Goal: Task Accomplishment & Management: Complete application form

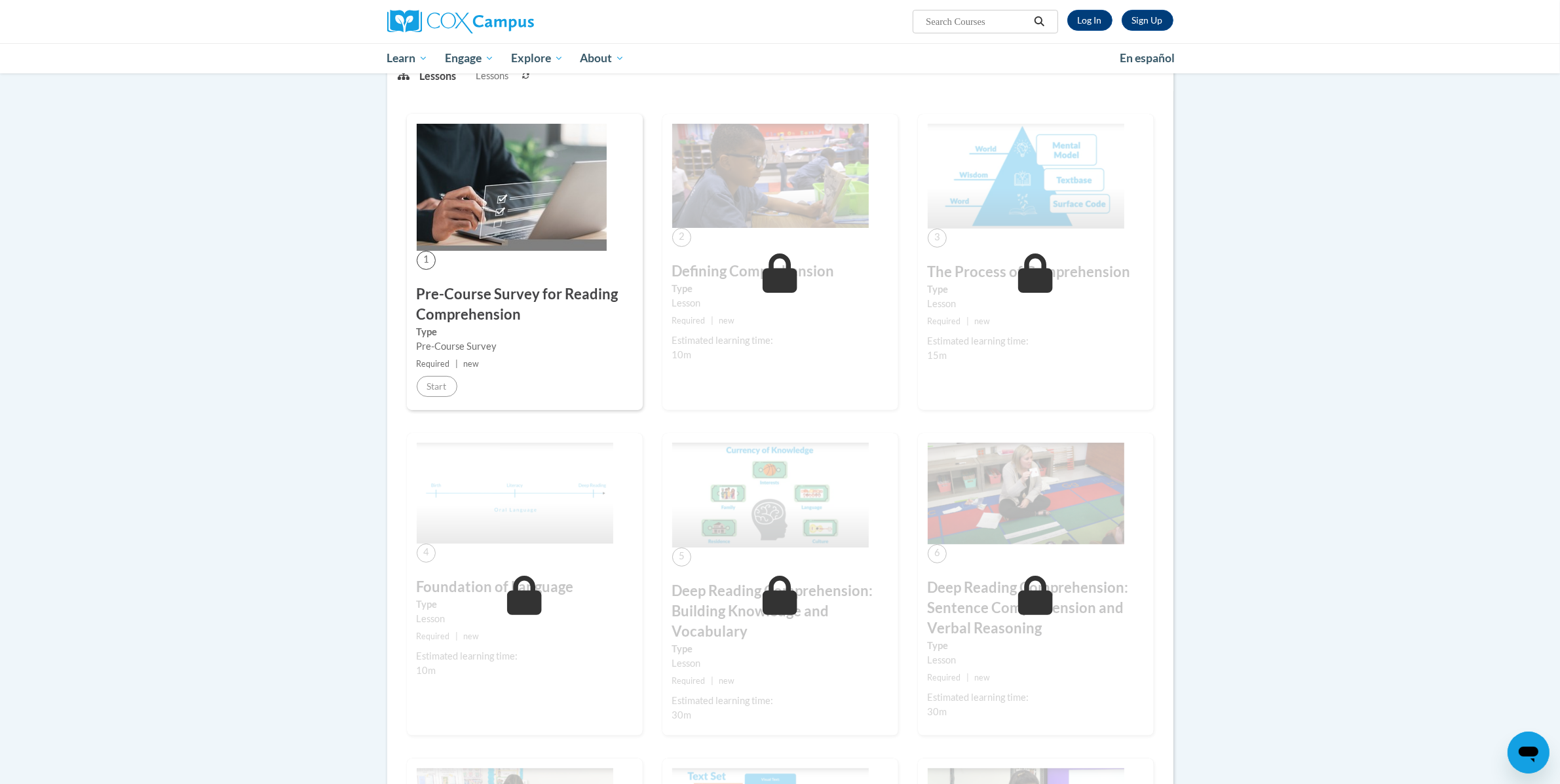
scroll to position [317, 0]
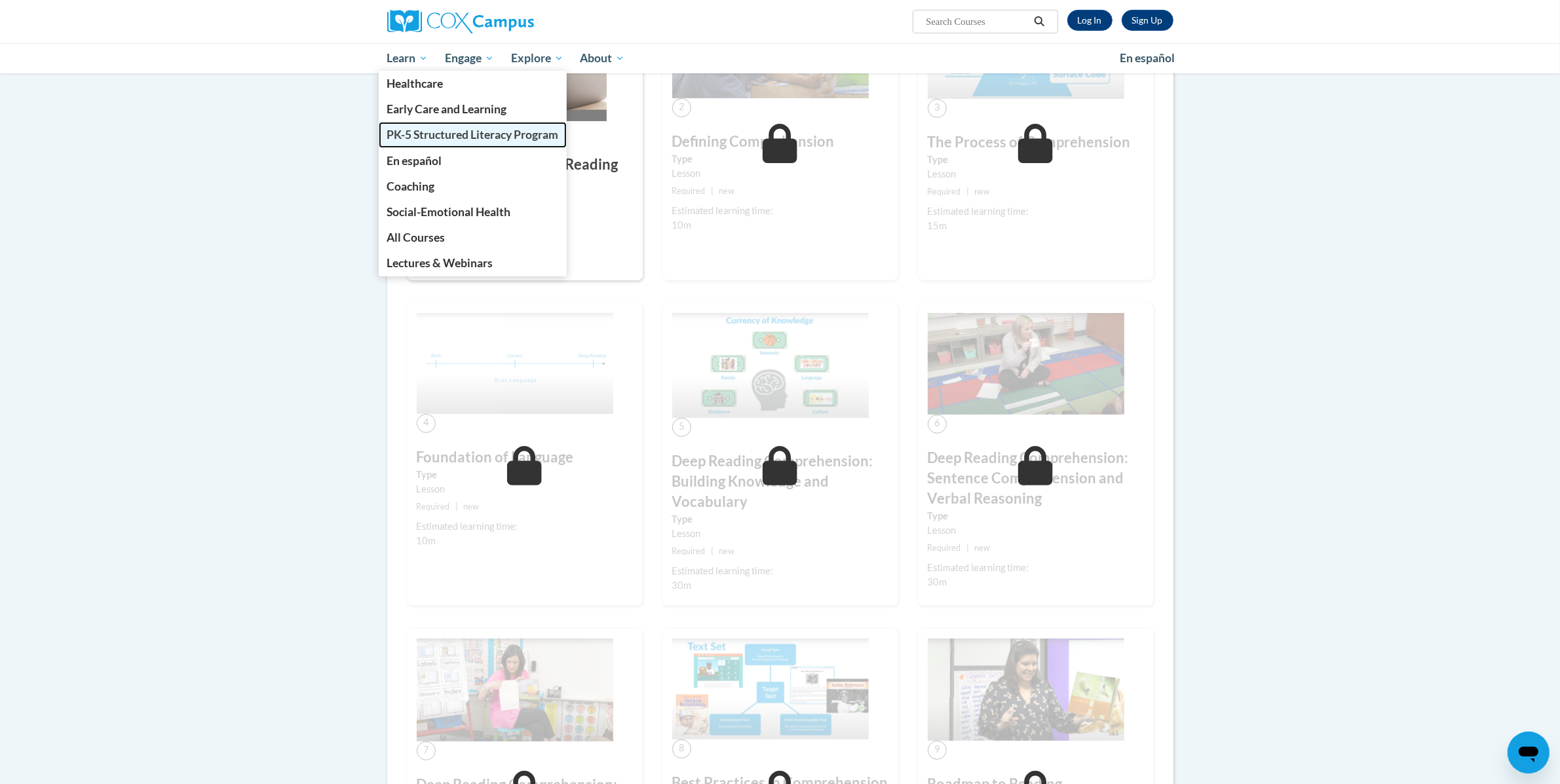
click at [429, 137] on span "PK-5 Structured Literacy Program" at bounding box center [472, 134] width 172 height 13
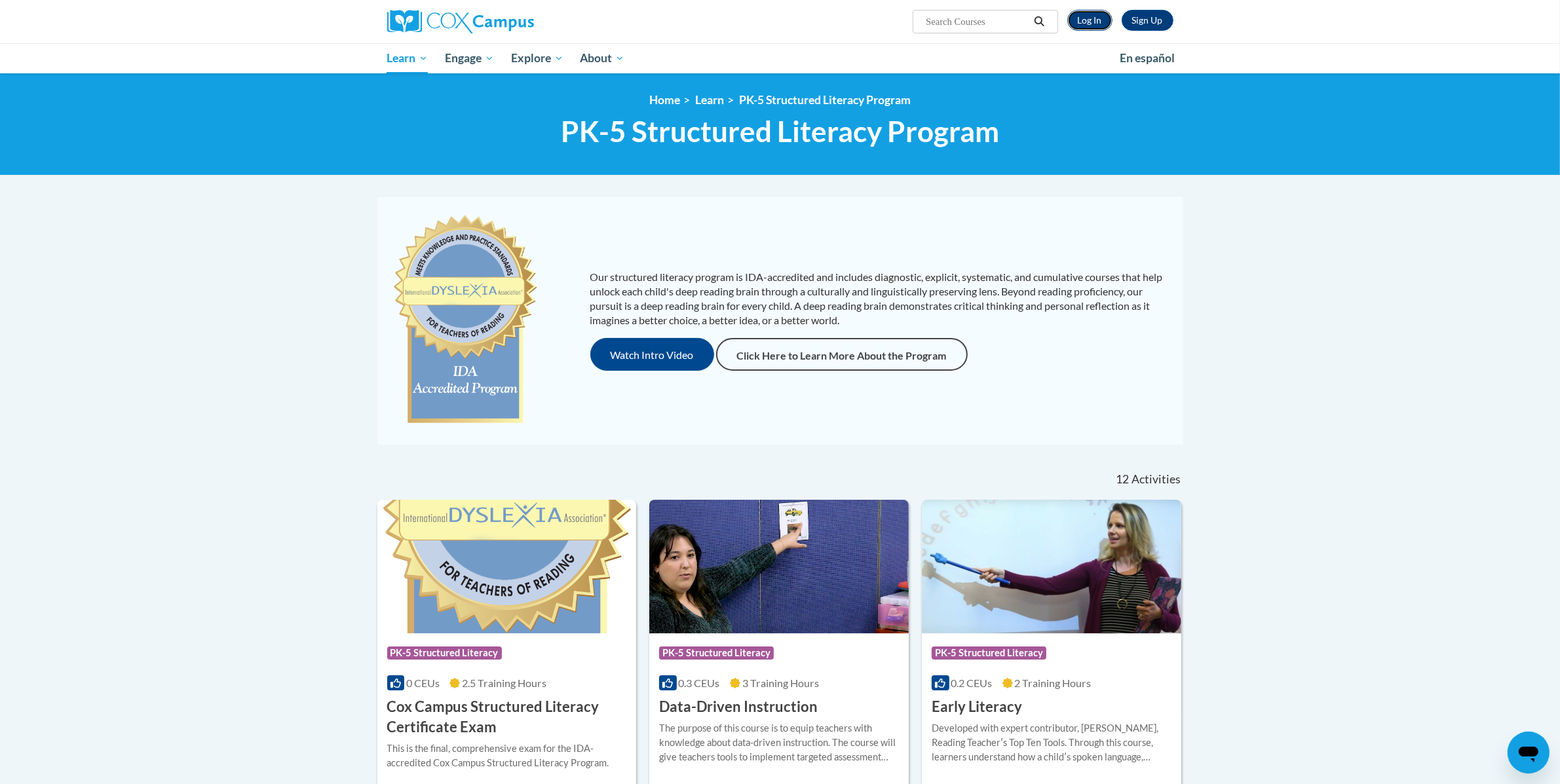
click at [1077, 12] on link "Log In" at bounding box center [1090, 21] width 45 height 21
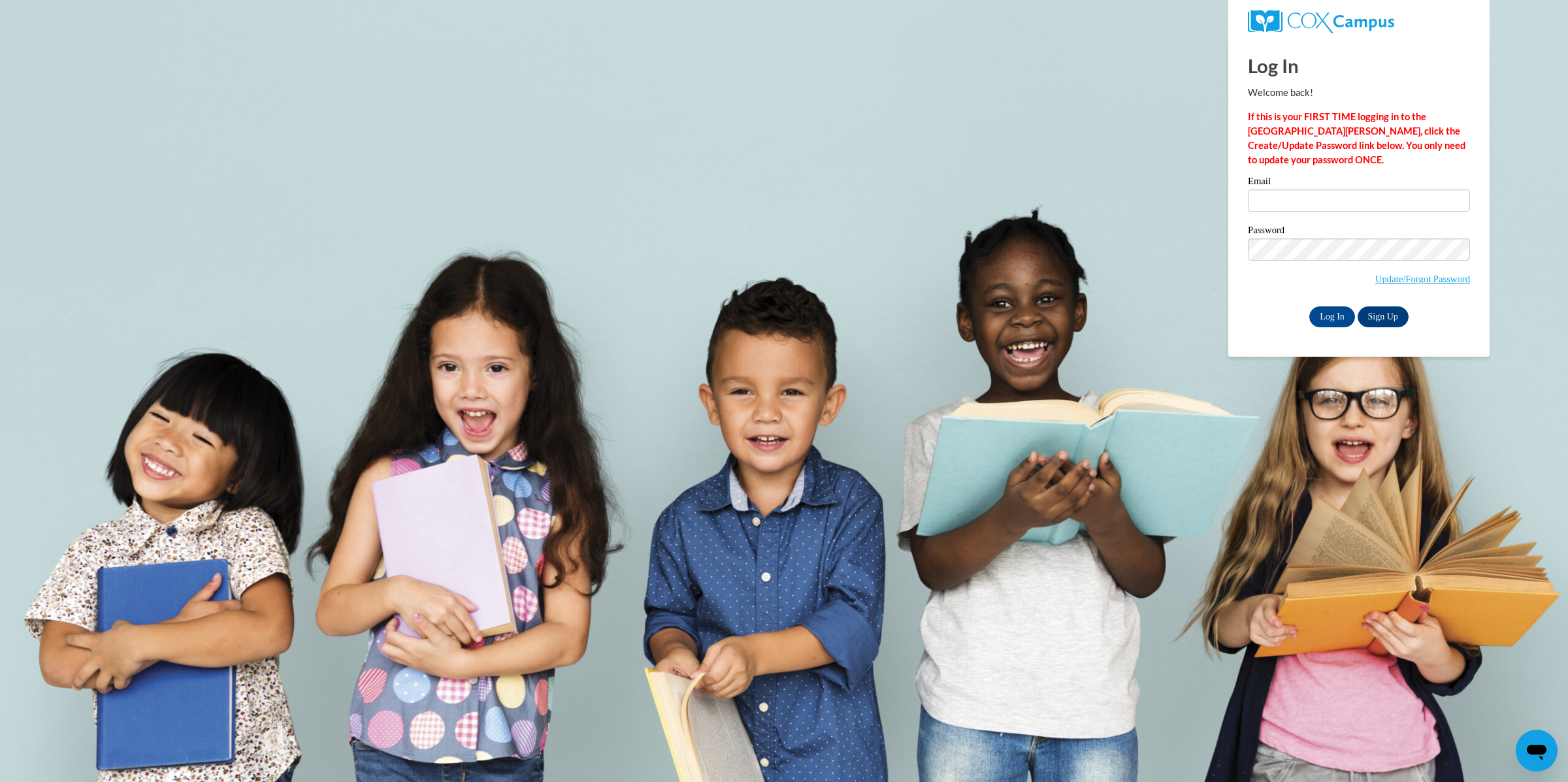
click at [1289, 212] on div "Email" at bounding box center [1359, 199] width 222 height 45
click at [1290, 199] on input "Email" at bounding box center [1359, 201] width 222 height 23
type input "jarmuzam@wauwatosa.k12.wi.us"
click at [1316, 324] on input "Log In" at bounding box center [1332, 317] width 46 height 21
click at [1316, 319] on input "Log In" at bounding box center [1332, 317] width 46 height 21
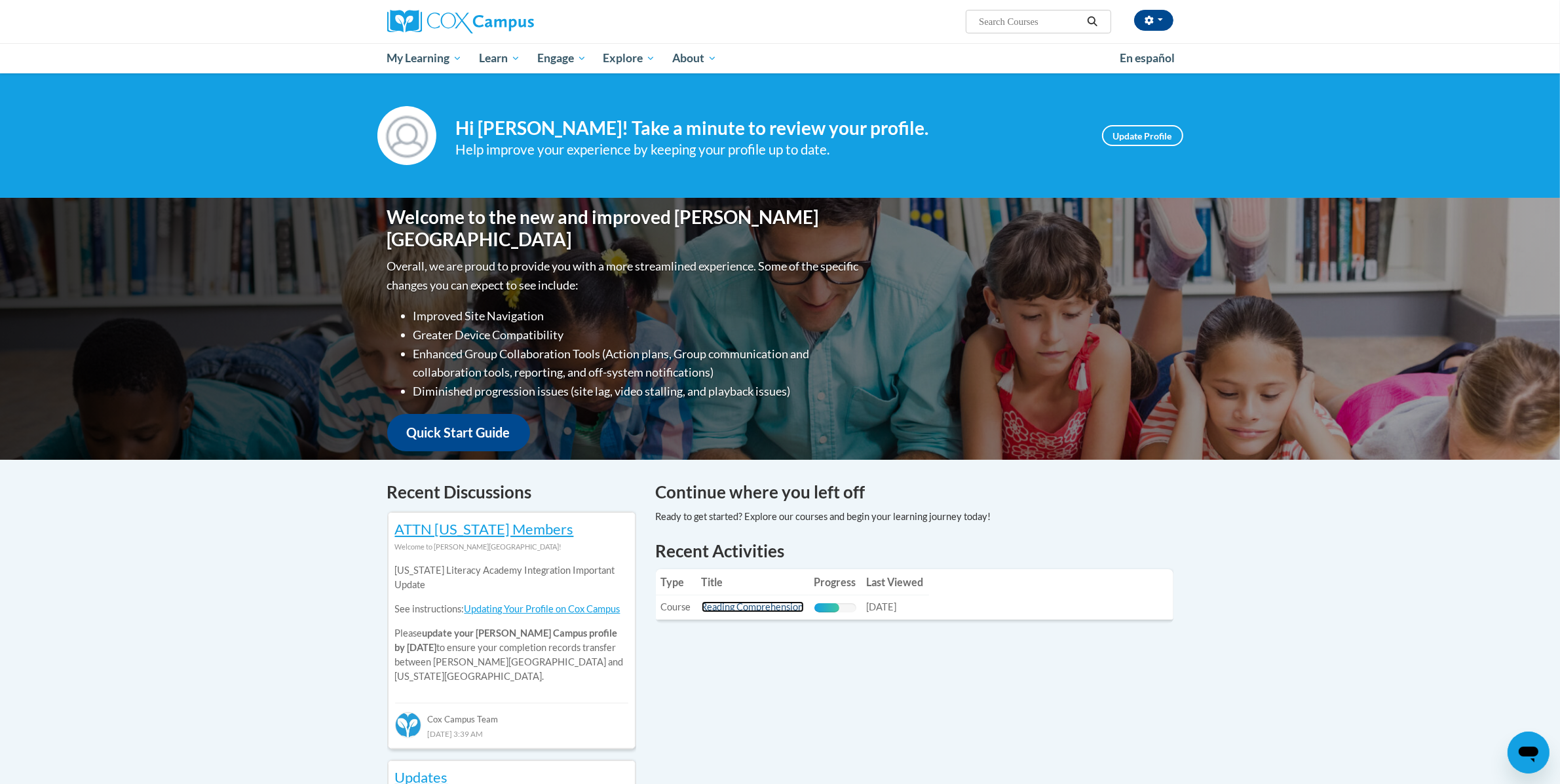
click at [763, 609] on link "Reading Comprehension" at bounding box center [752, 607] width 103 height 11
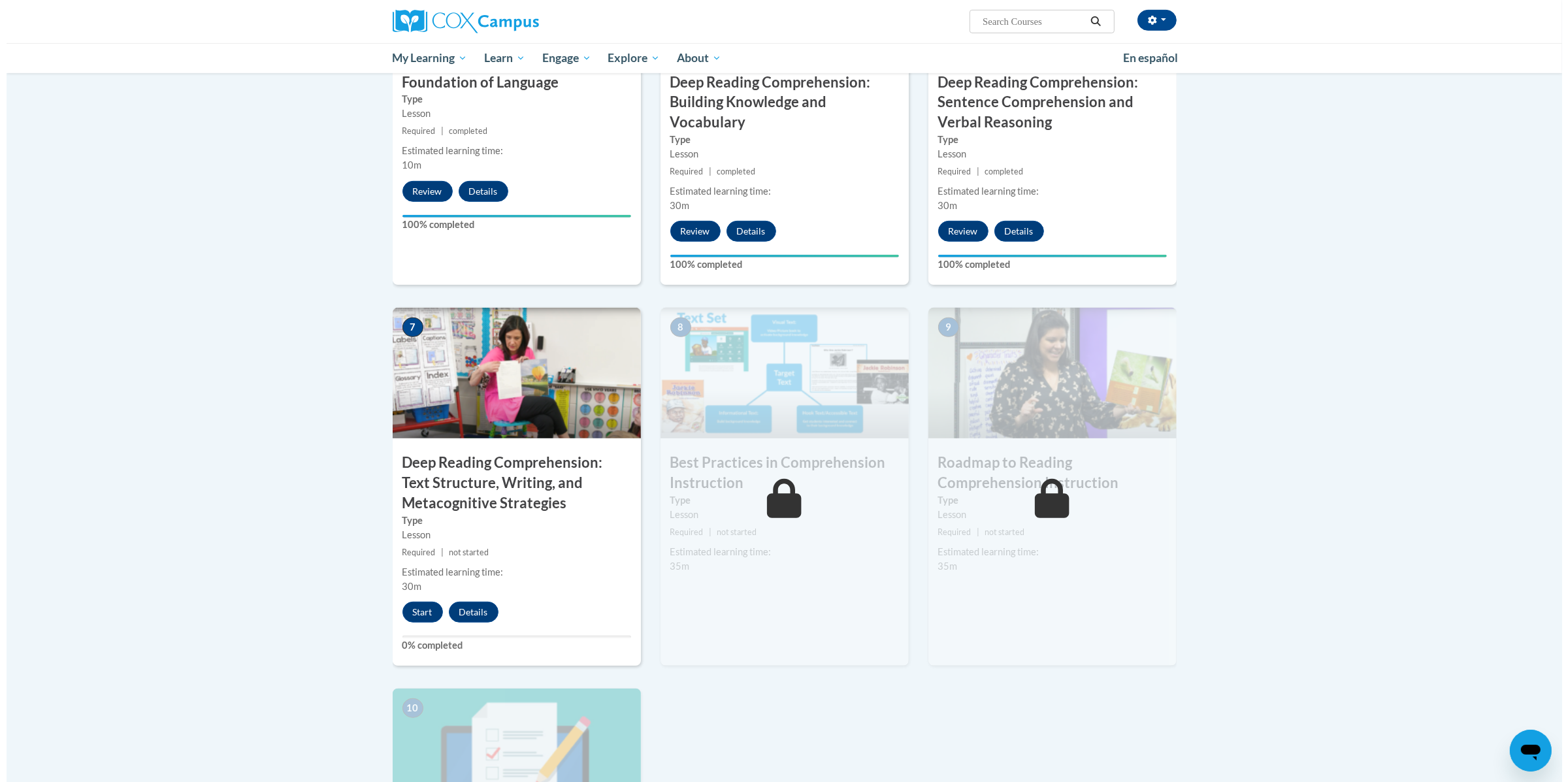
scroll to position [756, 0]
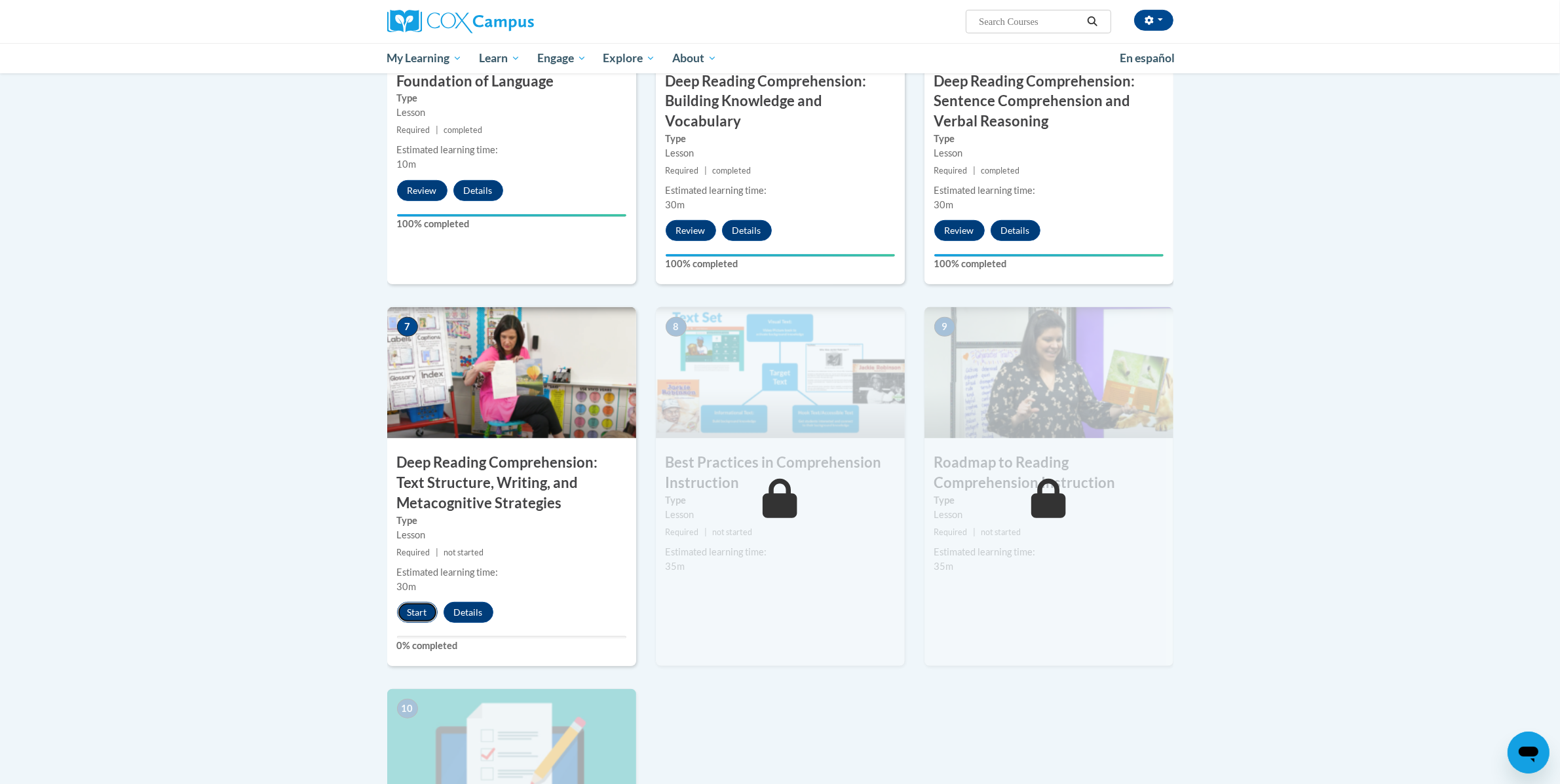
click at [421, 619] on button "Start" at bounding box center [417, 612] width 40 height 21
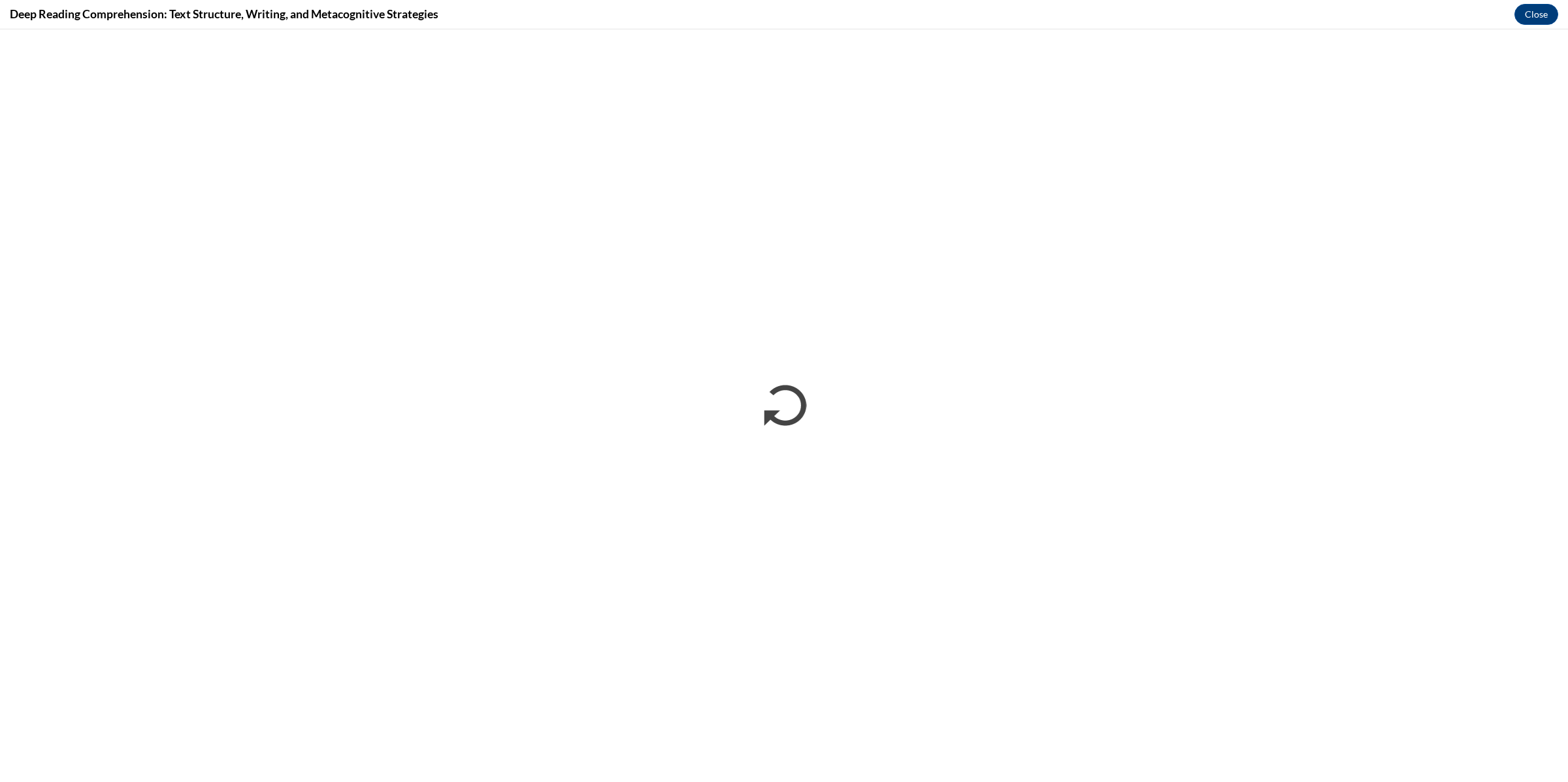
scroll to position [0, 0]
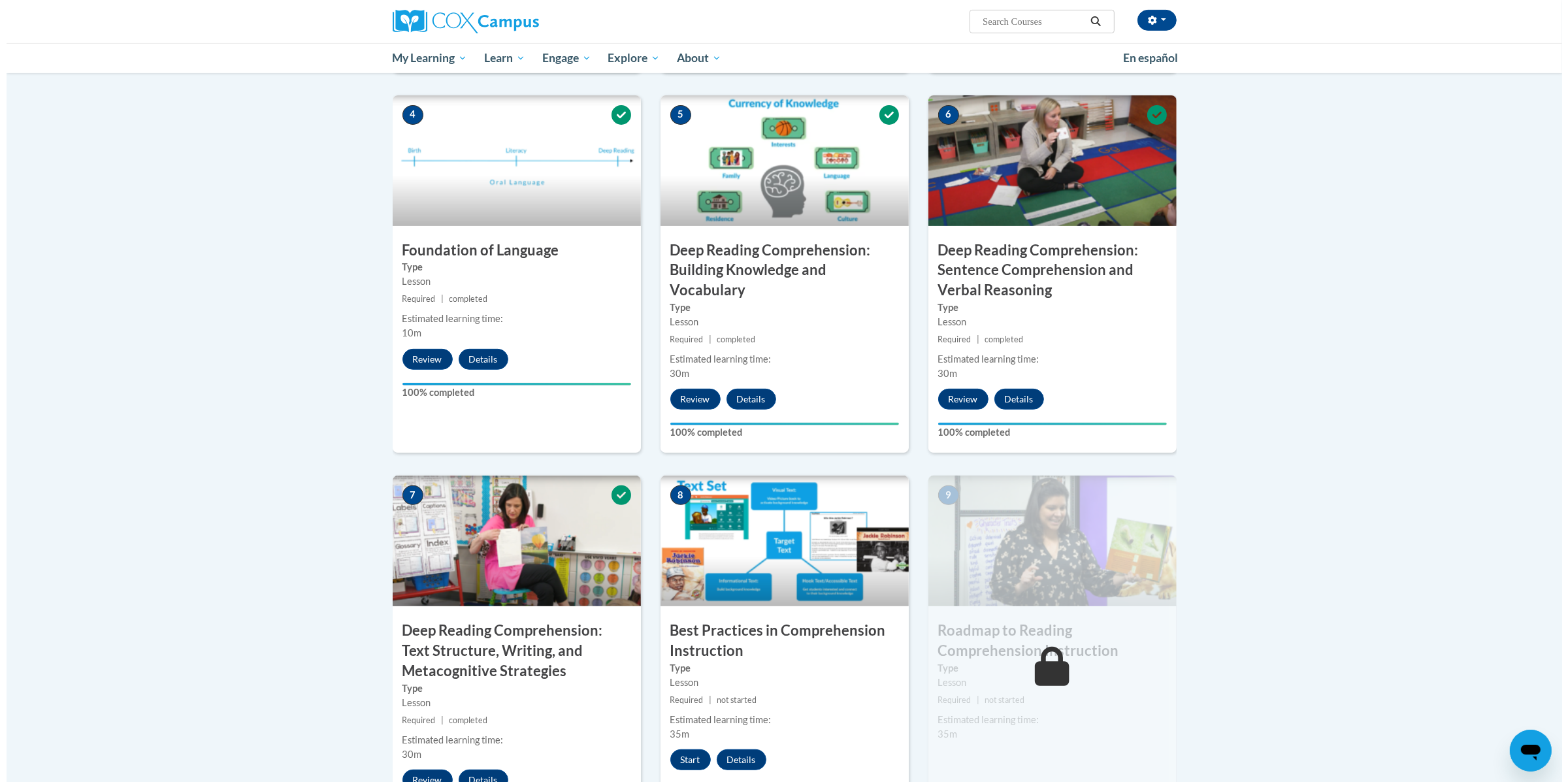
scroll to position [1081, 0]
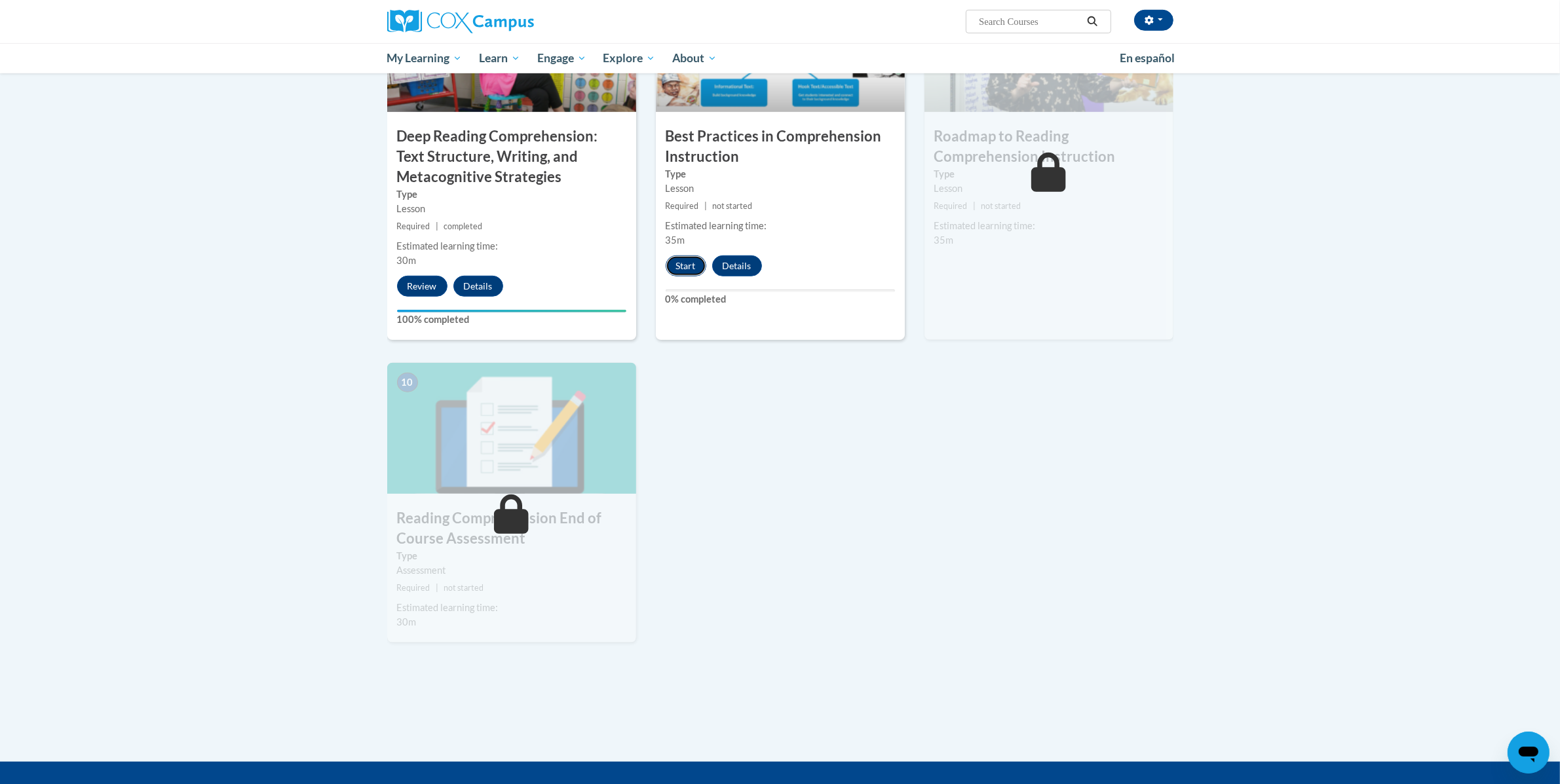
click at [697, 273] on button "Start" at bounding box center [685, 266] width 40 height 21
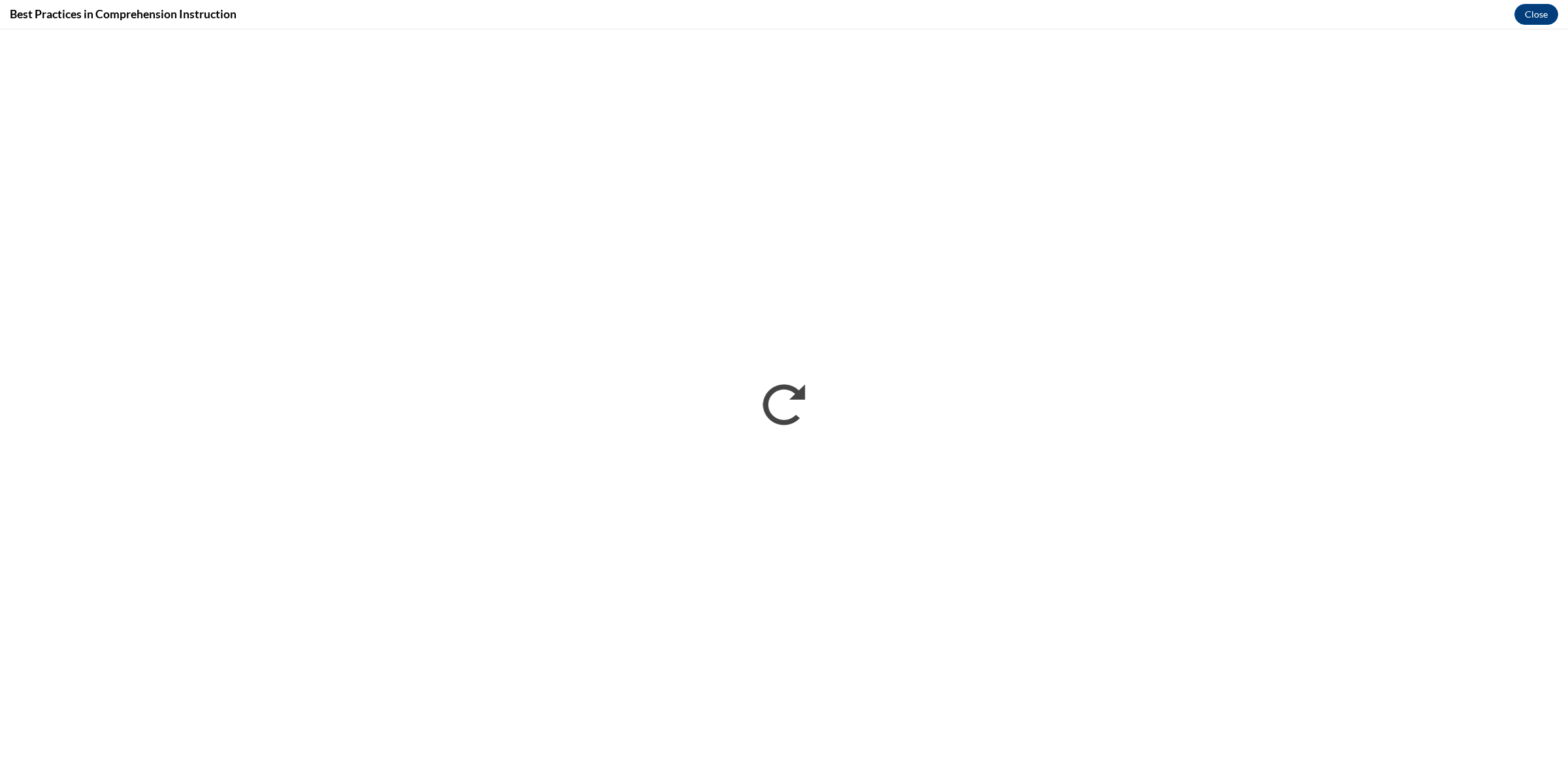
scroll to position [0, 0]
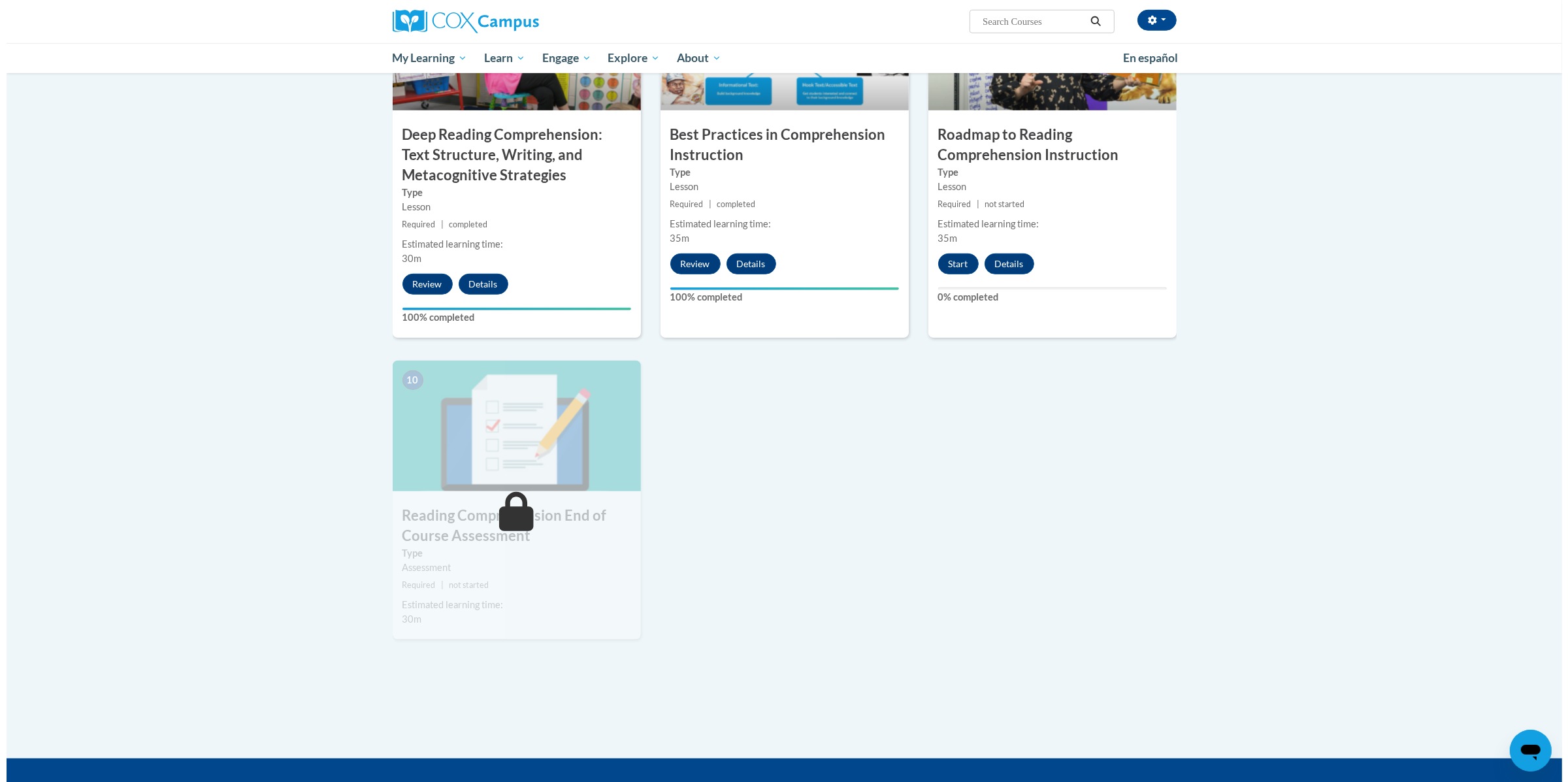
scroll to position [1086, 0]
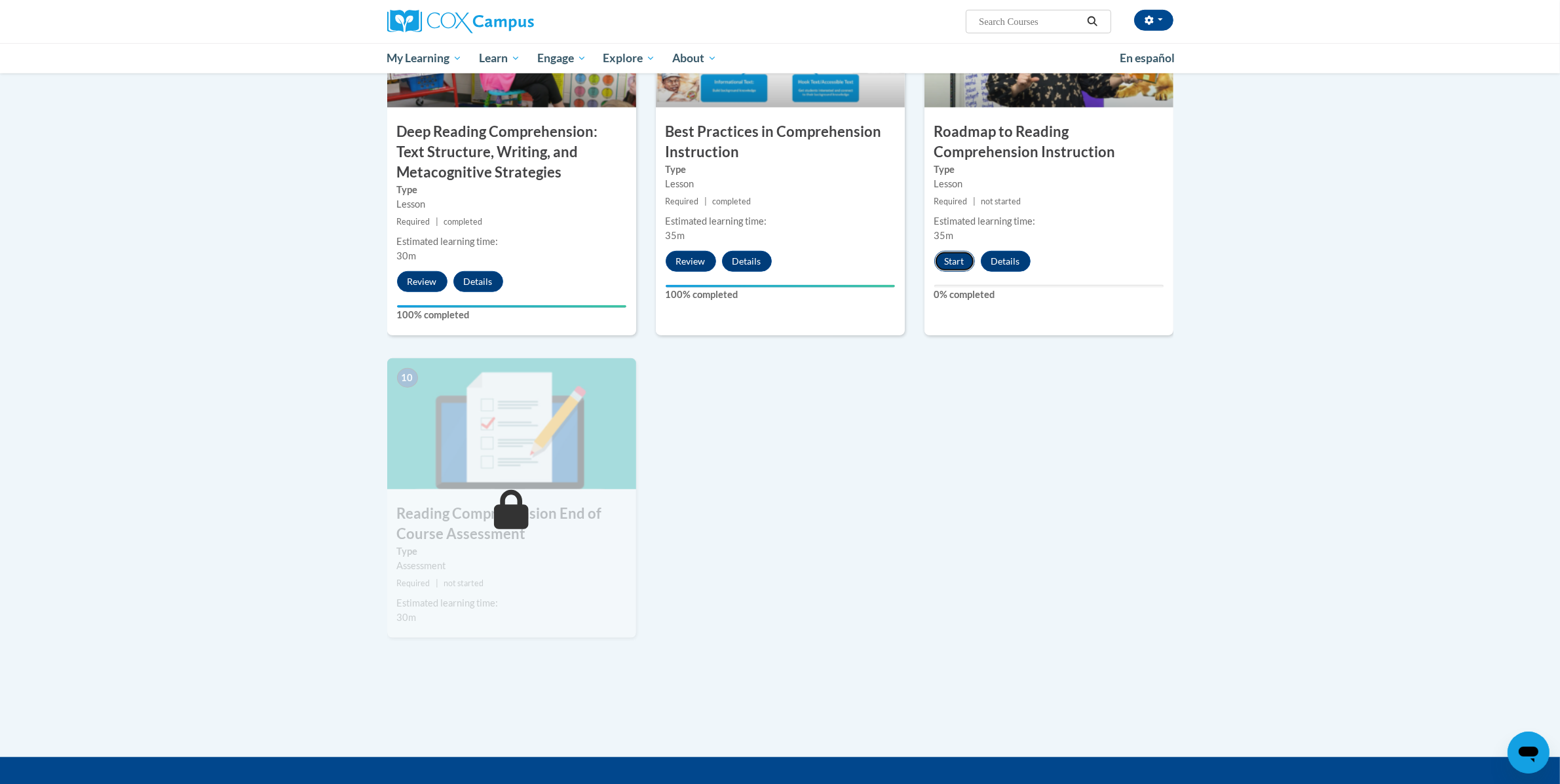
click at [952, 266] on button "Start" at bounding box center [954, 262] width 40 height 21
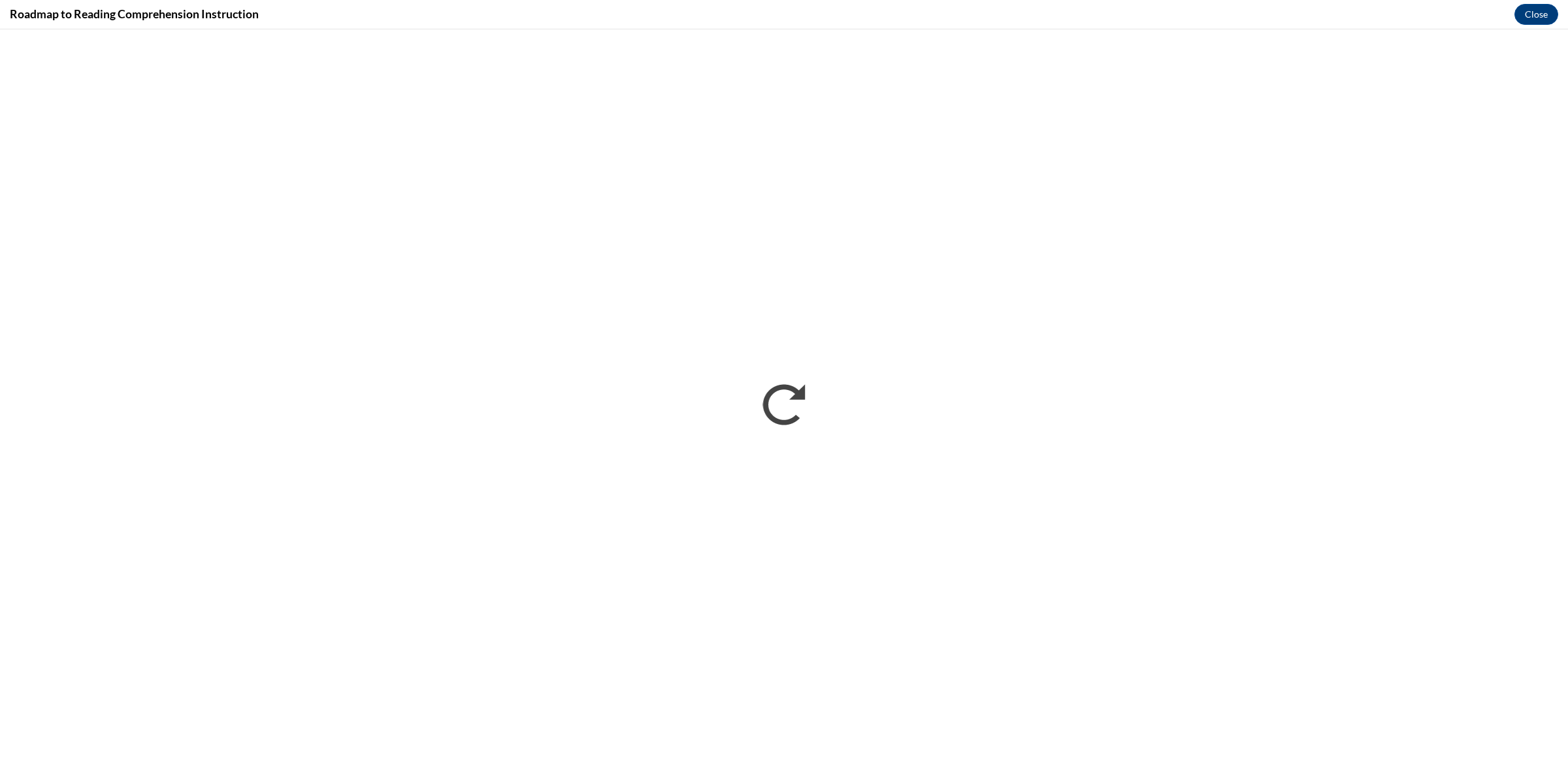
scroll to position [0, 0]
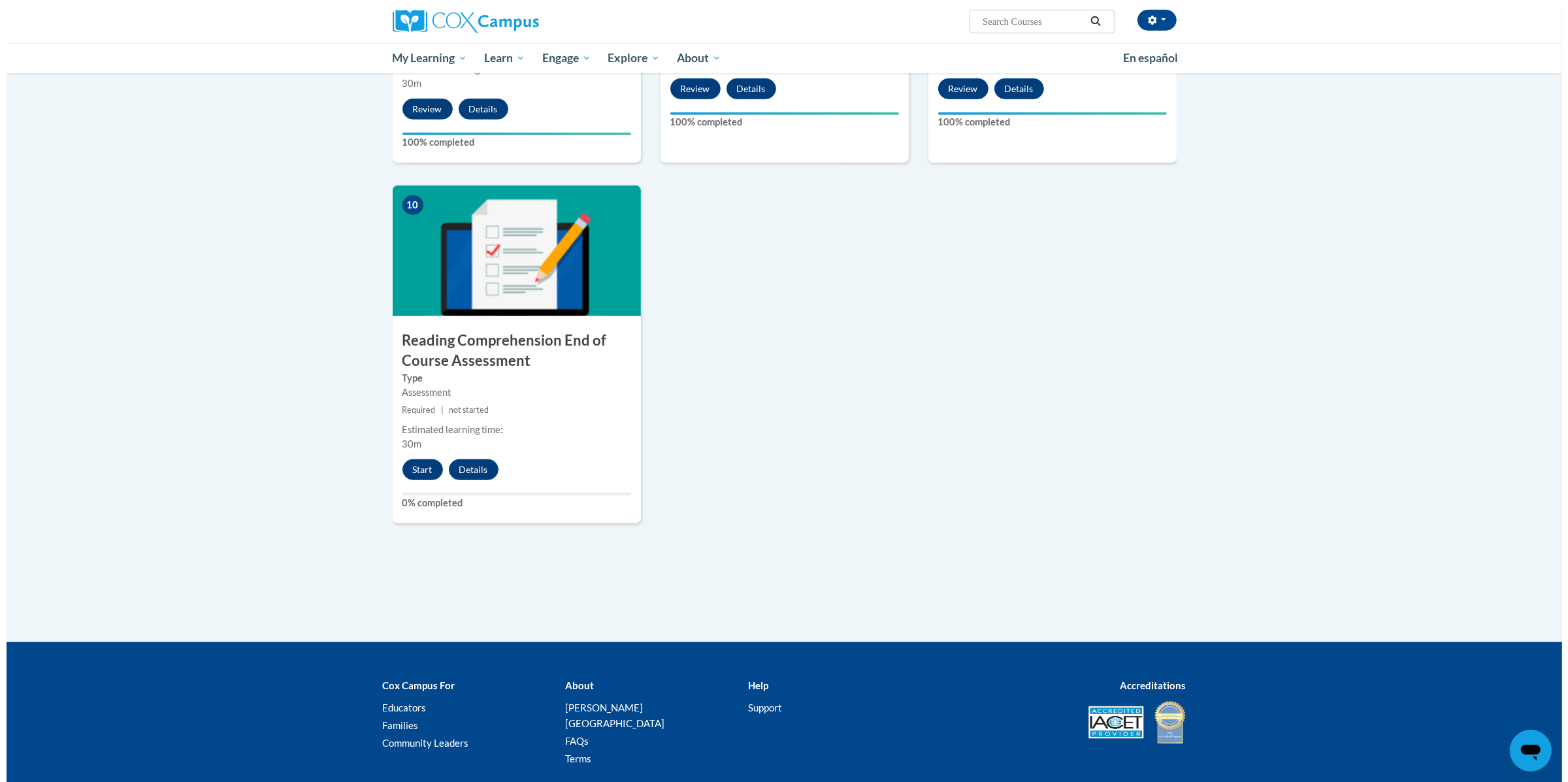
scroll to position [1258, 0]
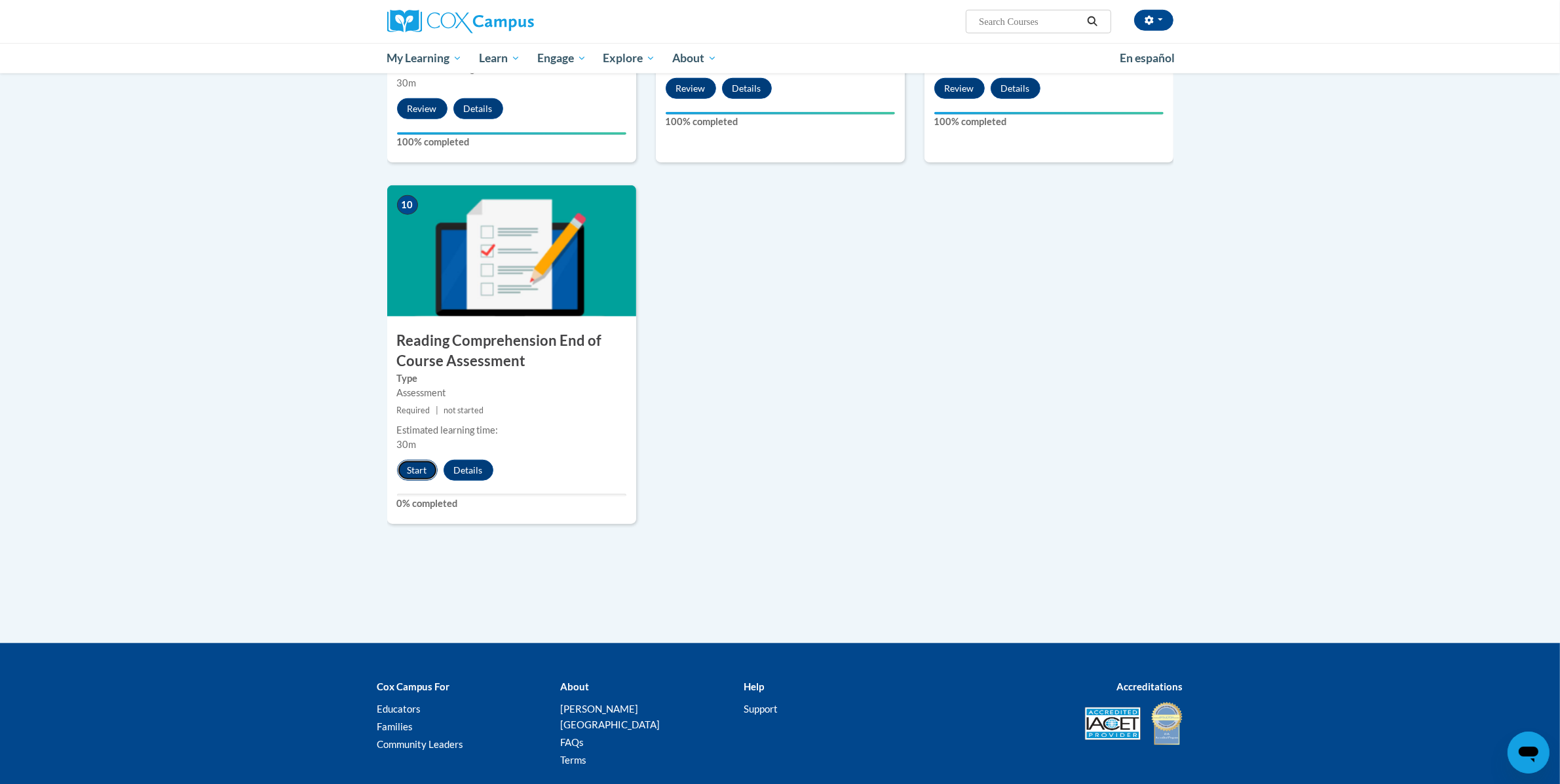
click at [422, 468] on button "Start" at bounding box center [417, 470] width 40 height 21
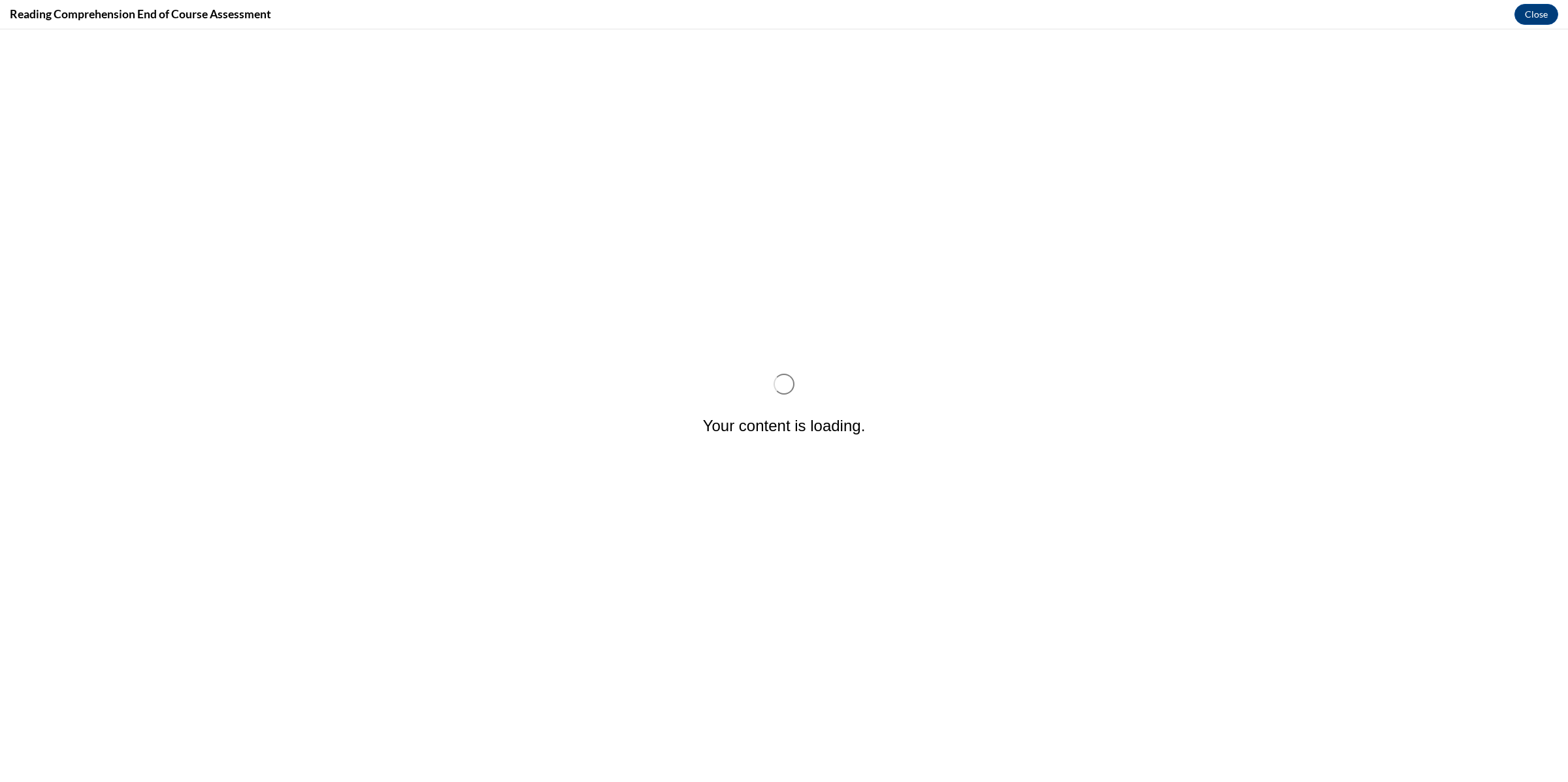
scroll to position [0, 0]
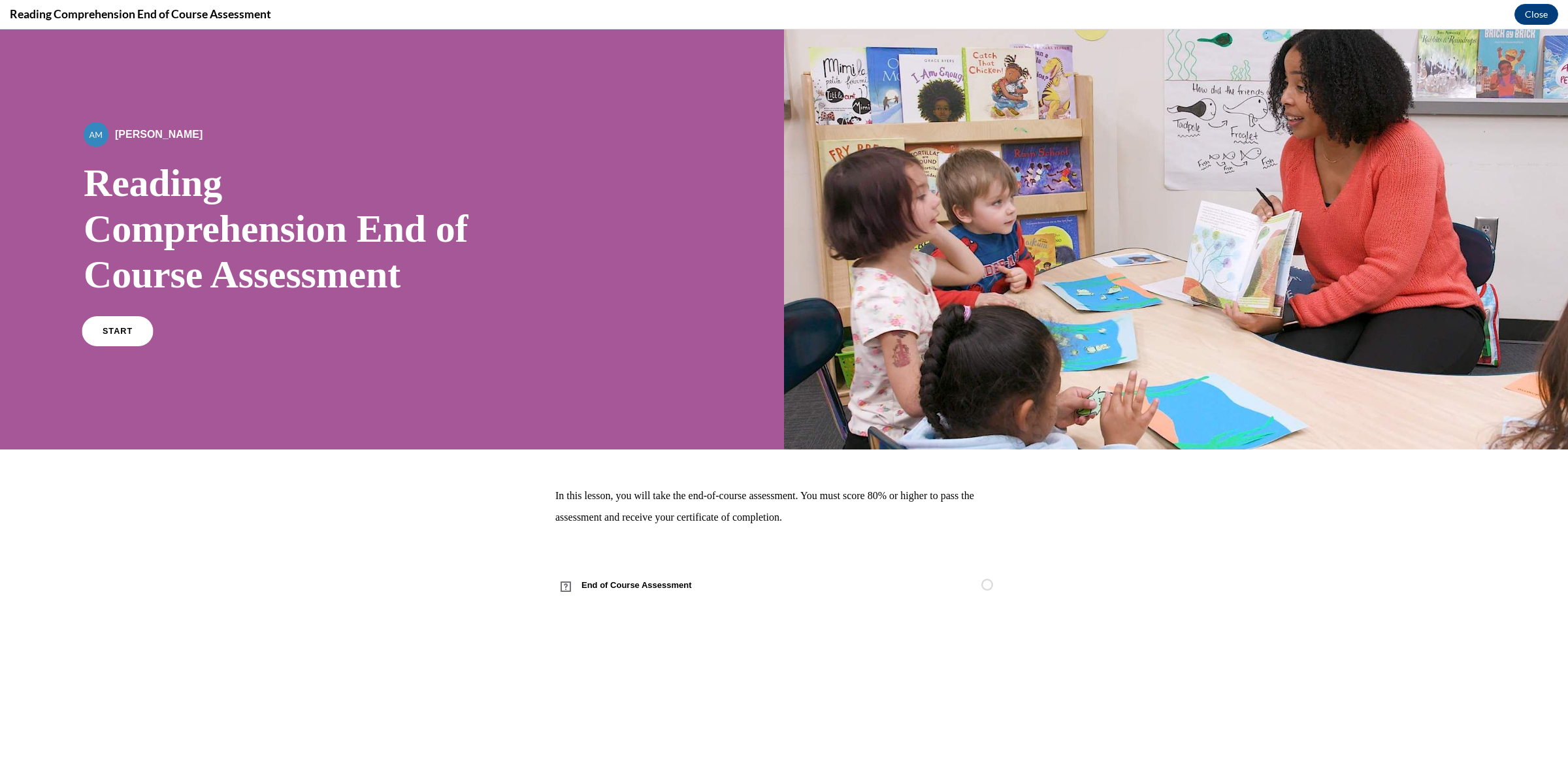
click at [131, 329] on link "START" at bounding box center [117, 331] width 71 height 30
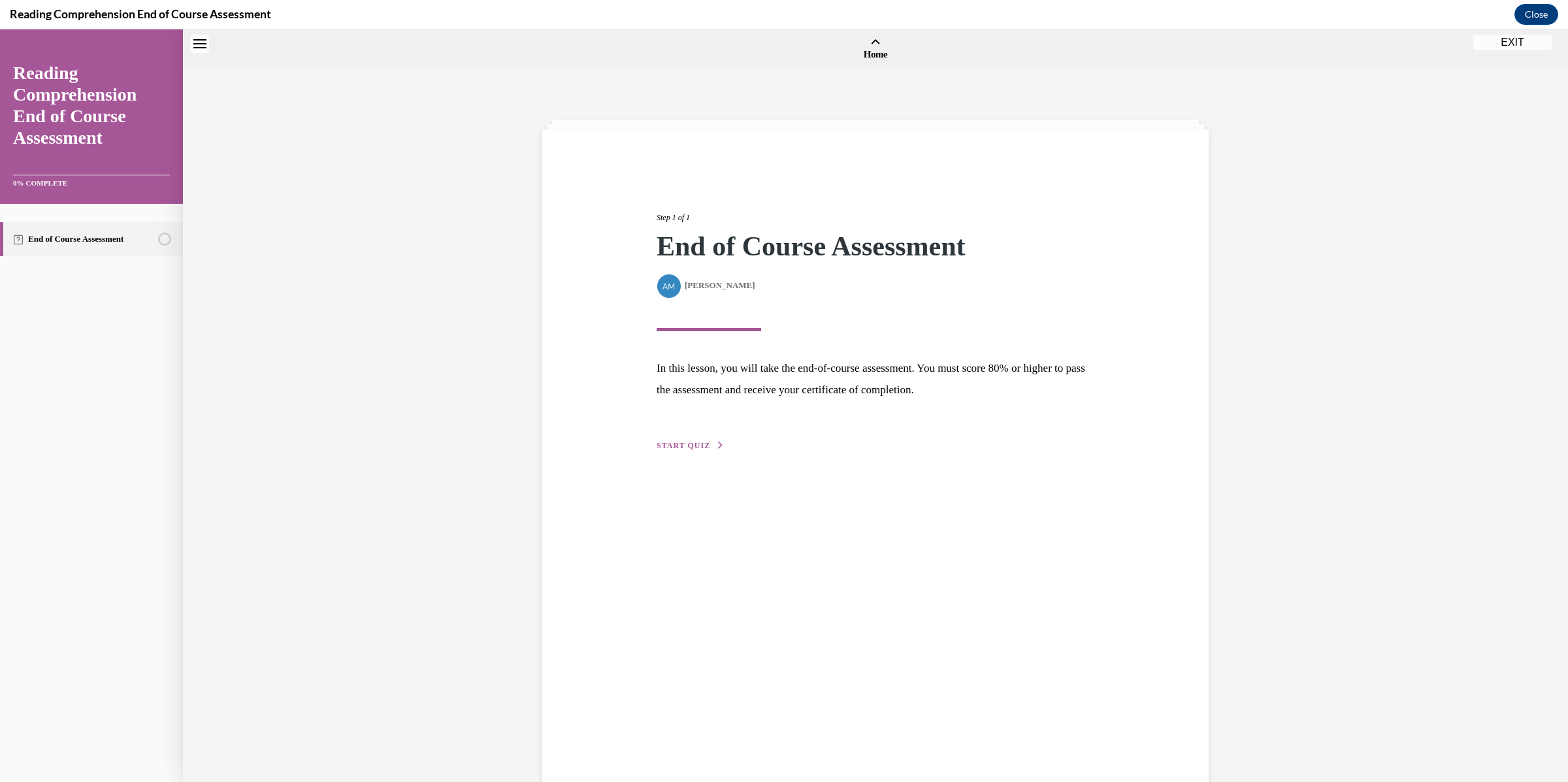
scroll to position [40, 0]
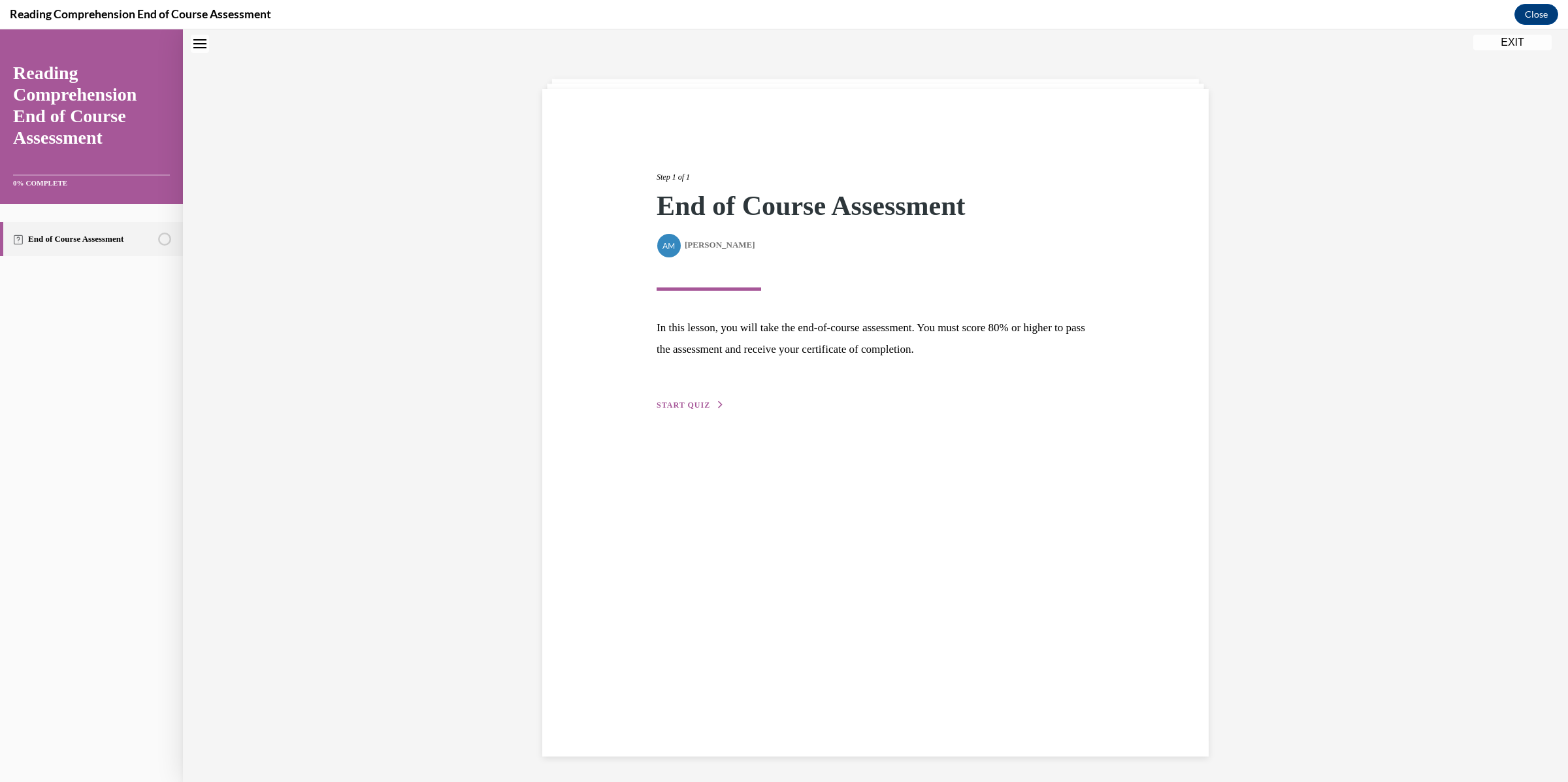
click at [682, 415] on div "Step 1 of 1 End of Course Assessment By Alexander Mackey Alexander Mackey In th…" at bounding box center [875, 422] width 666 height 668
click at [685, 408] on span "START QUIZ" at bounding box center [683, 405] width 54 height 9
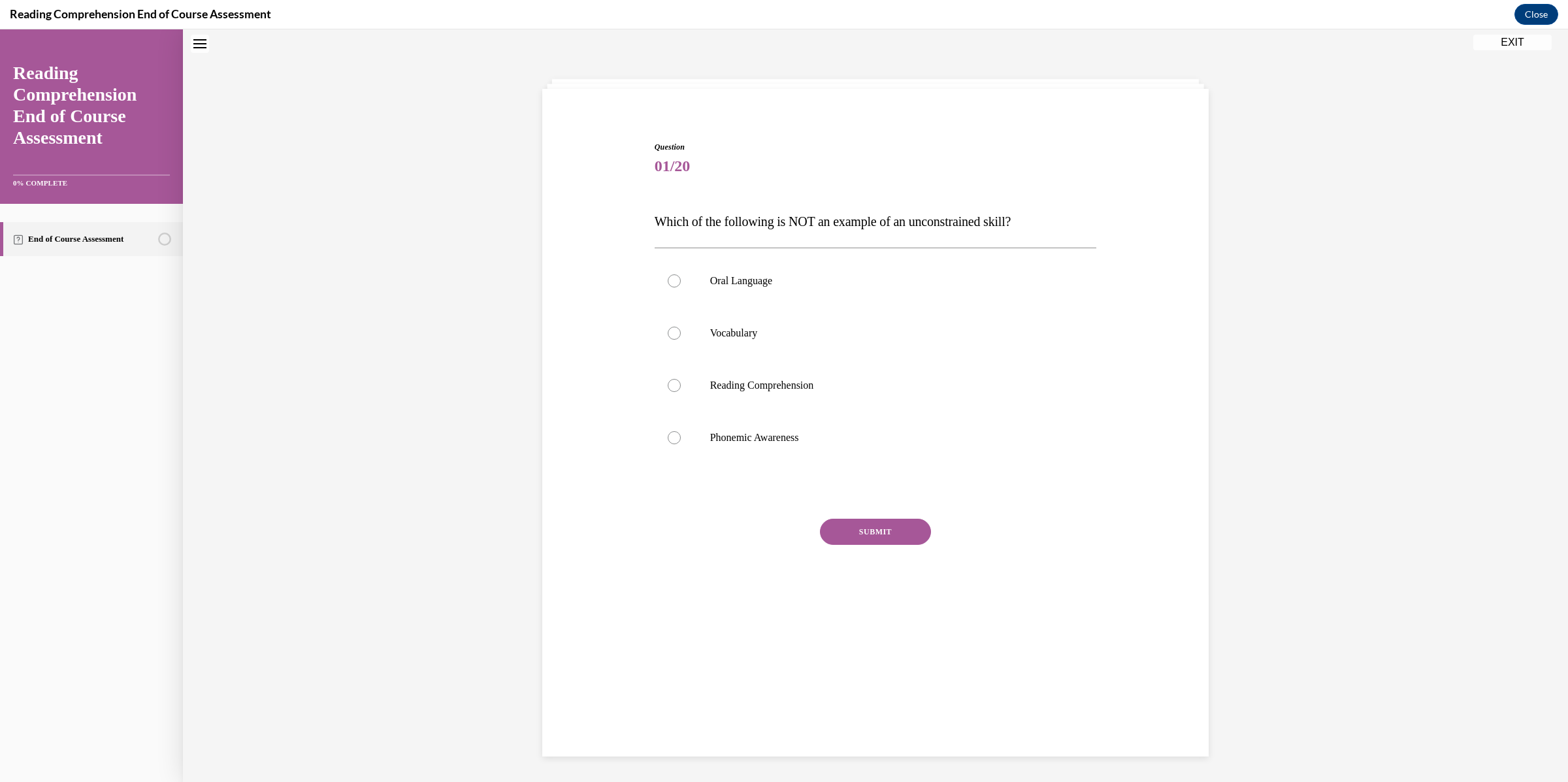
click at [967, 228] on span "Which of the following is NOT an example of an unconstrained skill?" at bounding box center [833, 221] width 357 height 14
copy span "Which of the following is NOT an example of an unconstrained skill?"
drag, startPoint x: 820, startPoint y: 441, endPoint x: 705, endPoint y: 272, distance: 204.4
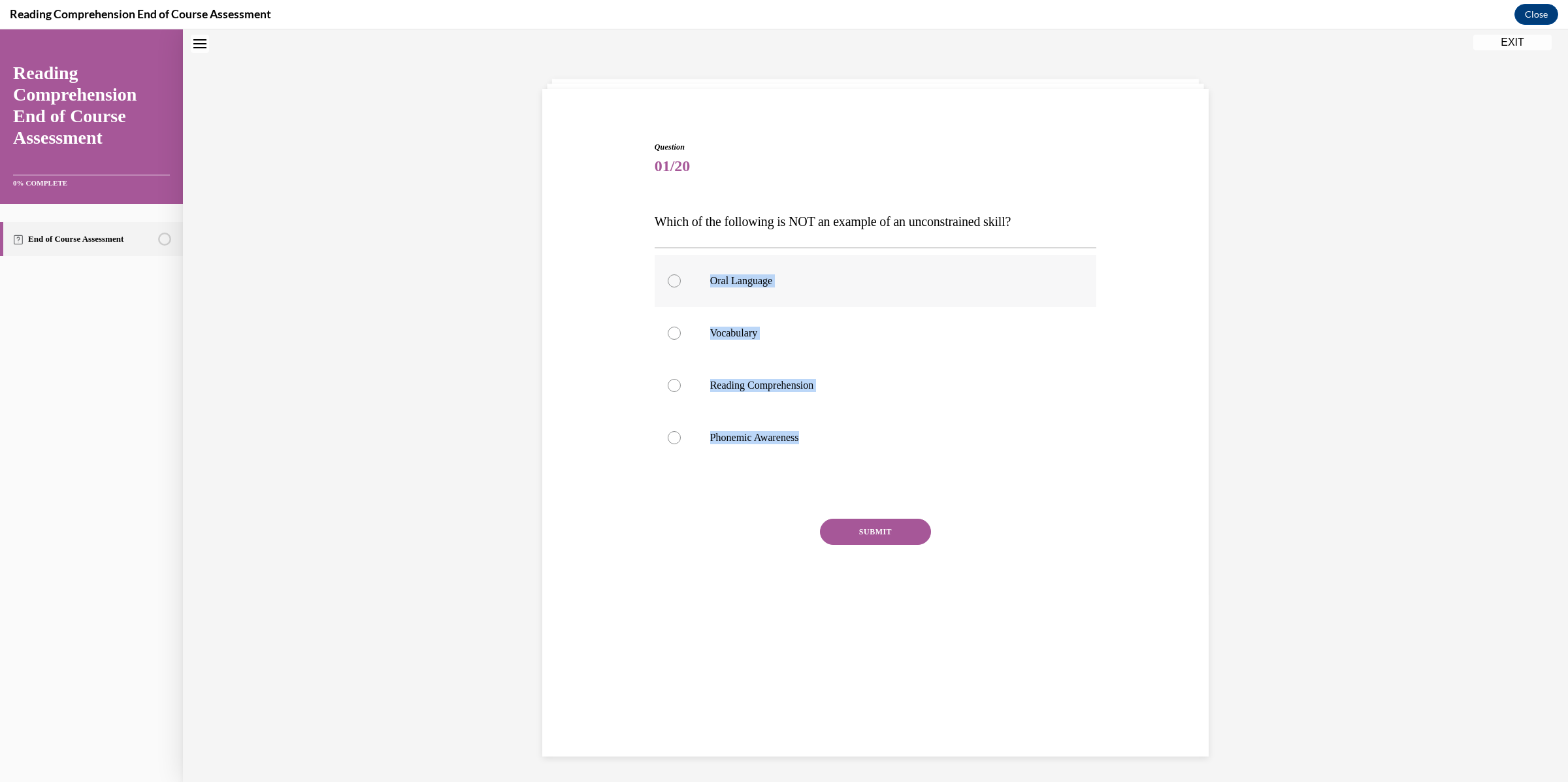
click at [705, 272] on div "Oral Language Vocabulary Reading Comprehension Phonemic Awareness" at bounding box center [875, 359] width 442 height 209
copy div "Oral Language Vocabulary Reading Comprehension Phonemic Awareness"
click at [614, 358] on div "Question 01/20 Which of the following is NOT an example of an unconstrained ski…" at bounding box center [875, 364] width 673 height 524
click at [679, 433] on label "Phonemic Awareness" at bounding box center [875, 438] width 442 height 52
click at [679, 433] on input "Phonemic Awareness" at bounding box center [674, 437] width 13 height 13
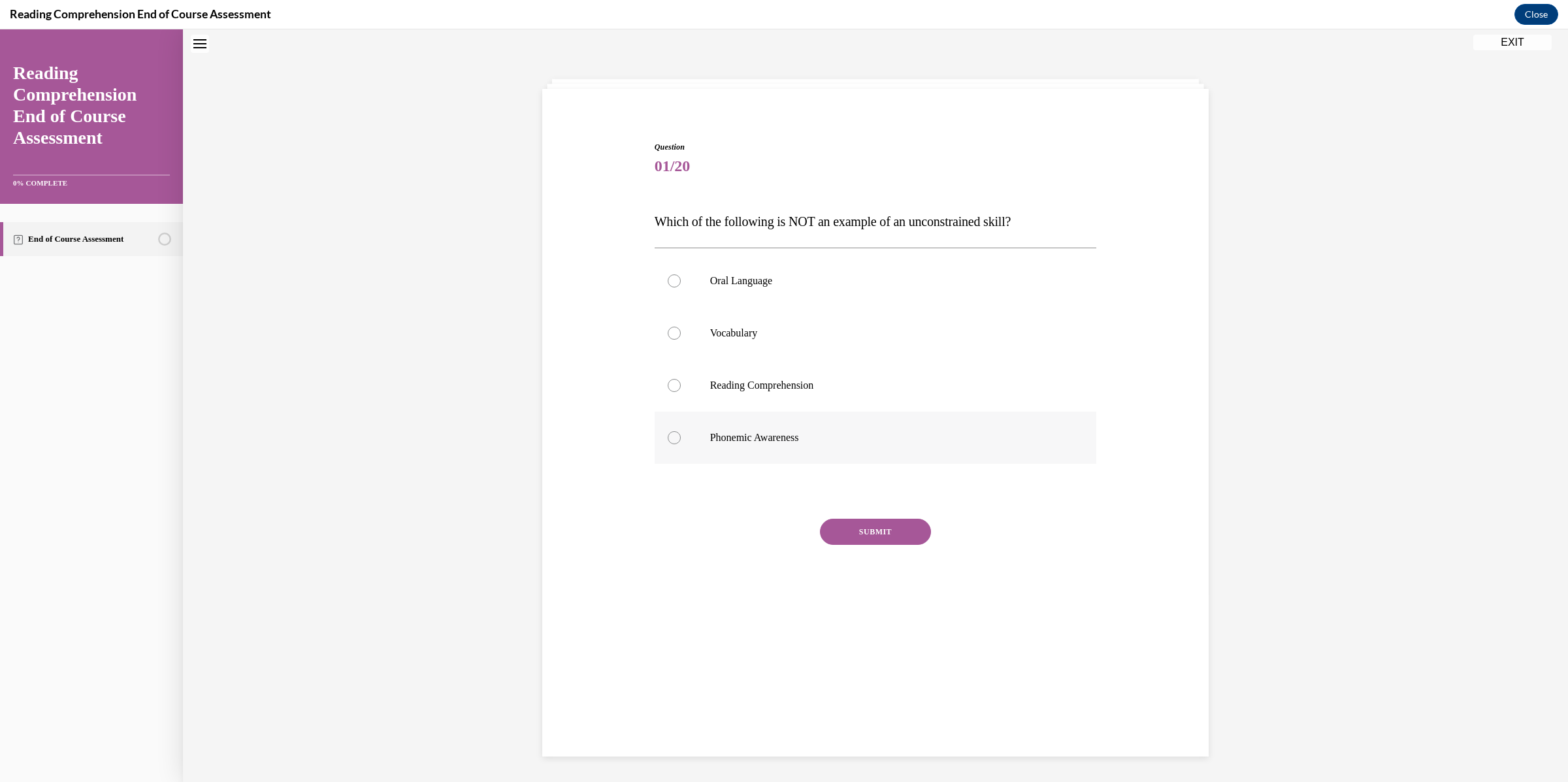
radio input "true"
click at [886, 536] on button "SUBMIT" at bounding box center [876, 532] width 111 height 26
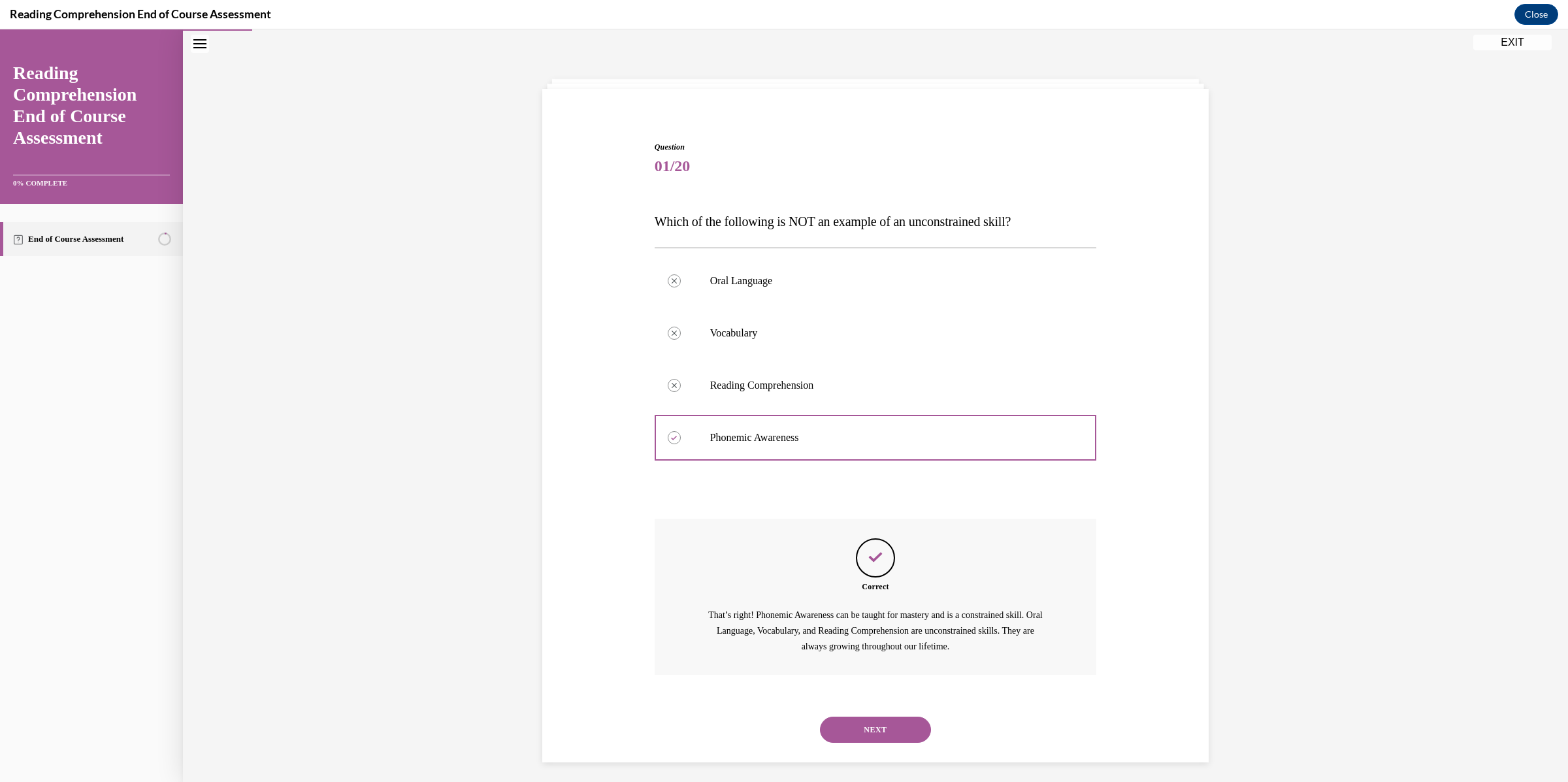
scroll to position [47, 0]
click at [871, 731] on button "NEXT" at bounding box center [876, 723] width 111 height 26
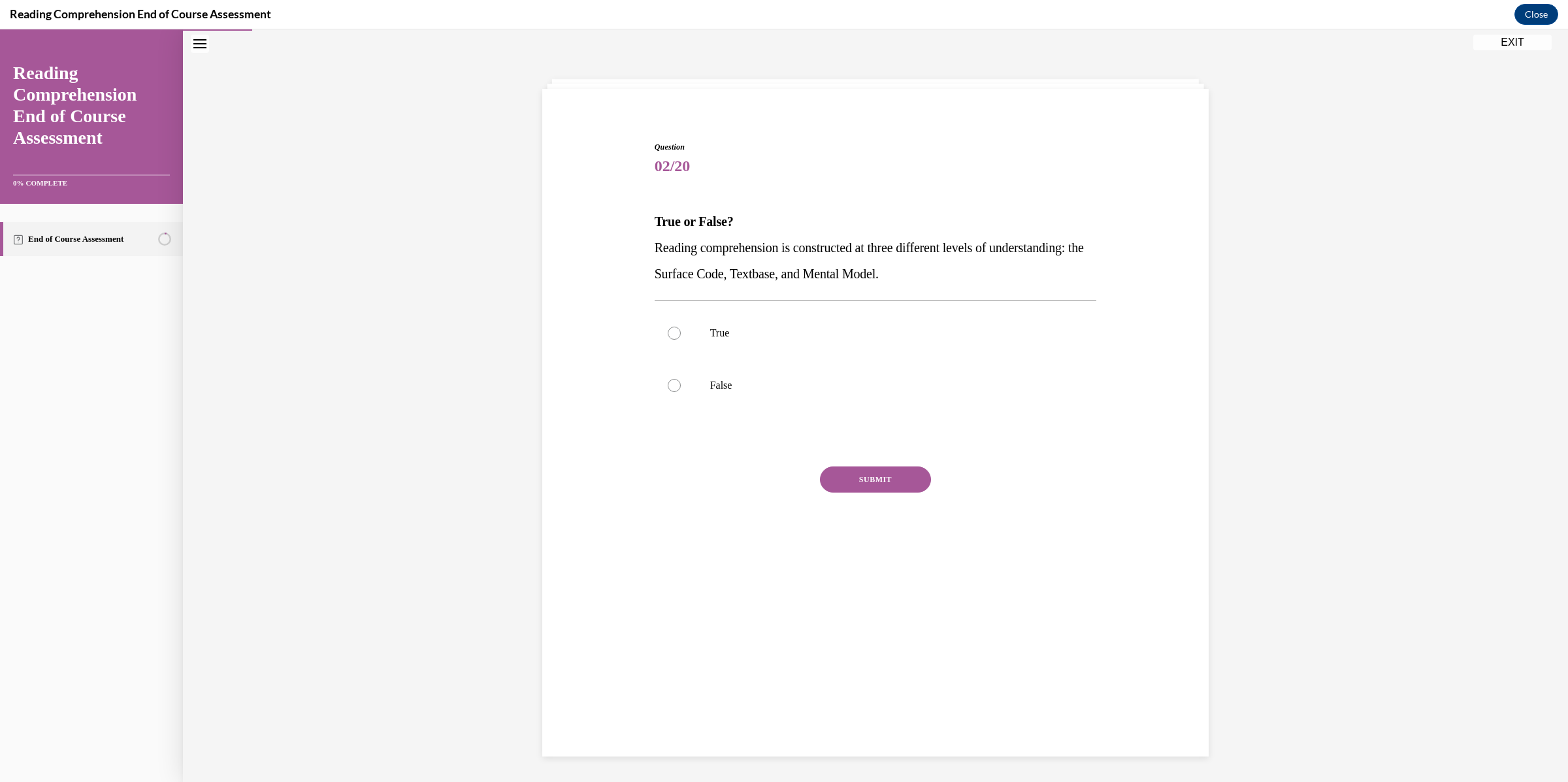
drag, startPoint x: 1041, startPoint y: 277, endPoint x: 620, endPoint y: 247, distance: 422.1
click at [620, 247] on div "Question 02/20 True or False? Reading comprehension is constructed at three dif…" at bounding box center [875, 338] width 673 height 472
click at [694, 331] on label "True" at bounding box center [875, 333] width 442 height 52
click at [680, 331] on input "True" at bounding box center [674, 333] width 13 height 13
radio input "true"
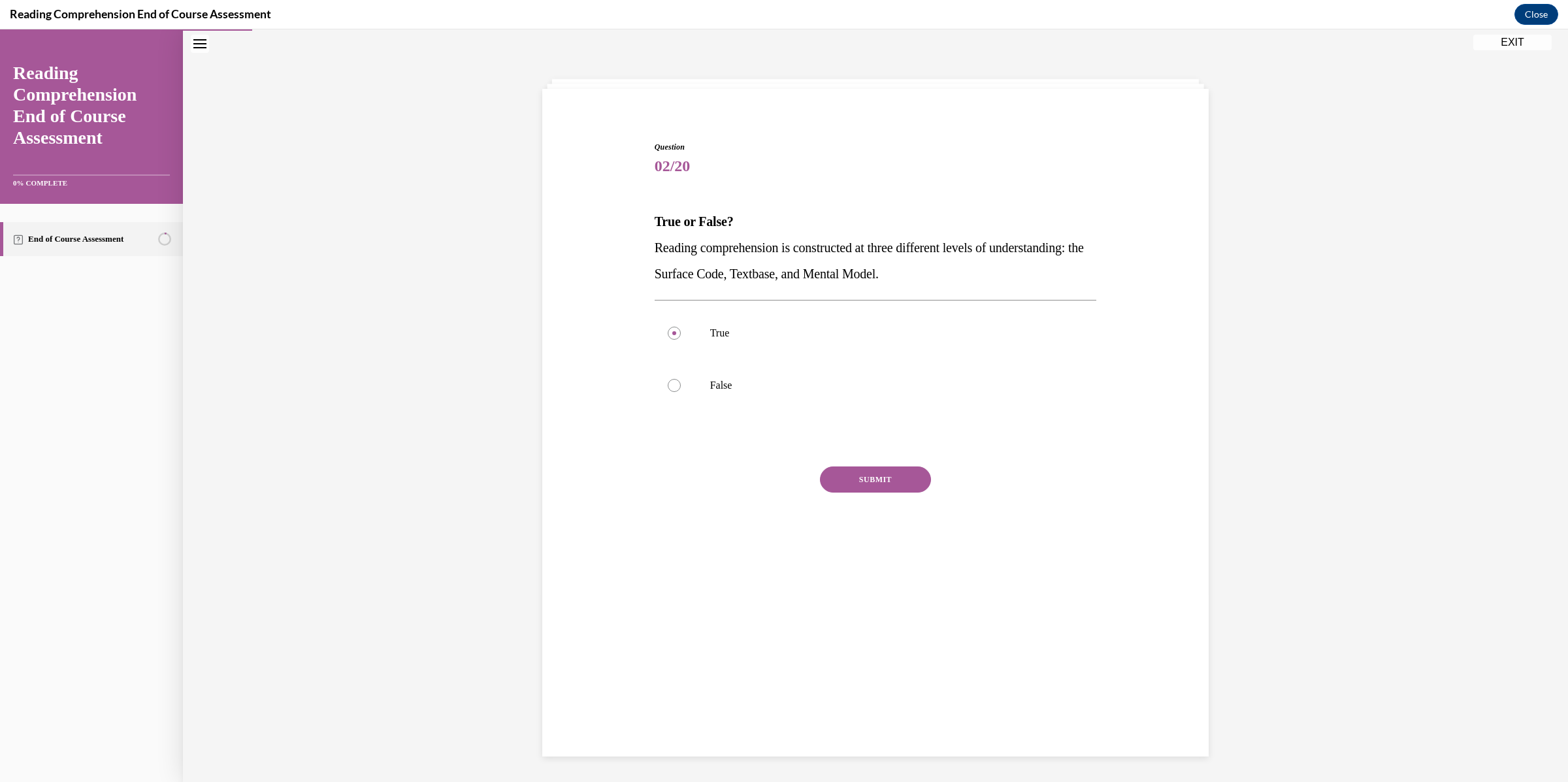
click at [869, 482] on button "SUBMIT" at bounding box center [876, 479] width 111 height 26
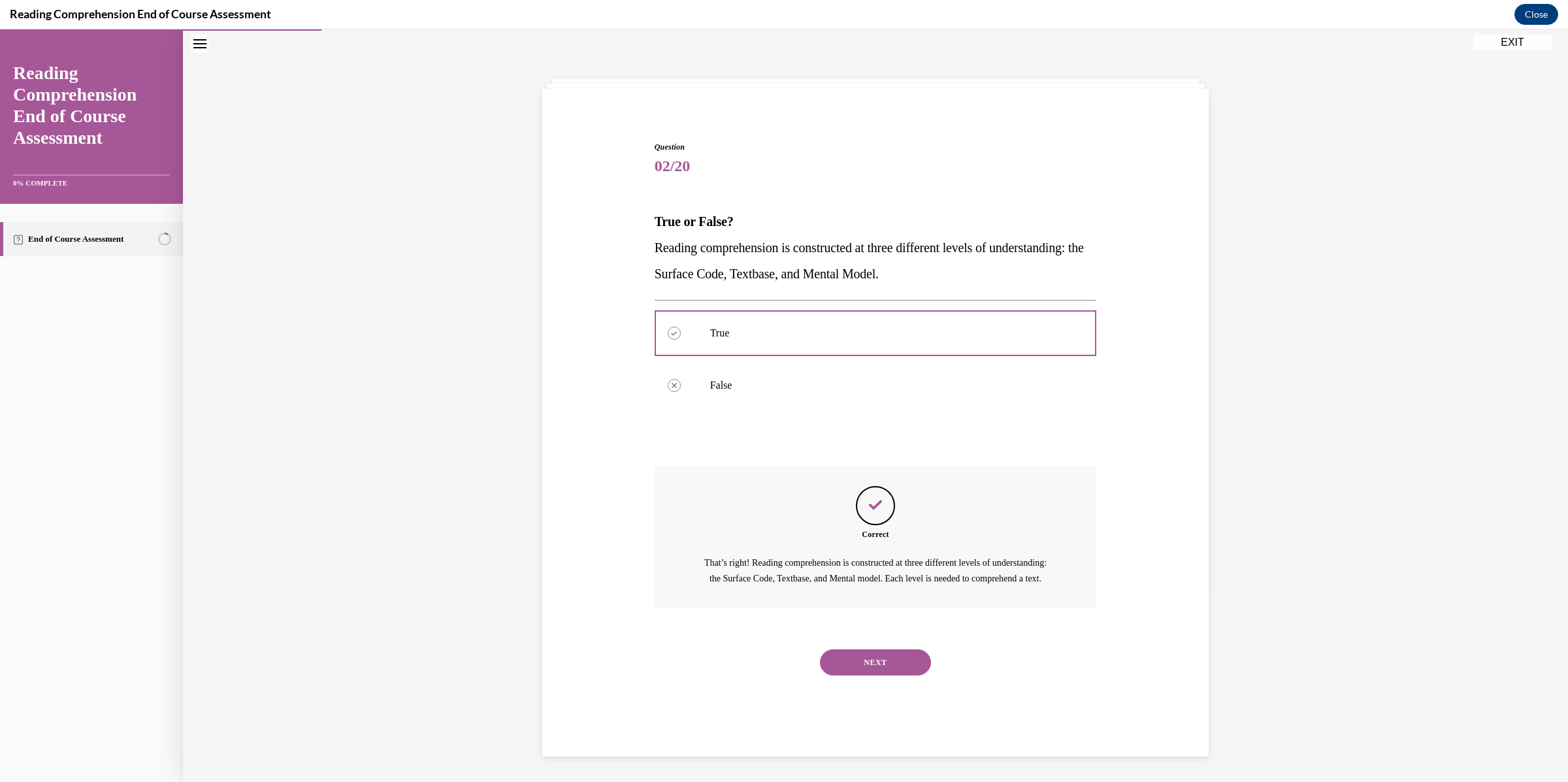
click at [866, 674] on button "NEXT" at bounding box center [876, 662] width 111 height 26
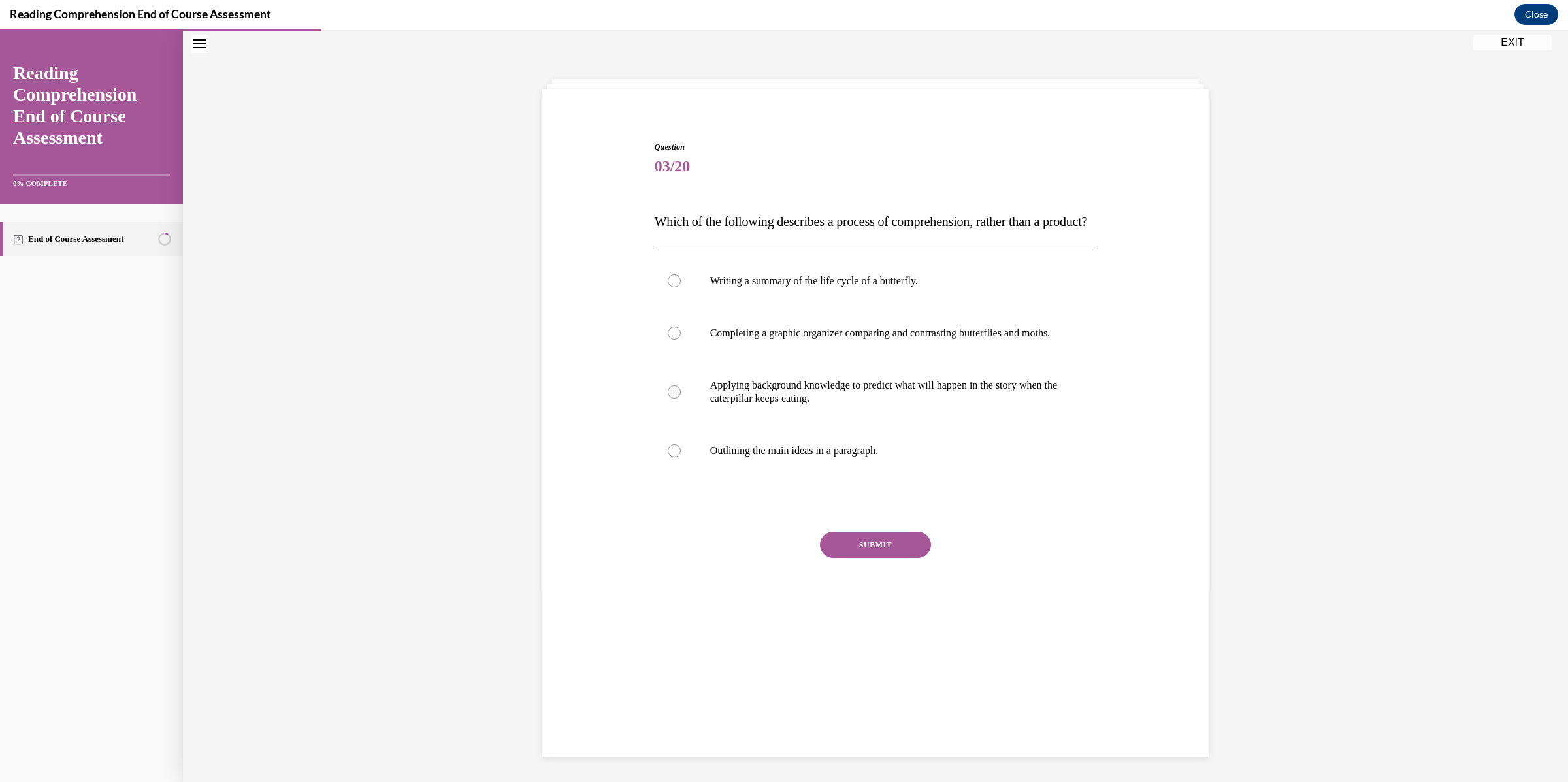
click at [866, 652] on div "NEXT" at bounding box center [875, 639] width 442 height 26
click at [814, 405] on p "Applying background knowledge to predict what will happen in the story when the…" at bounding box center [887, 391] width 354 height 26
click at [680, 398] on input "Applying background knowledge to predict what will happen in the story when the…" at bounding box center [674, 392] width 13 height 13
radio input "true"
click at [881, 558] on button "SUBMIT" at bounding box center [876, 544] width 111 height 26
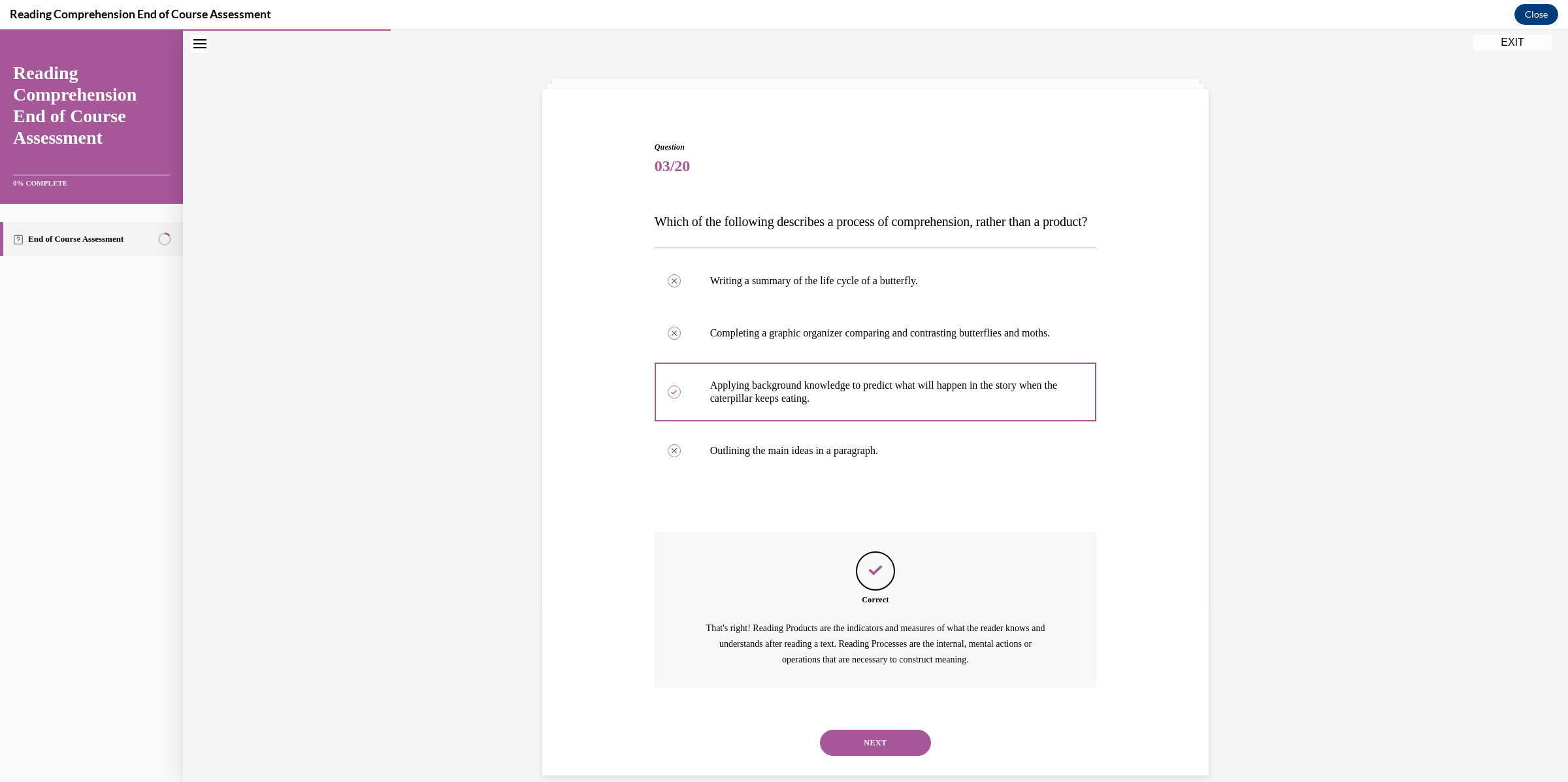
scroll to position [99, 0]
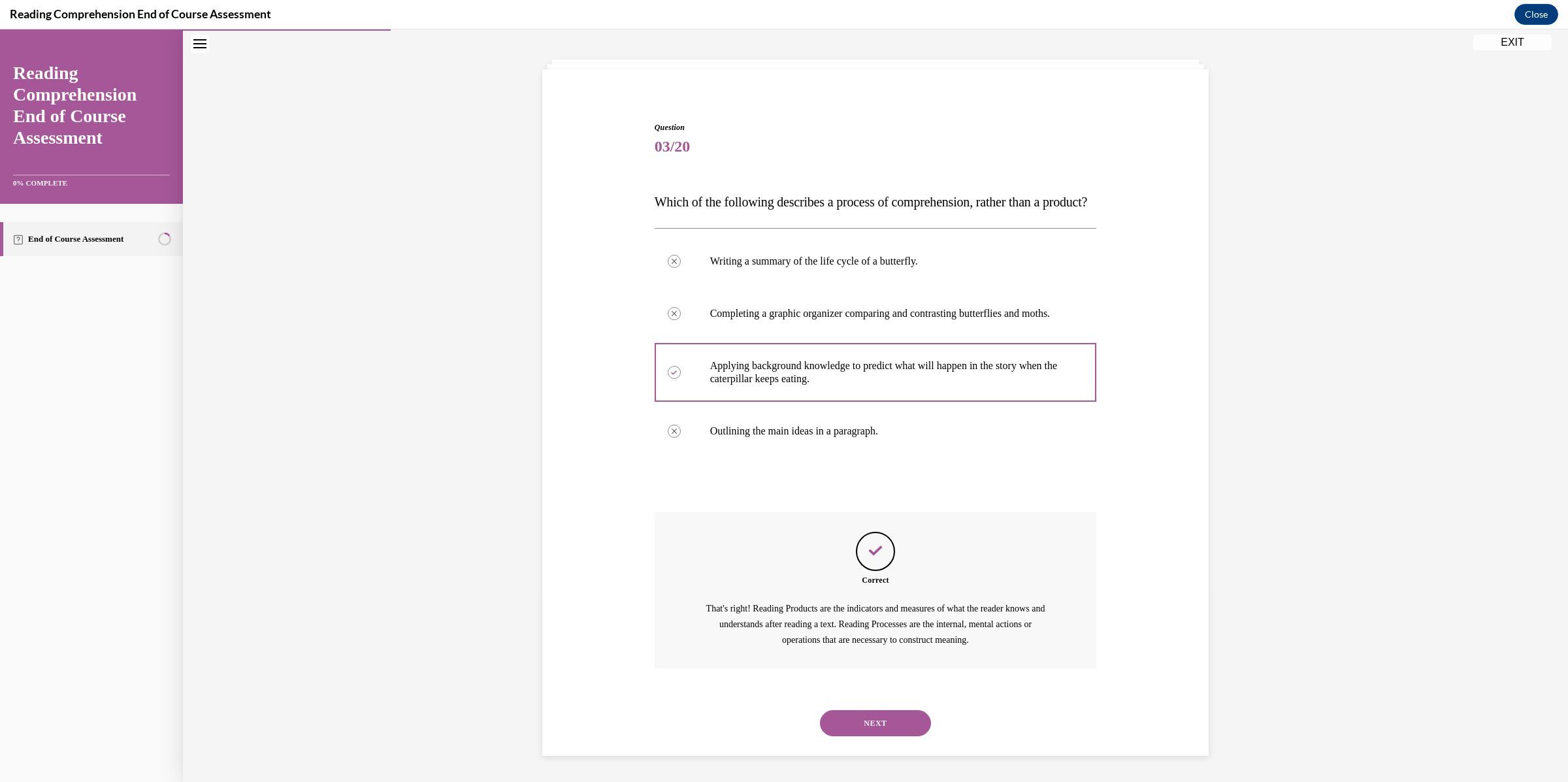
click at [886, 722] on button "NEXT" at bounding box center [876, 723] width 111 height 26
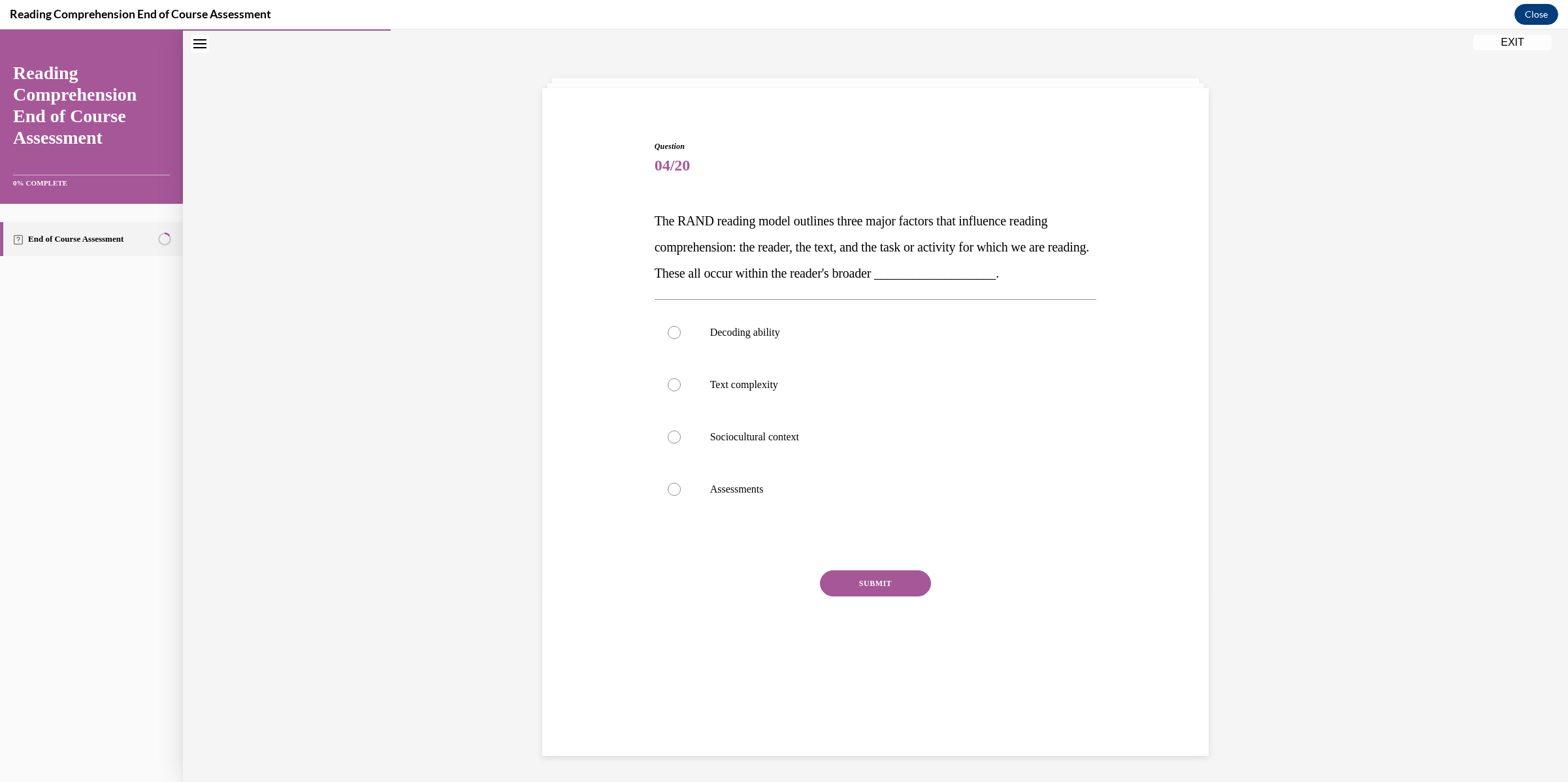
scroll to position [40, 0]
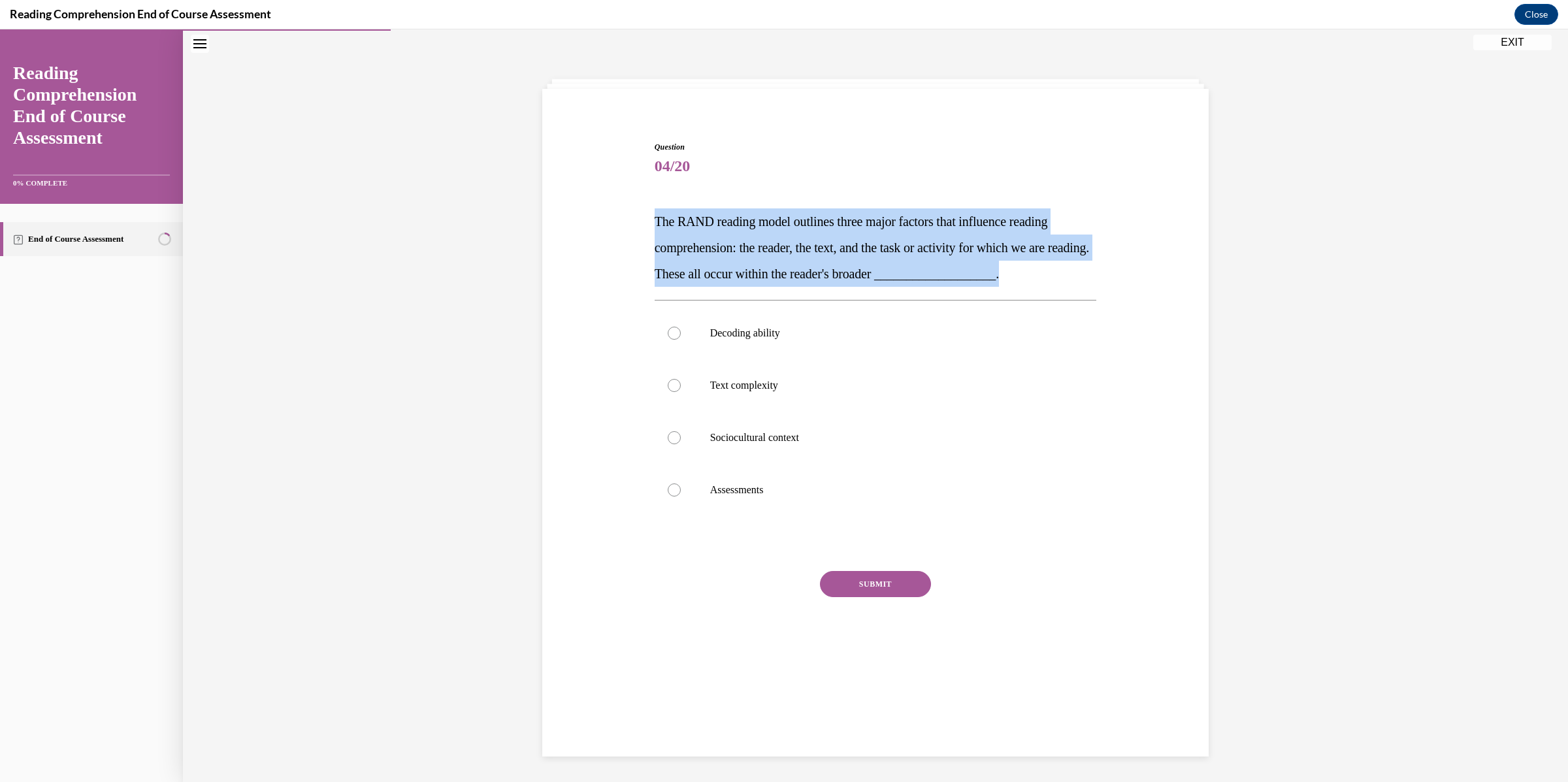
drag, startPoint x: 649, startPoint y: 221, endPoint x: 1176, endPoint y: 279, distance: 530.2
click at [1176, 279] on div "Question 04/20 The RAND reading model outlines three major factors that influen…" at bounding box center [875, 390] width 673 height 576
copy span "The RAND reading model outlines three major factors that influence reading comp…"
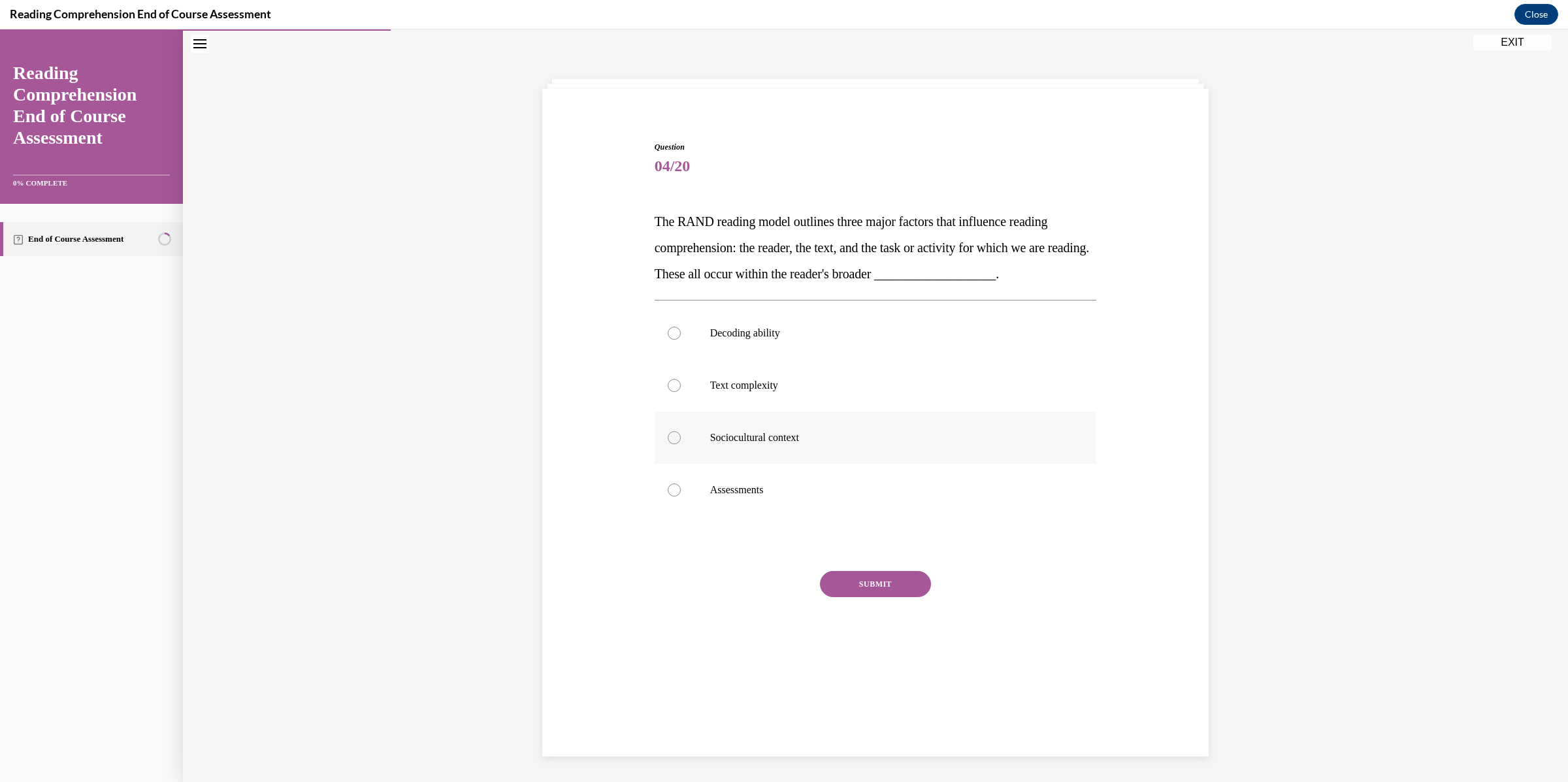
click at [737, 442] on p "Sociocultural context" at bounding box center [887, 437] width 354 height 13
click at [680, 442] on input "Sociocultural context" at bounding box center [674, 437] width 13 height 13
radio input "true"
click at [869, 589] on button "SUBMIT" at bounding box center [876, 584] width 111 height 26
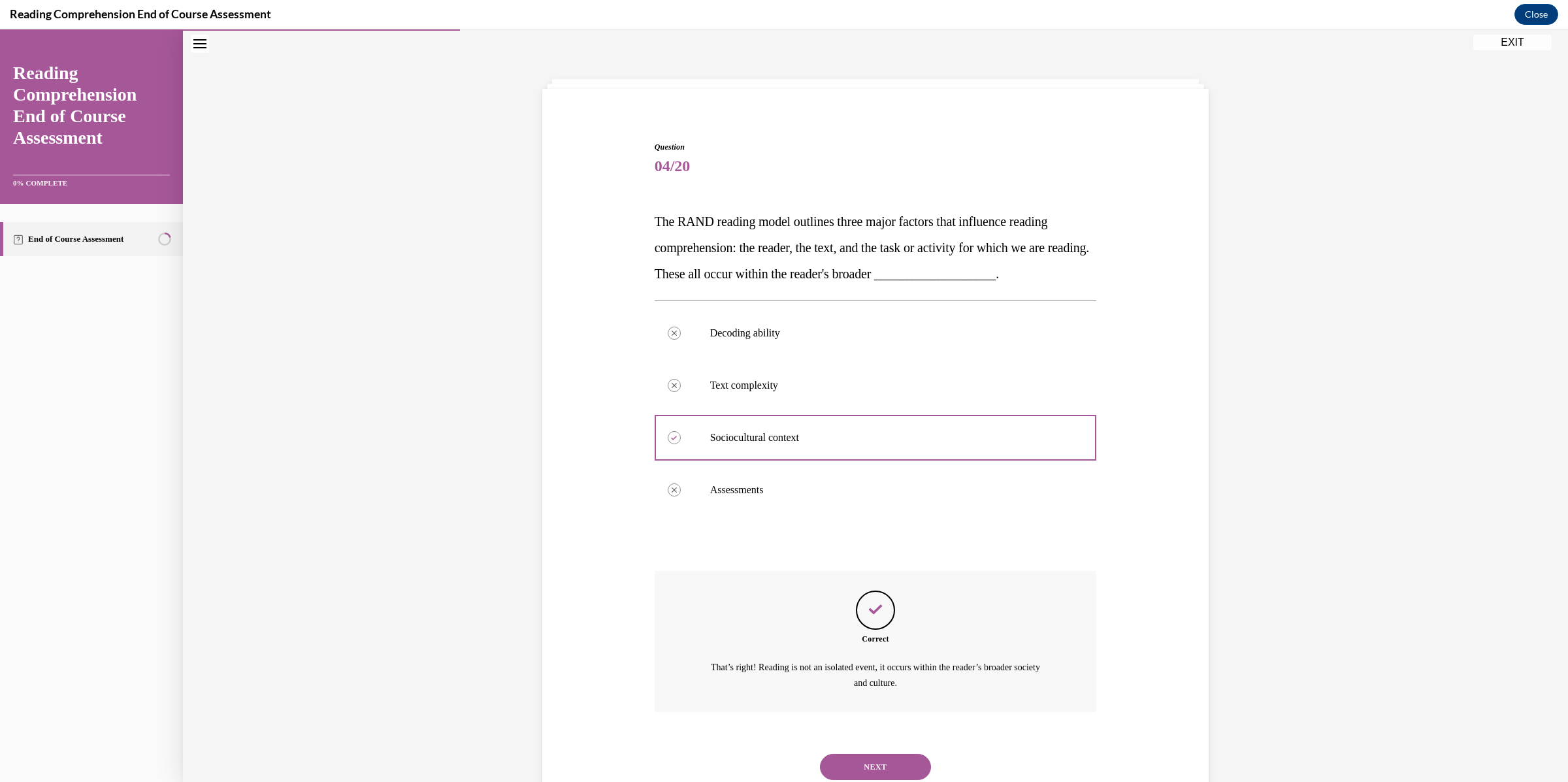
scroll to position [84, 0]
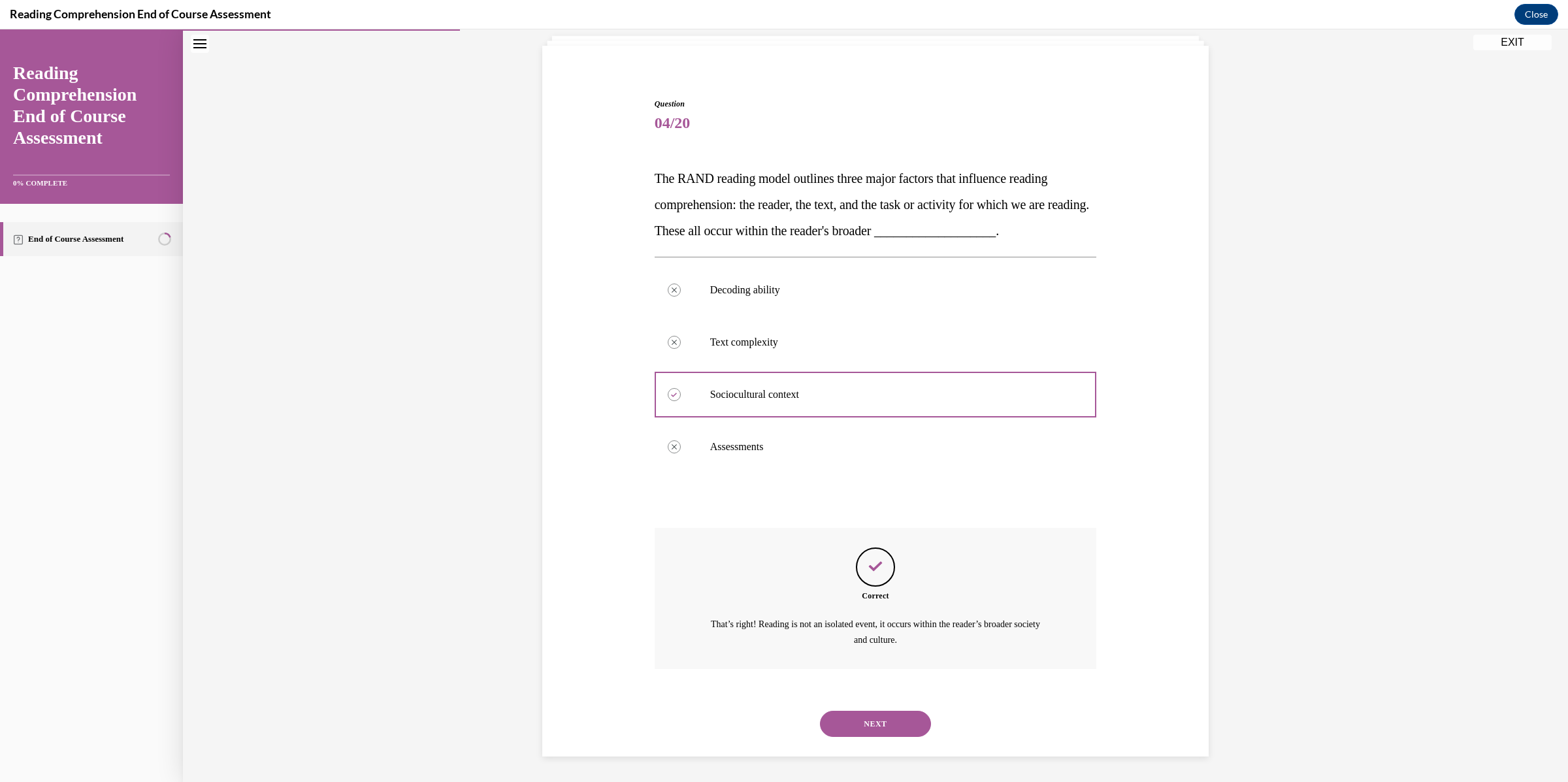
click at [874, 722] on button "NEXT" at bounding box center [876, 723] width 111 height 26
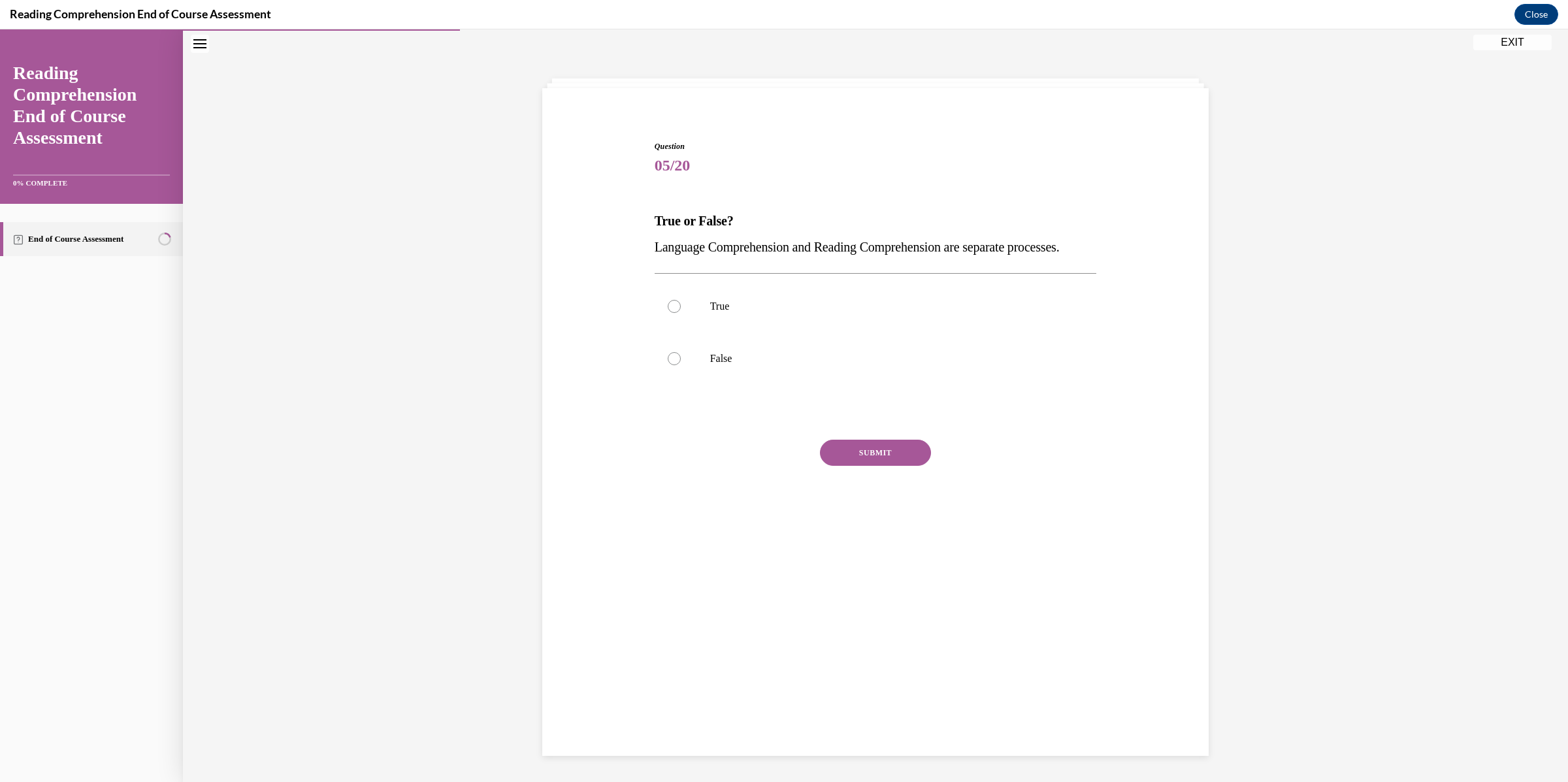
scroll to position [40, 0]
click at [733, 366] on p "False" at bounding box center [887, 359] width 354 height 13
click at [680, 366] on input "False" at bounding box center [674, 359] width 13 height 13
radio input "true"
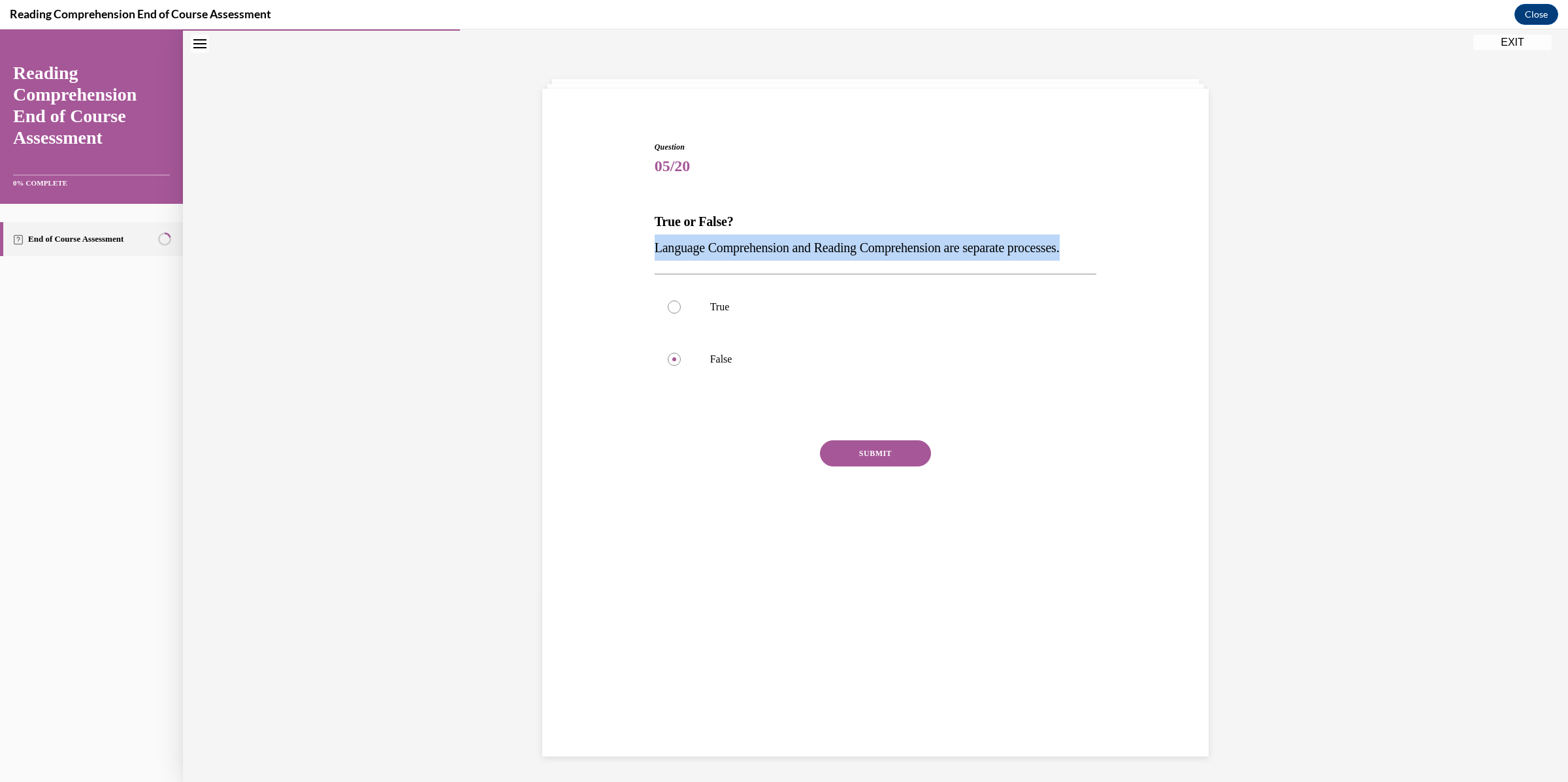
drag, startPoint x: 745, startPoint y: 276, endPoint x: 626, endPoint y: 245, distance: 123.0
click at [626, 245] on div "Question 05/20 True or False? Language Comprehension and Reading Comprehension …" at bounding box center [875, 325] width 673 height 446
copy span "Language Comprehension and Reading Comprehension are separate processes."
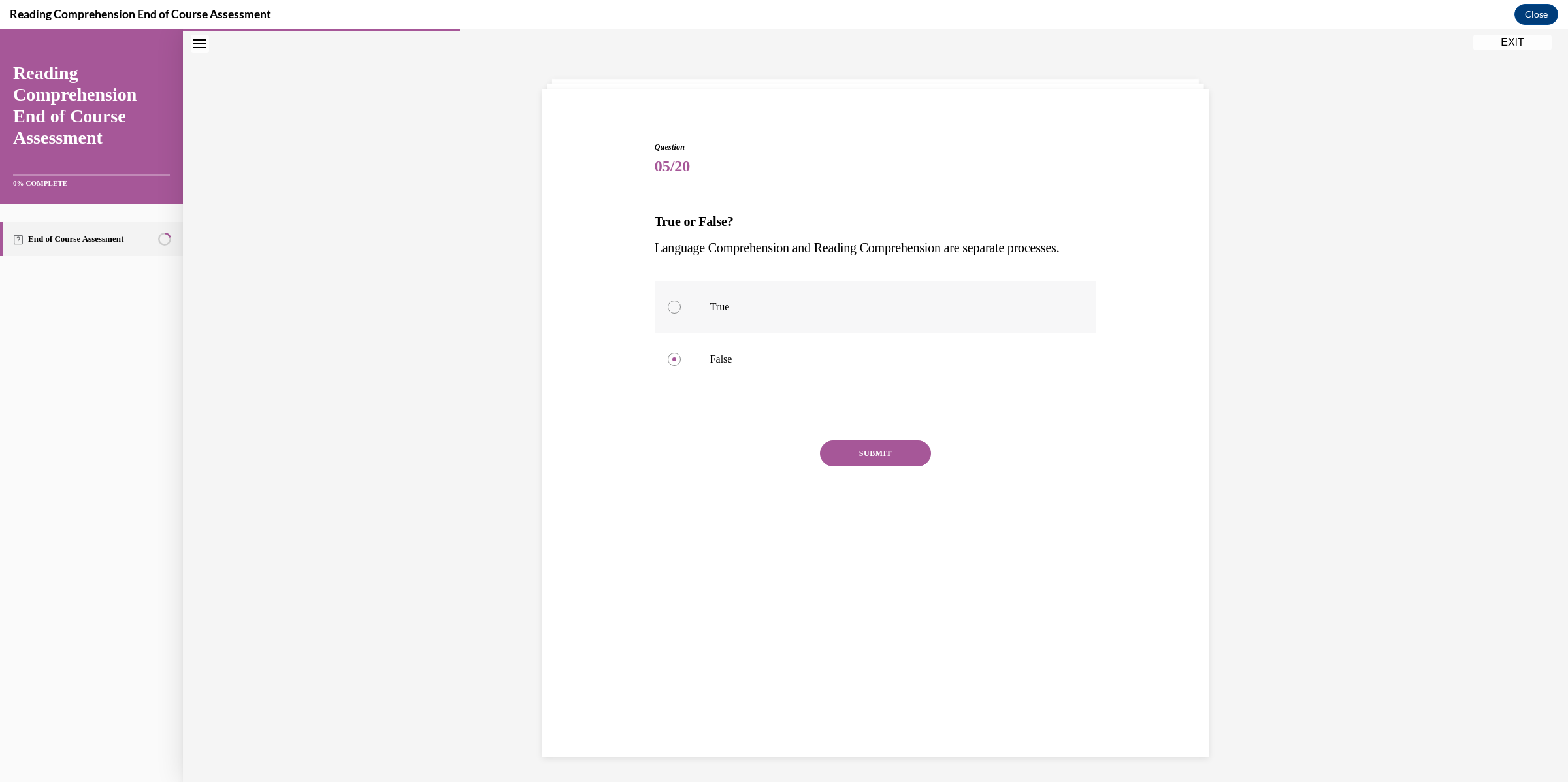
click at [710, 334] on label "True" at bounding box center [875, 307] width 442 height 52
click at [680, 314] on input "True" at bounding box center [674, 307] width 13 height 13
radio input "true"
click at [852, 467] on button "SUBMIT" at bounding box center [876, 453] width 111 height 26
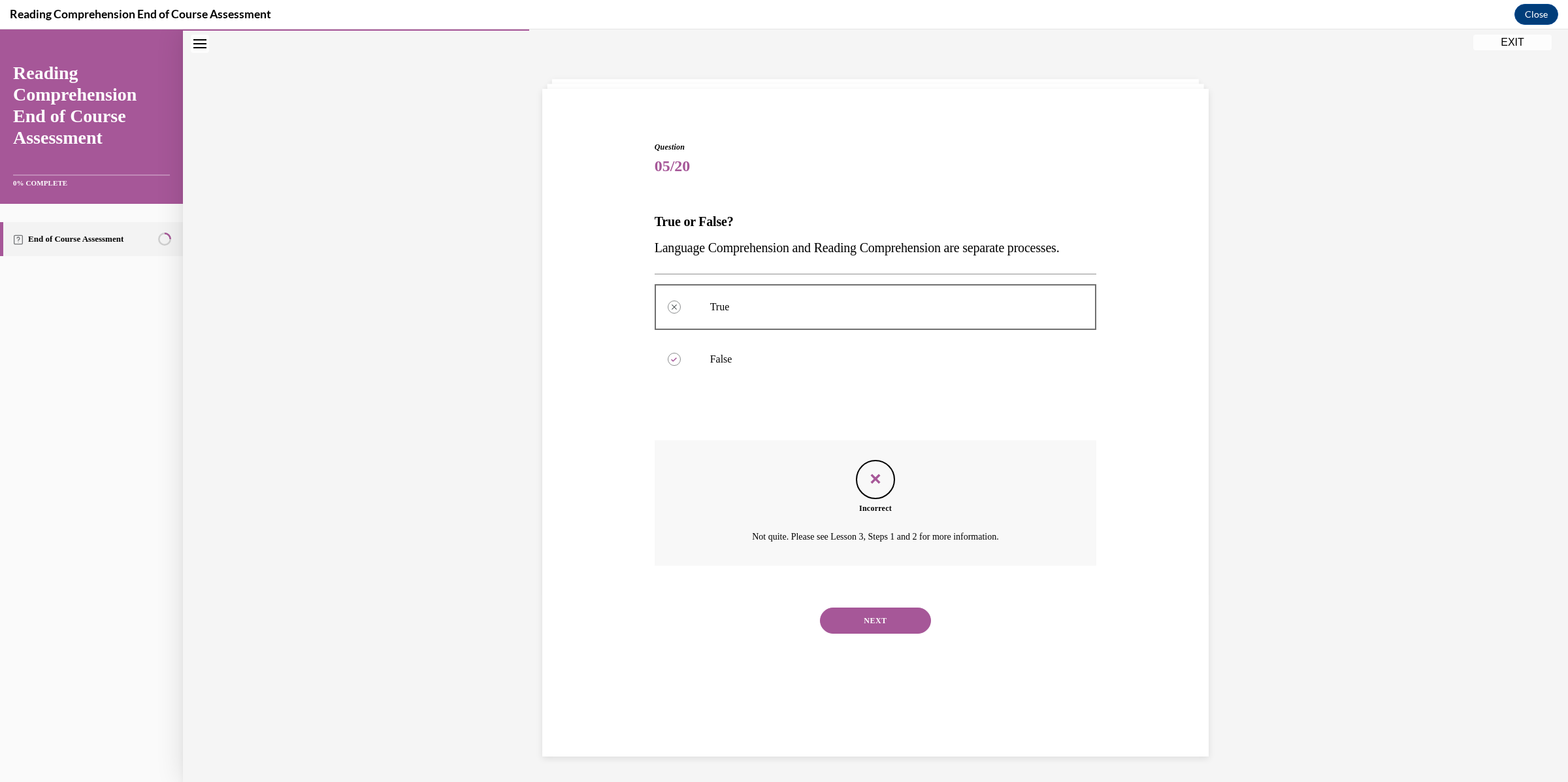
click at [866, 634] on button "NEXT" at bounding box center [876, 621] width 111 height 26
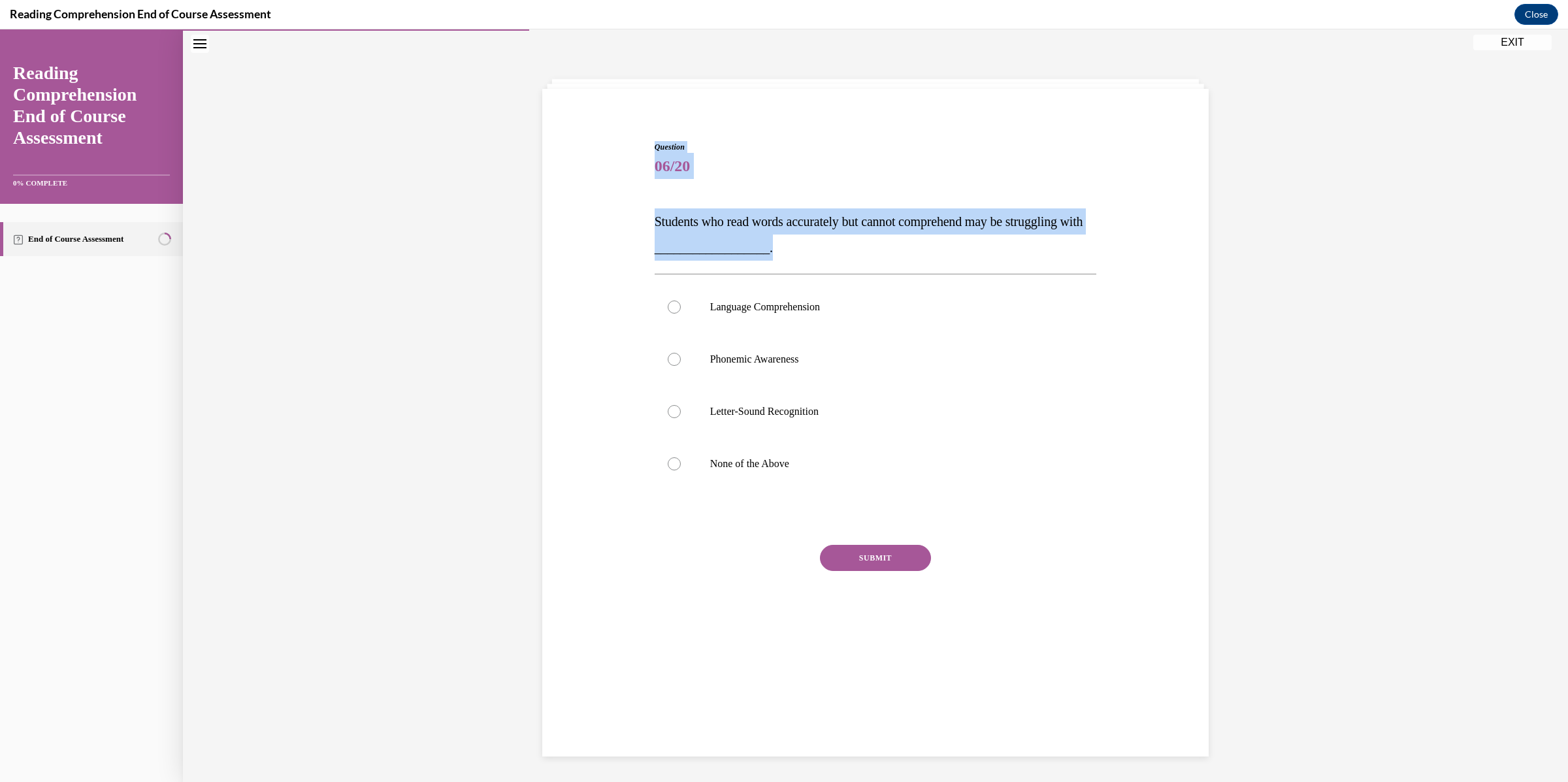
drag, startPoint x: 819, startPoint y: 253, endPoint x: 479, endPoint y: 214, distance: 342.2
click at [479, 214] on div "Question 06/20 Students who read words accurately but cannot comprehend may be …" at bounding box center [875, 406] width 1385 height 752
click at [749, 241] on span "Students who read words accurately but cannot comprehend may be struggling with…" at bounding box center [869, 234] width 429 height 40
drag, startPoint x: 820, startPoint y: 261, endPoint x: 647, endPoint y: 226, distance: 176.5
click at [651, 226] on div "Question 06/20 Students who read words accurately but cannot comprehend may be …" at bounding box center [876, 386] width 449 height 530
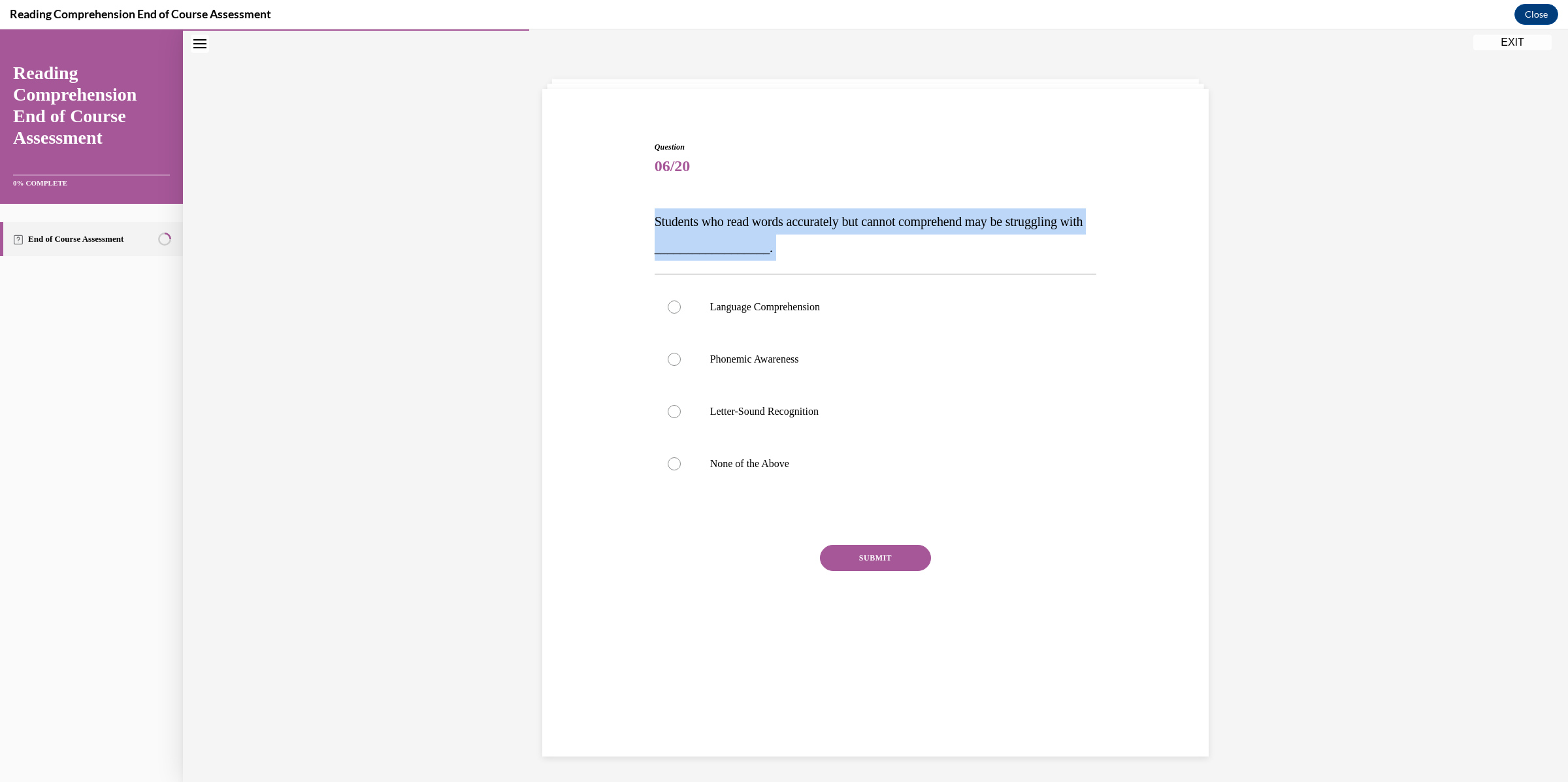
copy div "Students who read words accurately but cannot comprehend may be struggling with…"
click at [804, 293] on label "Language Comprehension" at bounding box center [875, 307] width 442 height 52
click at [680, 300] on input "Language Comprehension" at bounding box center [674, 307] width 13 height 13
radio input "true"
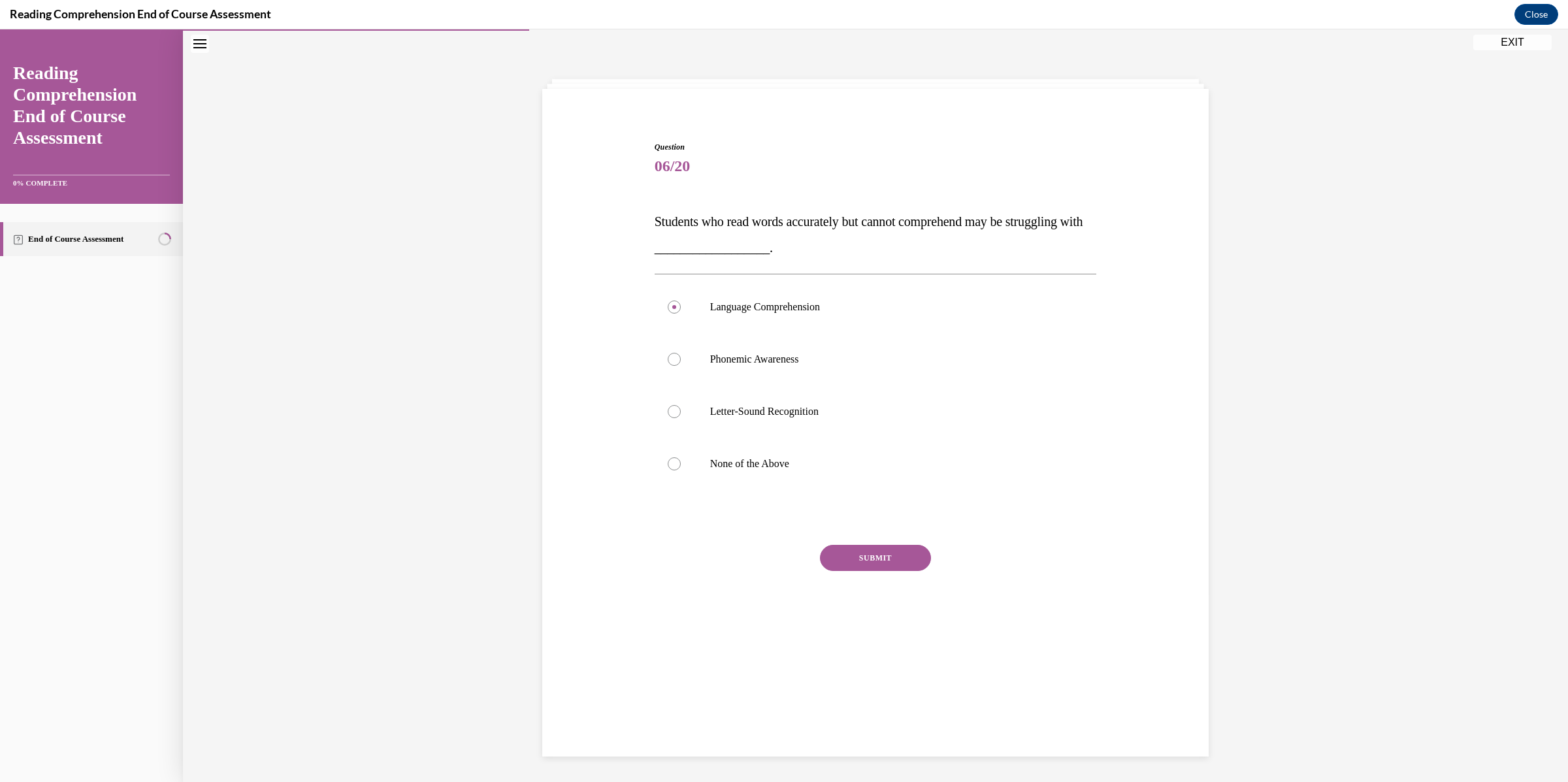
click at [884, 554] on button "SUBMIT" at bounding box center [876, 558] width 111 height 26
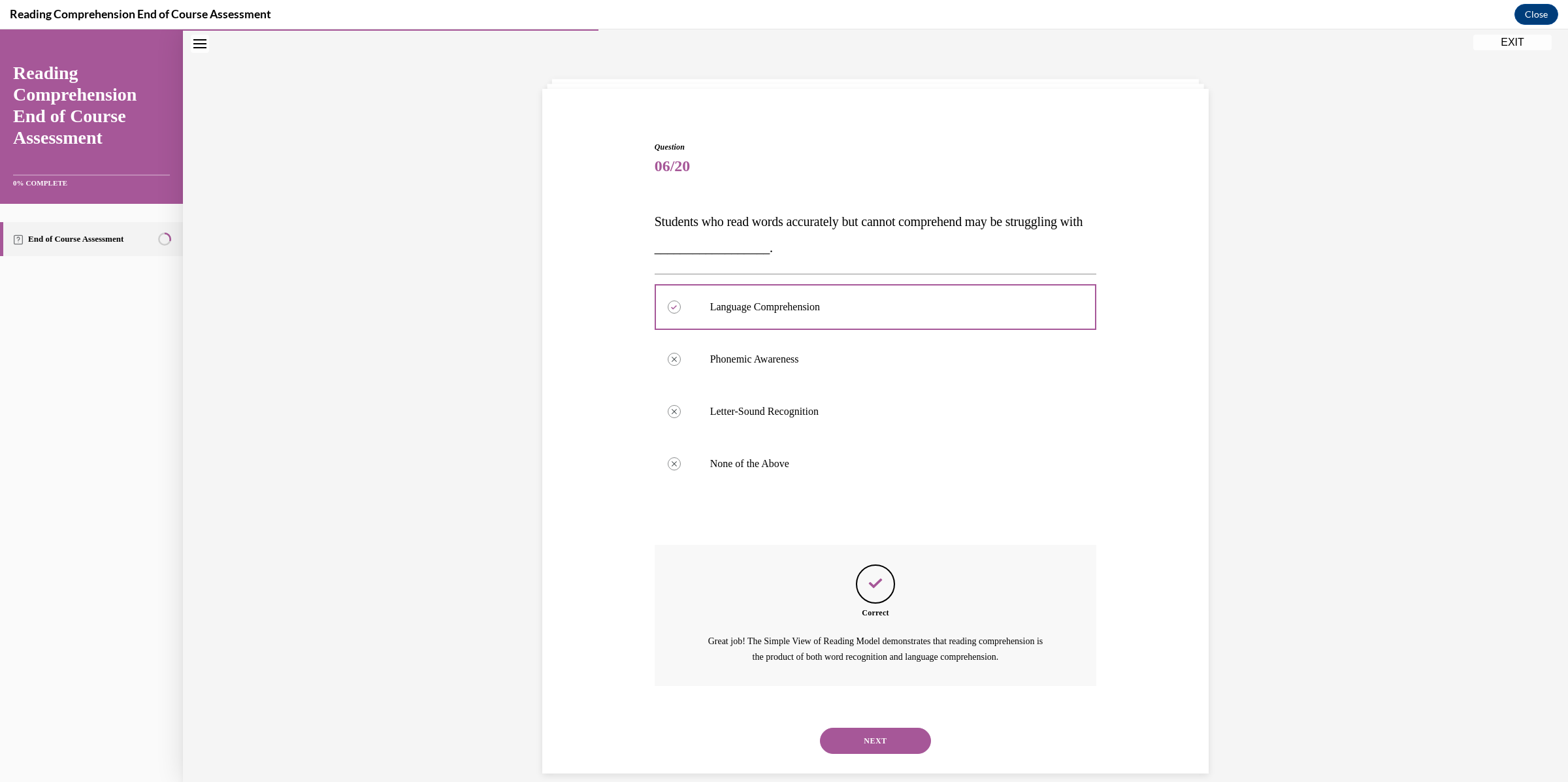
scroll to position [58, 0]
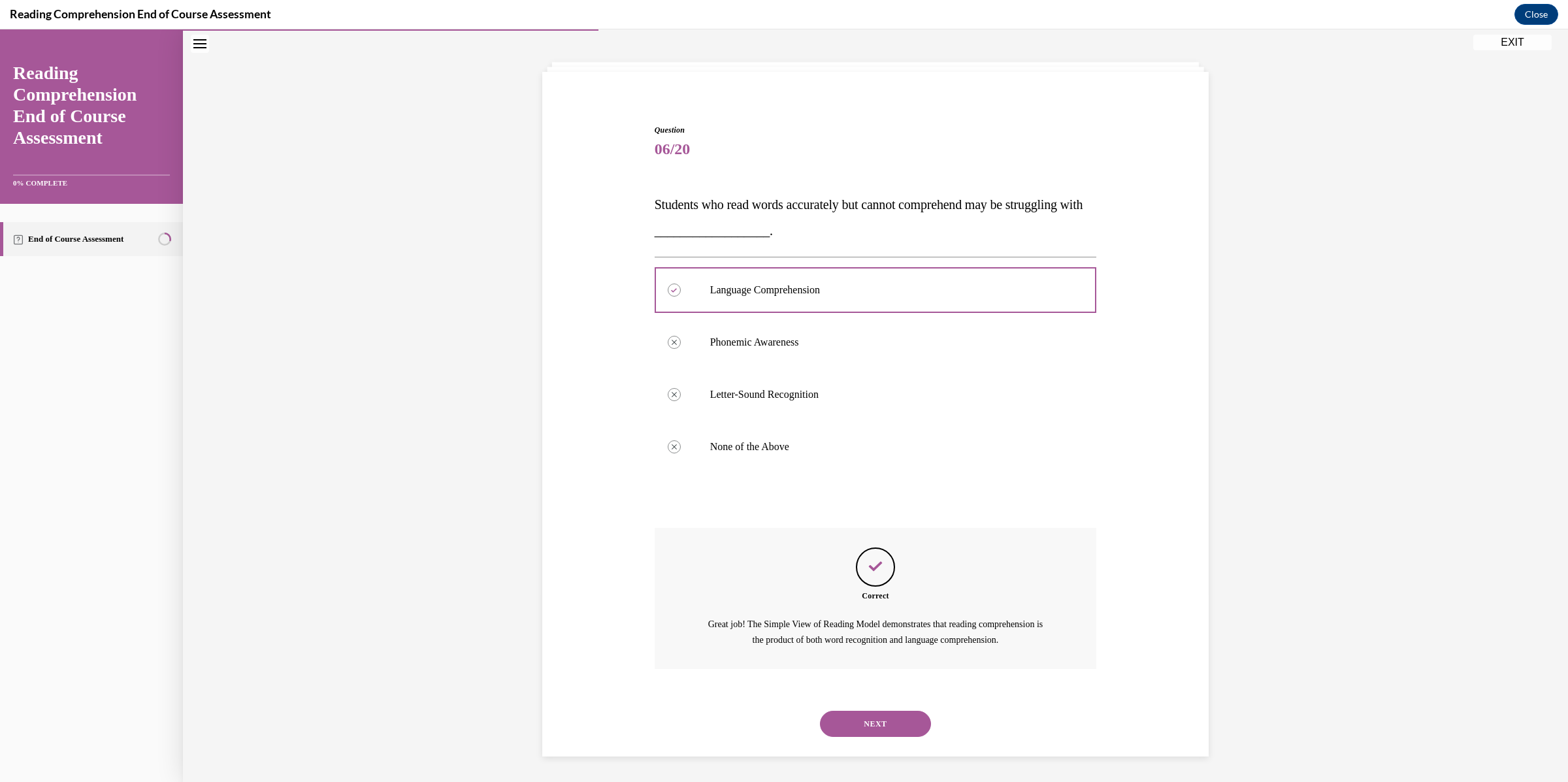
click at [886, 721] on button "NEXT" at bounding box center [876, 723] width 111 height 26
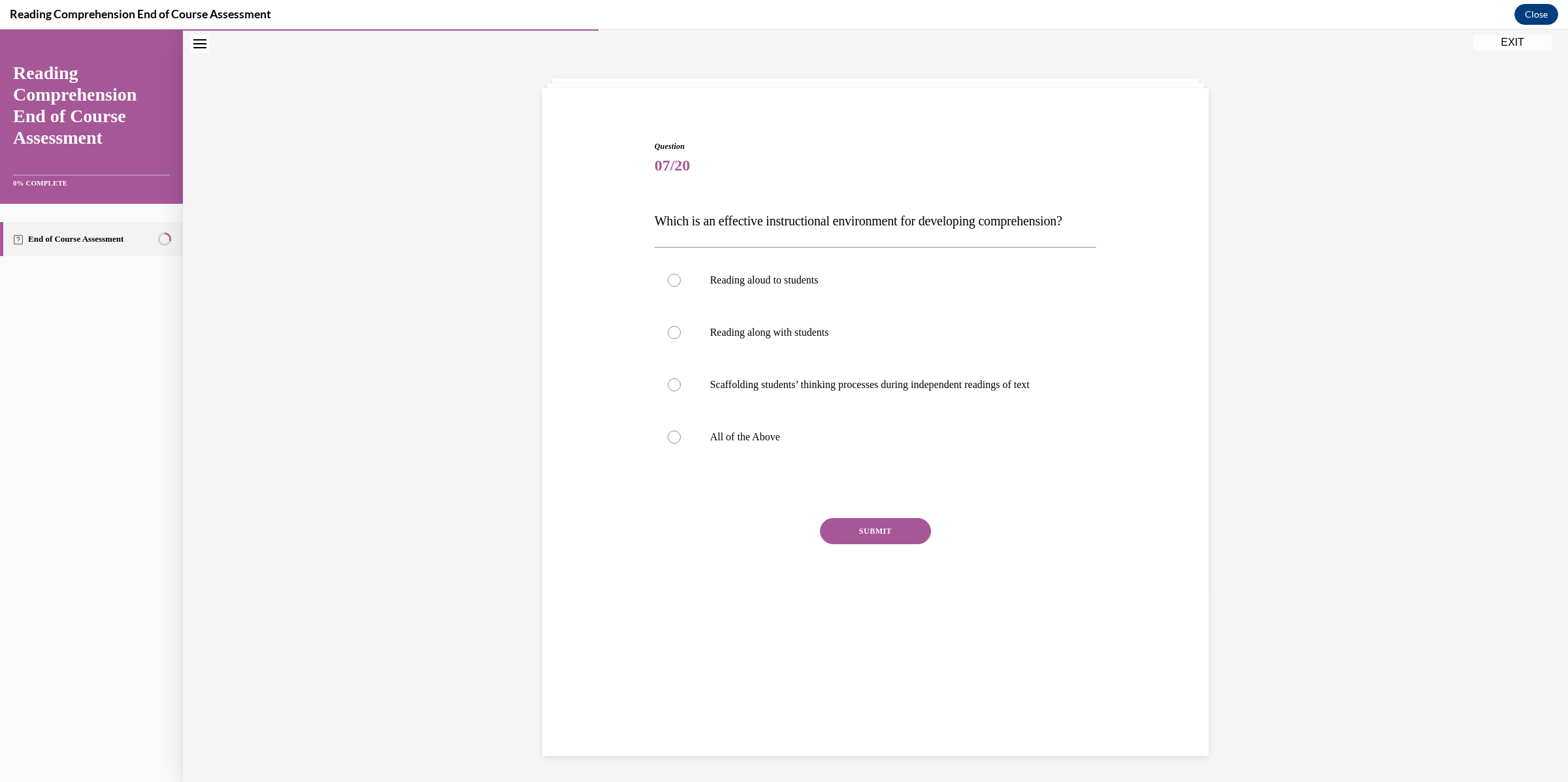
scroll to position [40, 0]
click at [800, 444] on p "All of the Above" at bounding box center [887, 437] width 354 height 13
click at [680, 444] on input "All of the Above" at bounding box center [674, 437] width 13 height 13
radio input "true"
click at [874, 545] on button "SUBMIT" at bounding box center [876, 532] width 111 height 26
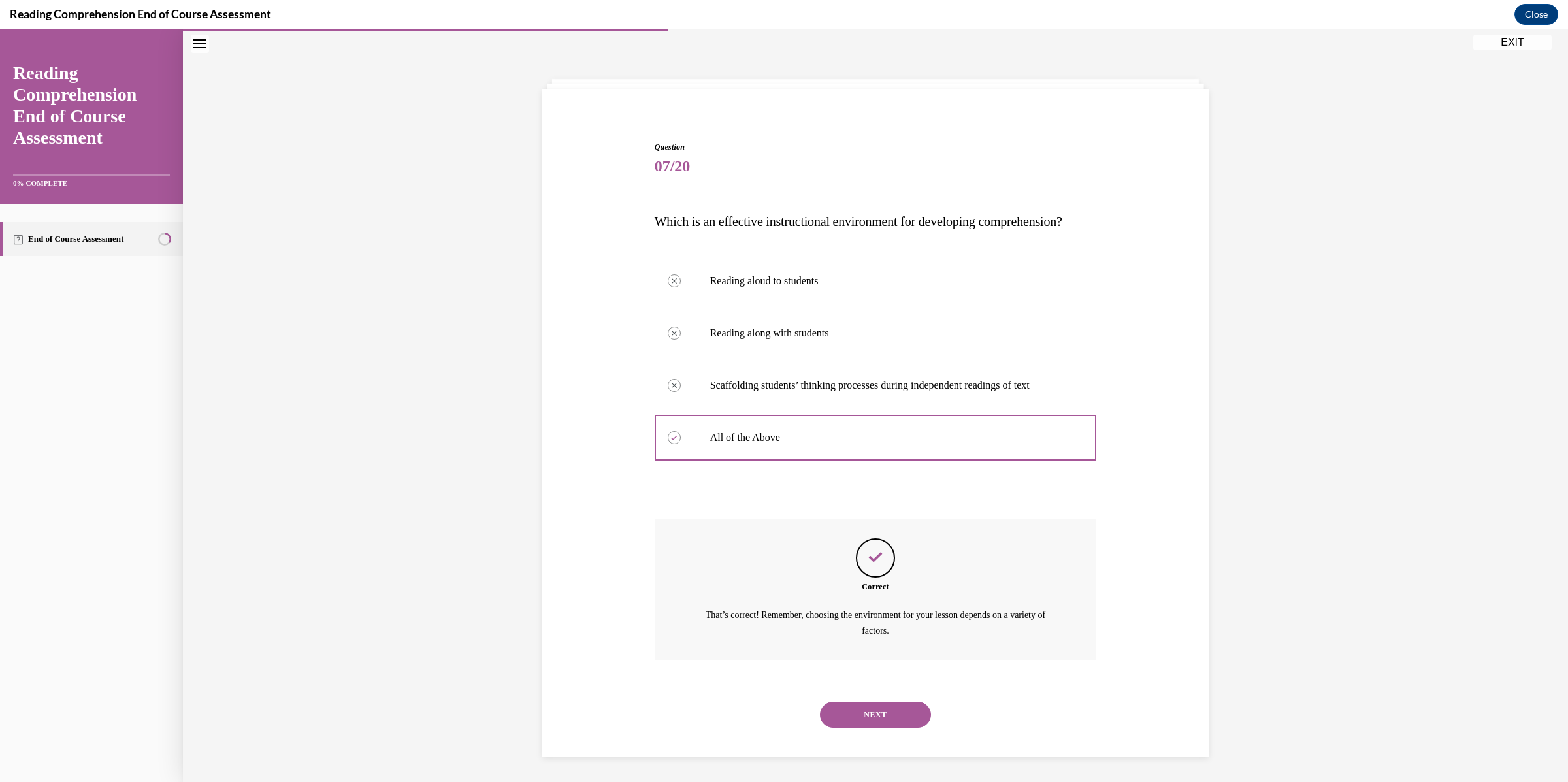
scroll to position [58, 0]
click at [888, 724] on button "NEXT" at bounding box center [876, 714] width 111 height 26
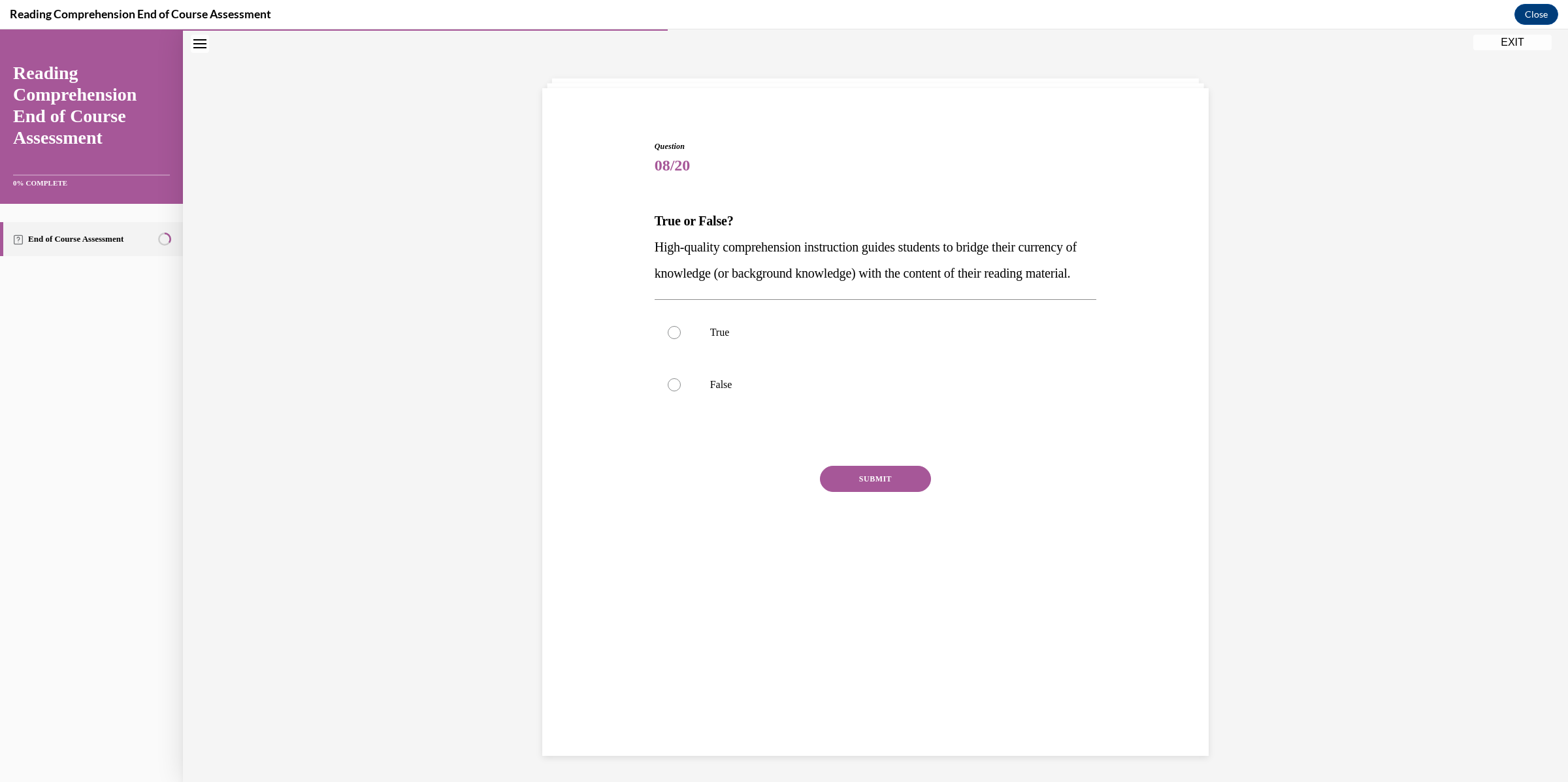
scroll to position [40, 0]
drag, startPoint x: 769, startPoint y: 306, endPoint x: 649, endPoint y: 241, distance: 136.5
click at [654, 241] on p "High-quality comprehension instruction guides students to bridge their currency…" at bounding box center [875, 261] width 442 height 52
copy span "High-quality comprehension instruction guides students to bridge their currency…"
click at [714, 340] on p "True" at bounding box center [887, 333] width 354 height 13
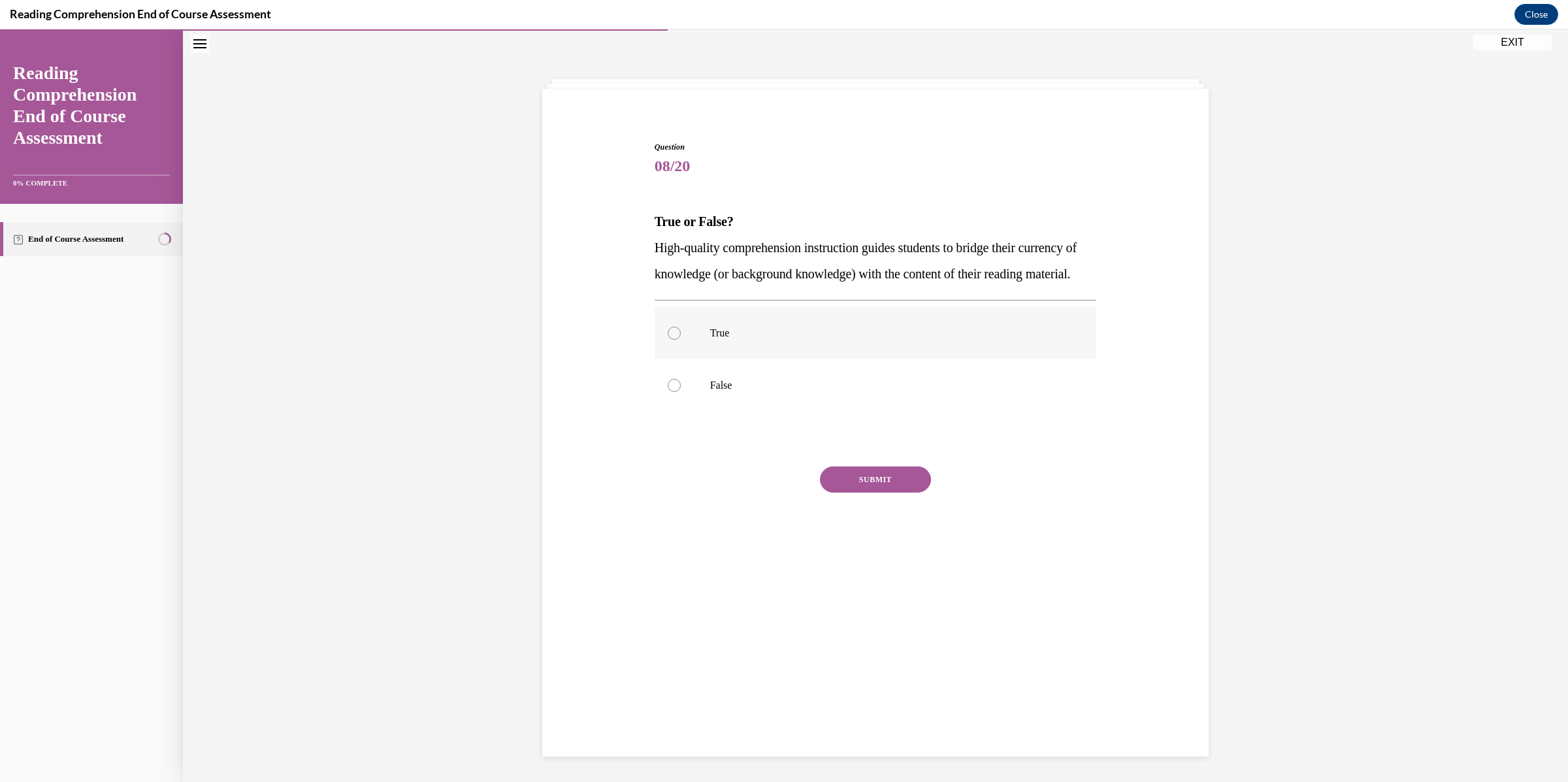
click at [680, 340] on input "True" at bounding box center [674, 333] width 13 height 13
radio input "true"
click at [871, 493] on button "SUBMIT" at bounding box center [876, 479] width 111 height 26
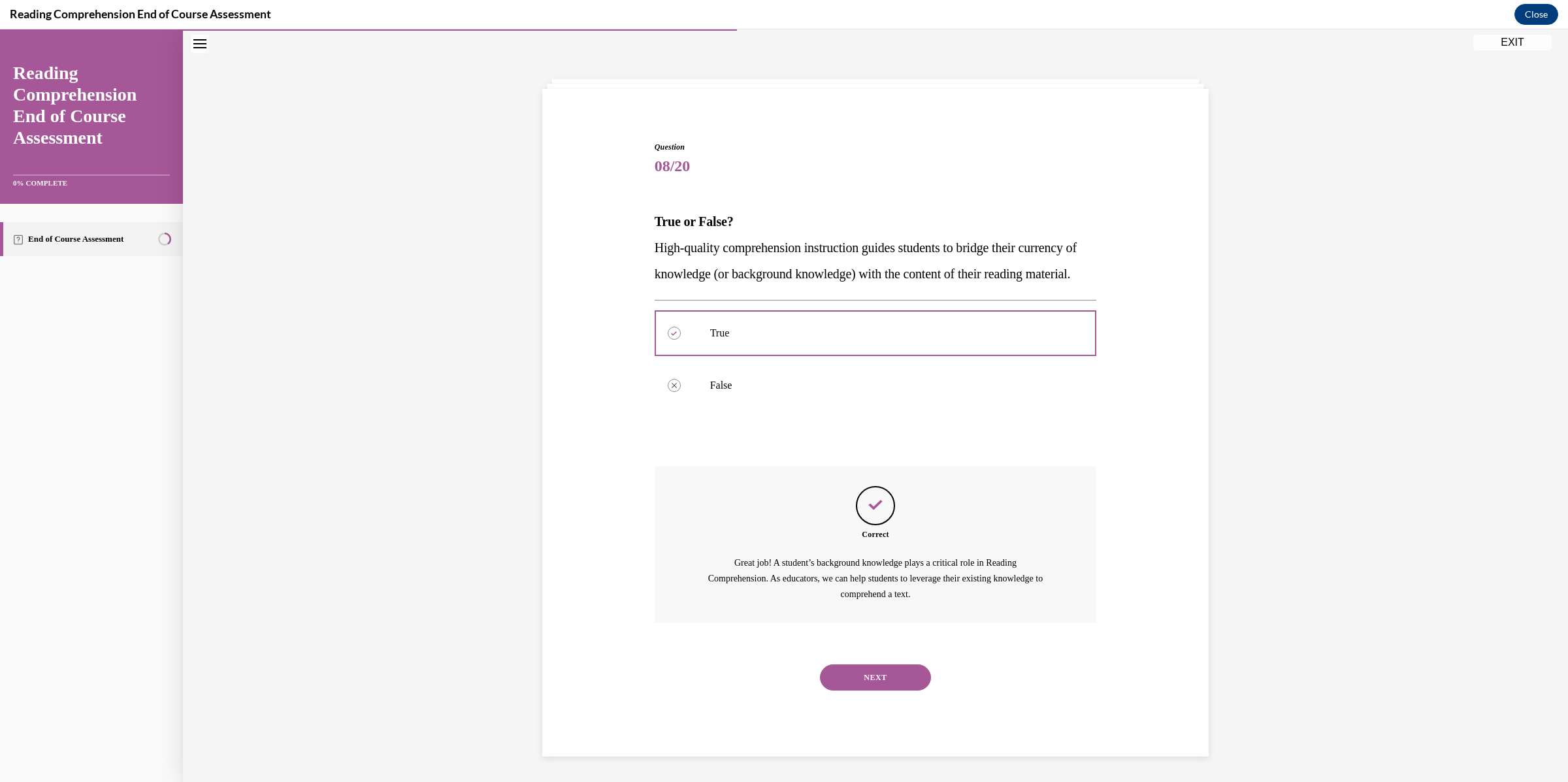
click at [855, 690] on button "NEXT" at bounding box center [876, 677] width 111 height 26
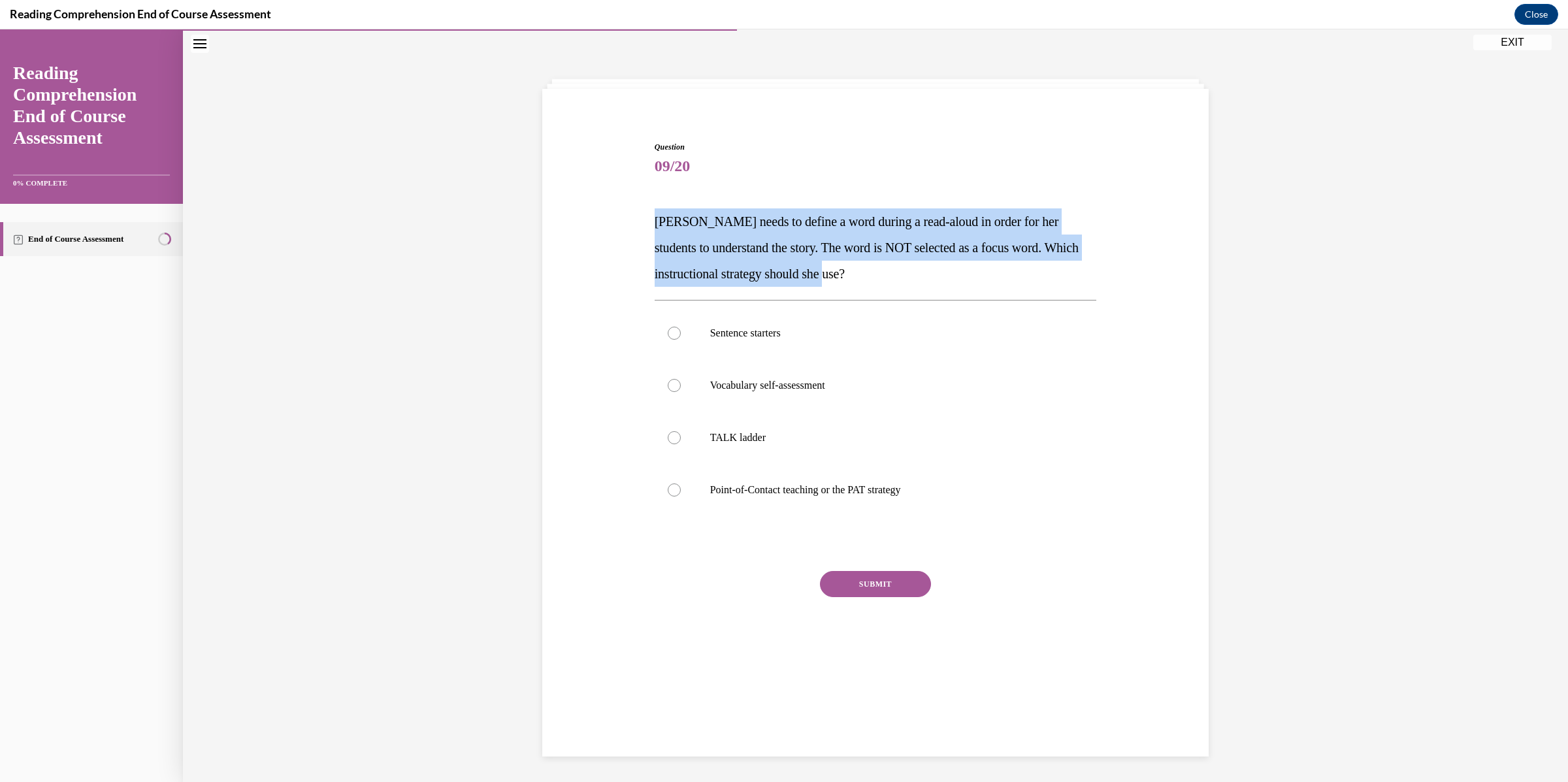
drag, startPoint x: 890, startPoint y: 281, endPoint x: 653, endPoint y: 223, distance: 244.0
click at [654, 223] on p "Mrs. Ivie needs to define a word during a read-aloud in order for her students …" at bounding box center [875, 248] width 442 height 78
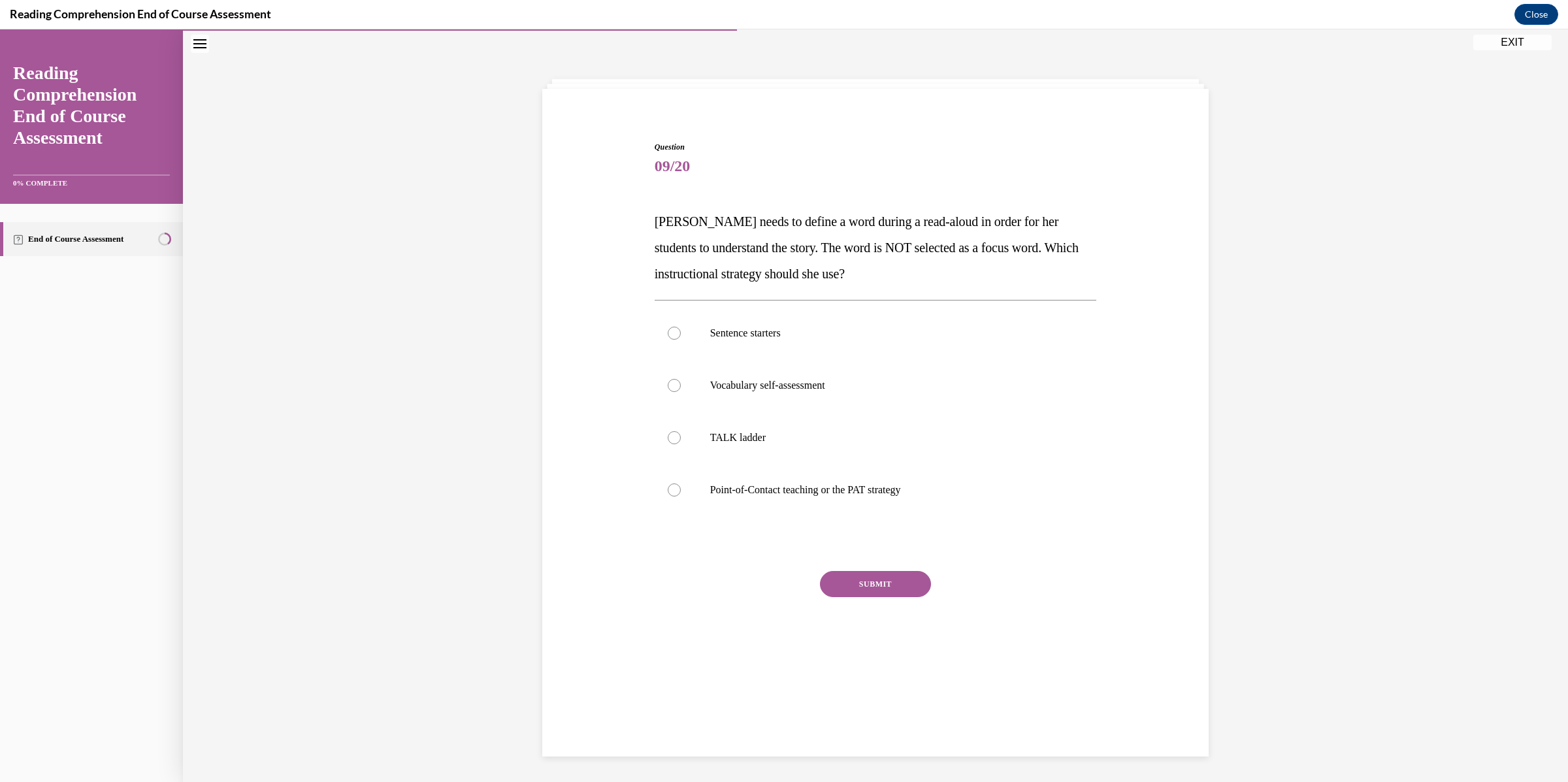
click at [933, 288] on div "Question 09/20 Mrs. Ivie needs to define a word during a read-aloud in order fo…" at bounding box center [875, 410] width 442 height 537
click at [871, 501] on label "Point-of-Contact teaching or the PAT strategy" at bounding box center [875, 490] width 442 height 52
click at [680, 496] on input "Point-of-Contact teaching or the PAT strategy" at bounding box center [674, 490] width 13 height 13
radio input "true"
click at [886, 584] on button "SUBMIT" at bounding box center [876, 584] width 111 height 26
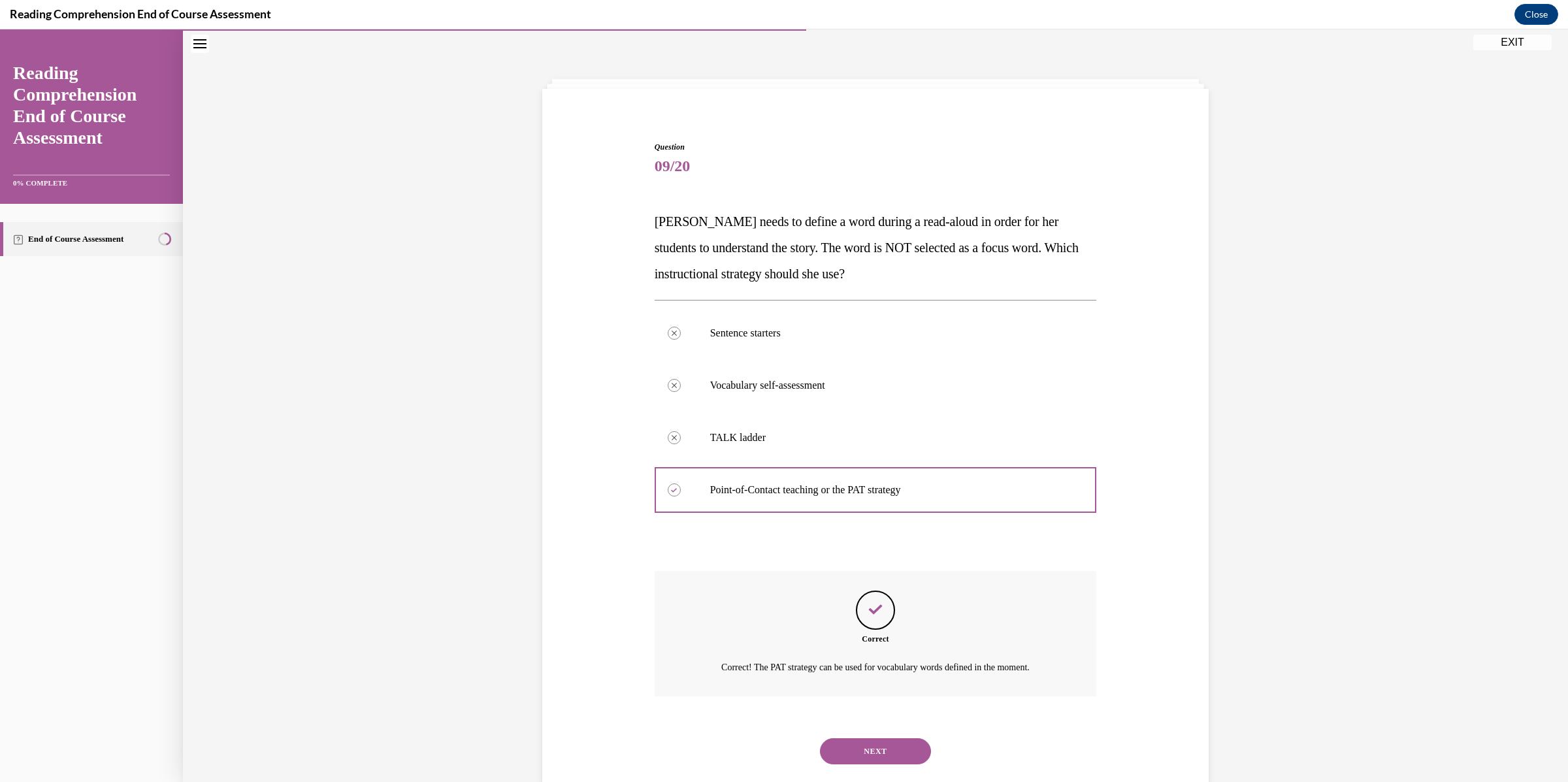
scroll to position [68, 0]
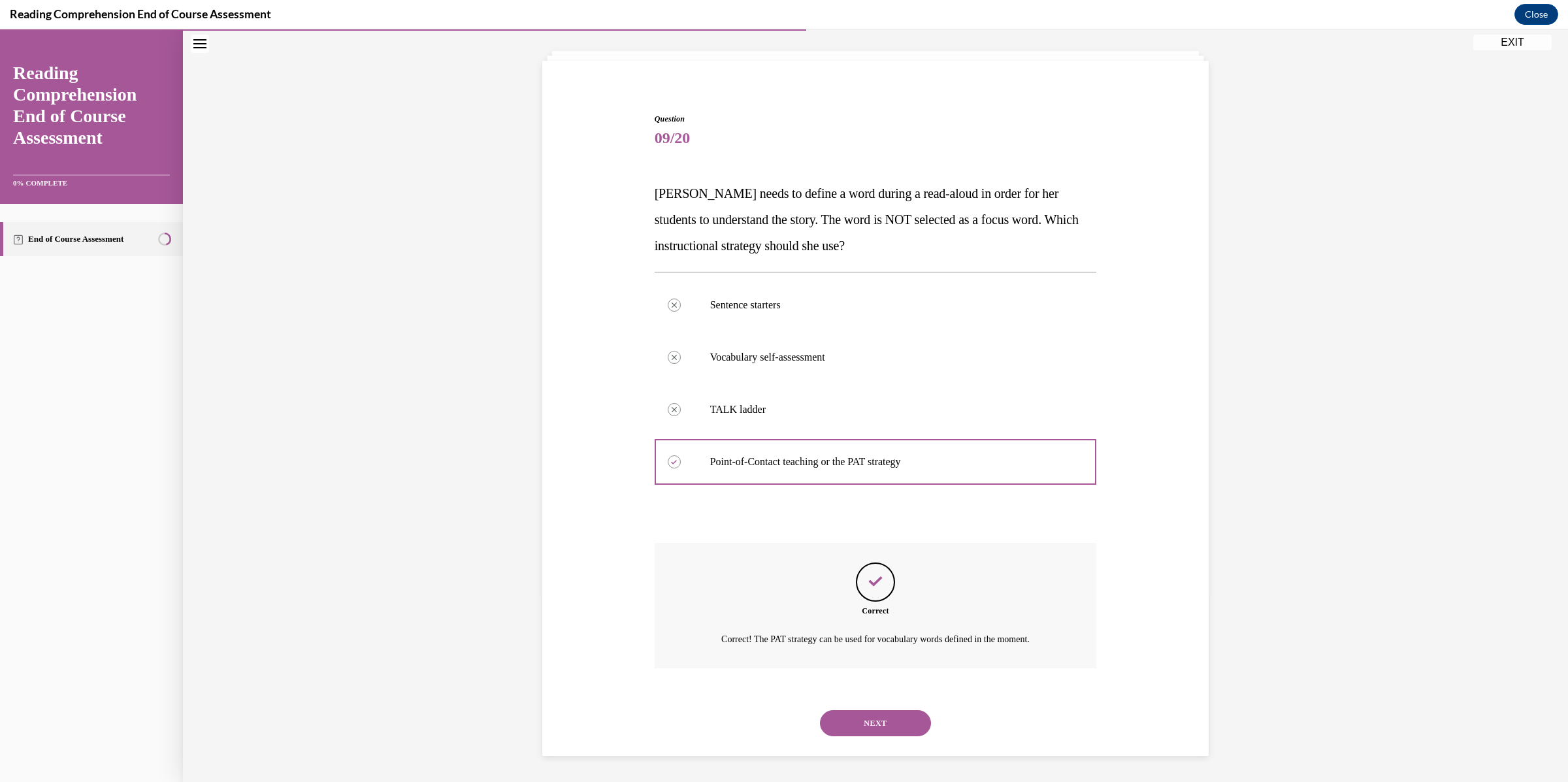
click at [876, 728] on button "NEXT" at bounding box center [876, 723] width 111 height 26
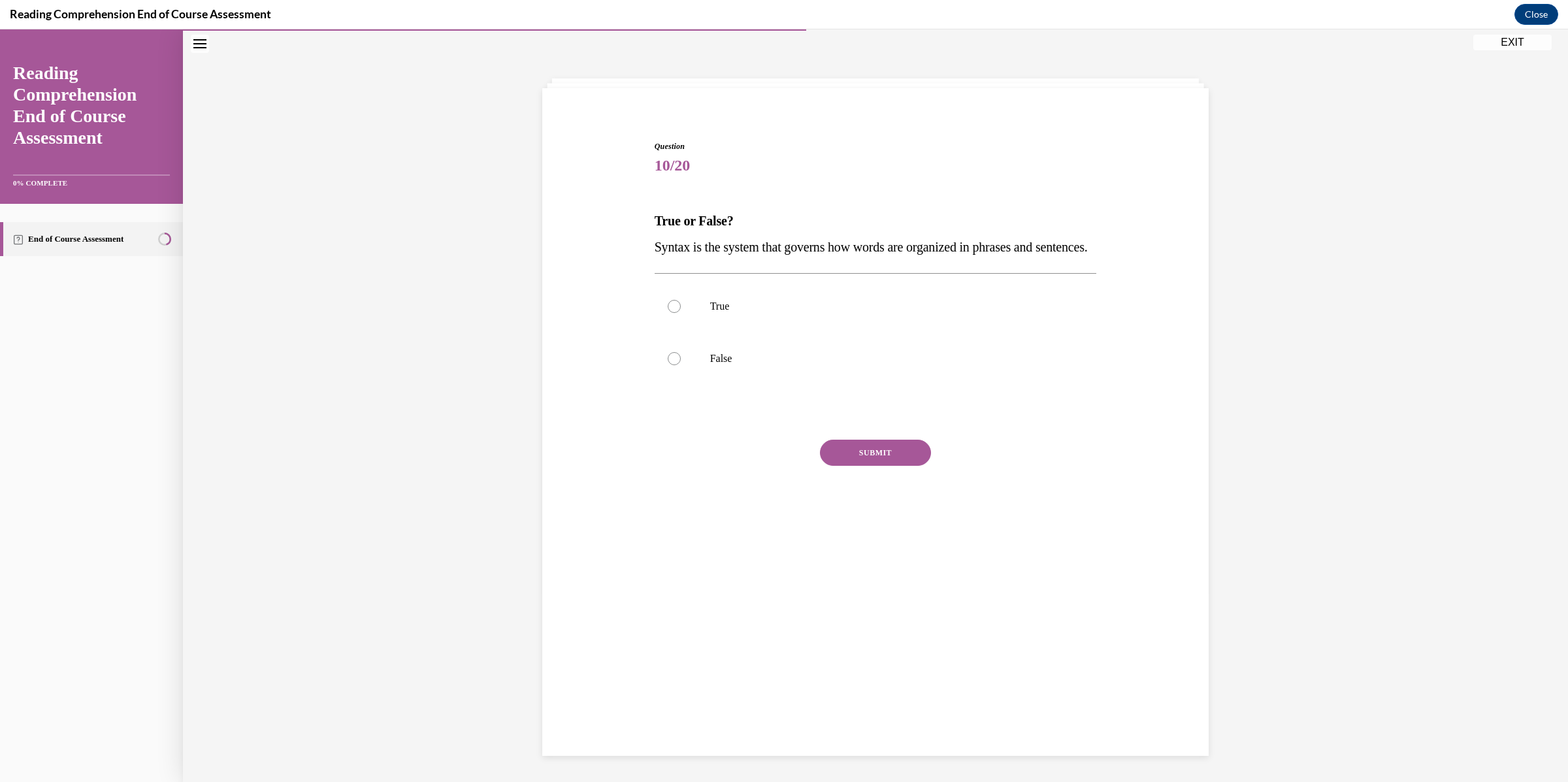
scroll to position [40, 0]
drag, startPoint x: 740, startPoint y: 279, endPoint x: 630, endPoint y: 246, distance: 114.8
click at [630, 246] on div "Question 10/20 True or False? Syntax is the system that governs how words are o…" at bounding box center [875, 325] width 673 height 446
copy span "Syntax is the system that governs how words are organized in phrases and senten…"
click at [710, 314] on p "True" at bounding box center [887, 307] width 354 height 13
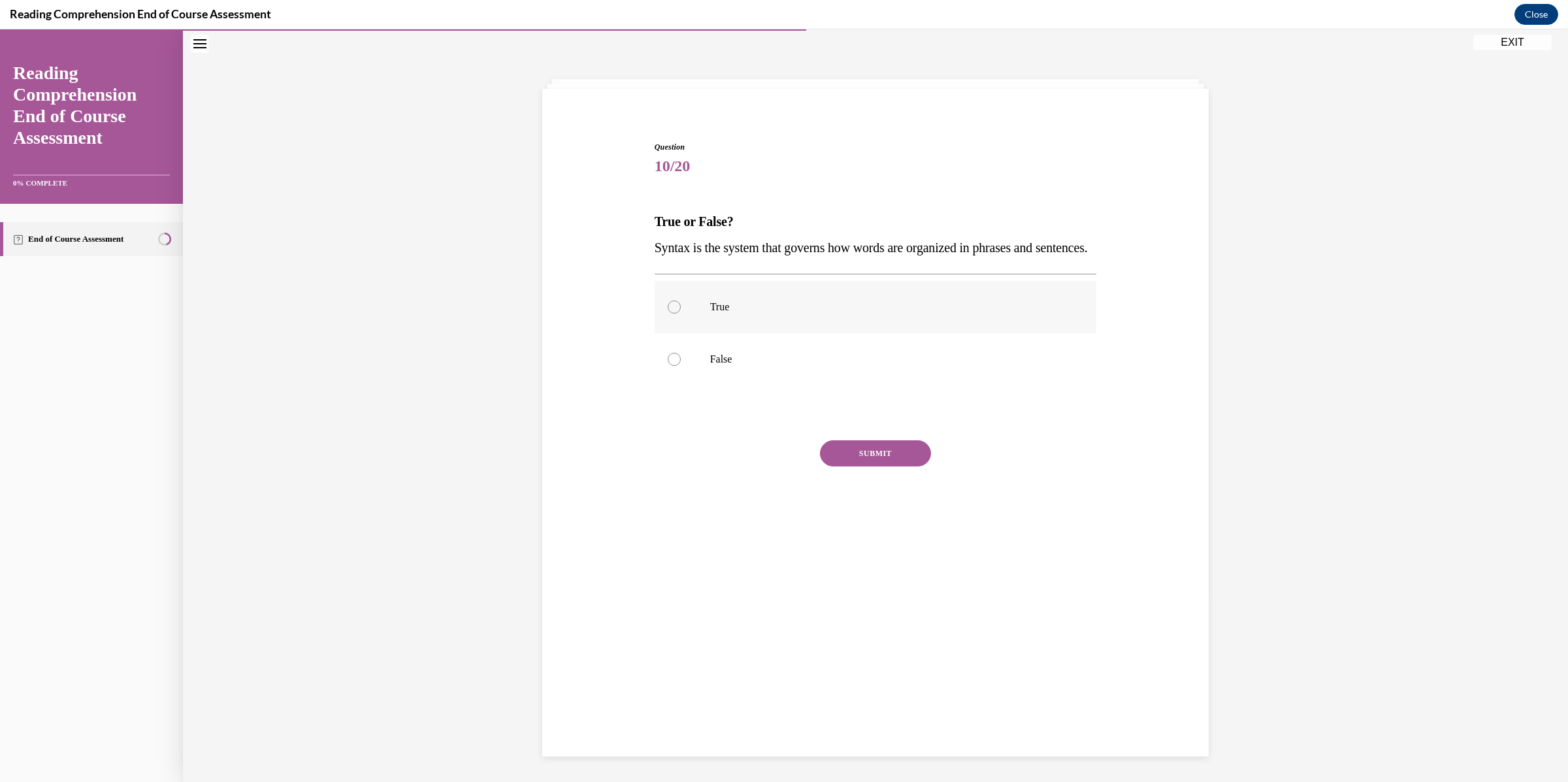
click at [680, 314] on input "True" at bounding box center [674, 307] width 13 height 13
radio input "true"
click at [868, 467] on button "SUBMIT" at bounding box center [876, 453] width 111 height 26
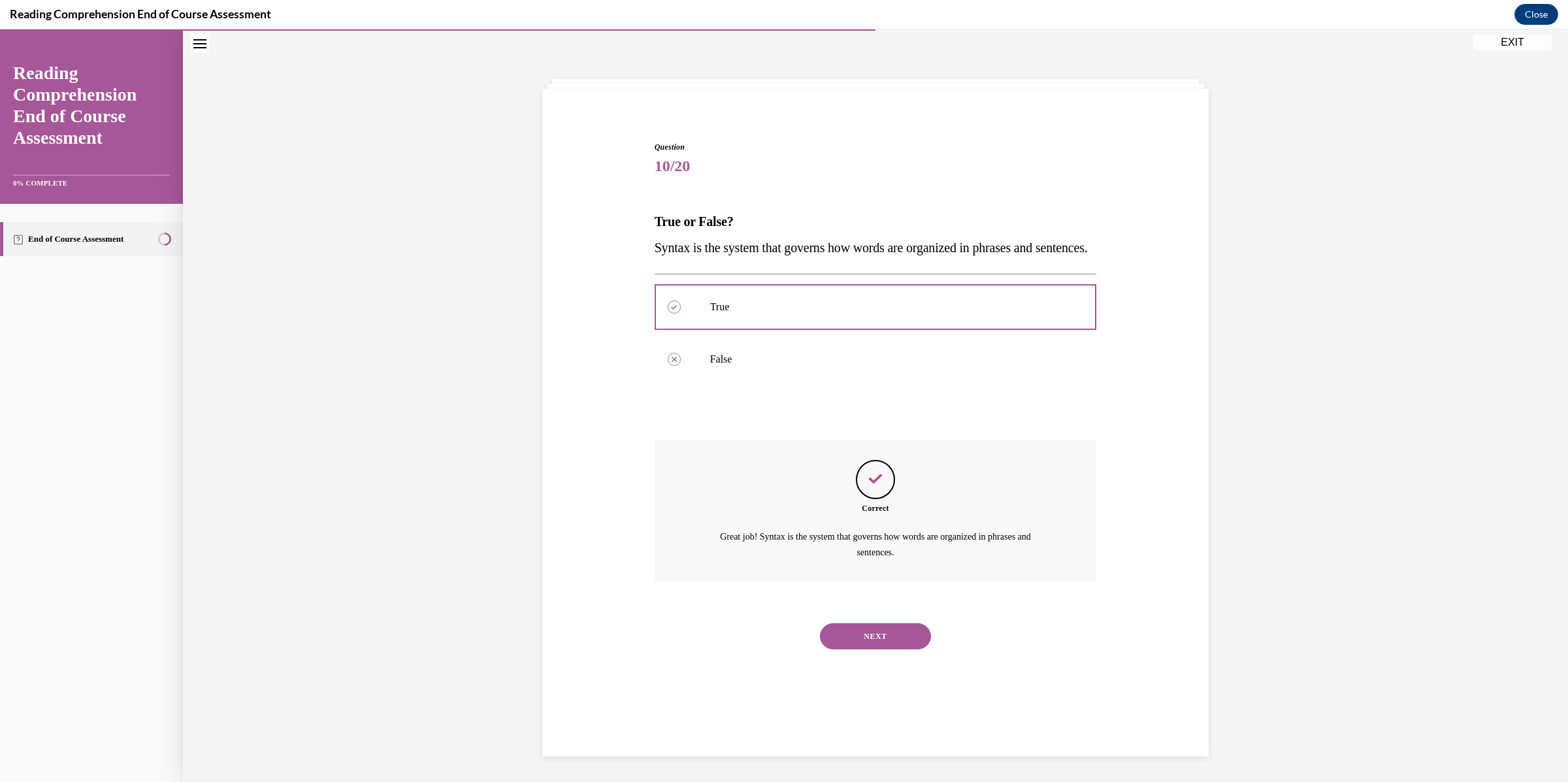
click at [888, 649] on button "NEXT" at bounding box center [876, 636] width 111 height 26
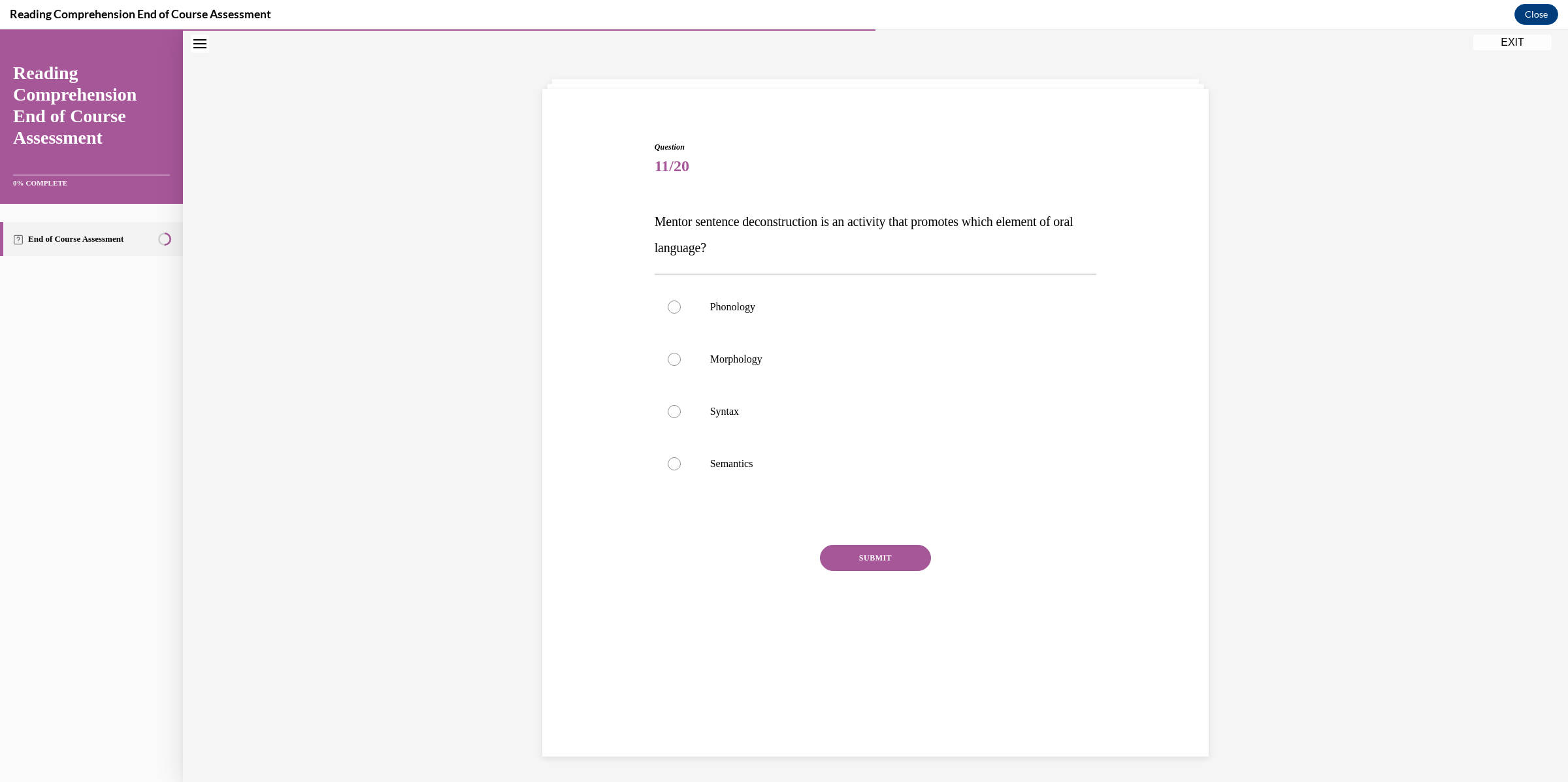
drag, startPoint x: 756, startPoint y: 250, endPoint x: 635, endPoint y: 224, distance: 123.8
click at [635, 224] on div "Question 11/20 Mentor sentence deconstruction is an activity that promotes whic…" at bounding box center [875, 377] width 673 height 550
copy span "Mentor sentence deconstruction is an activity that promotes which element of or…"
click at [718, 422] on label "Syntax" at bounding box center [875, 412] width 442 height 52
click at [680, 418] on input "Syntax" at bounding box center [674, 411] width 13 height 13
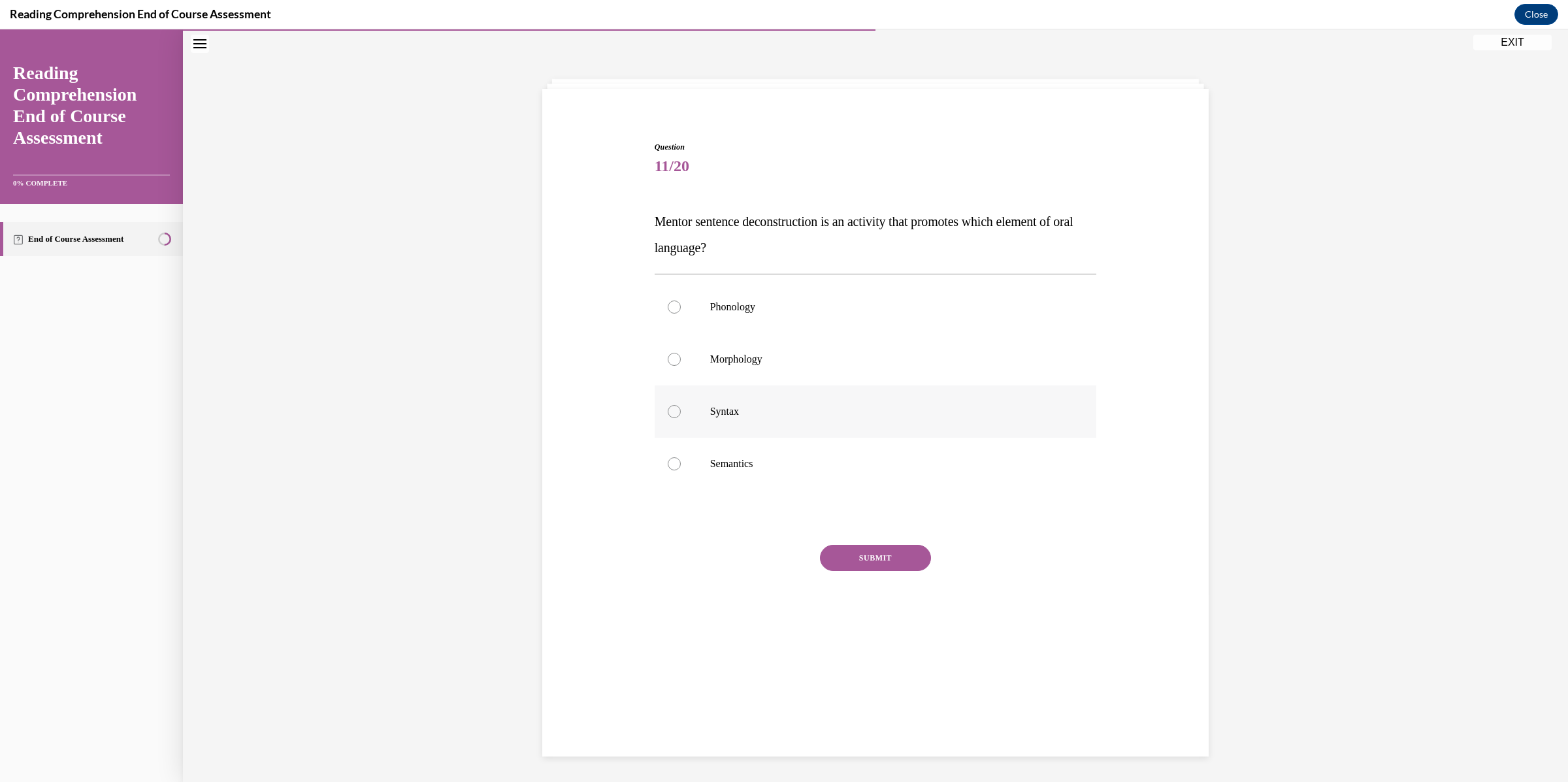
radio input "true"
click at [882, 563] on button "SUBMIT" at bounding box center [876, 558] width 111 height 26
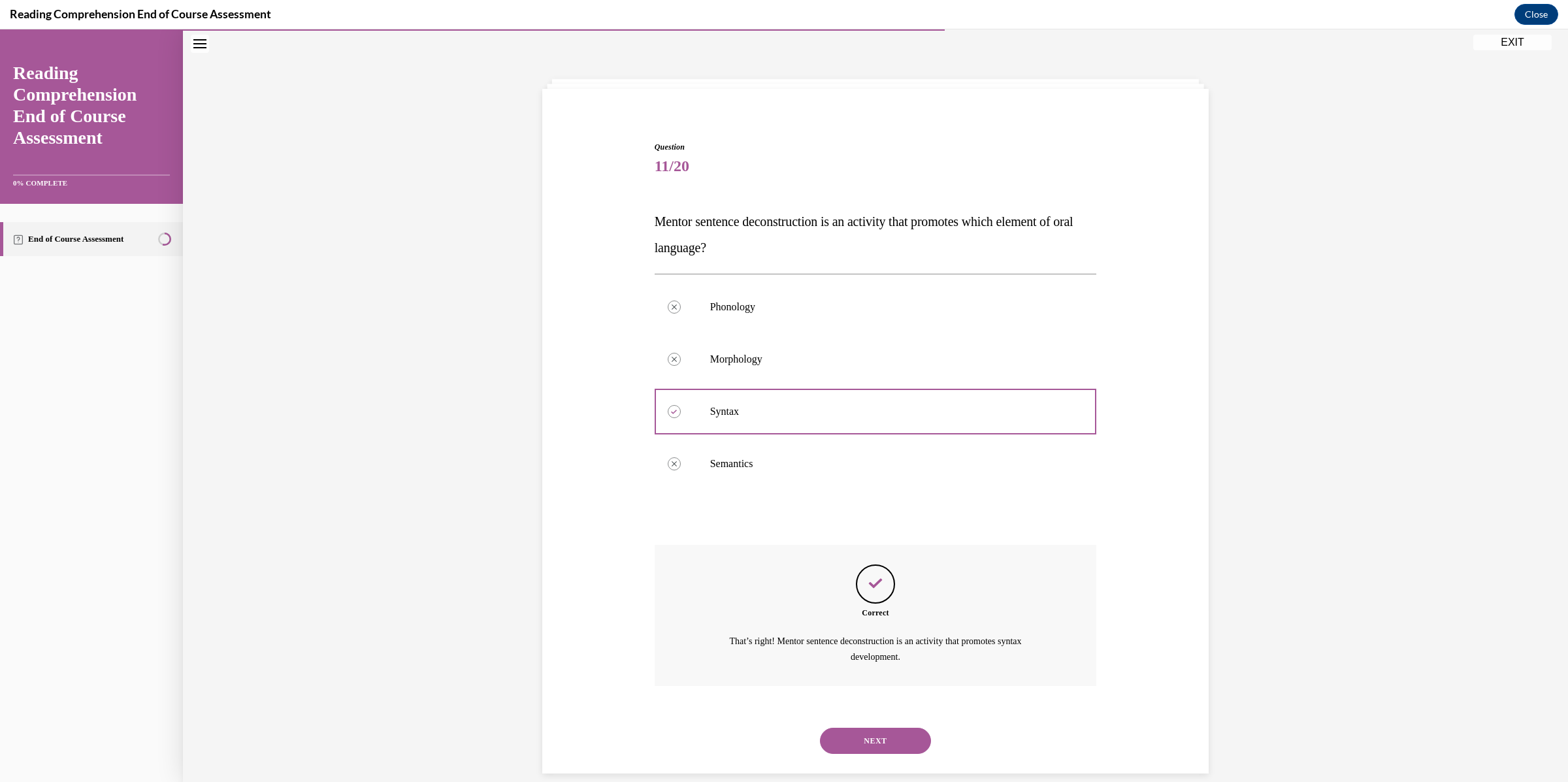
scroll to position [58, 0]
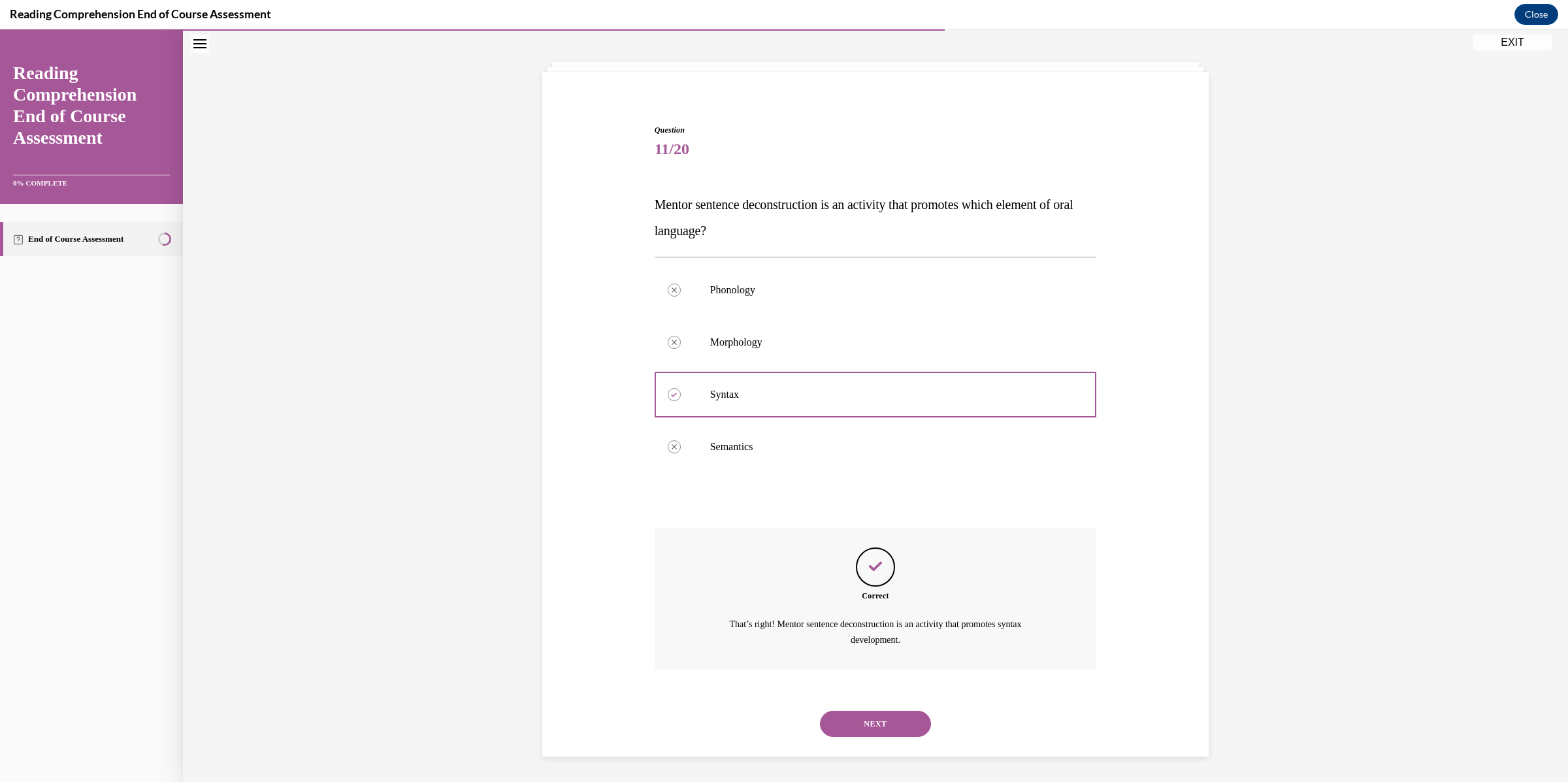
click at [884, 723] on button "NEXT" at bounding box center [876, 723] width 111 height 26
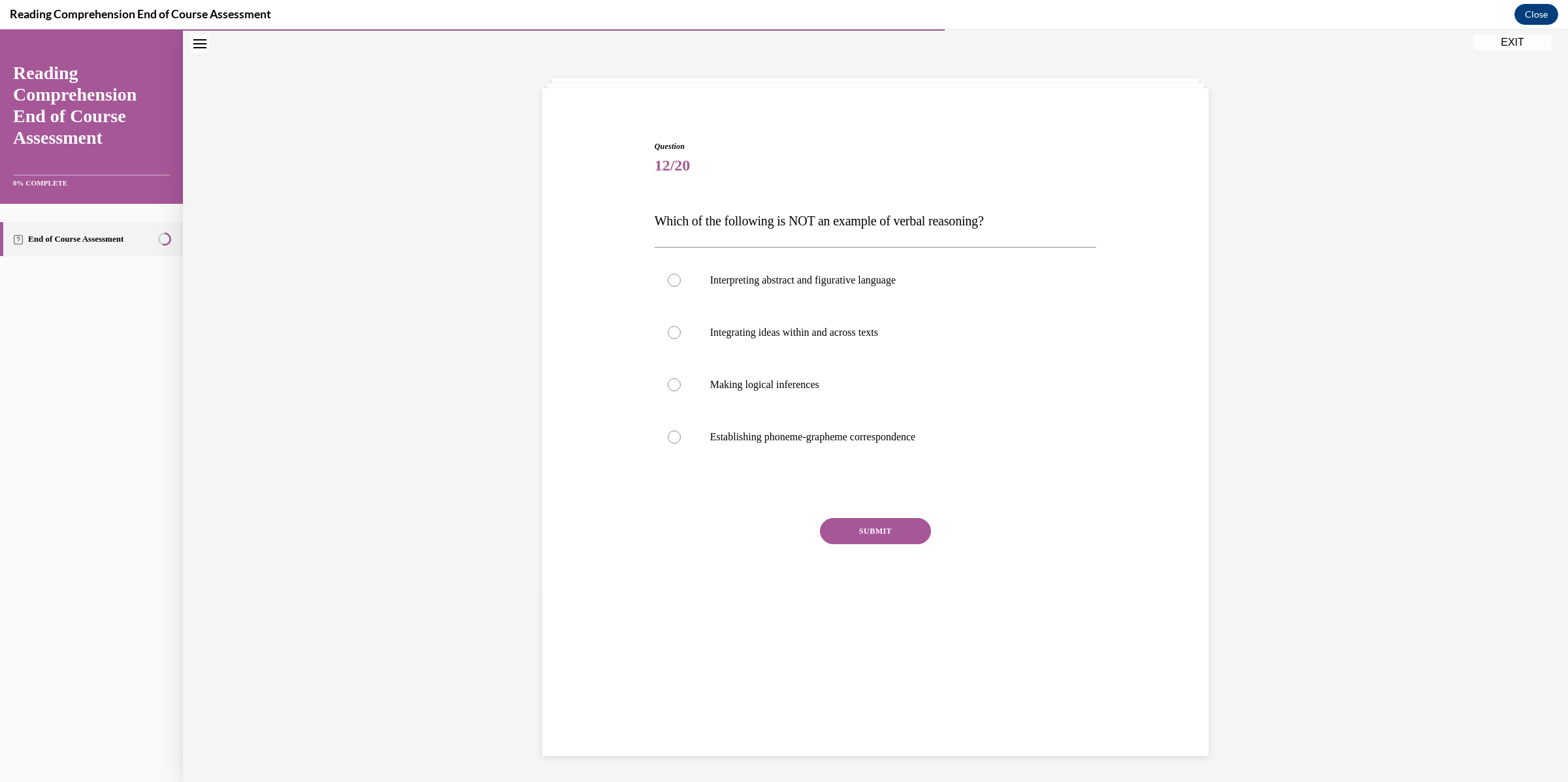
scroll to position [40, 0]
click at [982, 230] on p "Which of the following is NOT an example of verbal reasoning?" at bounding box center [875, 221] width 442 height 26
click at [1046, 231] on p "Which of the following is NOT an example of verbal reasoning?" at bounding box center [875, 221] width 442 height 26
click at [941, 338] on p "Integrating ideas within and across texts" at bounding box center [887, 333] width 354 height 13
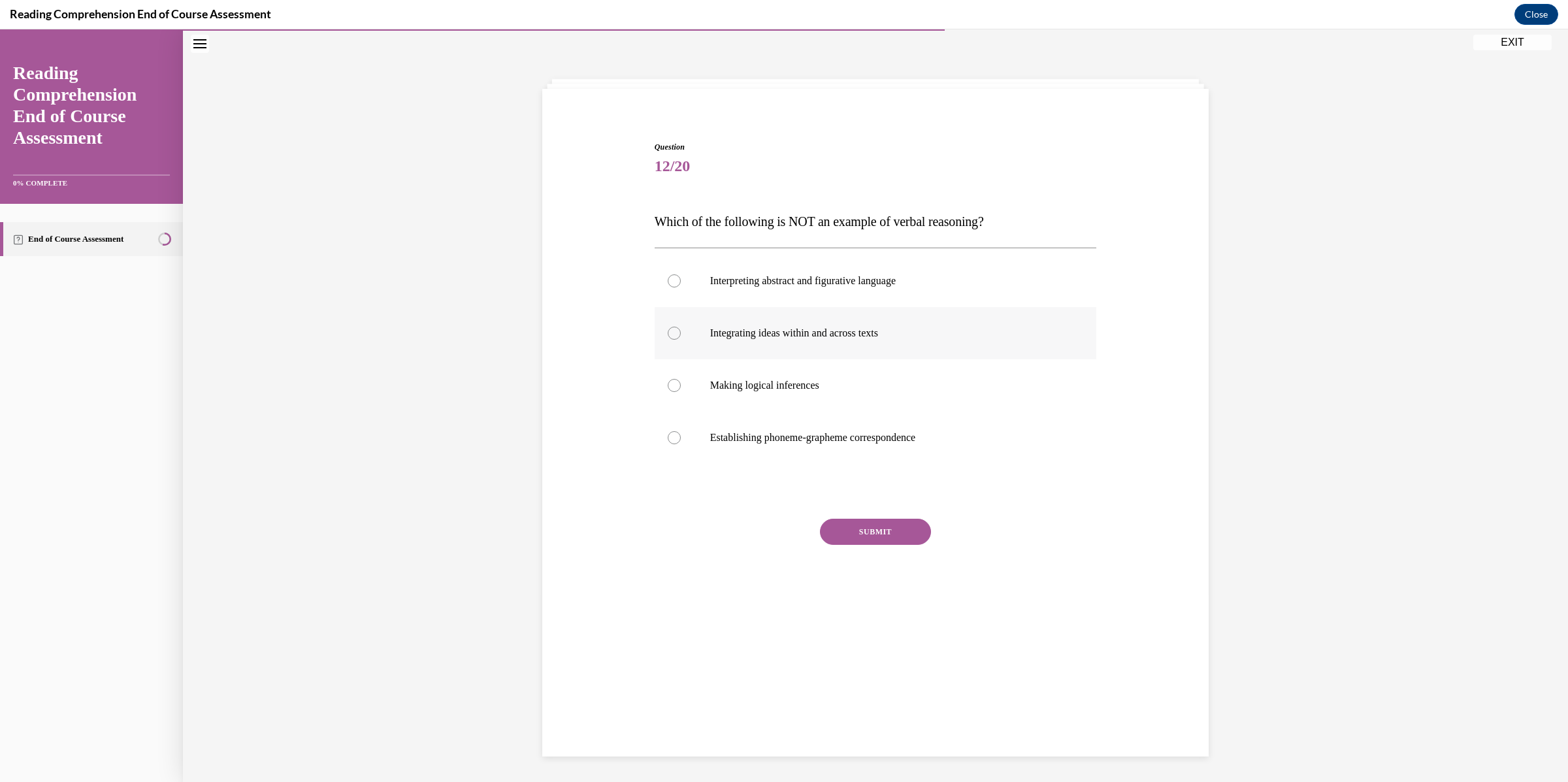
click at [680, 338] on input "Integrating ideas within and across texts" at bounding box center [674, 333] width 13 height 13
radio input "true"
click at [881, 534] on button "SUBMIT" at bounding box center [876, 532] width 111 height 26
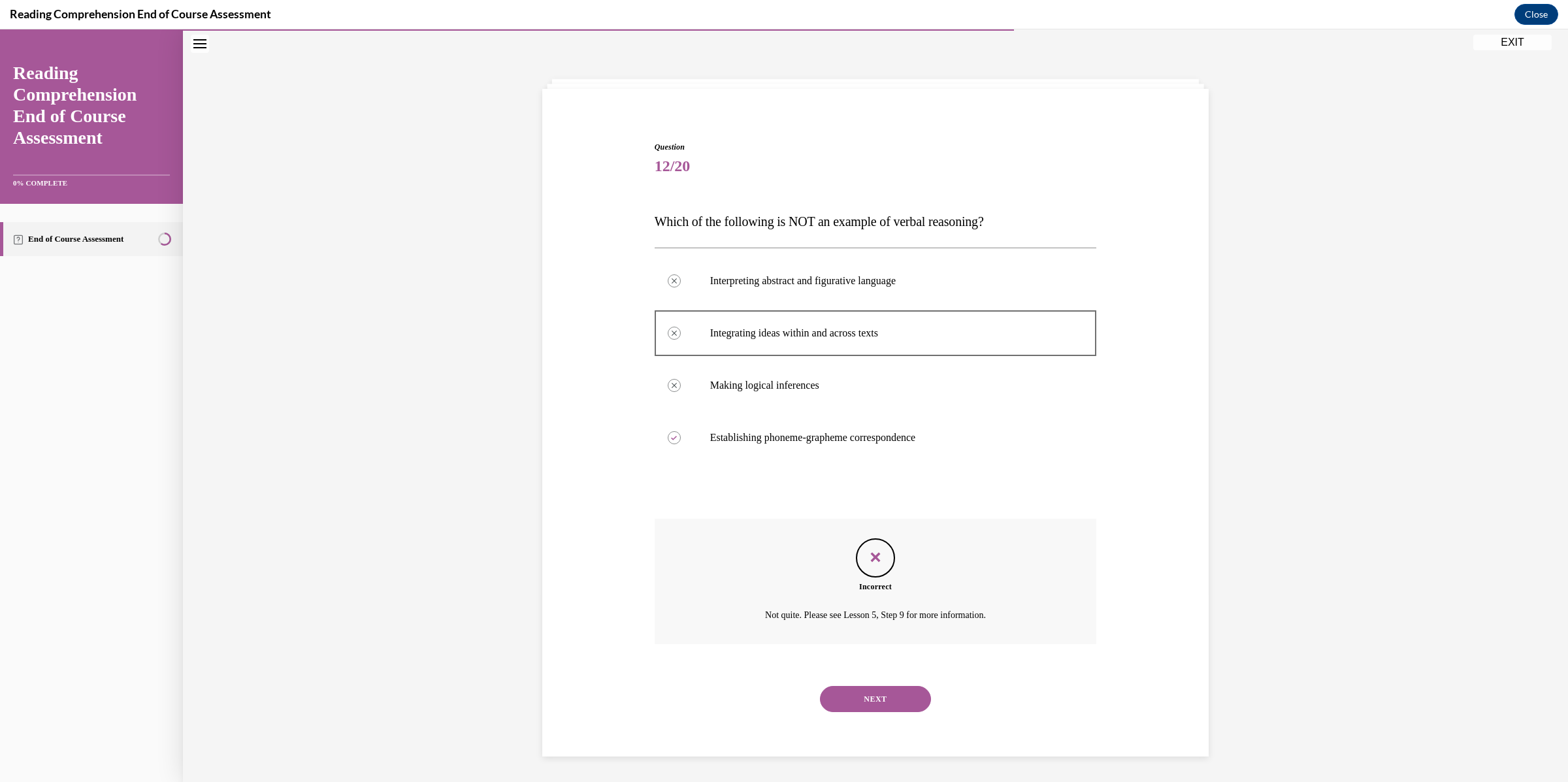
click at [895, 699] on button "NEXT" at bounding box center [876, 699] width 111 height 26
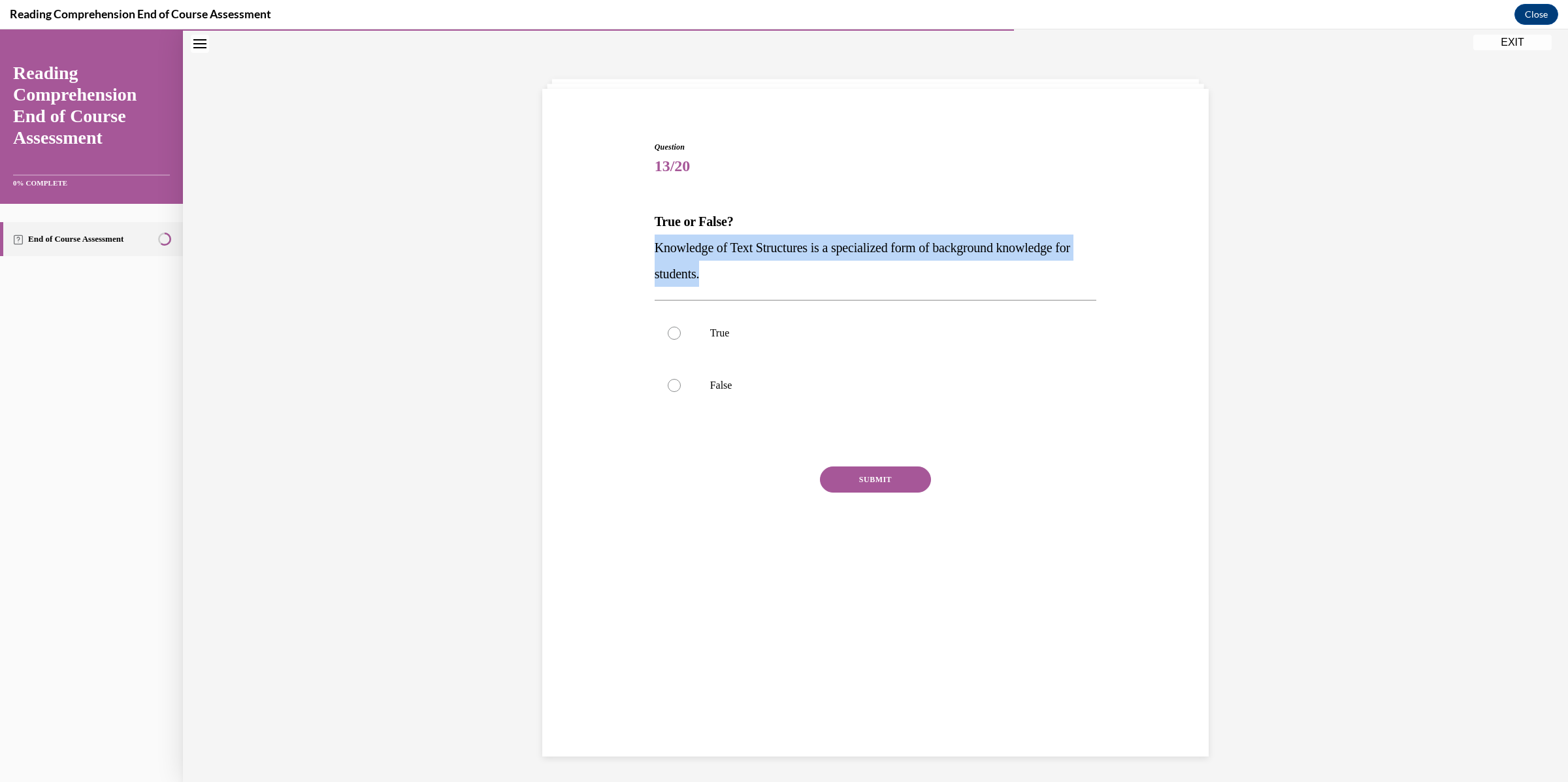
drag, startPoint x: 766, startPoint y: 274, endPoint x: 588, endPoint y: 244, distance: 180.5
click at [588, 244] on div "Question 13/20 True or False? Knowledge of Text Structures is a specialized for…" at bounding box center [875, 338] width 673 height 472
copy span "Knowledge of Text Structures is a specialized form of background knowledge for …"
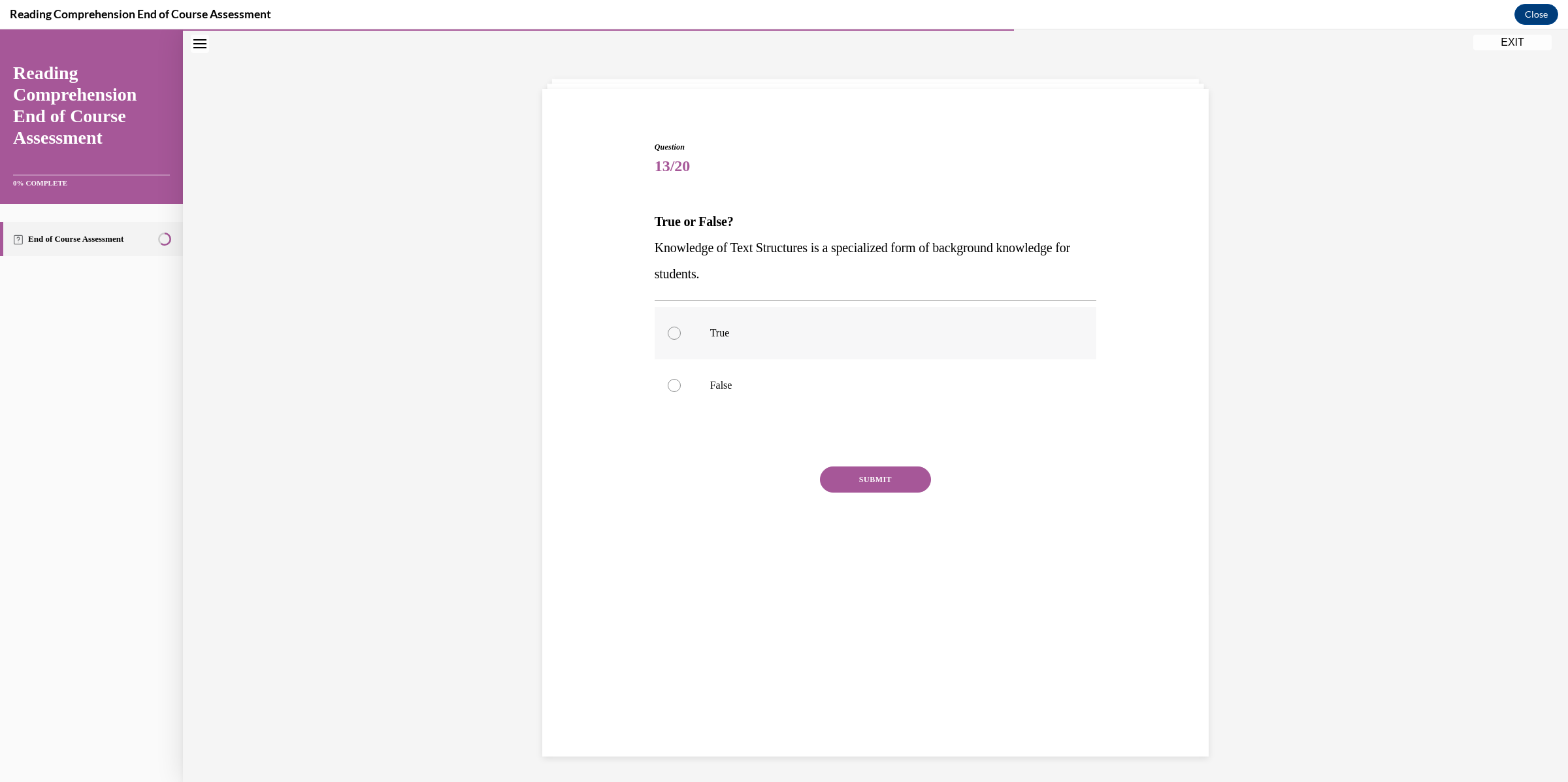
click at [739, 327] on p "True" at bounding box center [887, 333] width 354 height 13
click at [680, 327] on input "True" at bounding box center [674, 333] width 13 height 13
radio input "true"
click at [890, 492] on button "SUBMIT" at bounding box center [876, 479] width 111 height 26
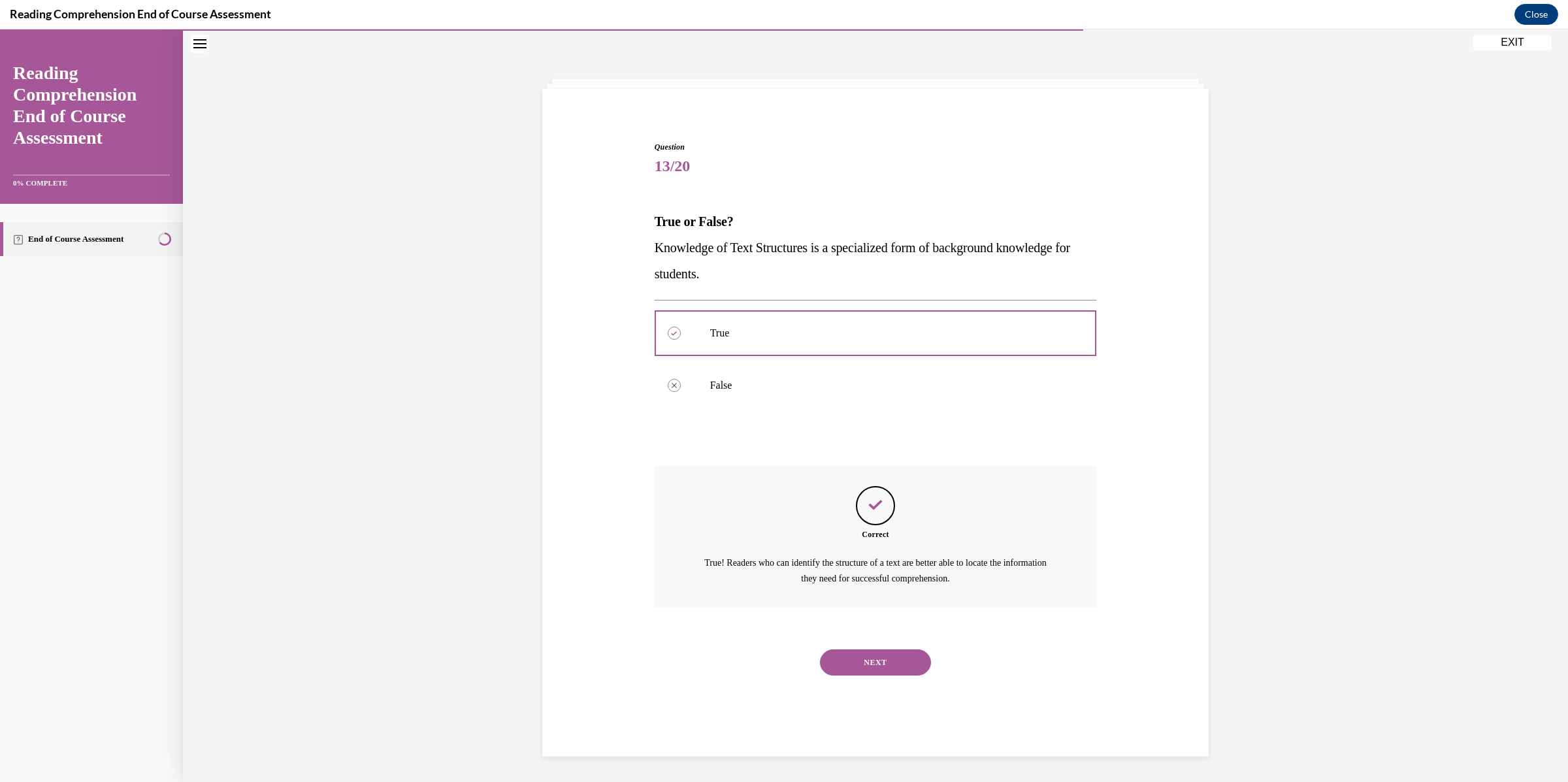
click at [889, 669] on button "NEXT" at bounding box center [876, 662] width 111 height 26
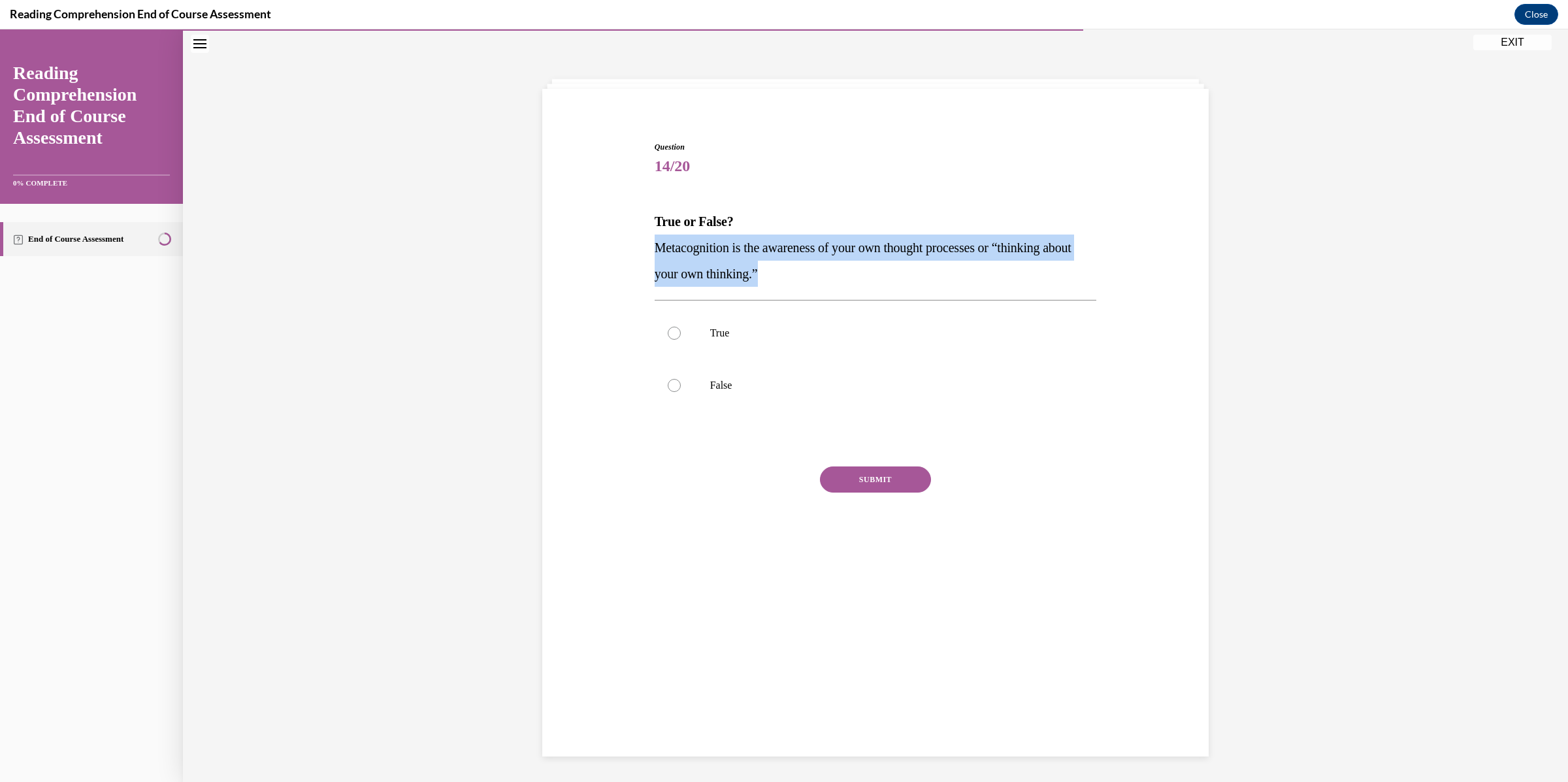
drag, startPoint x: 834, startPoint y: 279, endPoint x: 624, endPoint y: 255, distance: 211.4
click at [624, 255] on div "Question 14/20 True or False? Metacognition is the awareness of your own though…" at bounding box center [875, 338] width 673 height 472
copy span "Metacognition is the awareness of your own thought processes or “thinking about…"
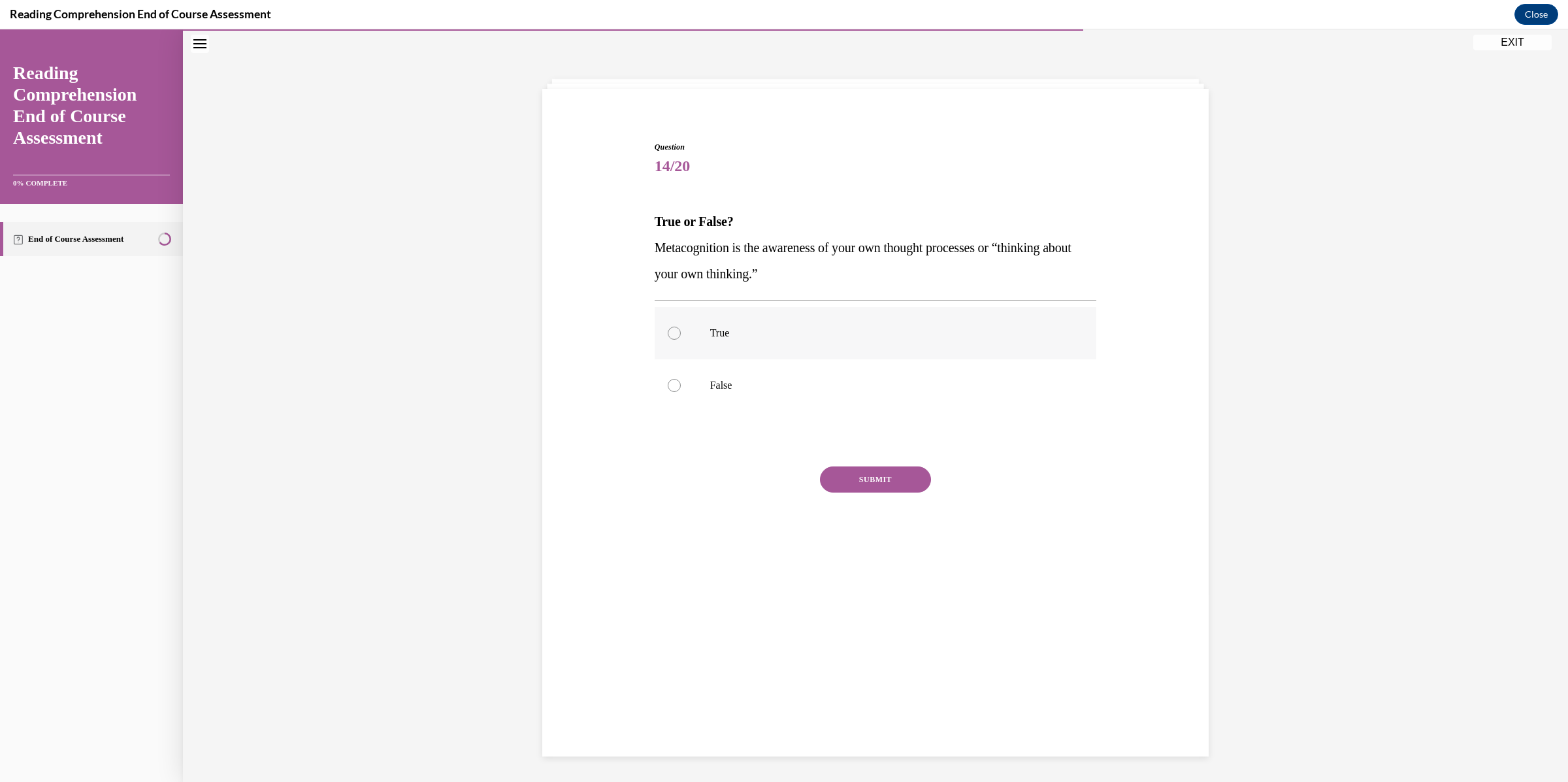
click at [714, 327] on p "True" at bounding box center [887, 333] width 354 height 13
click at [680, 327] on input "True" at bounding box center [674, 333] width 13 height 13
radio input "true"
click at [909, 485] on button "SUBMIT" at bounding box center [876, 479] width 111 height 26
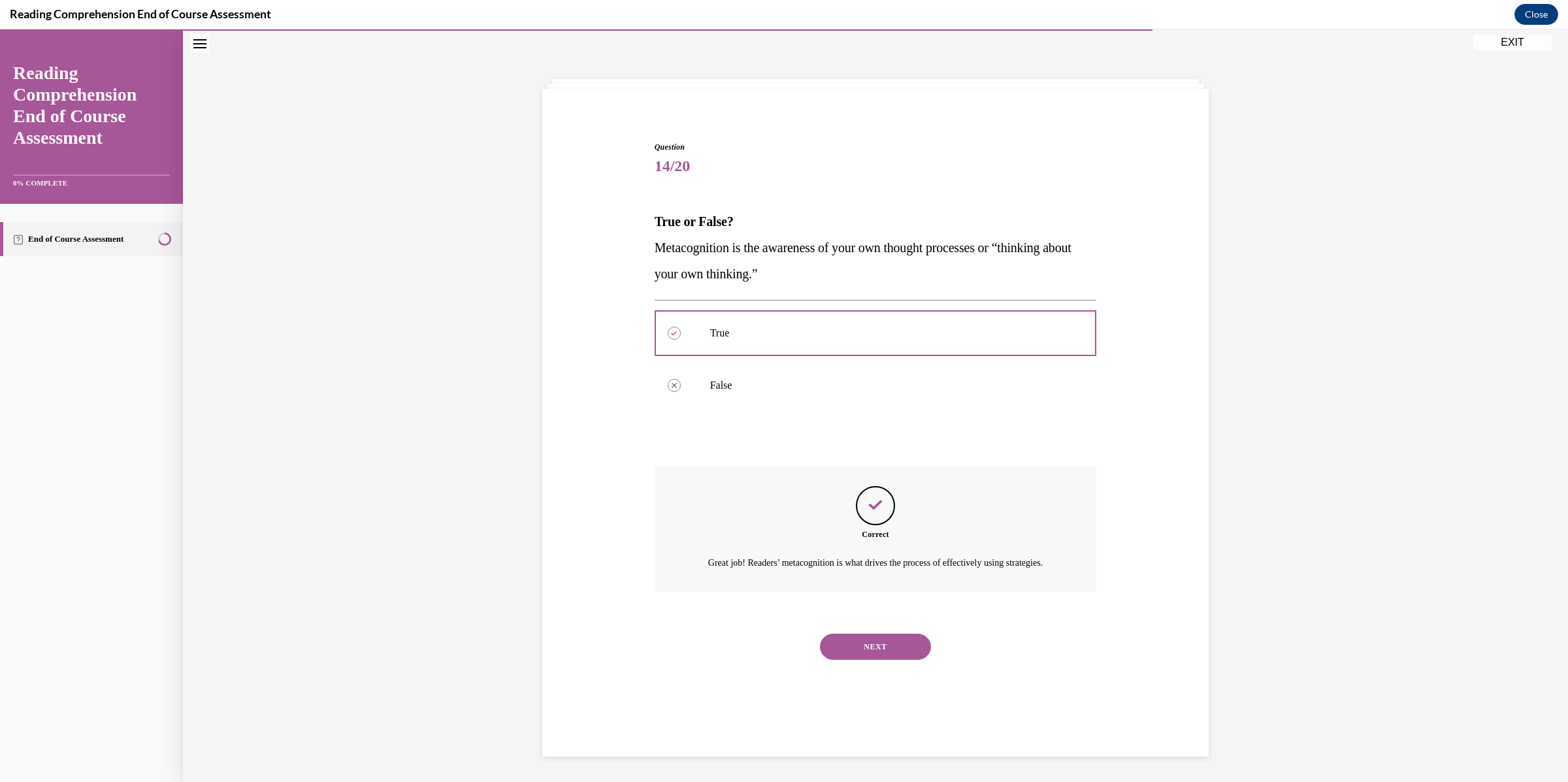
click at [873, 673] on div "NEXT" at bounding box center [875, 647] width 442 height 52
click at [878, 660] on button "NEXT" at bounding box center [876, 647] width 111 height 26
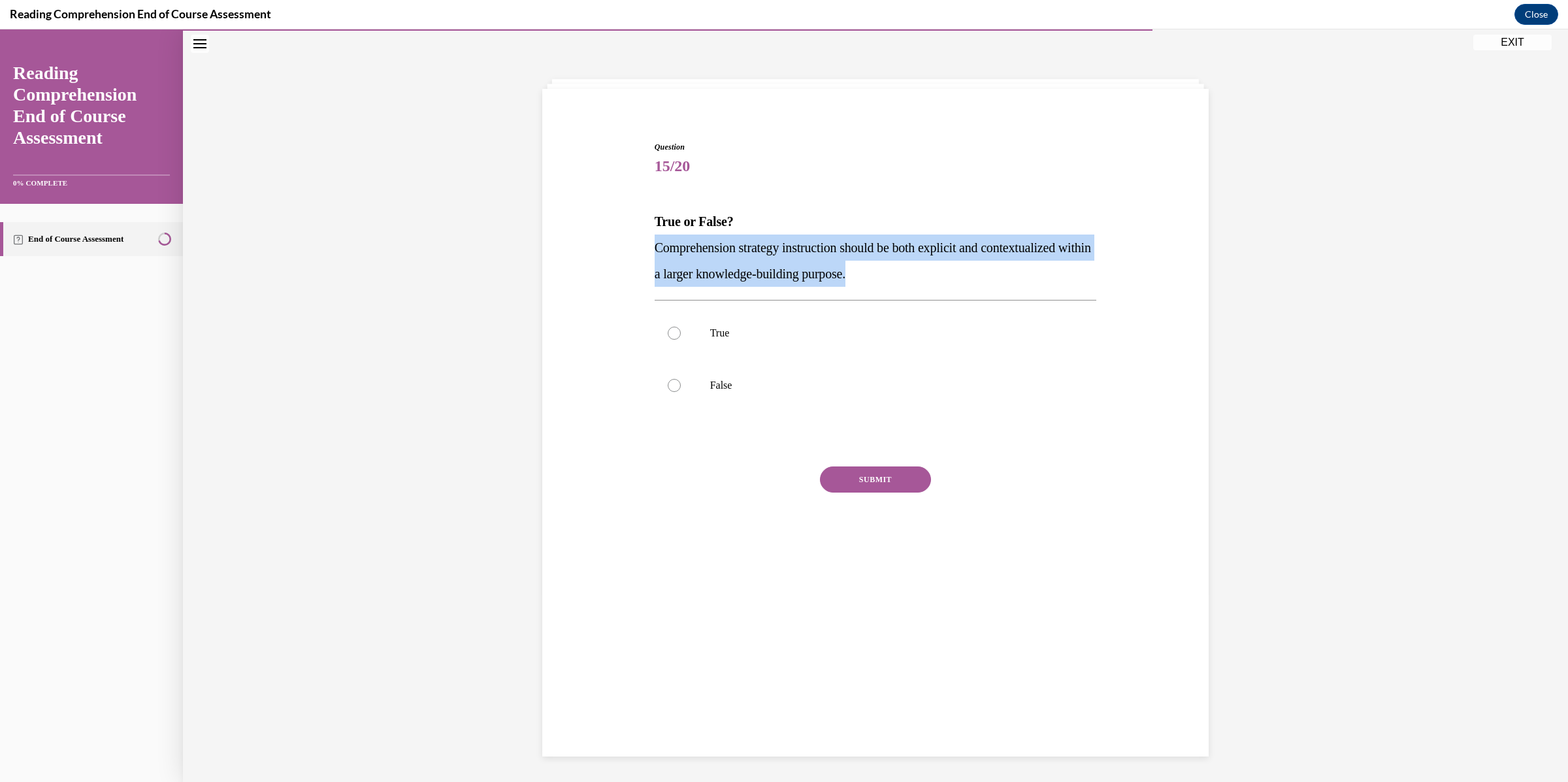
drag, startPoint x: 933, startPoint y: 283, endPoint x: 618, endPoint y: 253, distance: 316.4
click at [618, 253] on div "Question 15/20 True or False? Comprehension strategy instruction should be both…" at bounding box center [875, 338] width 673 height 472
click at [804, 333] on p "True" at bounding box center [887, 333] width 354 height 13
click at [680, 333] on input "True" at bounding box center [674, 333] width 13 height 13
radio input "true"
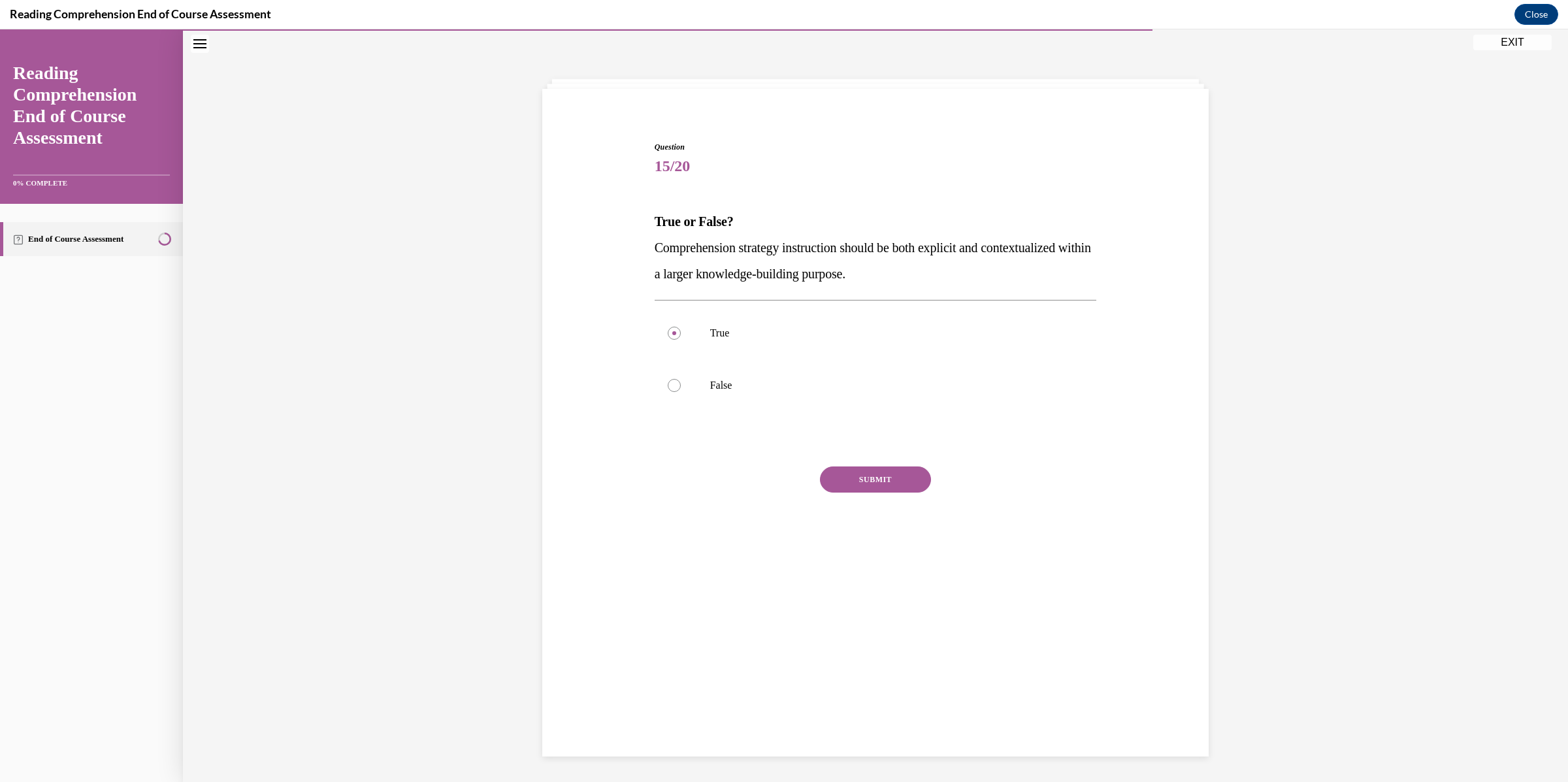
click at [886, 488] on button "SUBMIT" at bounding box center [876, 479] width 111 height 26
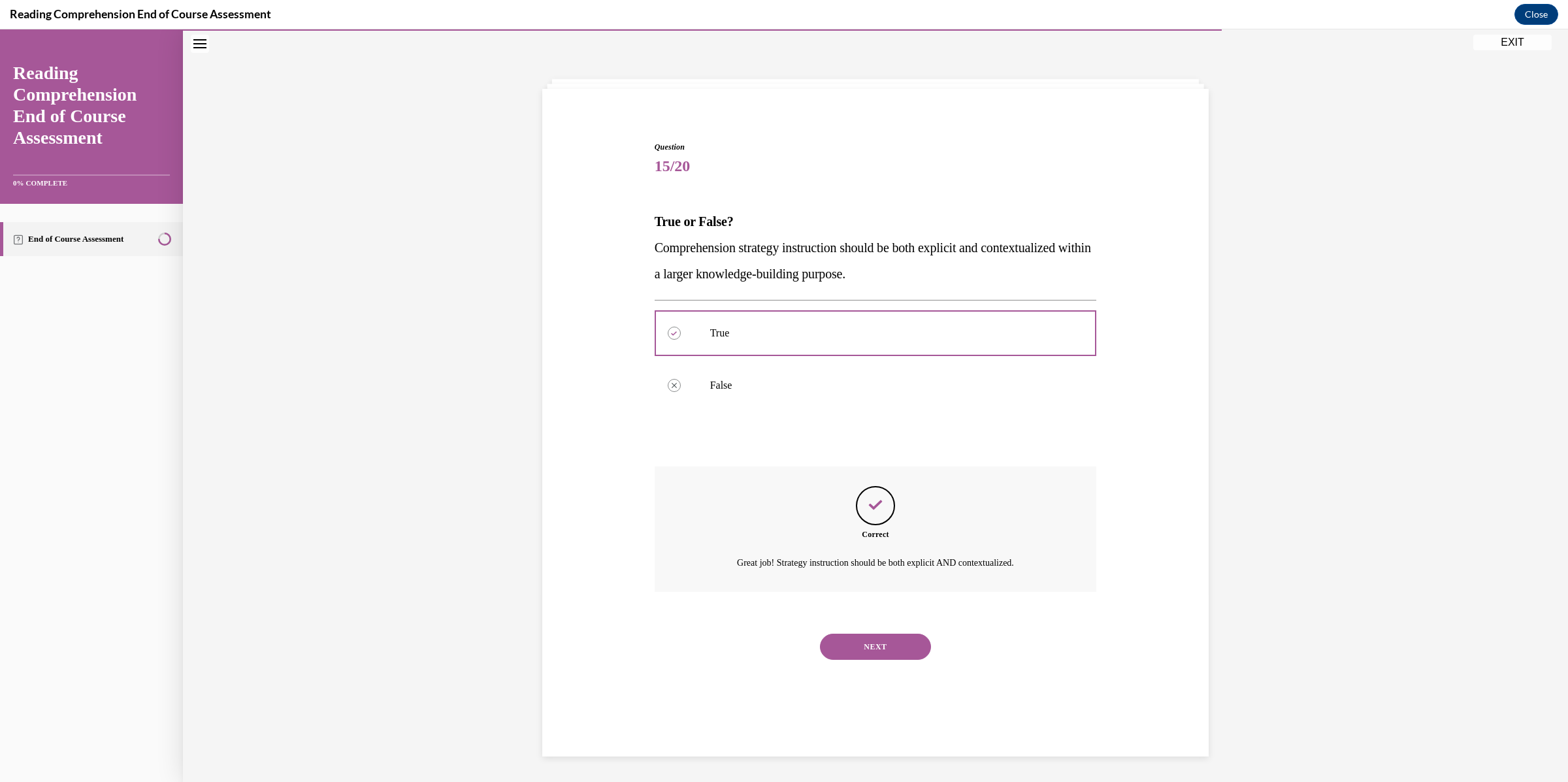
click at [853, 642] on button "NEXT" at bounding box center [876, 647] width 111 height 26
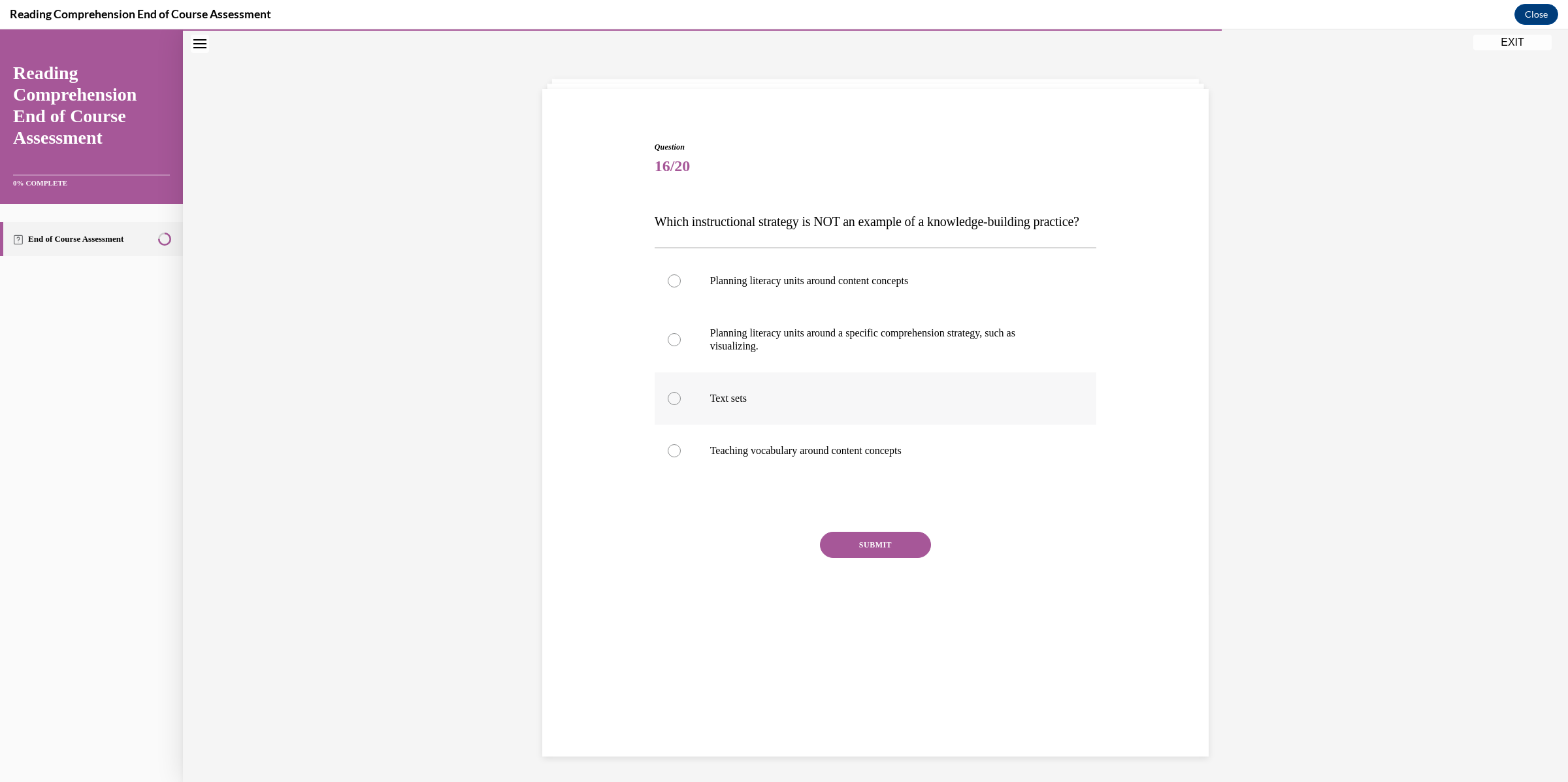
click at [828, 405] on p "Text sets" at bounding box center [887, 398] width 354 height 13
click at [680, 405] on input "Text sets" at bounding box center [674, 398] width 13 height 13
radio input "true"
click at [867, 558] on button "SUBMIT" at bounding box center [876, 544] width 111 height 26
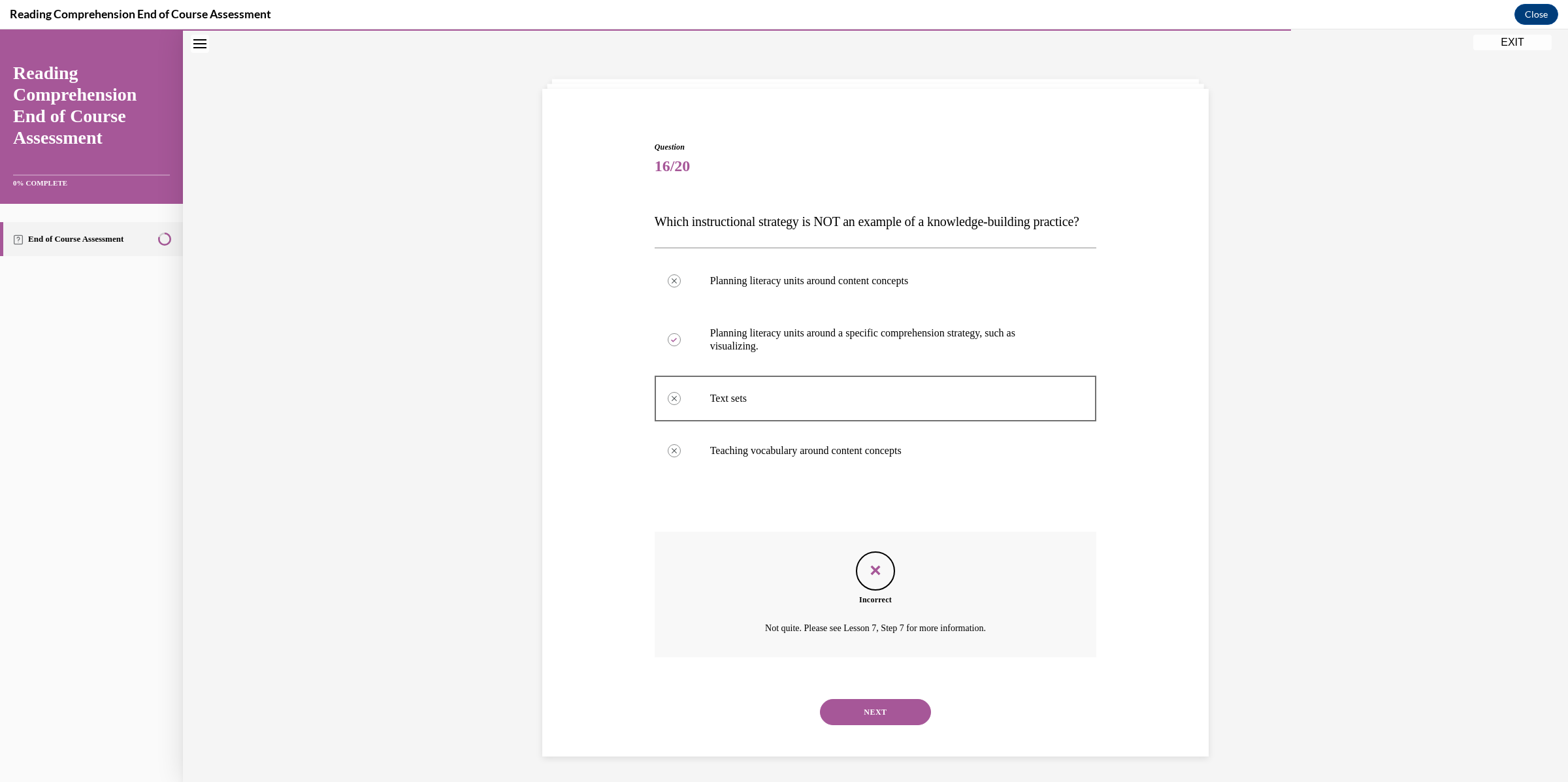
scroll to position [56, 0]
click at [853, 721] on button "NEXT" at bounding box center [876, 711] width 111 height 26
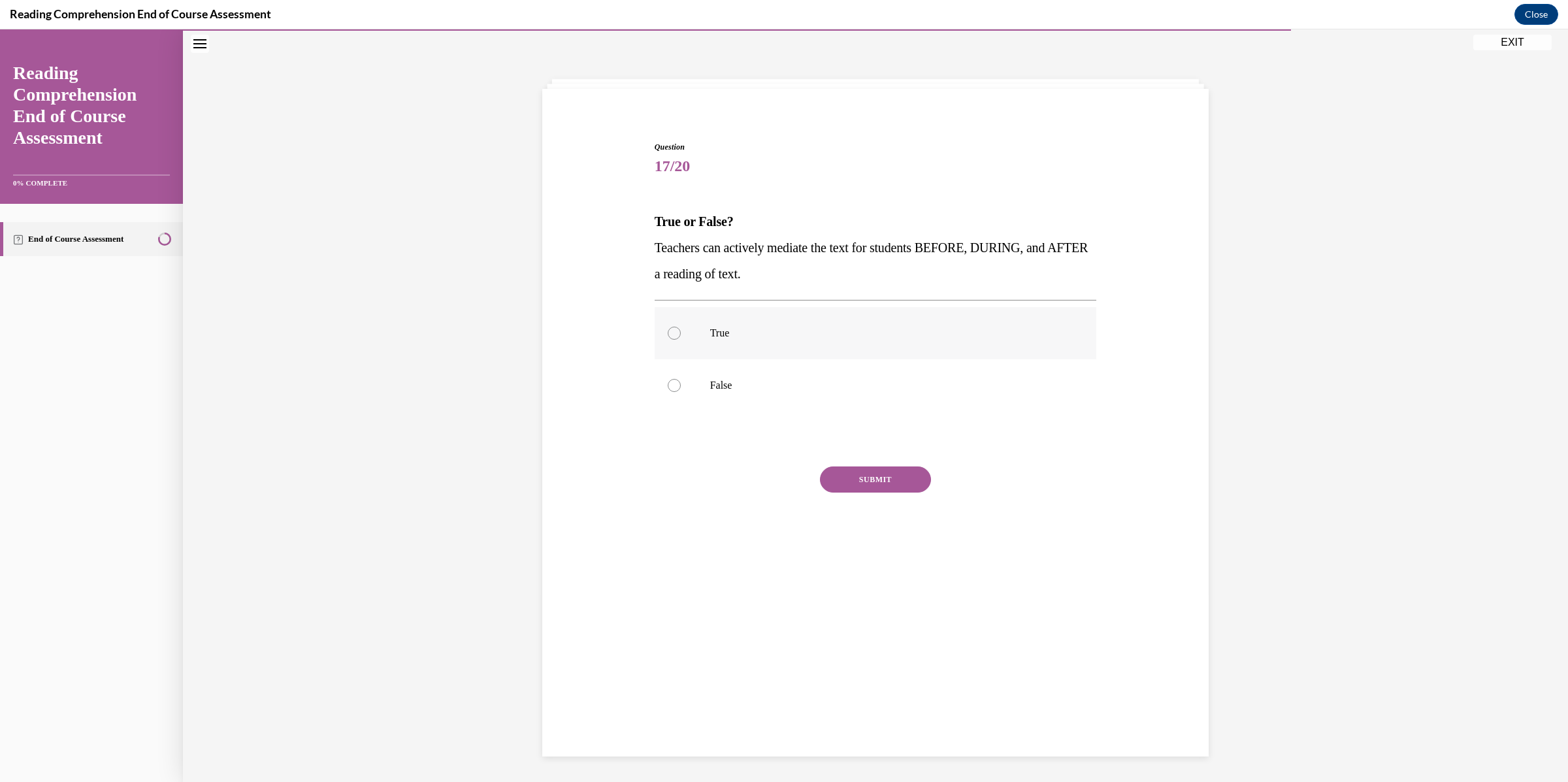
click at [766, 330] on p "True" at bounding box center [887, 333] width 354 height 13
click at [680, 330] on input "True" at bounding box center [674, 333] width 13 height 13
radio input "true"
click at [845, 477] on button "SUBMIT" at bounding box center [876, 479] width 111 height 26
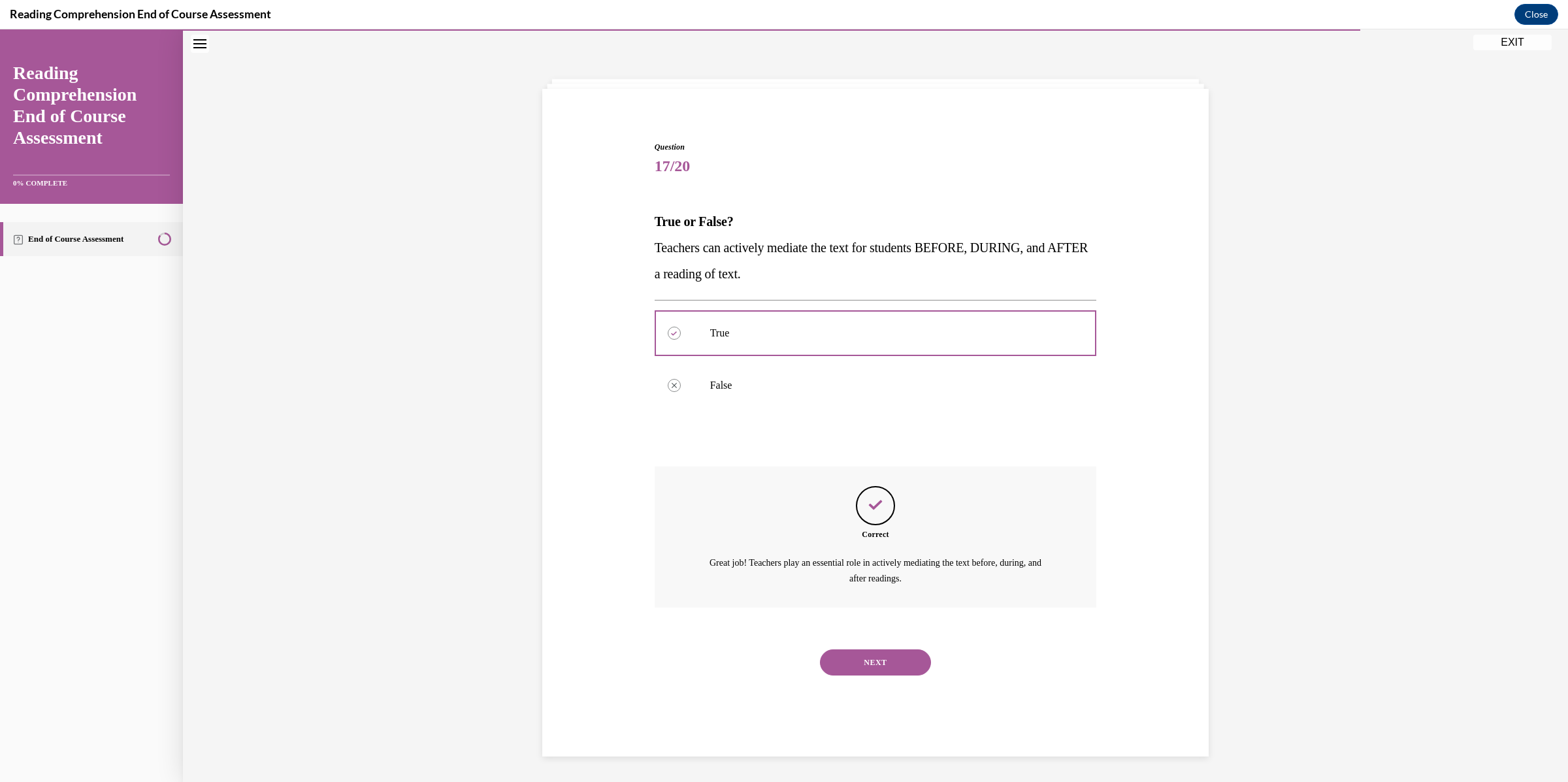
click at [890, 667] on button "NEXT" at bounding box center [876, 662] width 111 height 26
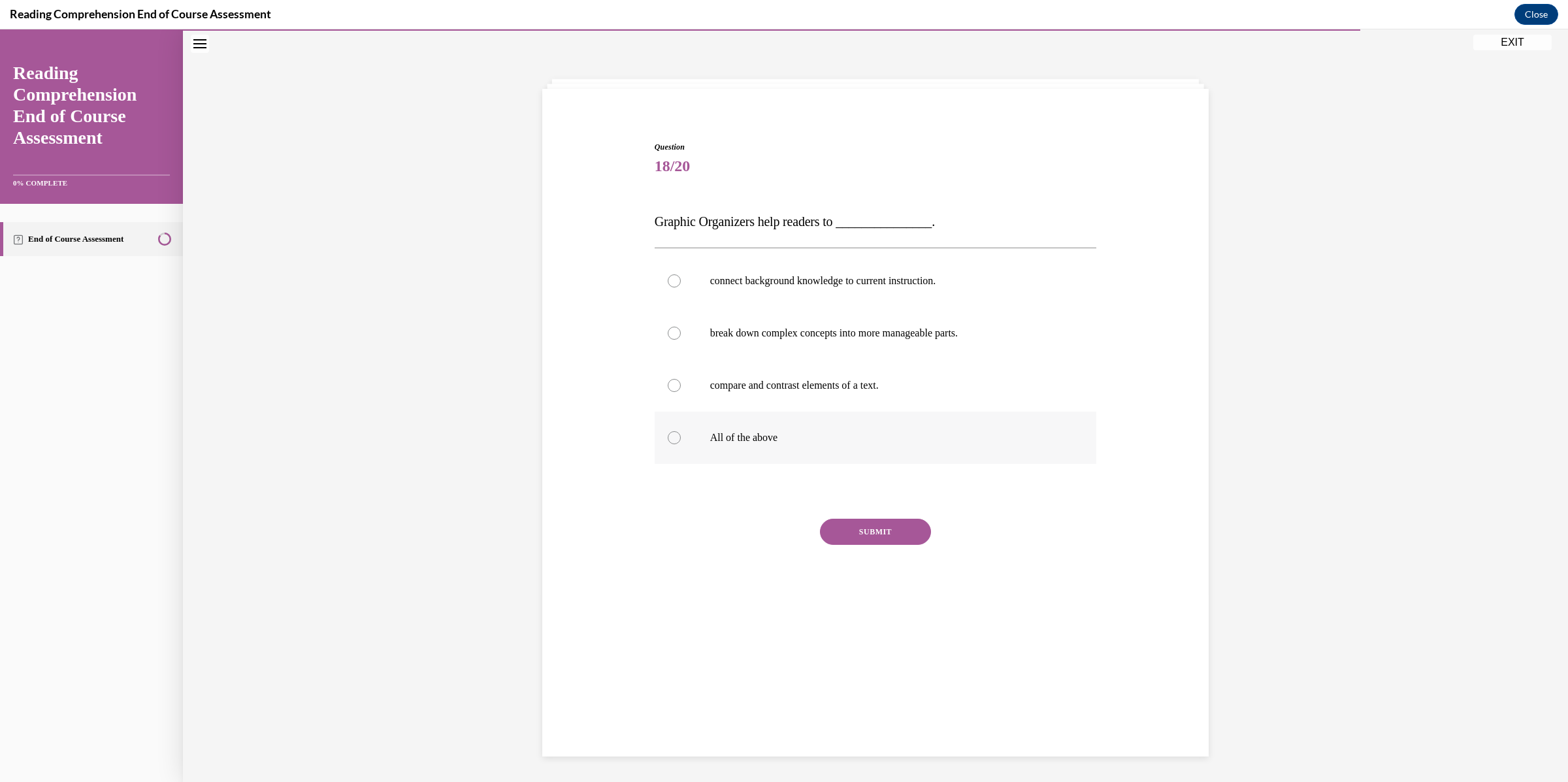
click at [771, 446] on label "All of the above" at bounding box center [875, 438] width 442 height 52
click at [680, 444] on input "All of the above" at bounding box center [674, 437] width 13 height 13
radio input "true"
click at [843, 542] on button "SUBMIT" at bounding box center [876, 532] width 111 height 26
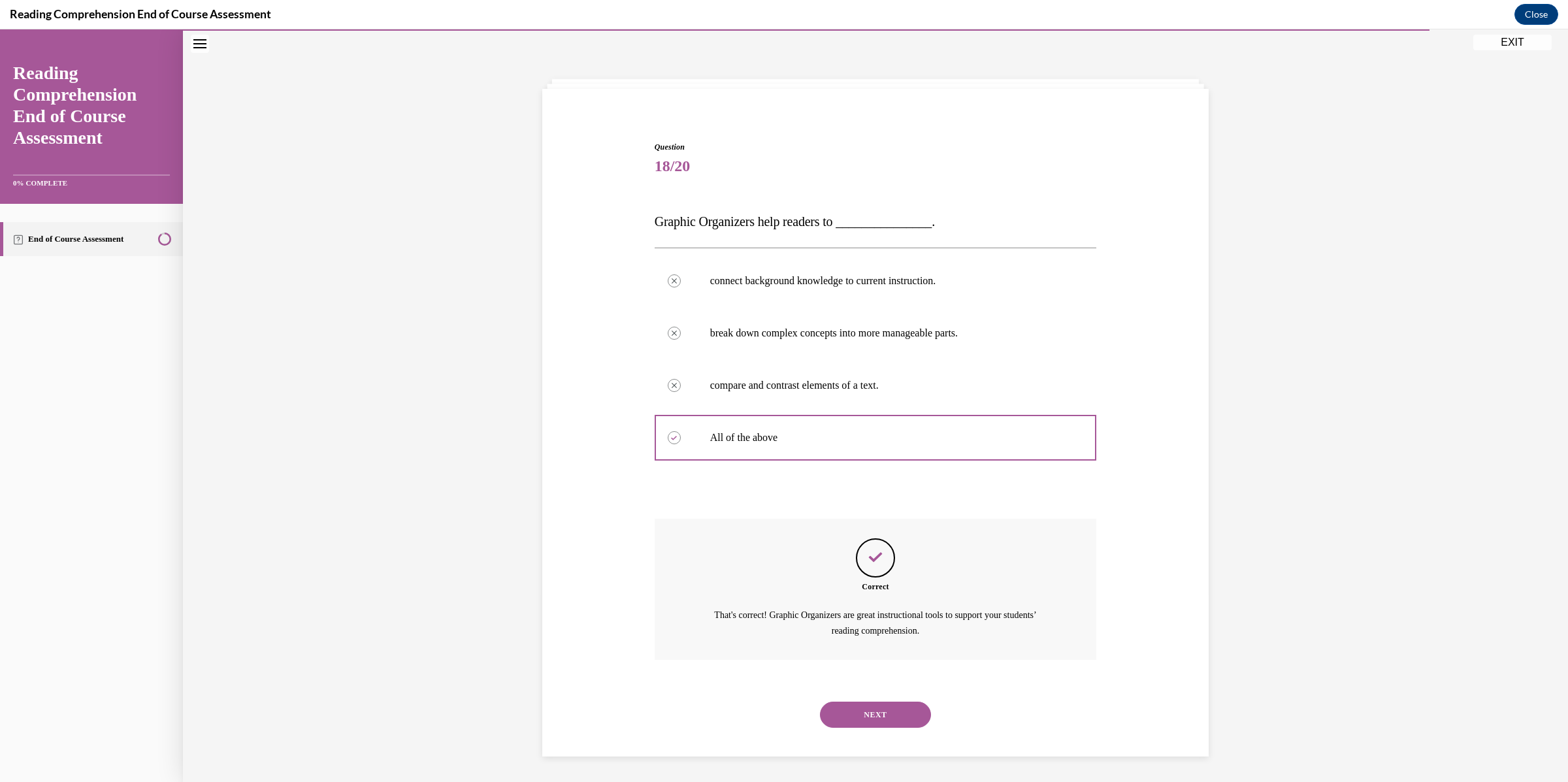
click at [878, 709] on button "NEXT" at bounding box center [876, 714] width 111 height 26
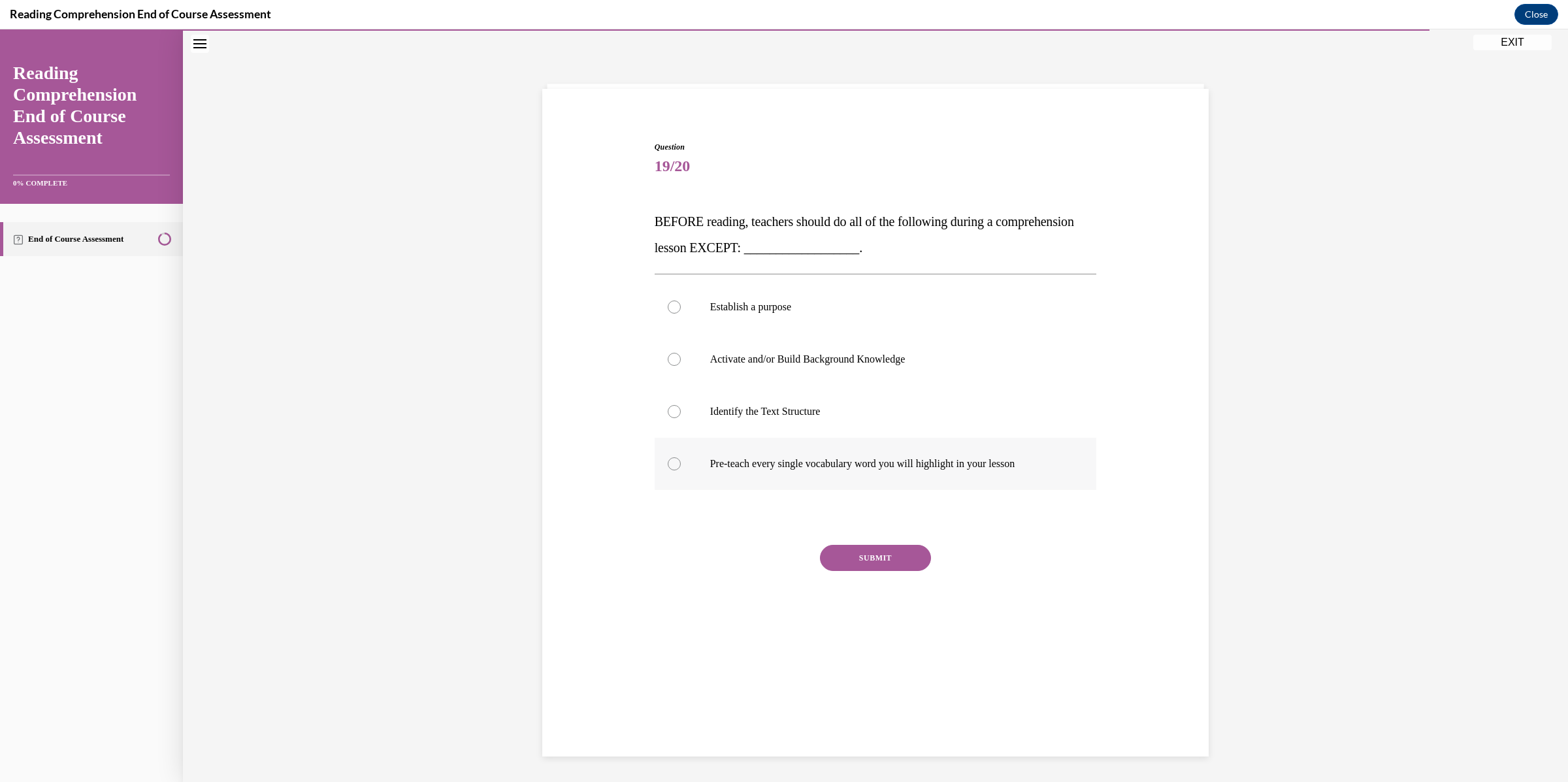
click at [862, 472] on label "Pre-teach every single vocabulary word you will highlight in your lesson" at bounding box center [875, 464] width 442 height 52
click at [680, 470] on input "Pre-teach every single vocabulary word you will highlight in your lesson" at bounding box center [674, 464] width 13 height 13
radio input "true"
click at [879, 545] on button "SUBMIT" at bounding box center [876, 558] width 111 height 26
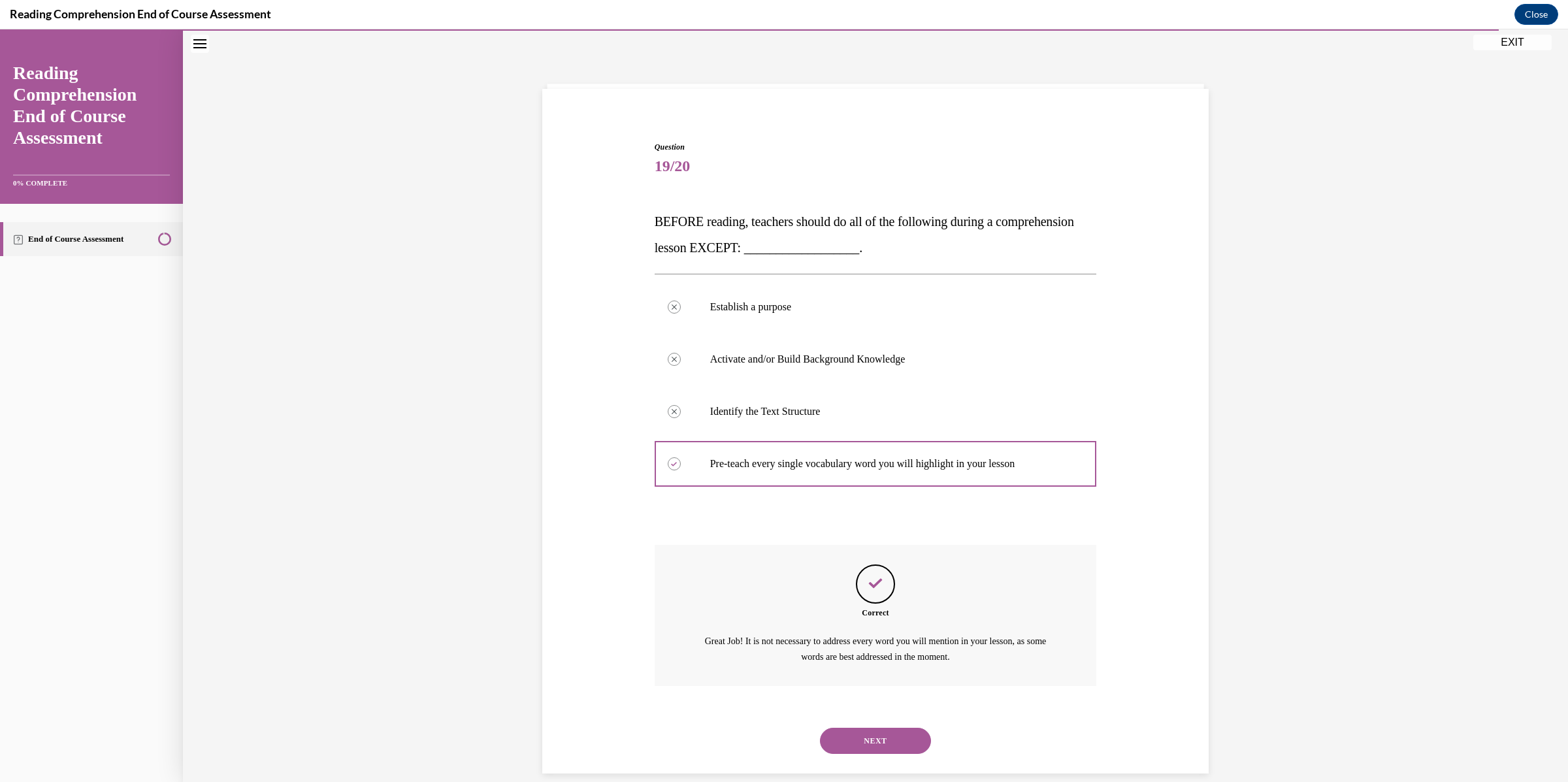
scroll to position [58, 0]
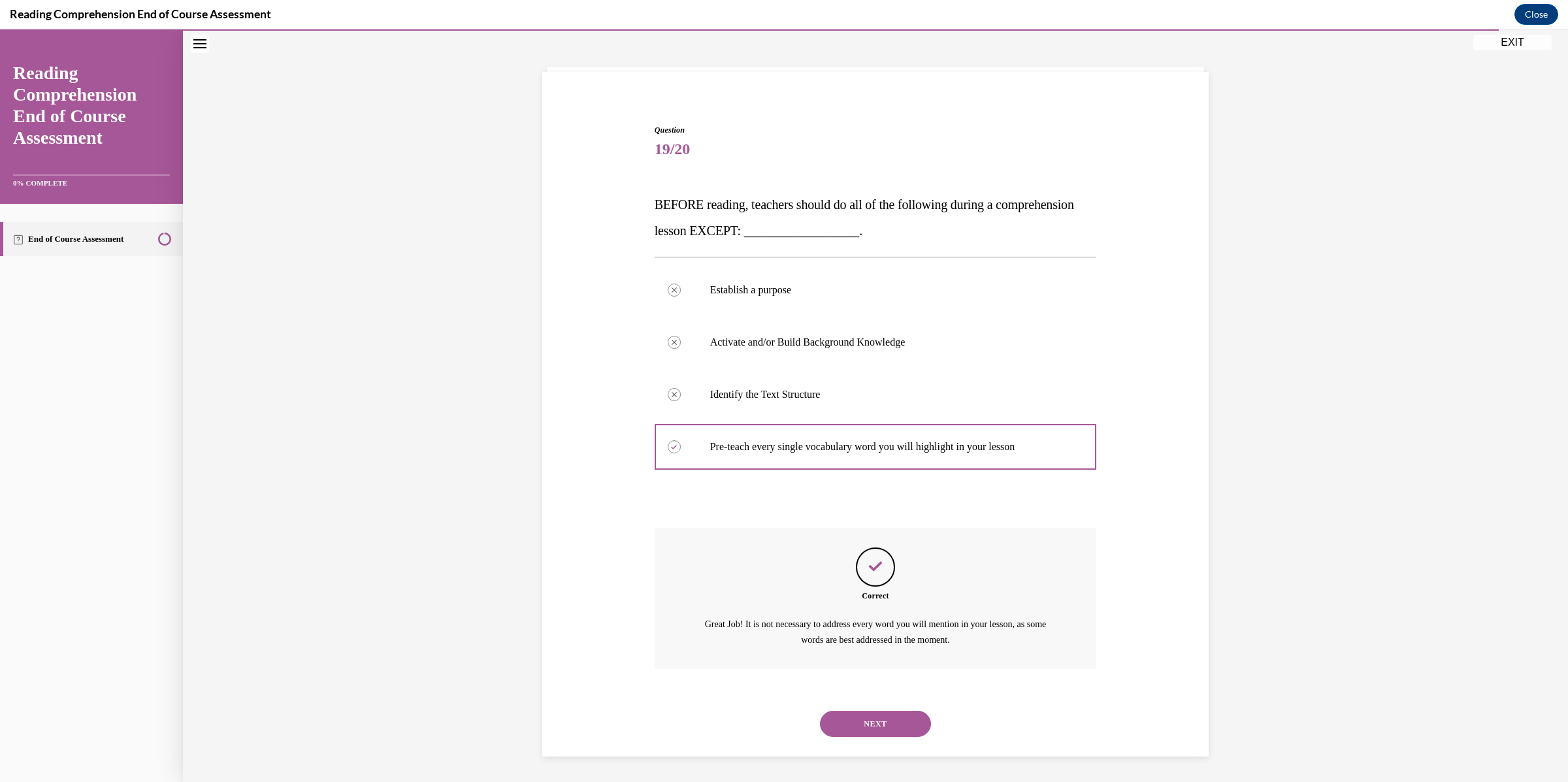
click at [891, 719] on button "NEXT" at bounding box center [876, 723] width 111 height 26
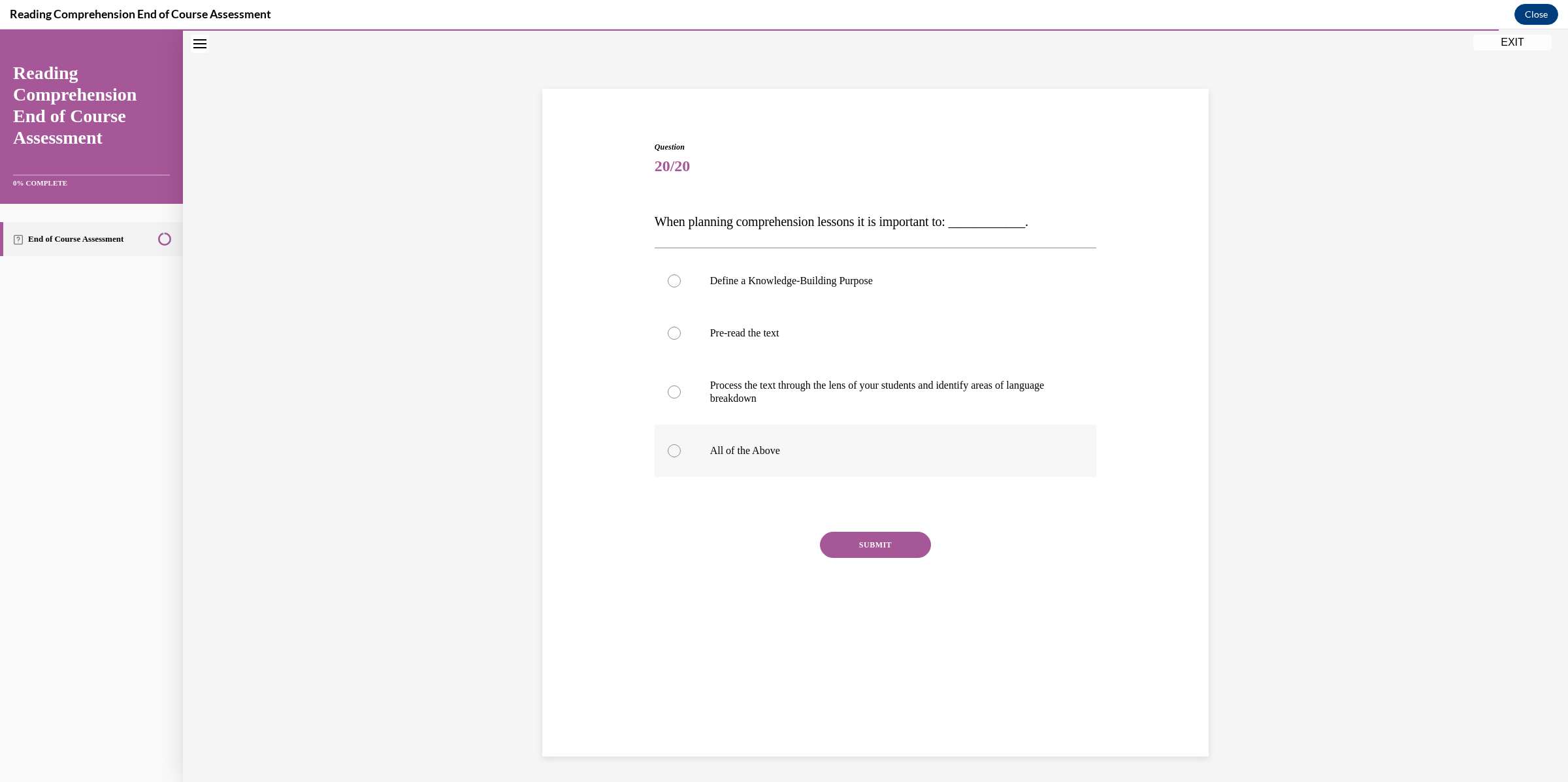
click at [751, 448] on p "All of the Above" at bounding box center [887, 451] width 354 height 13
click at [680, 448] on input "All of the Above" at bounding box center [674, 451] width 13 height 13
radio input "true"
click at [844, 536] on button "SUBMIT" at bounding box center [876, 544] width 111 height 26
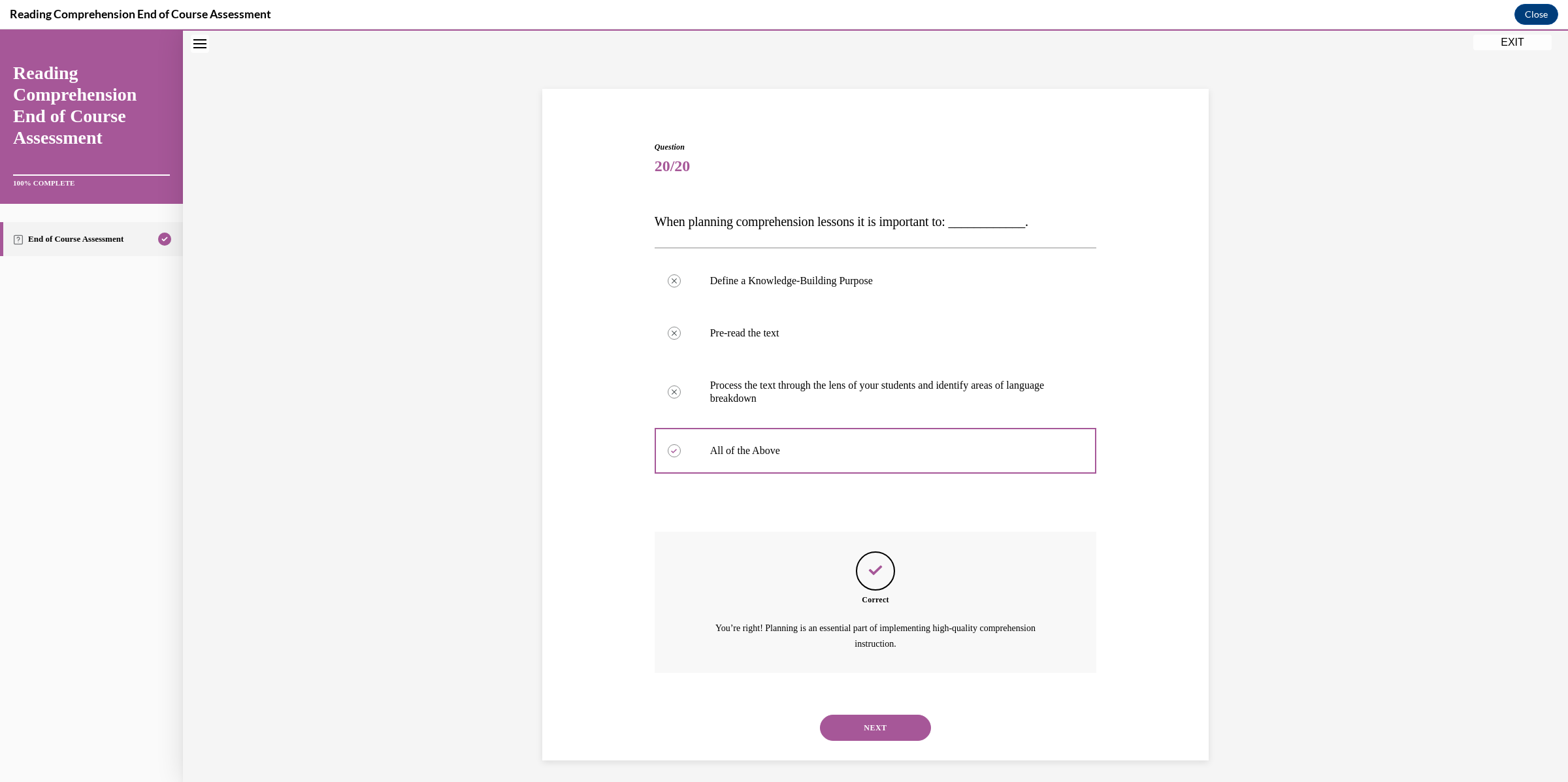
scroll to position [44, 0]
click at [869, 721] on button "NEXT" at bounding box center [876, 723] width 111 height 26
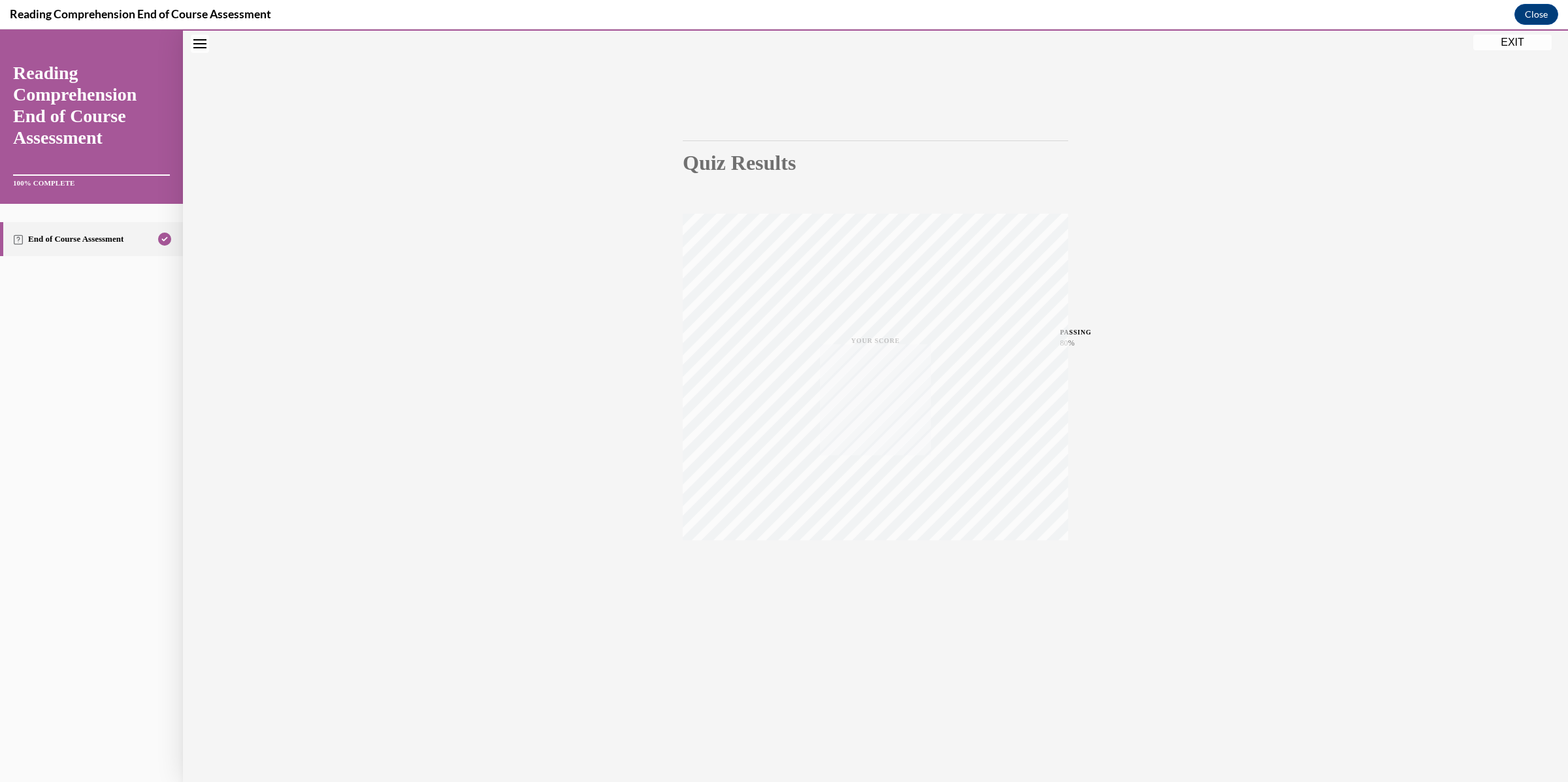
scroll to position [40, 0]
click at [1534, 41] on button "EXIT" at bounding box center [1512, 42] width 78 height 16
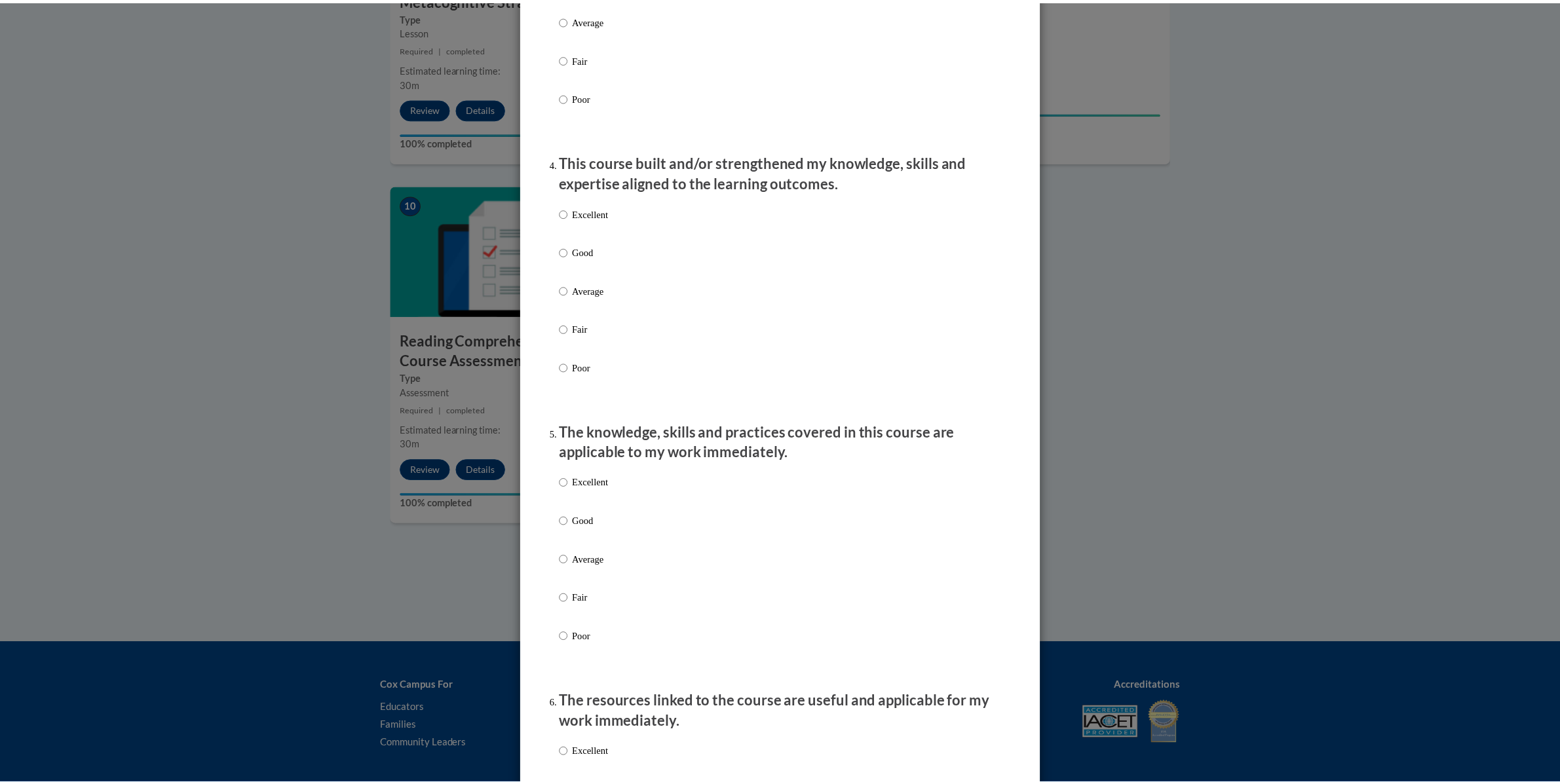
scroll to position [0, 0]
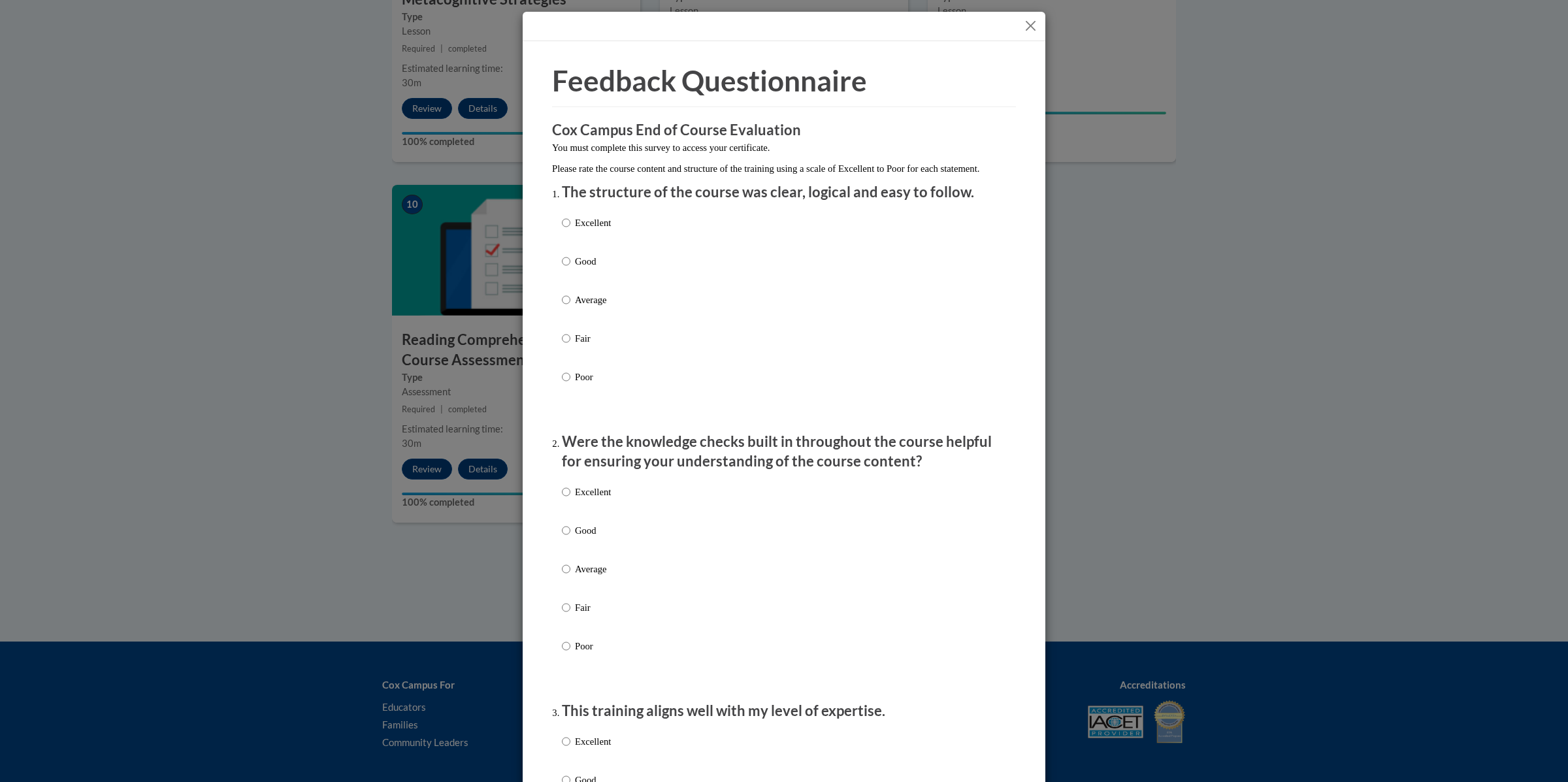
click at [1022, 23] on button "Close" at bounding box center [1030, 25] width 16 height 16
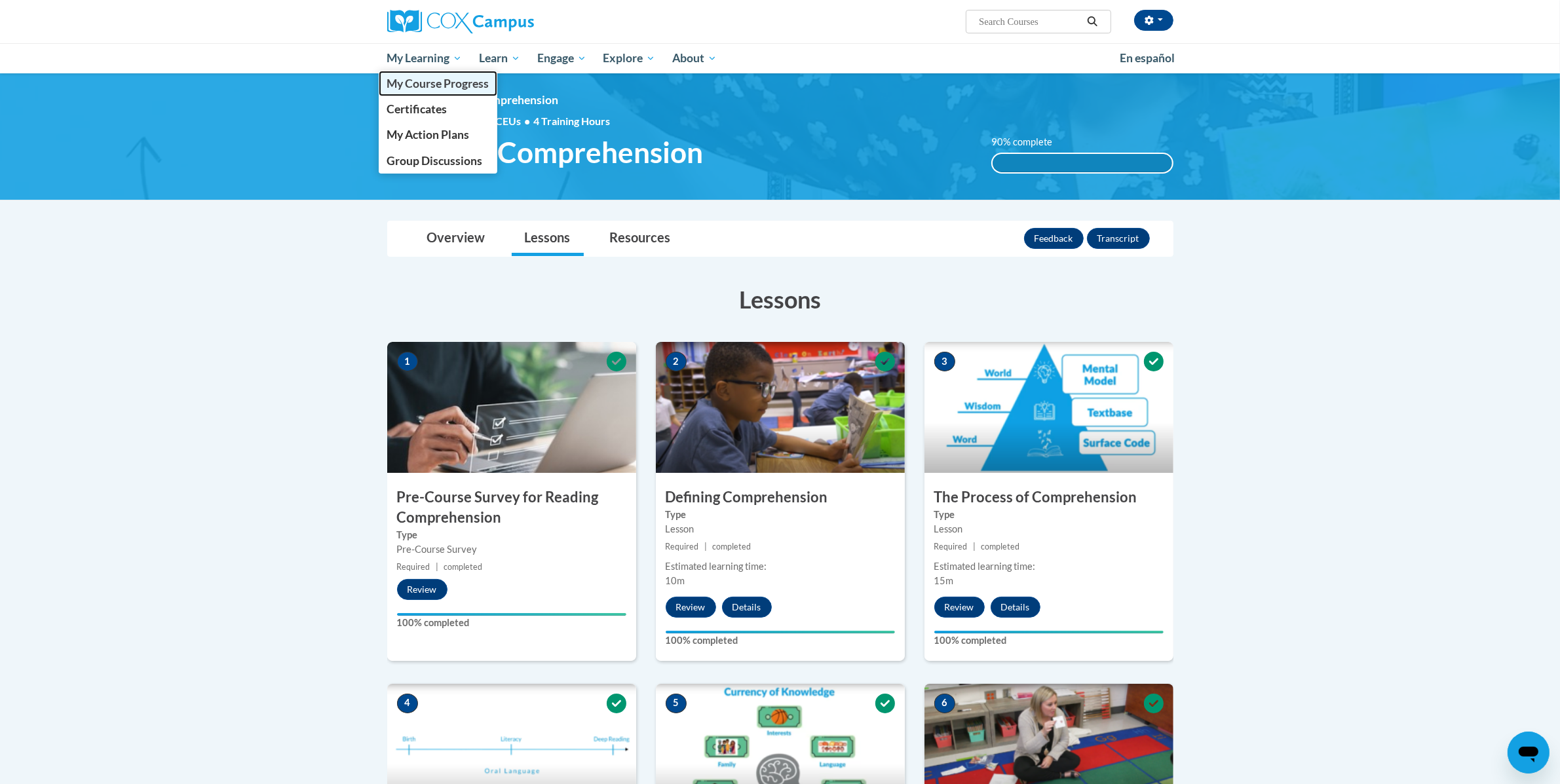
click at [441, 86] on span "My Course Progress" at bounding box center [438, 83] width 103 height 13
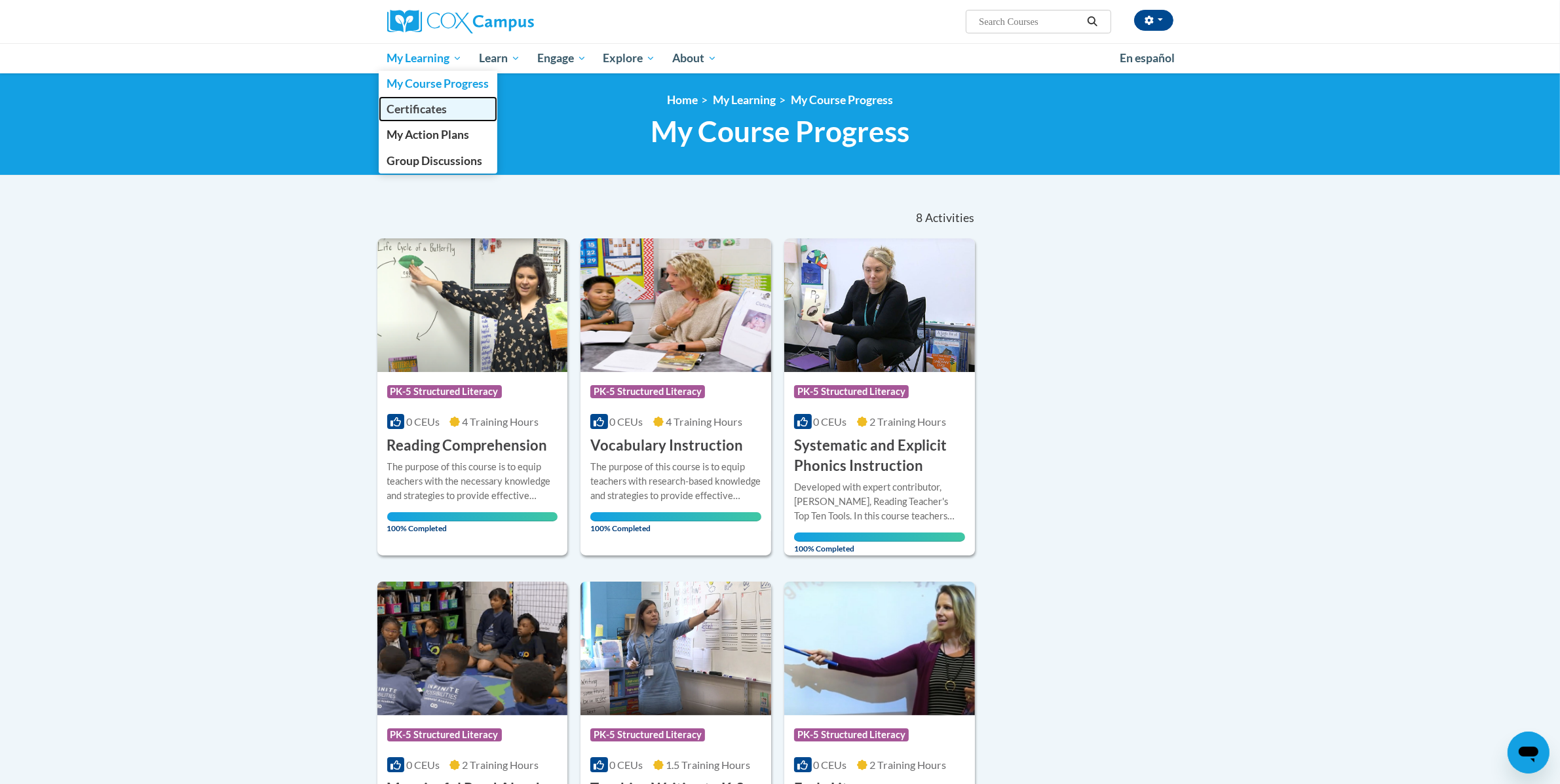
click at [433, 103] on span "Certificates" at bounding box center [417, 109] width 60 height 13
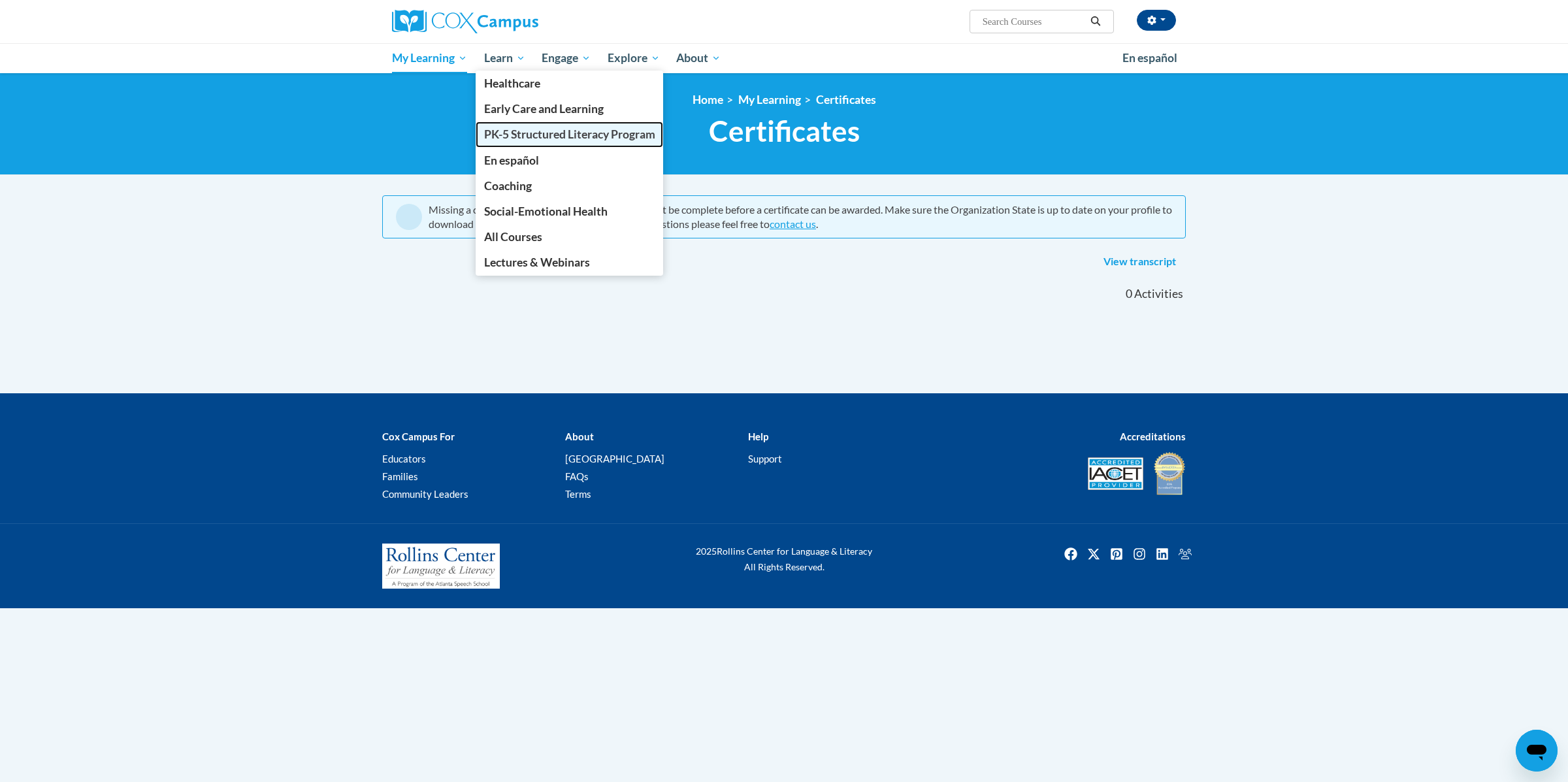
click at [520, 132] on span "PK-5 Structured Literacy Program" at bounding box center [570, 134] width 171 height 13
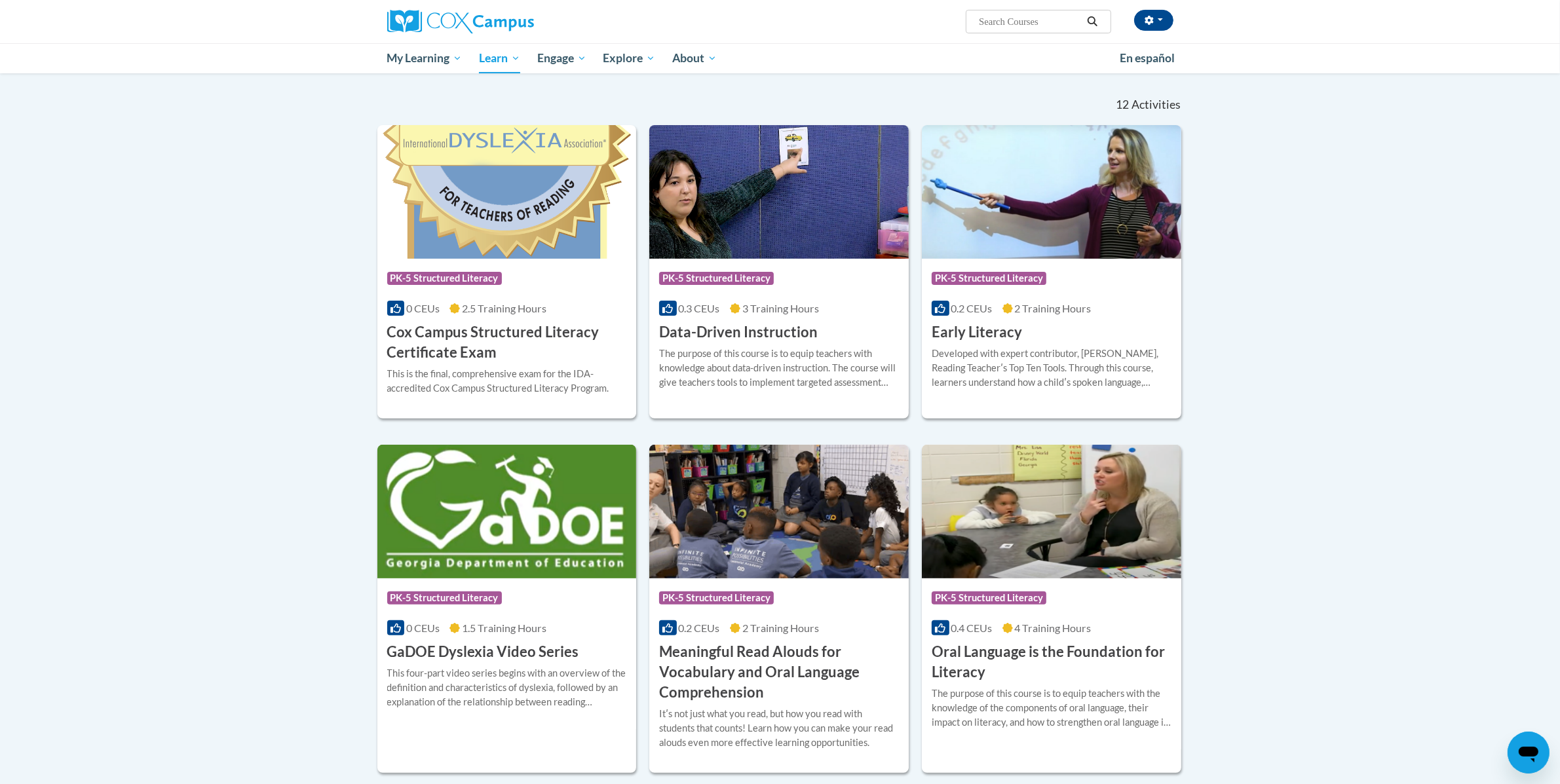
scroll to position [738, 0]
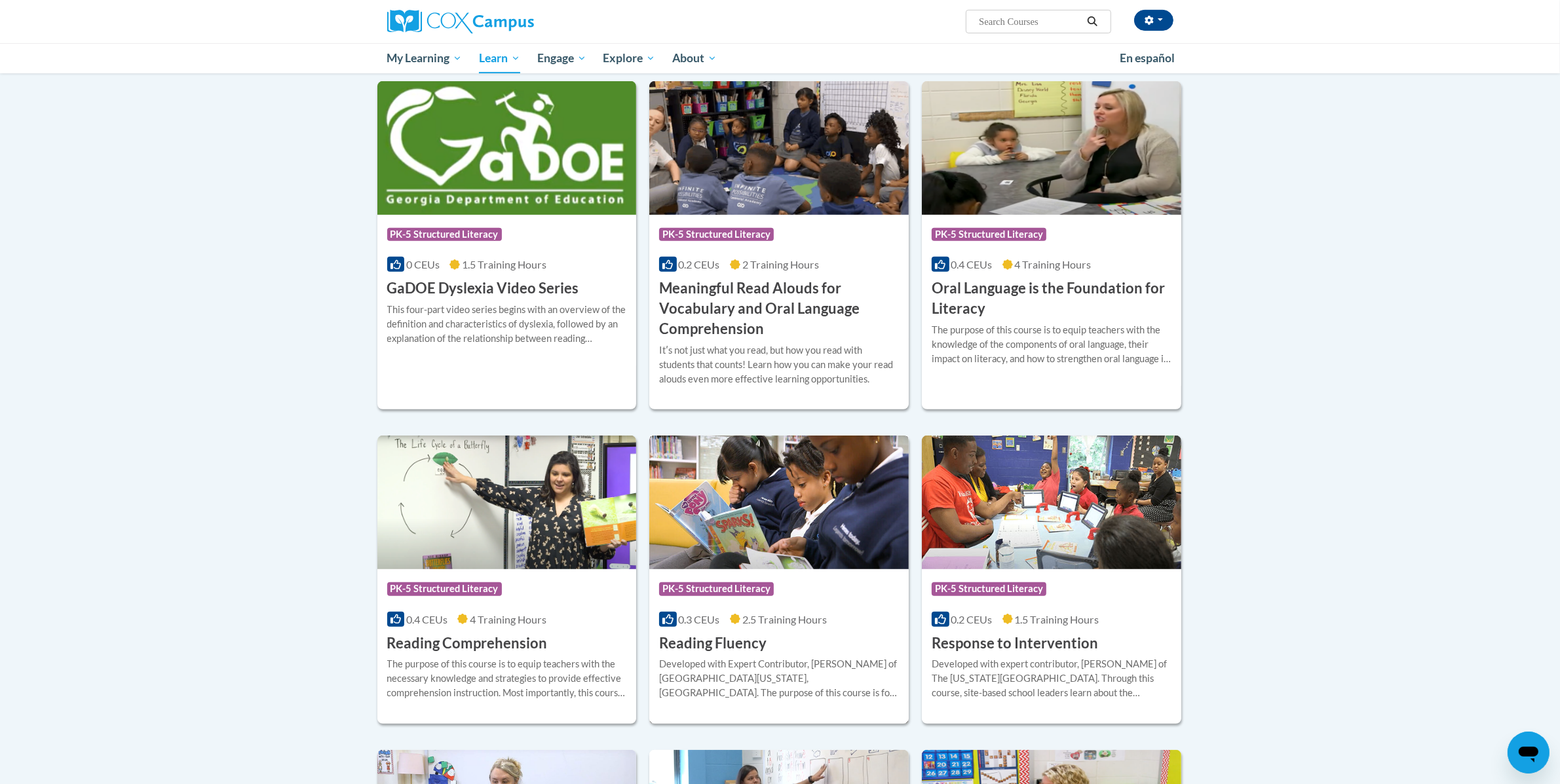
click at [888, 595] on div "Course Category: PK-5 Structured Literacy" at bounding box center [779, 590] width 240 height 30
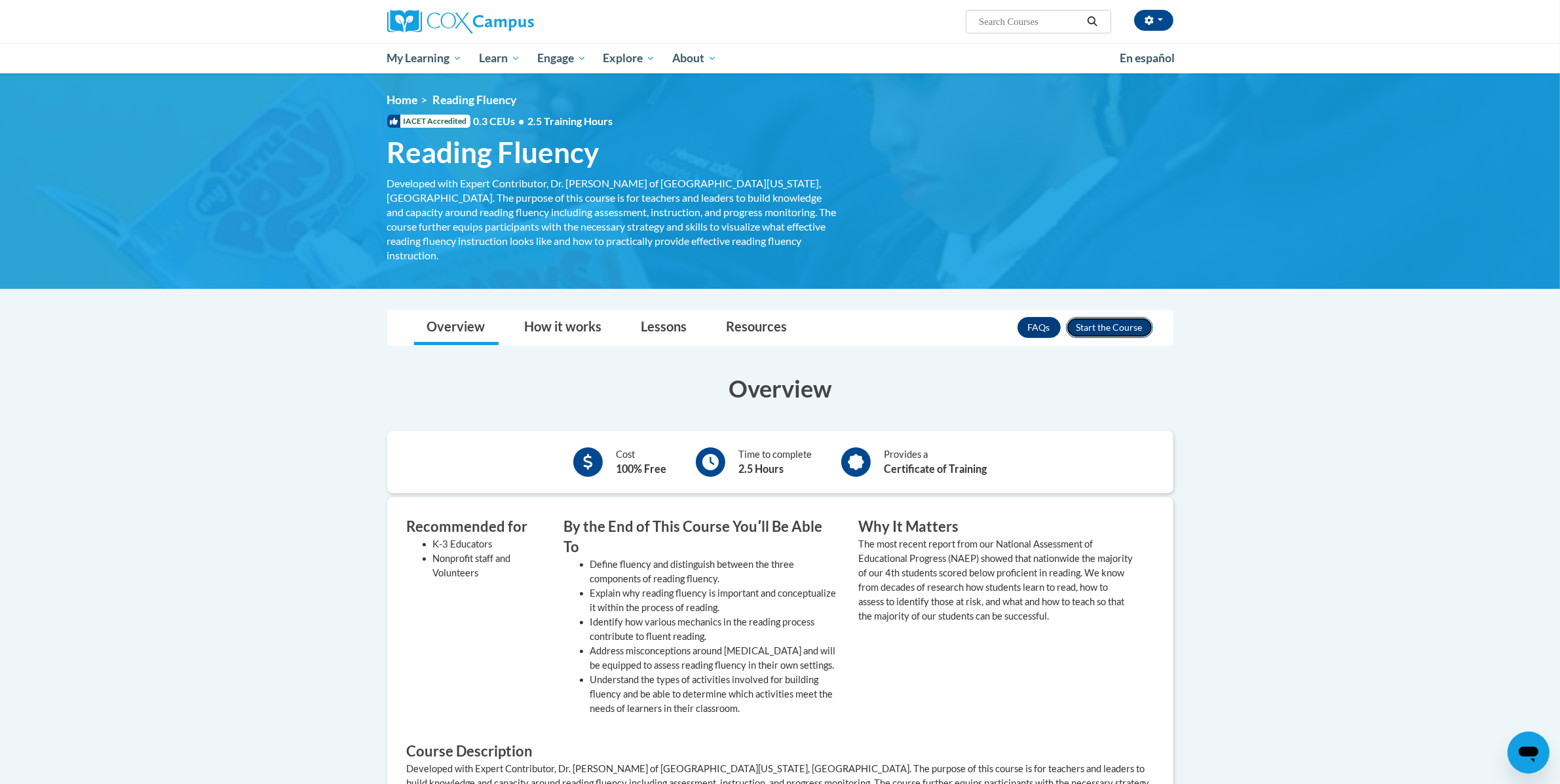
click at [1105, 317] on button "Enroll" at bounding box center [1109, 327] width 87 height 21
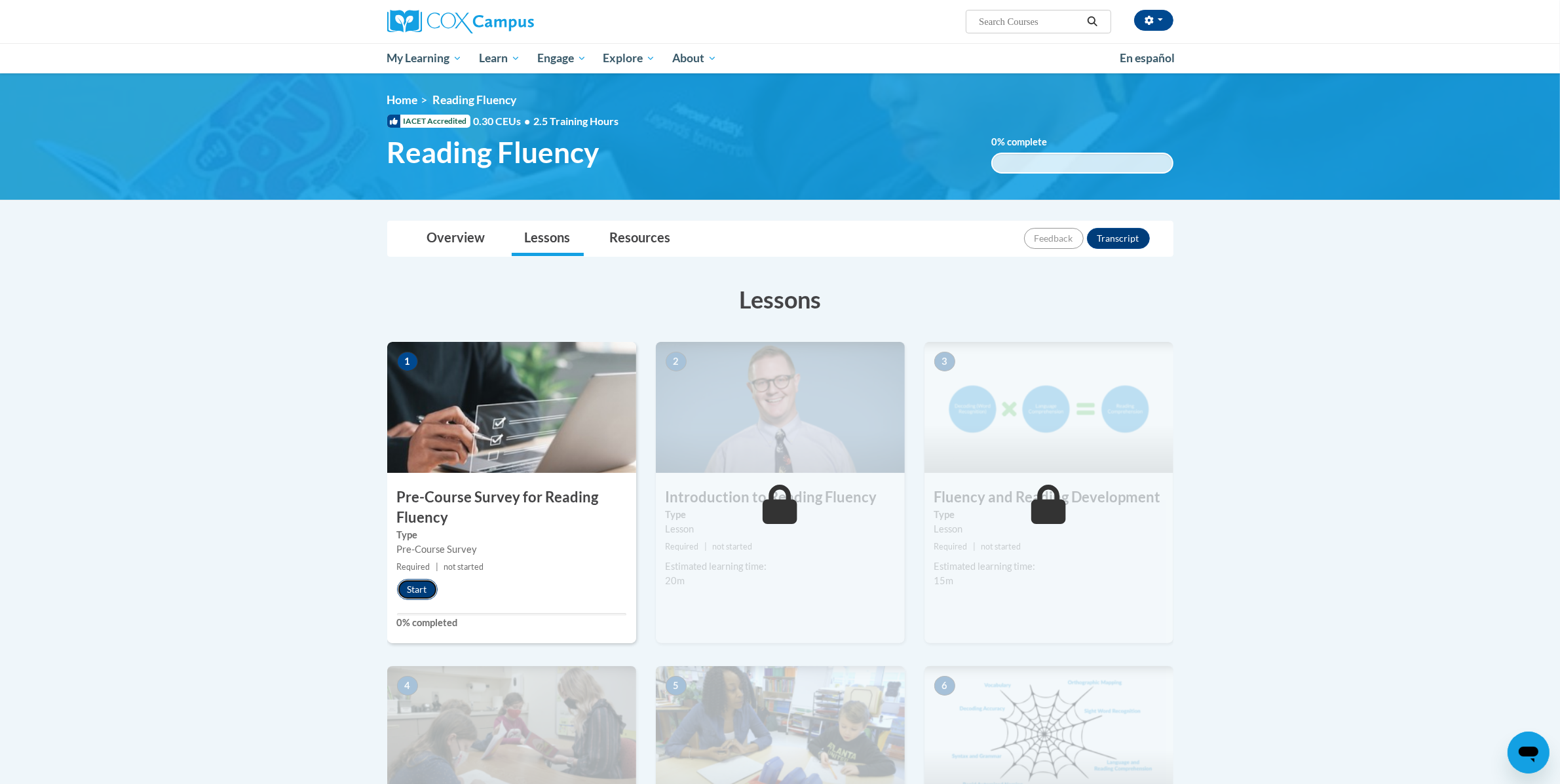
click at [407, 597] on button "Start" at bounding box center [417, 590] width 40 height 21
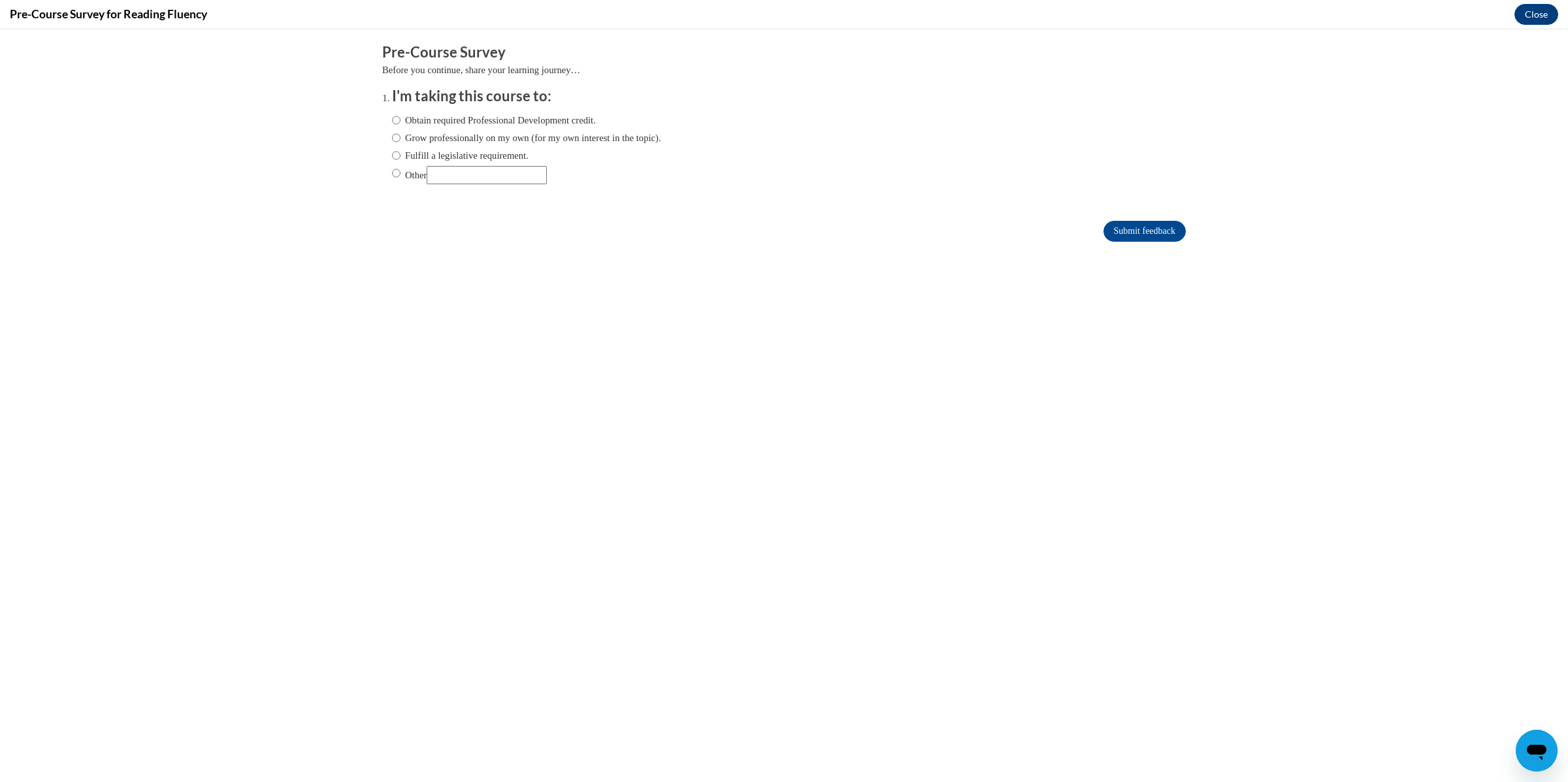
click at [446, 152] on label "Fulfill a legislative requirement." at bounding box center [460, 155] width 137 height 14
click at [400, 152] on input "Fulfill a legislative requirement." at bounding box center [396, 155] width 8 height 14
radio input "true"
click at [1134, 238] on input "Submit feedback" at bounding box center [1144, 231] width 82 height 21
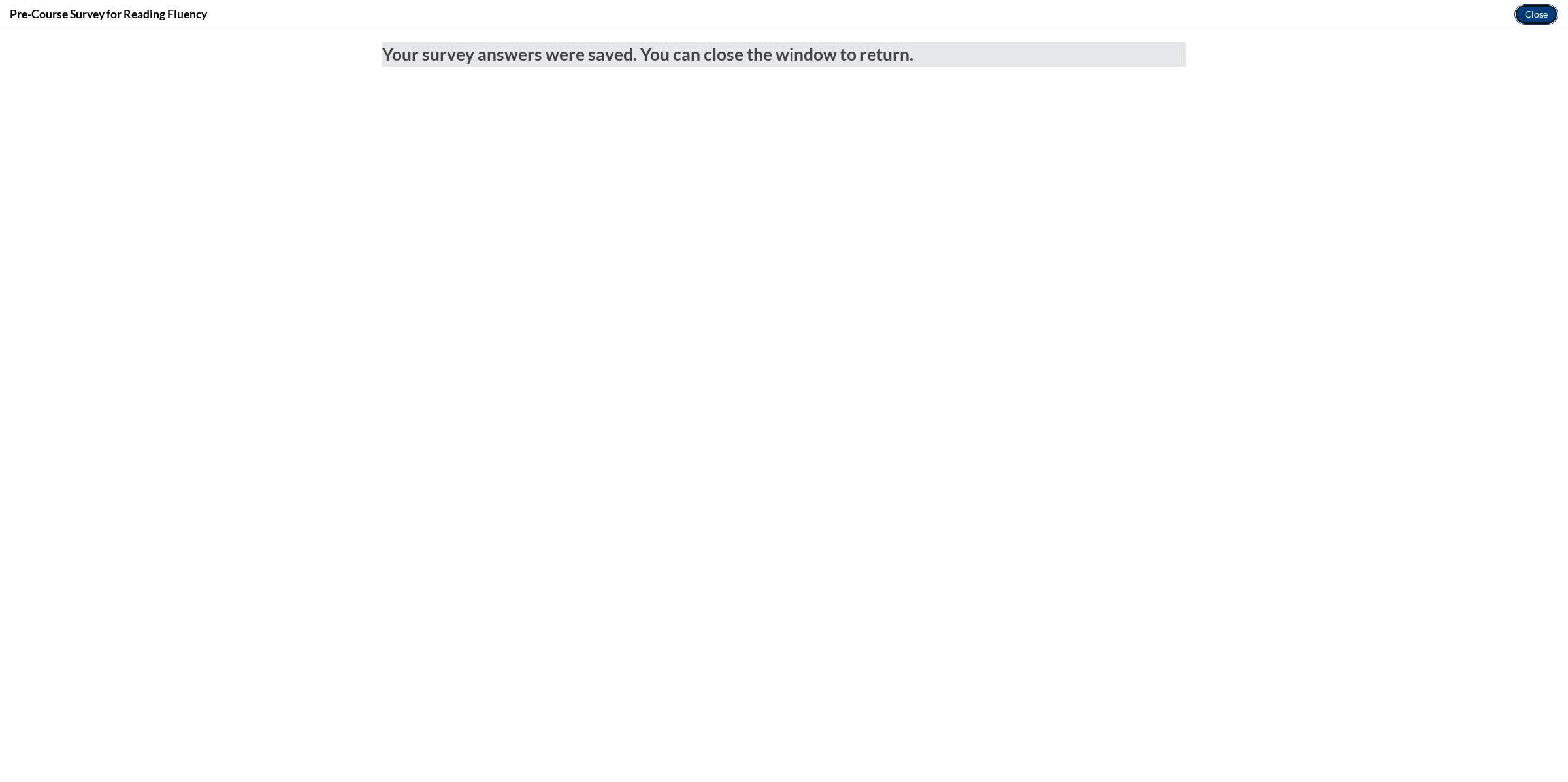
click at [1542, 18] on button "Close" at bounding box center [1536, 15] width 44 height 21
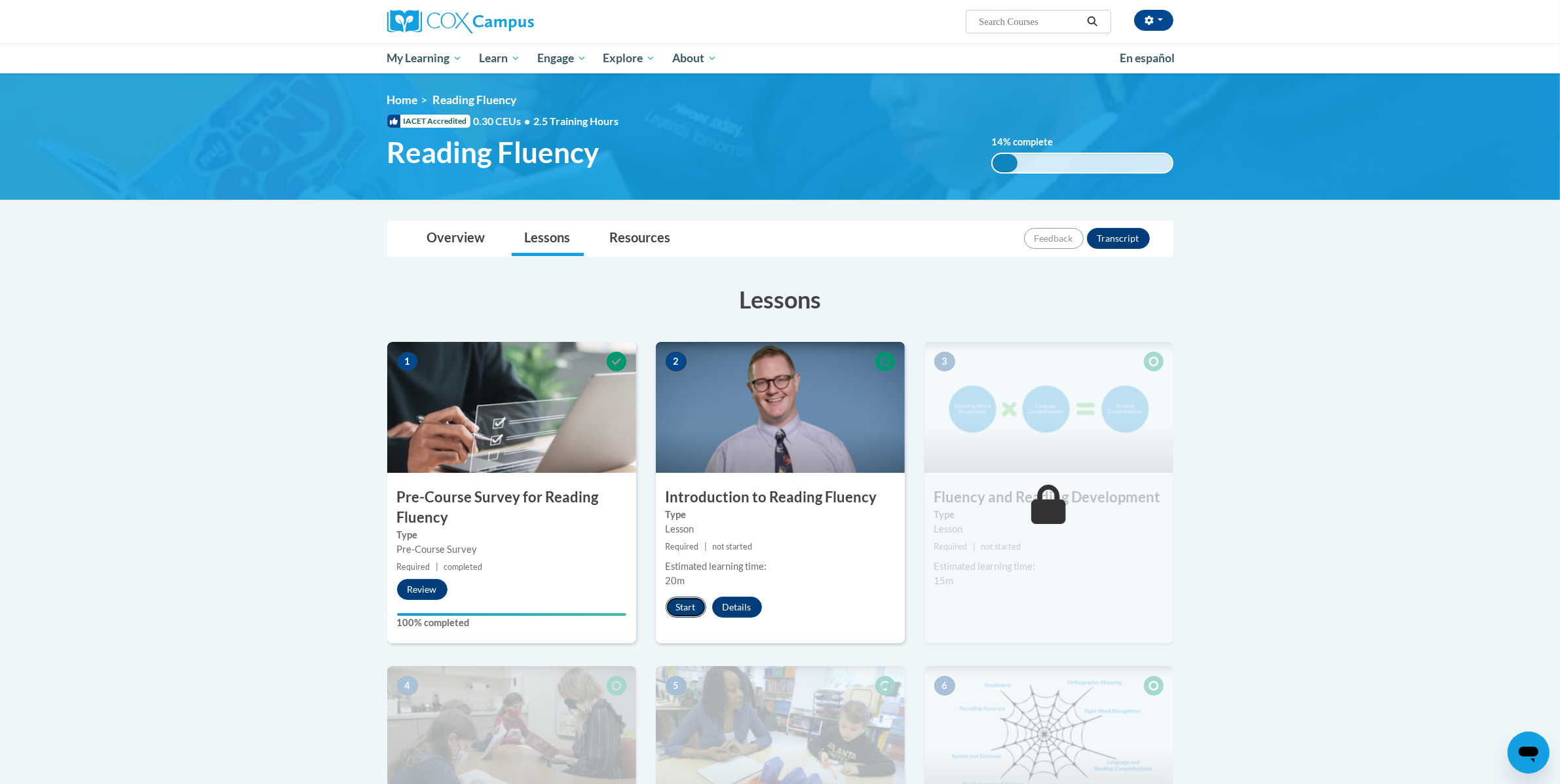
click at [691, 608] on button "Start" at bounding box center [685, 607] width 40 height 21
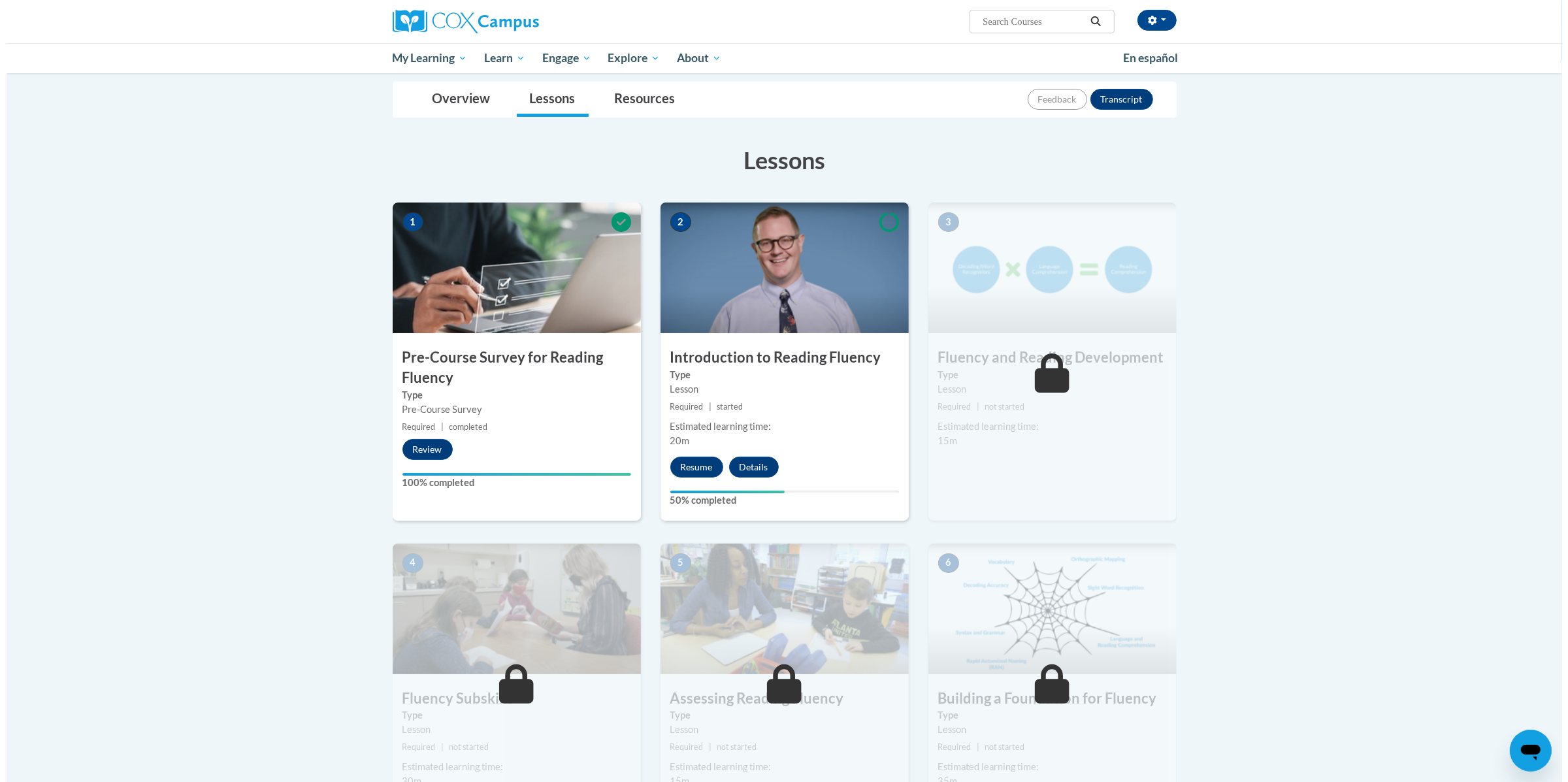
scroll to position [312, 0]
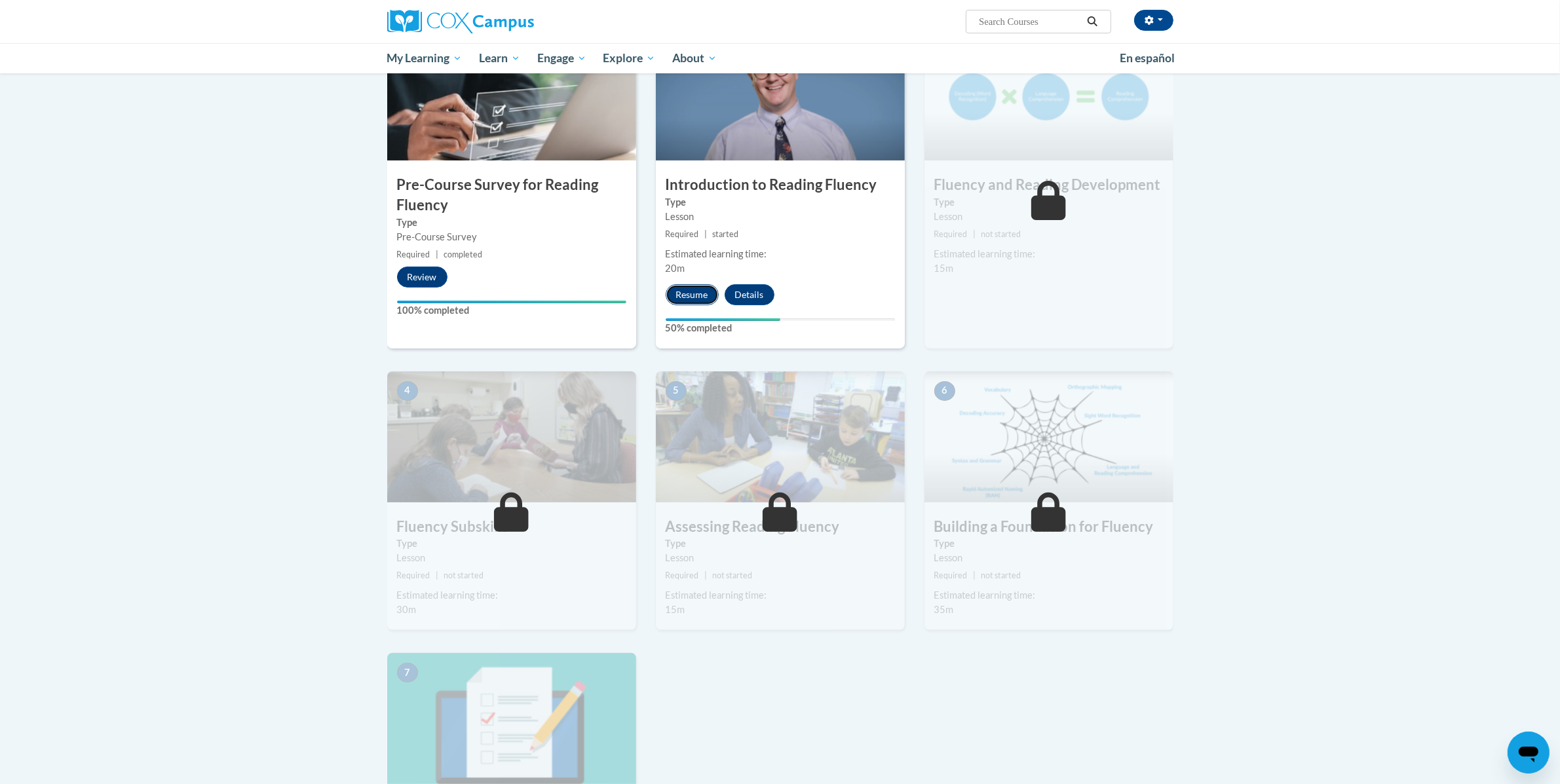
click at [681, 298] on button "Resume" at bounding box center [692, 295] width 53 height 21
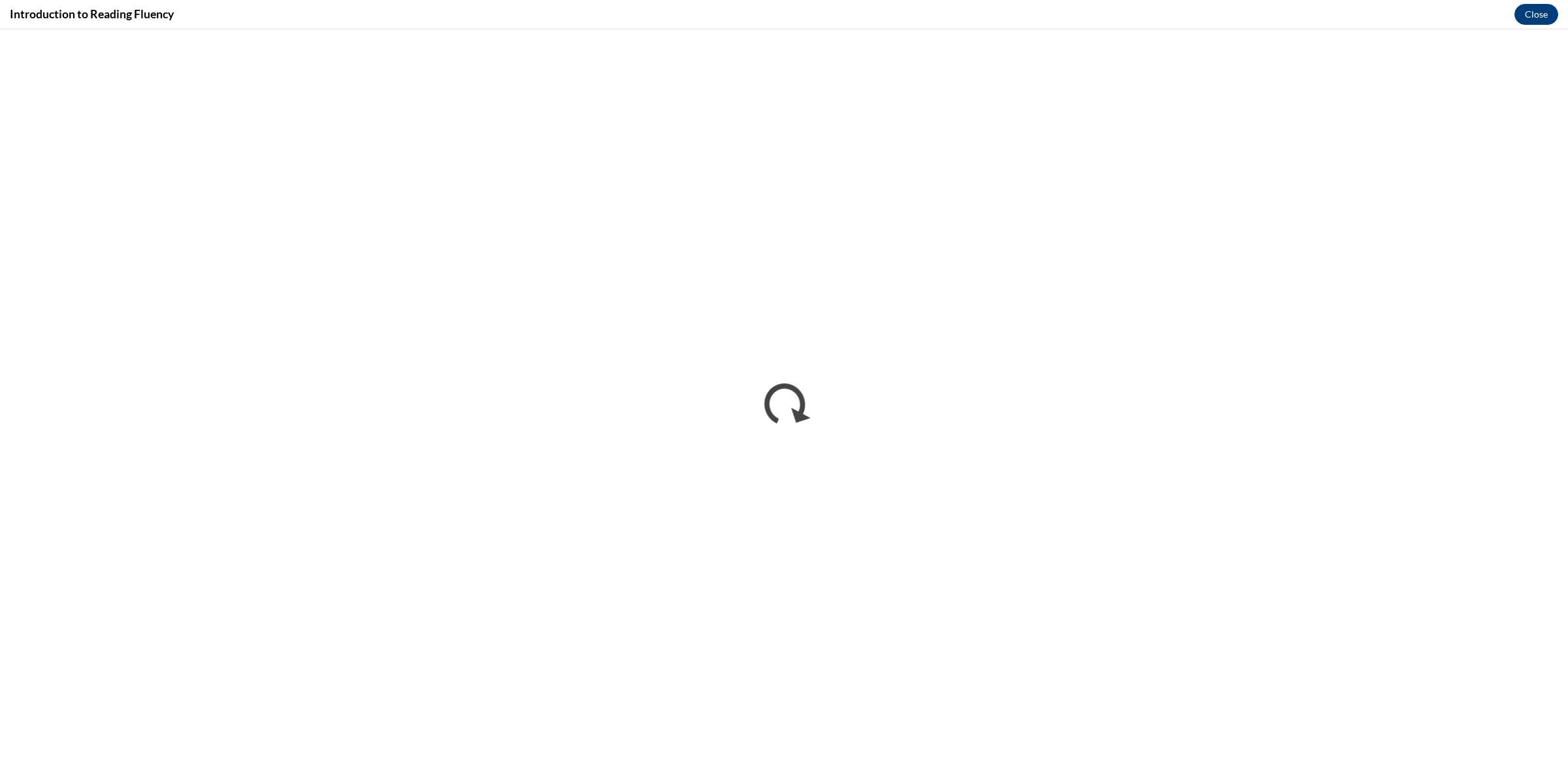
scroll to position [0, 0]
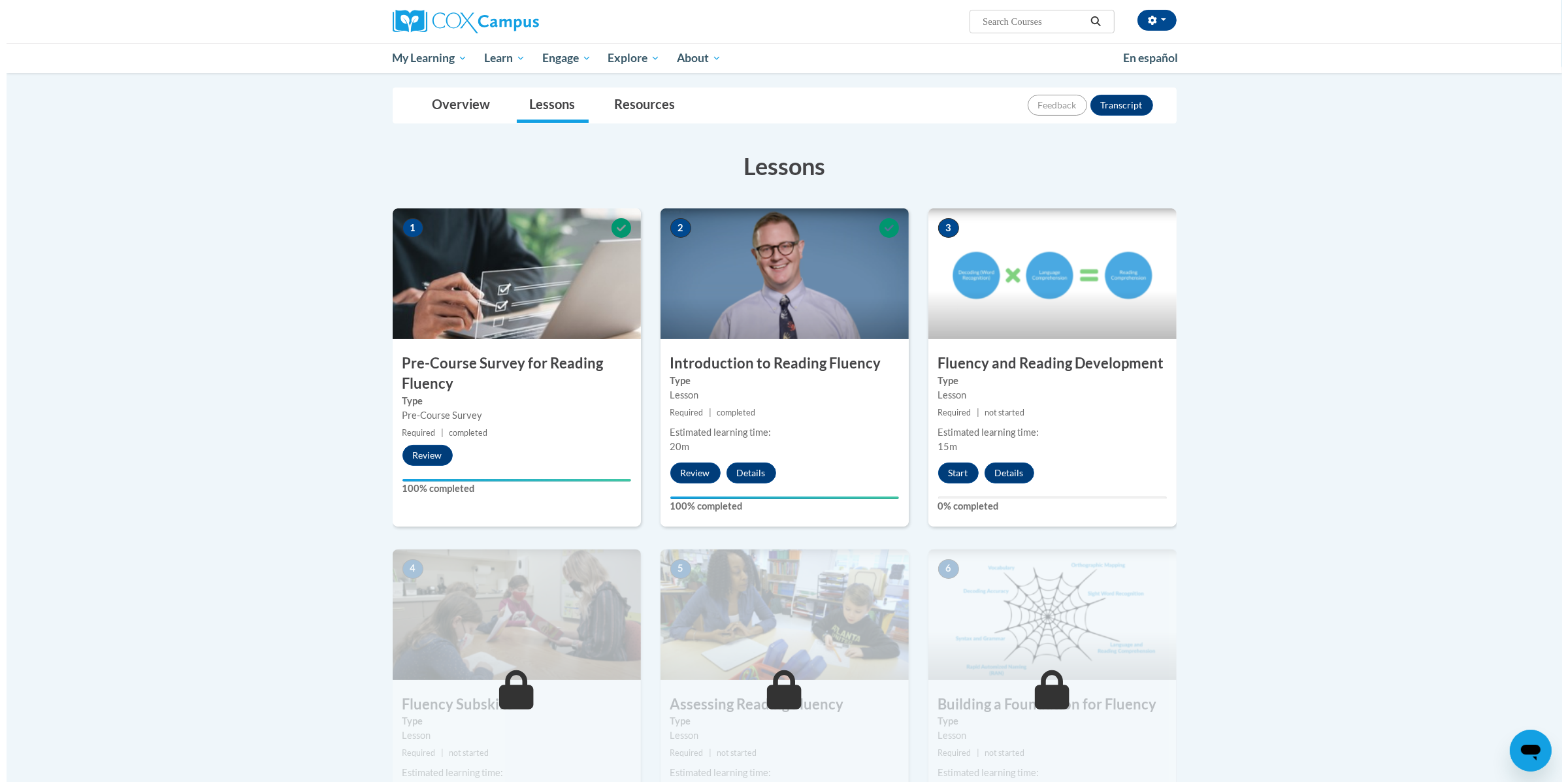
scroll to position [138, 0]
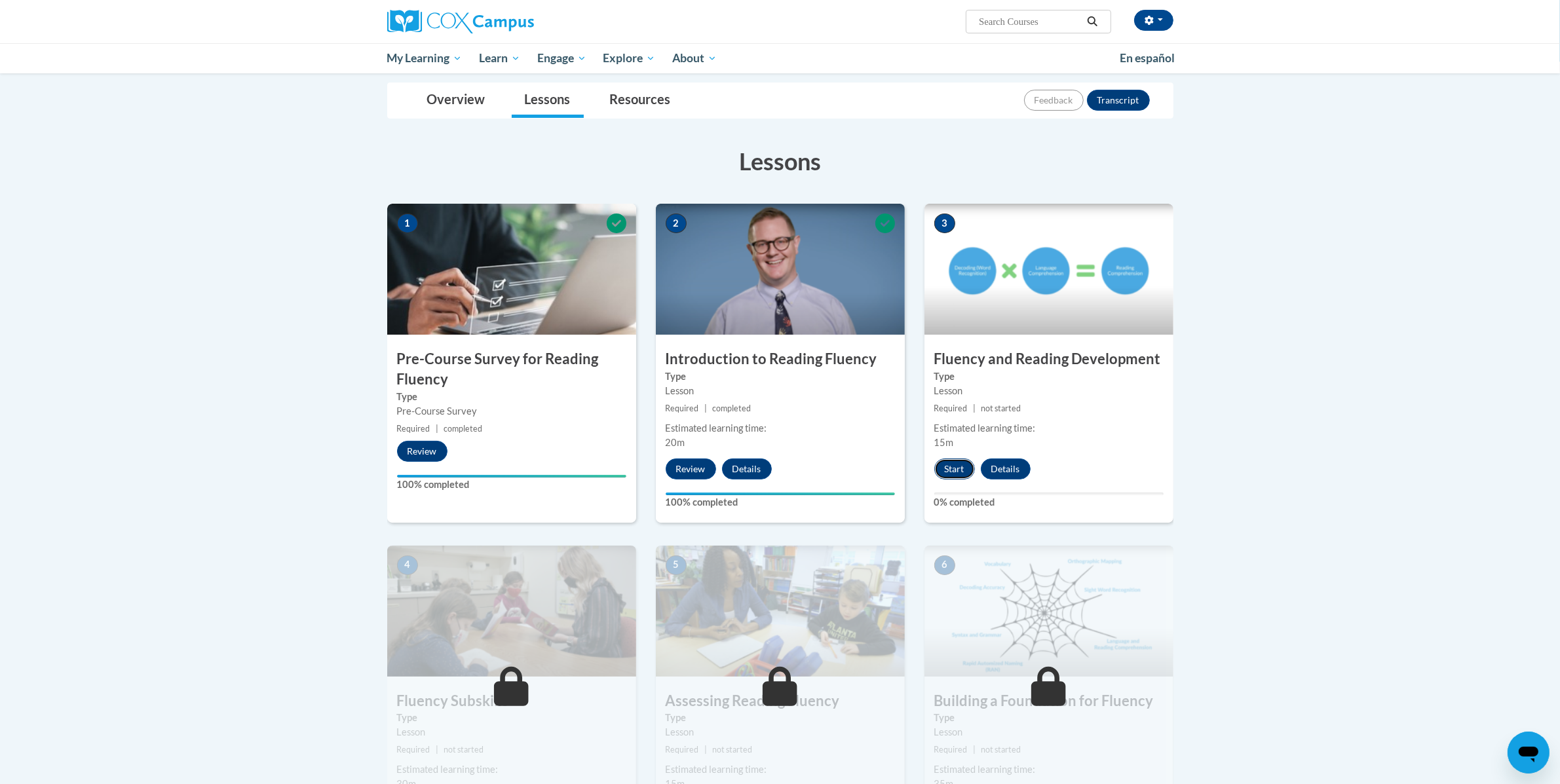
click at [960, 472] on button "Start" at bounding box center [954, 469] width 40 height 21
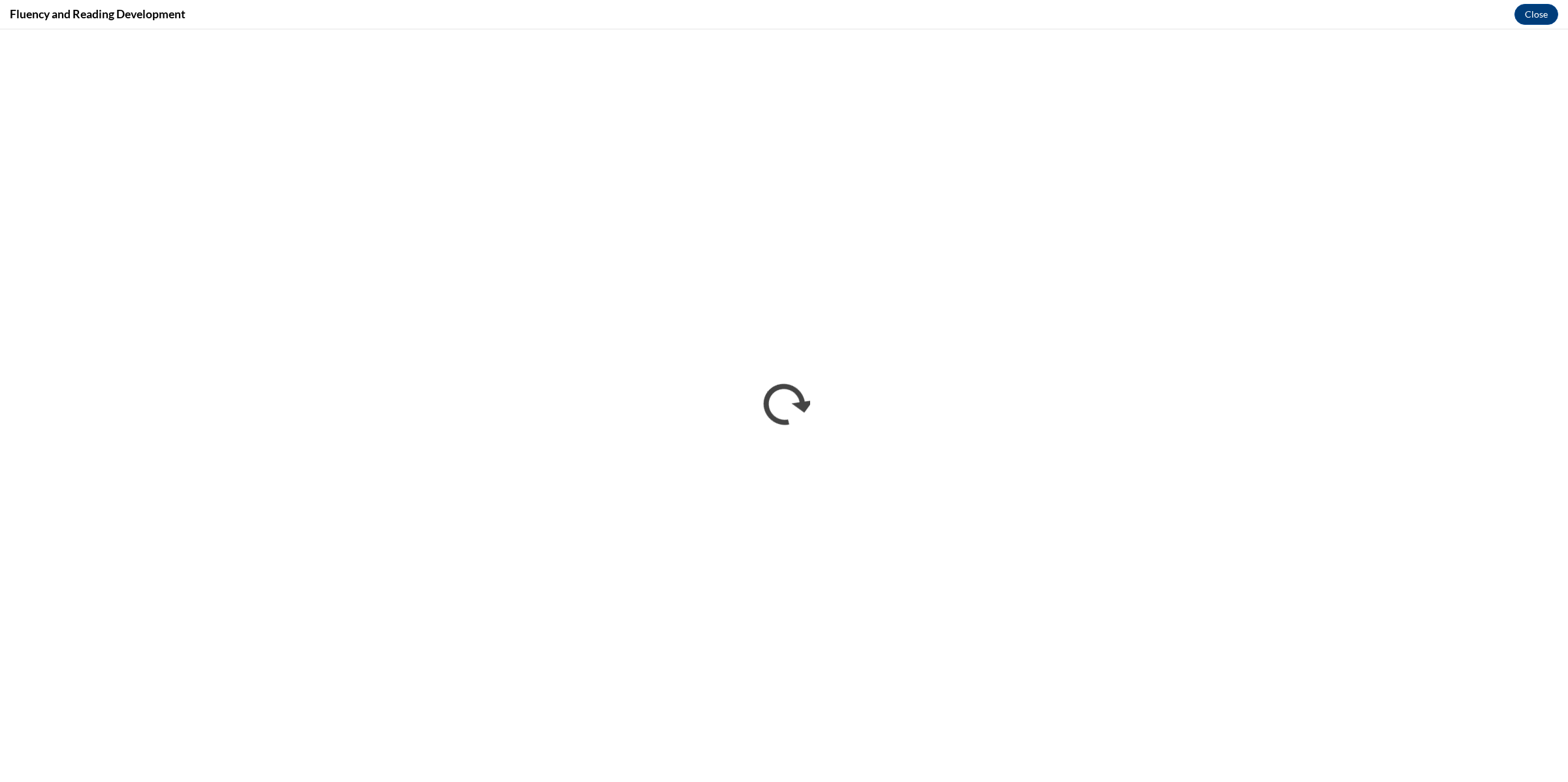
scroll to position [0, 0]
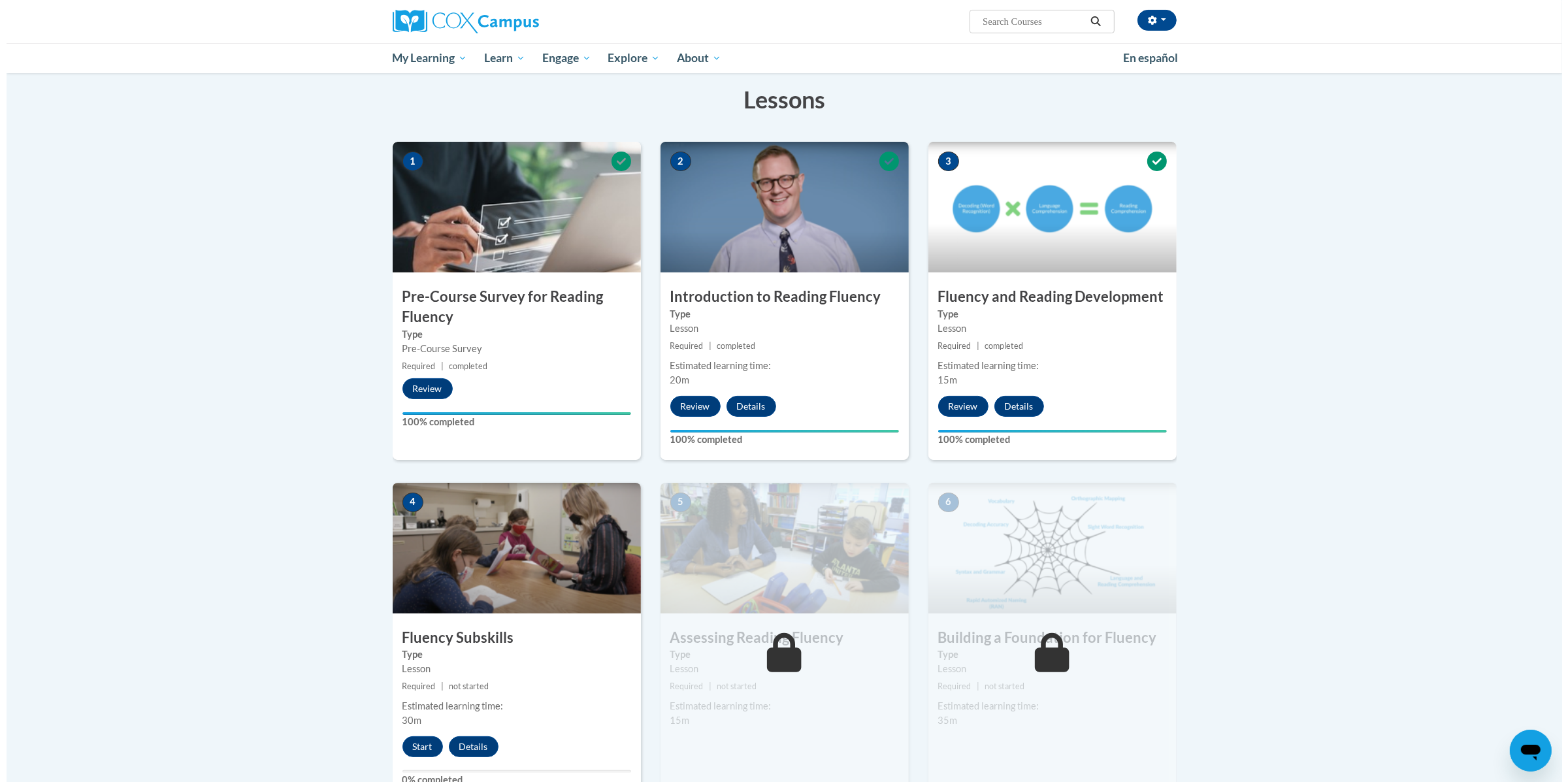
scroll to position [262, 0]
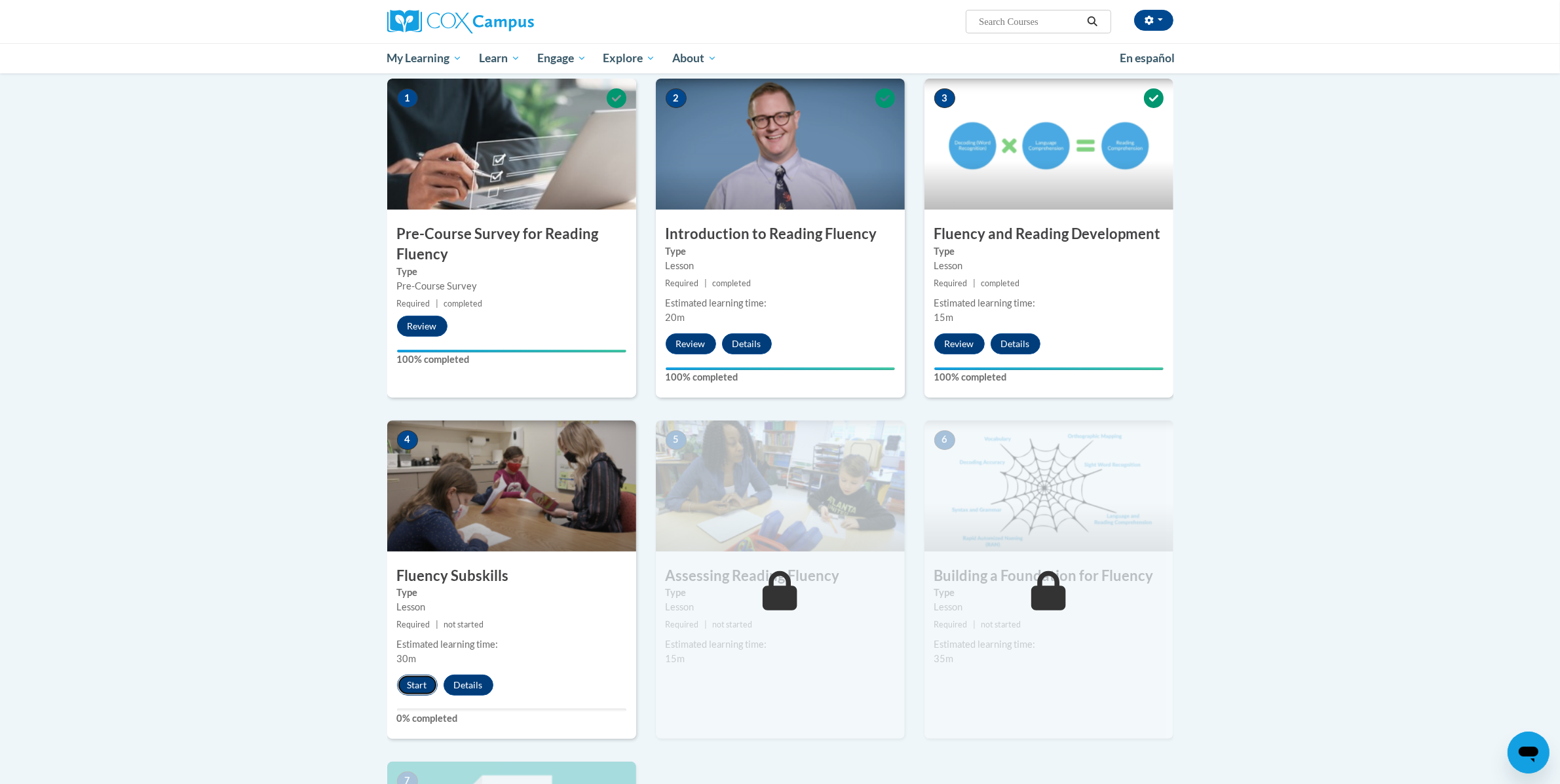
click at [397, 682] on button "Start" at bounding box center [417, 685] width 40 height 21
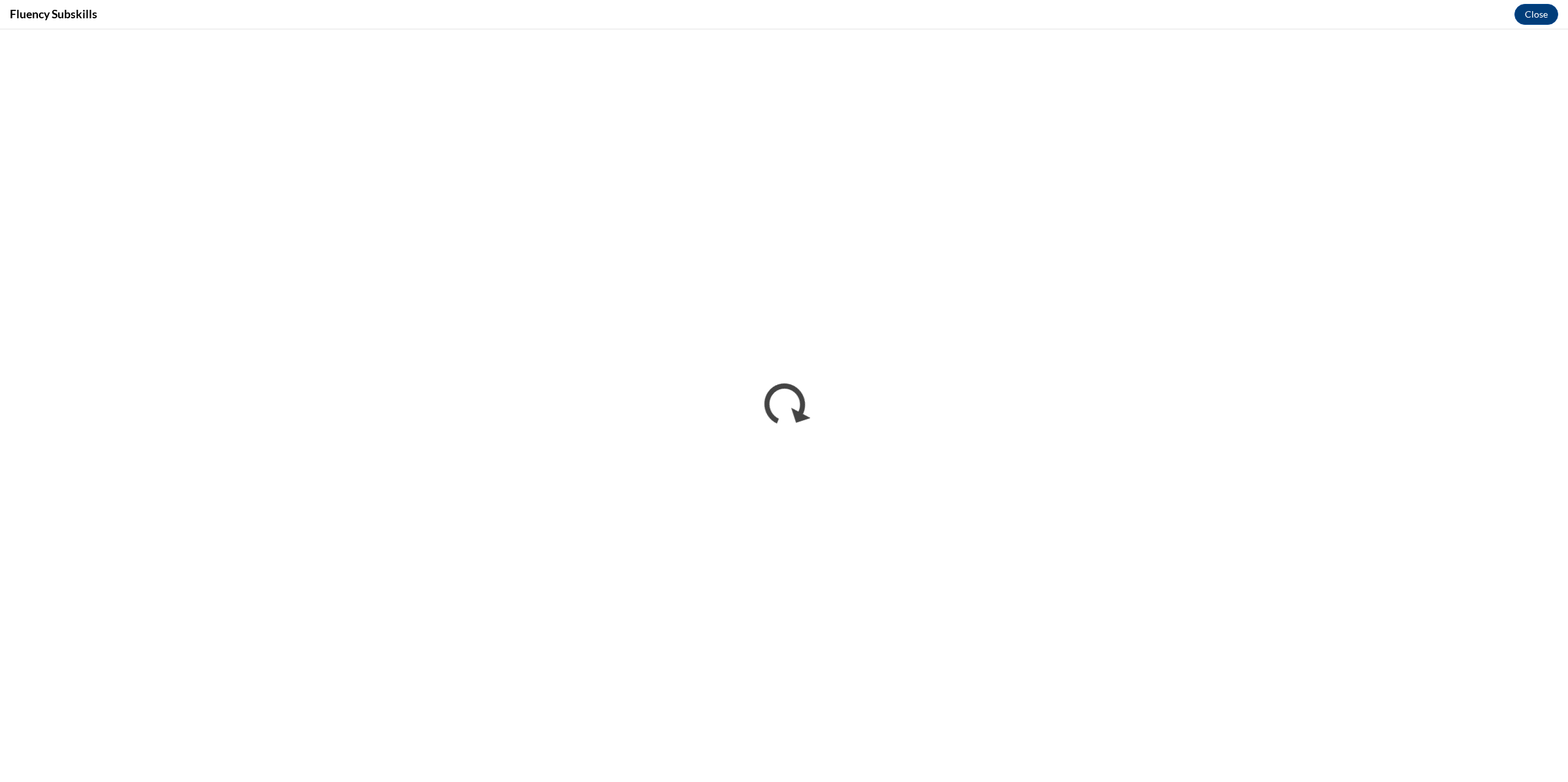
scroll to position [0, 0]
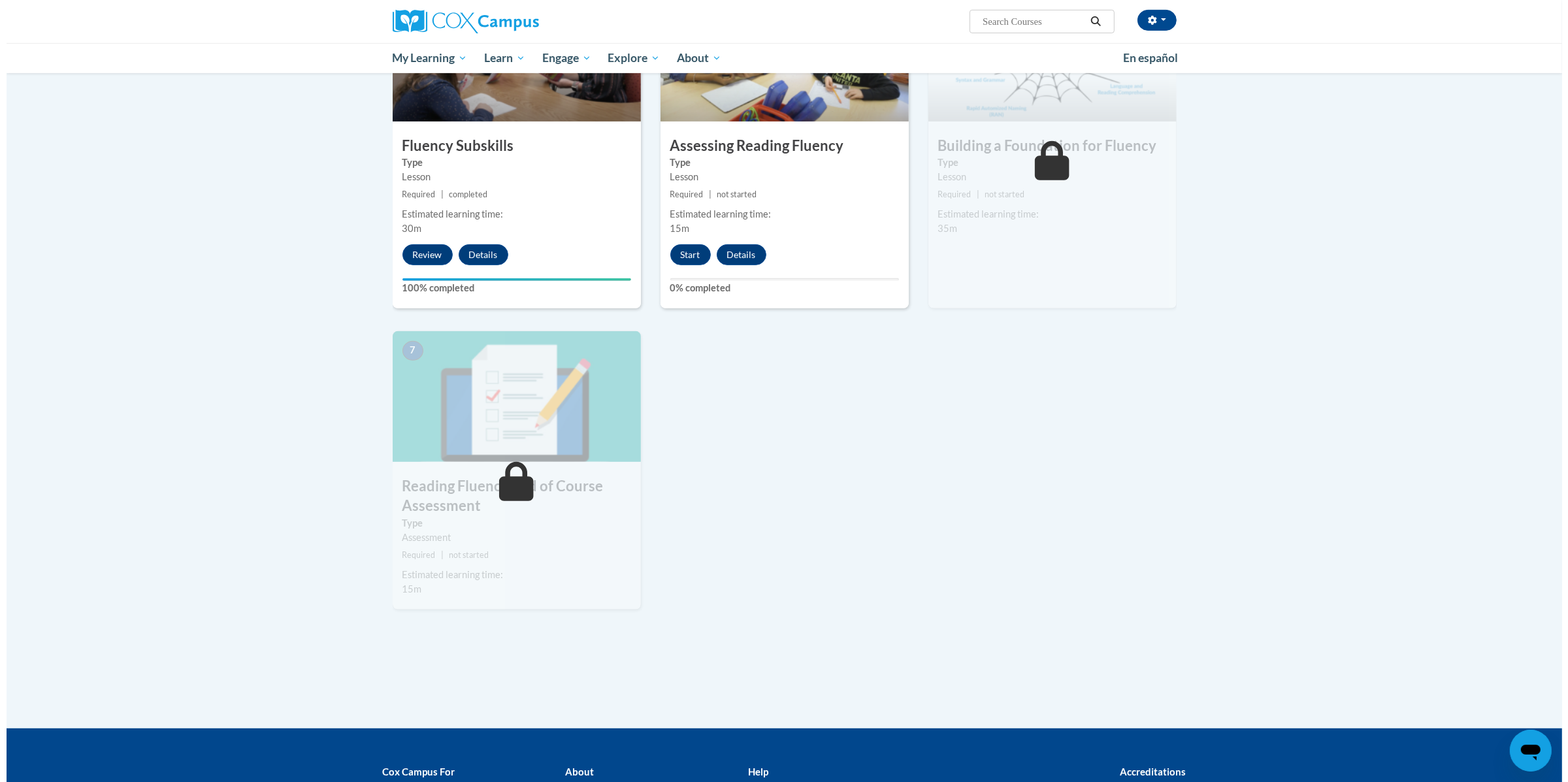
scroll to position [684, 0]
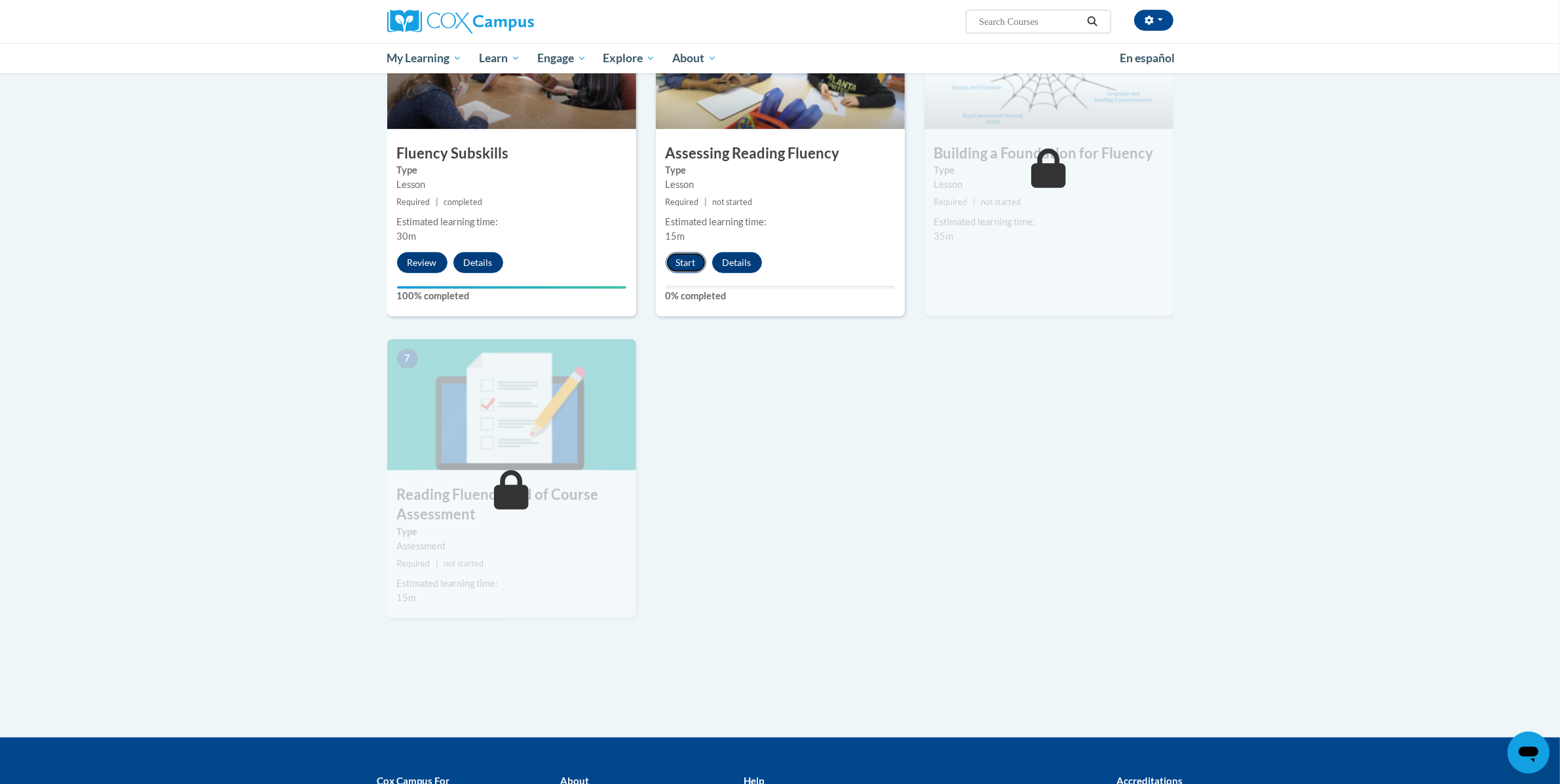
click at [670, 262] on button "Start" at bounding box center [685, 263] width 40 height 21
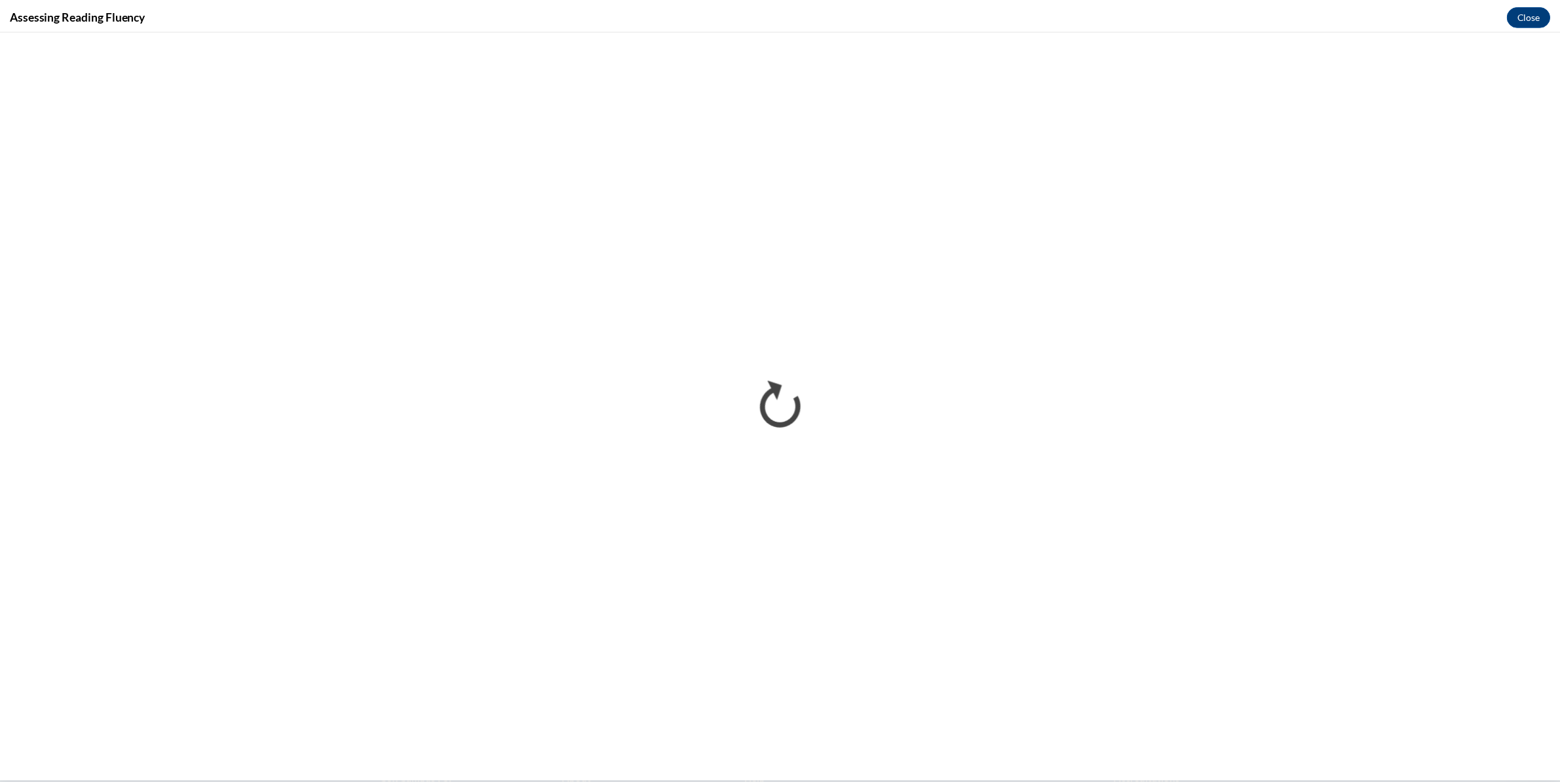
scroll to position [0, 0]
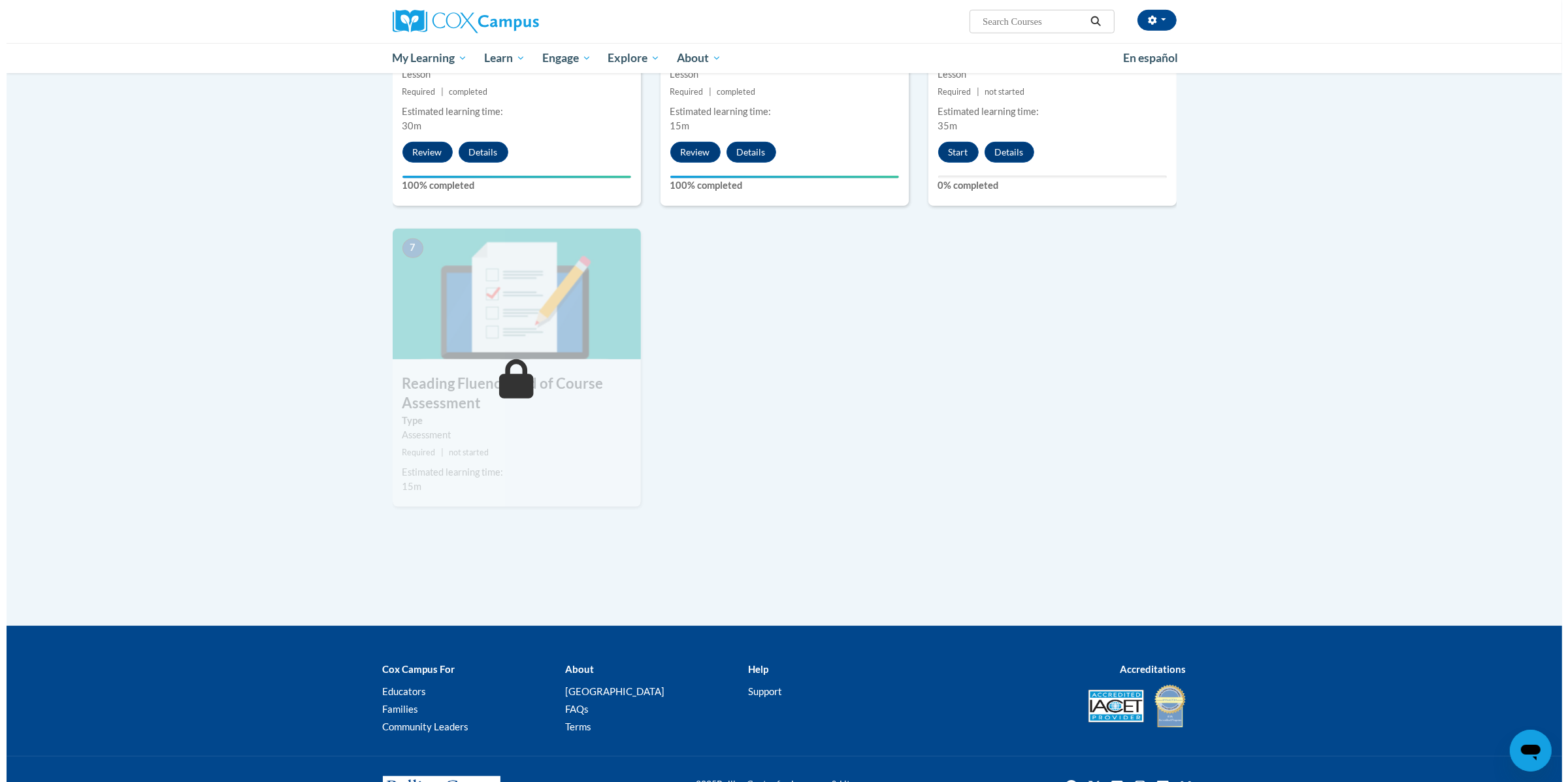
scroll to position [720, 0]
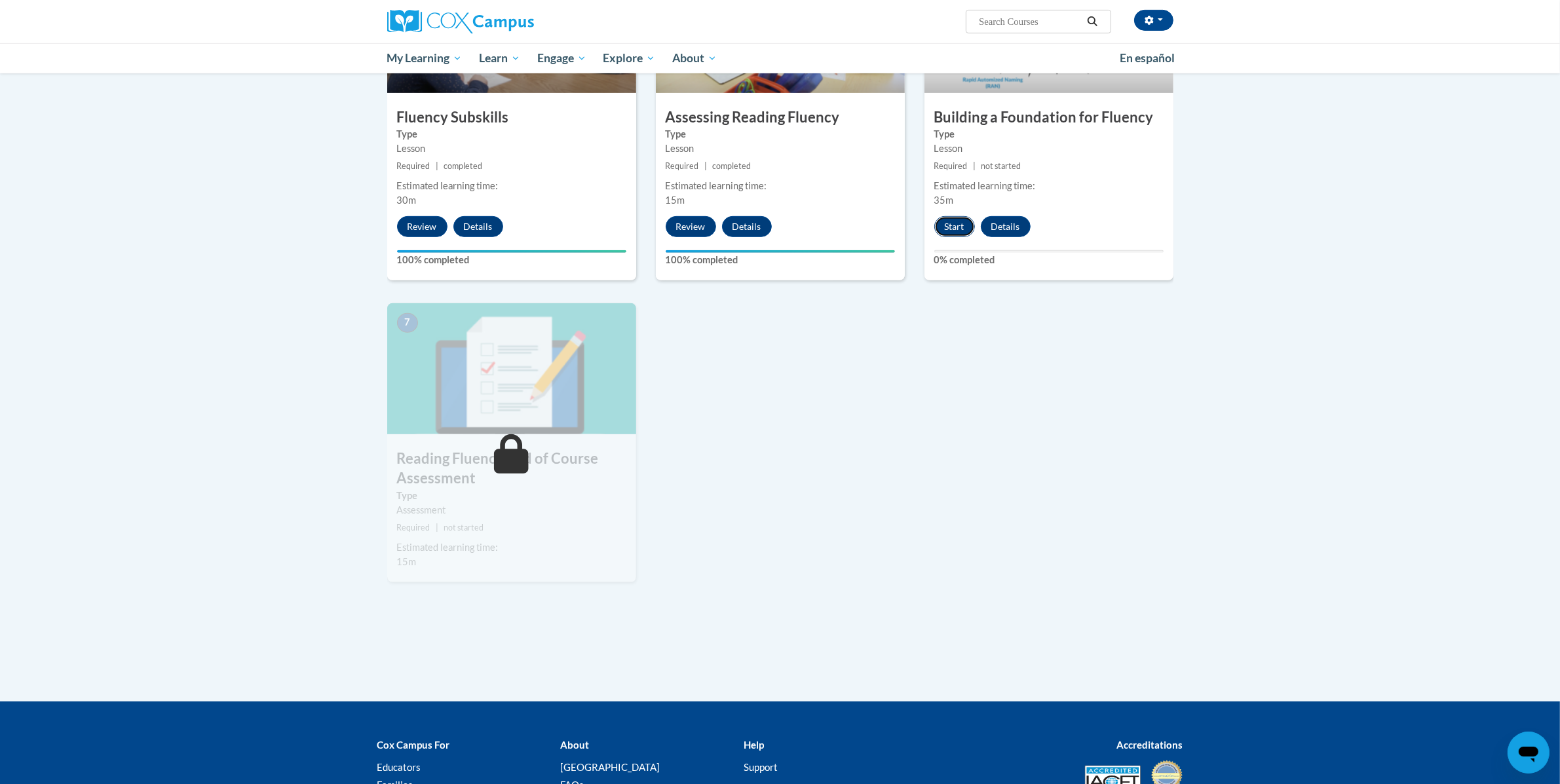
click at [950, 225] on button "Start" at bounding box center [954, 227] width 40 height 21
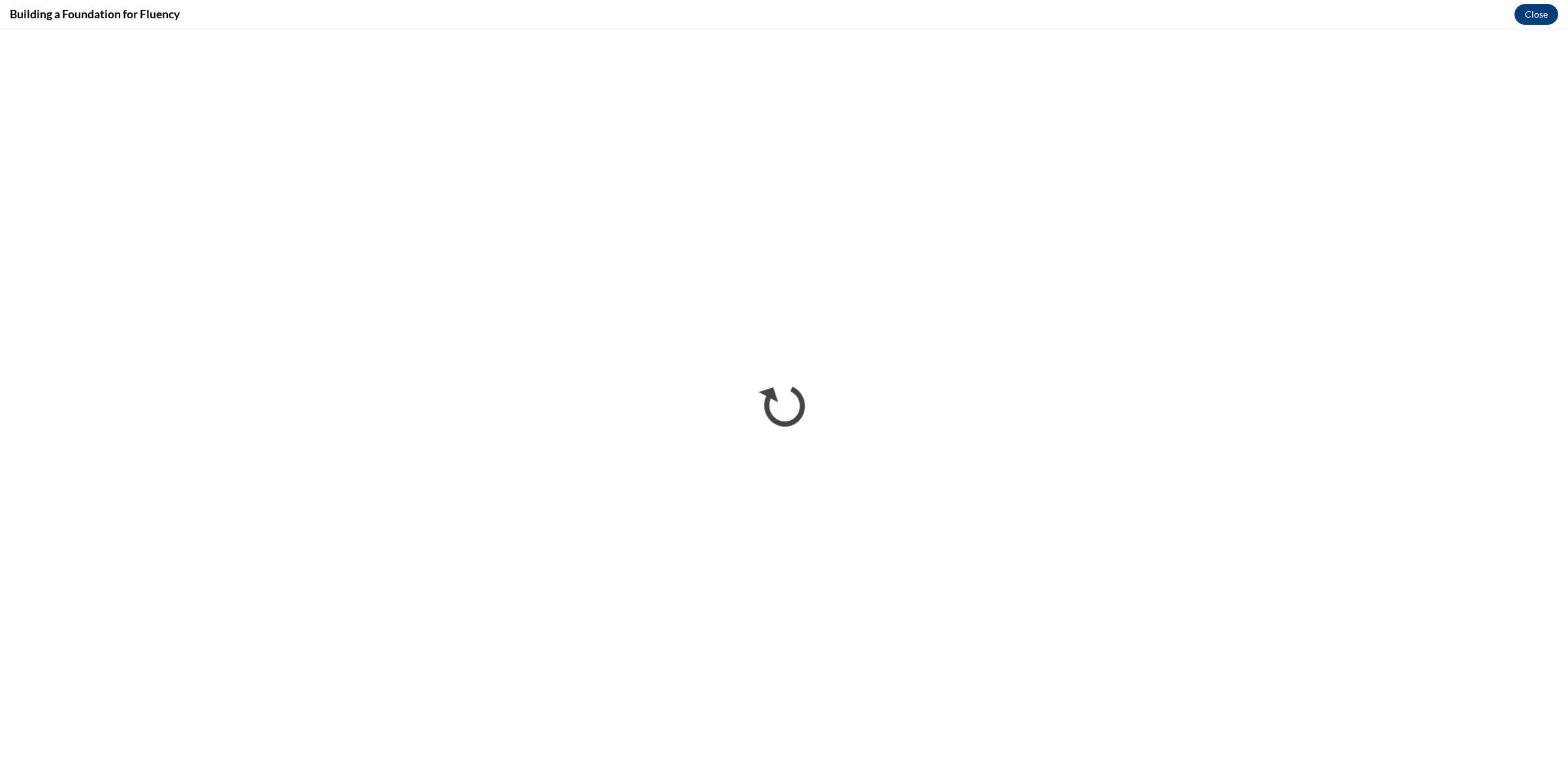
scroll to position [0, 0]
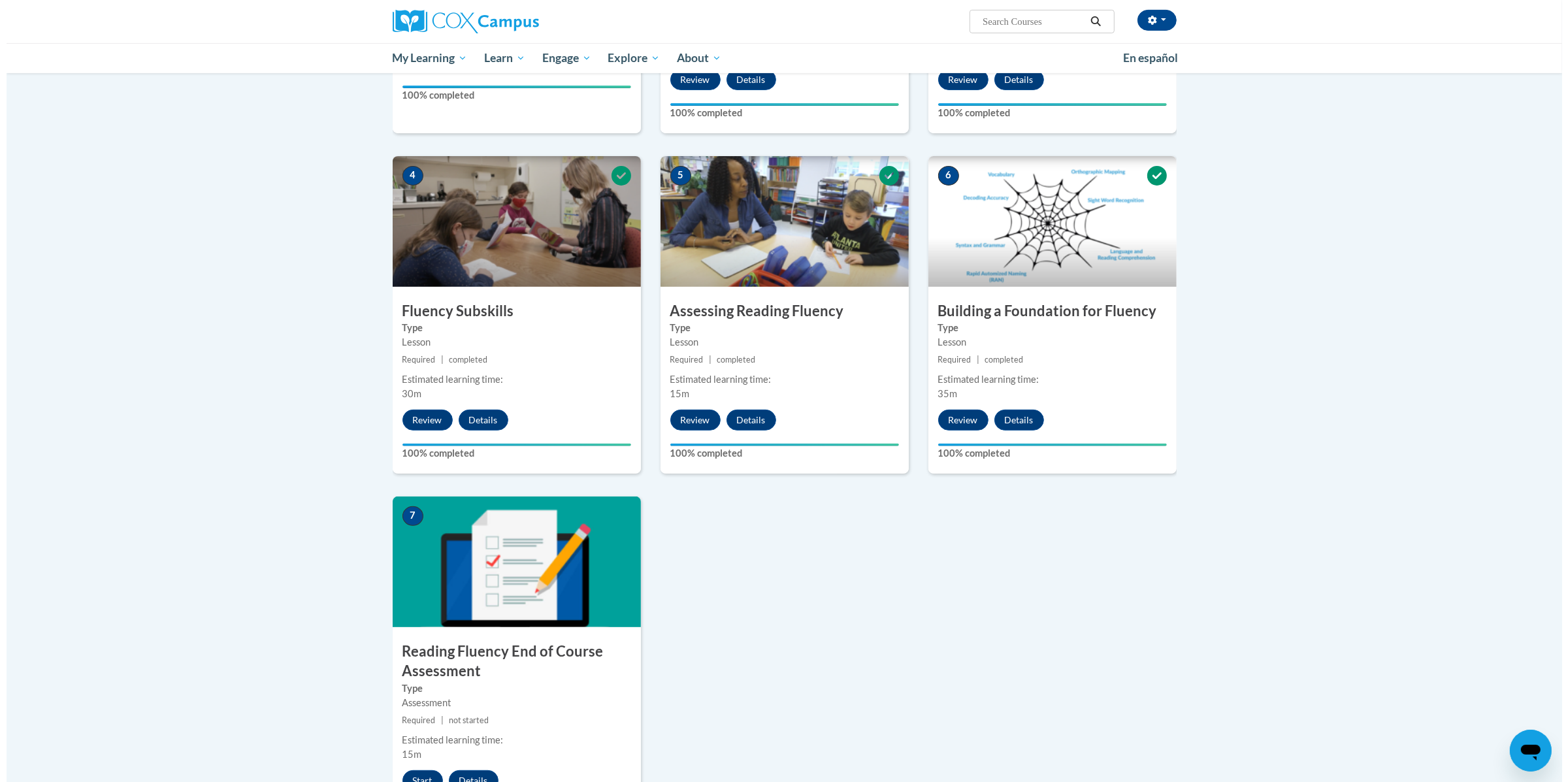
scroll to position [805, 0]
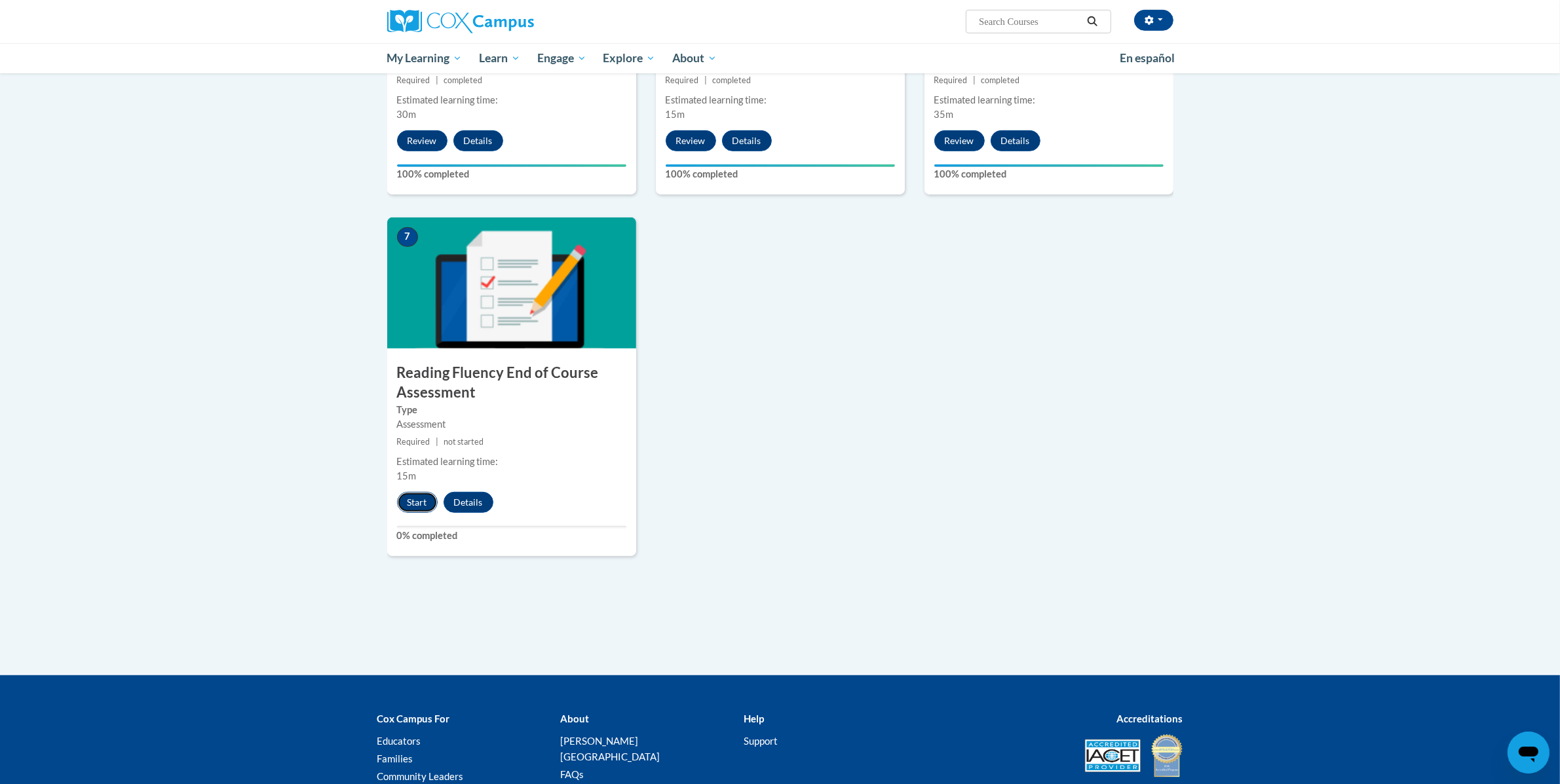
click at [426, 503] on button "Start" at bounding box center [417, 503] width 40 height 21
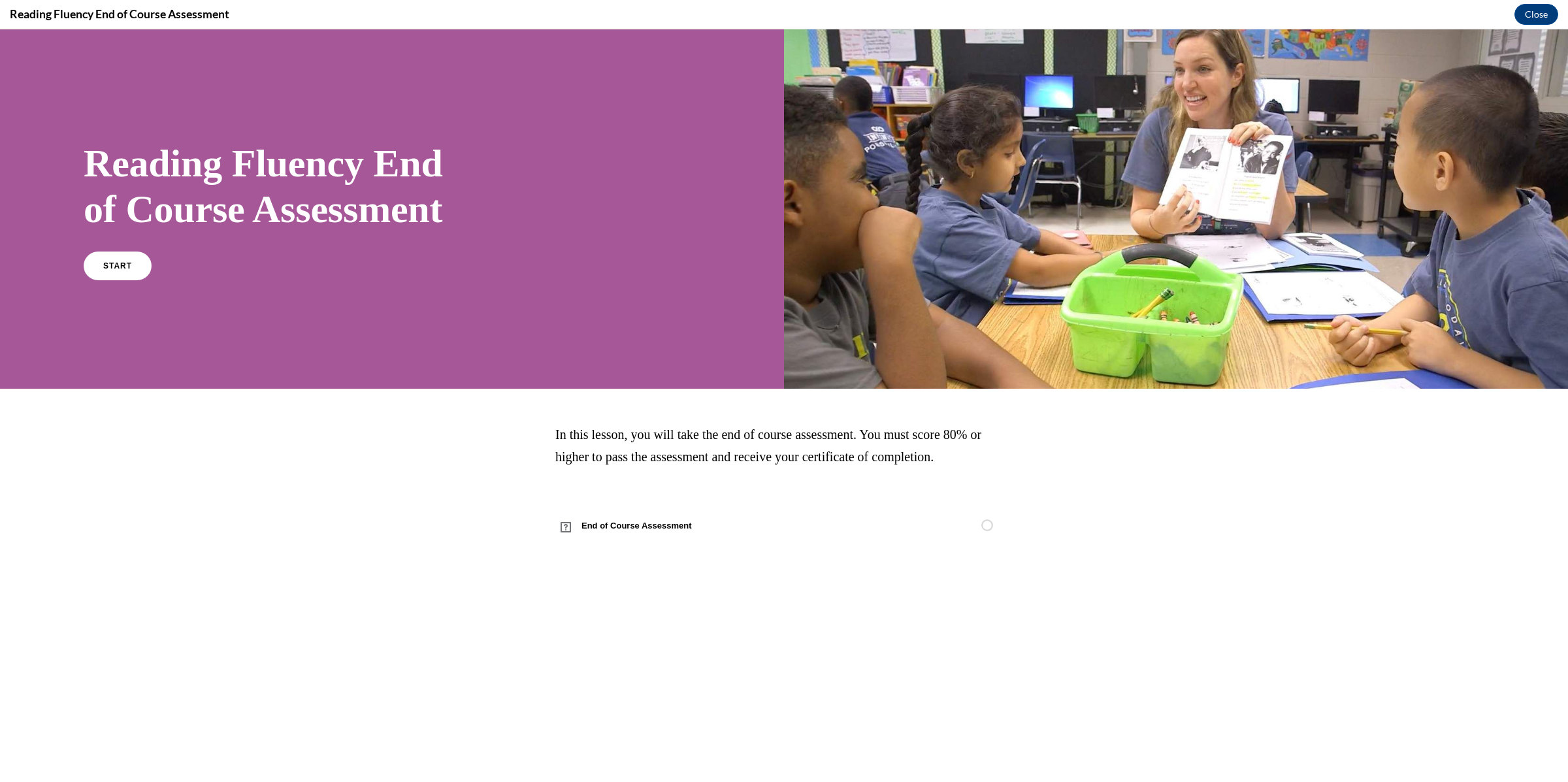
scroll to position [0, 0]
click at [120, 274] on link "START" at bounding box center [117, 265] width 71 height 30
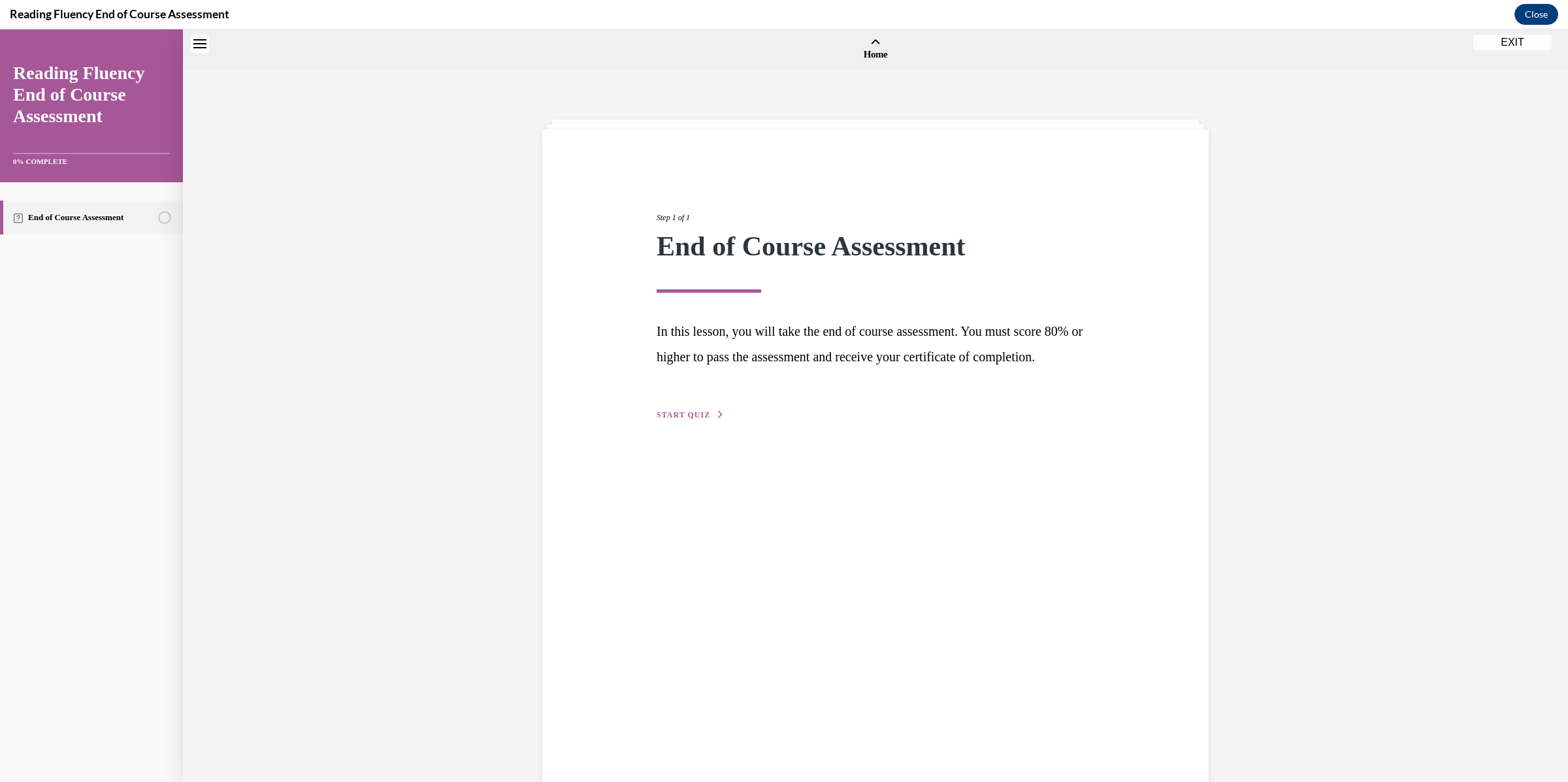
scroll to position [40, 0]
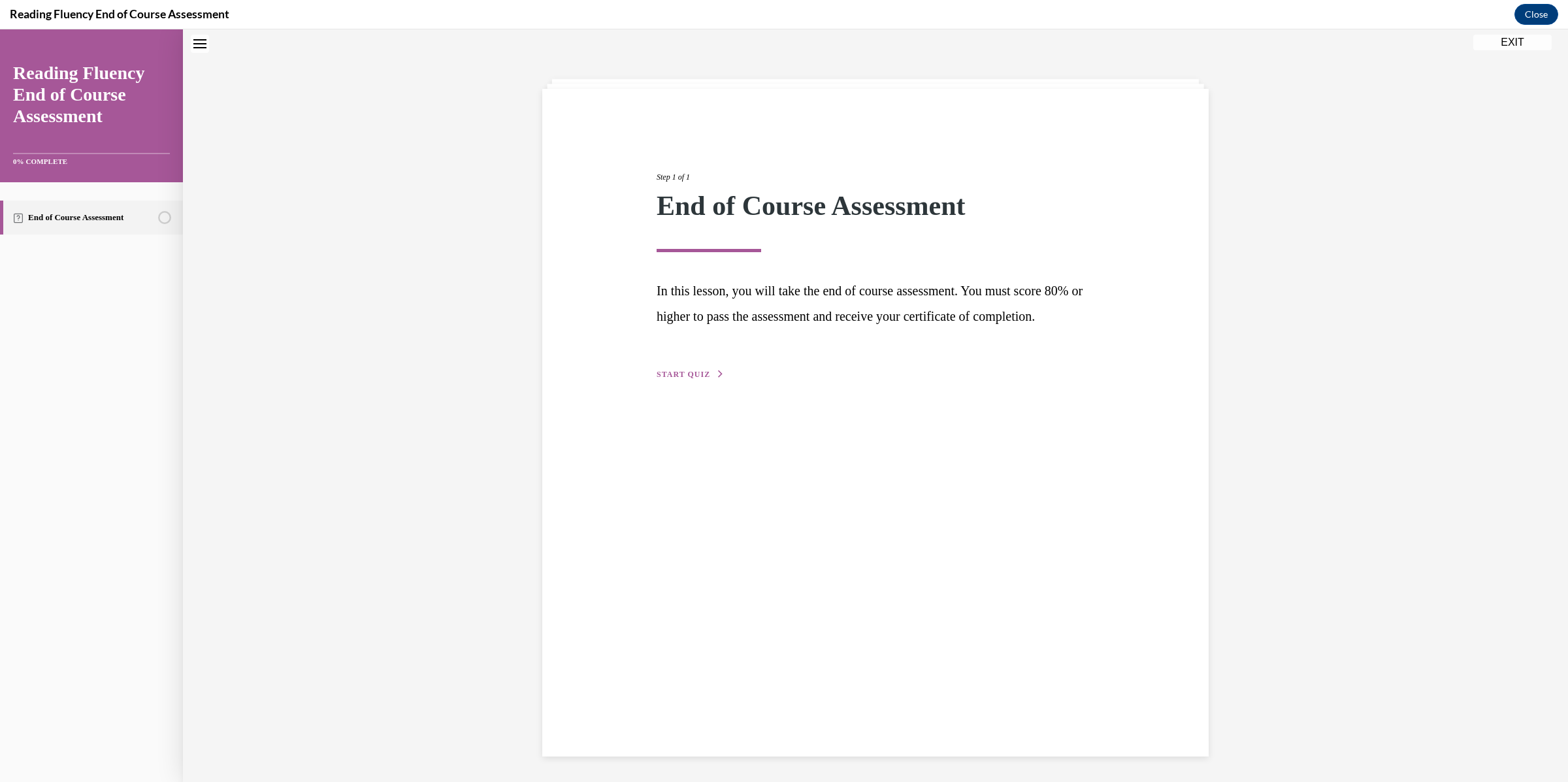
click at [662, 381] on div "Step 1 of 1 End of Course Assessment In this lesson, you will take the end of c…" at bounding box center [875, 261] width 458 height 240
click at [666, 379] on span "START QUIZ" at bounding box center [683, 374] width 54 height 9
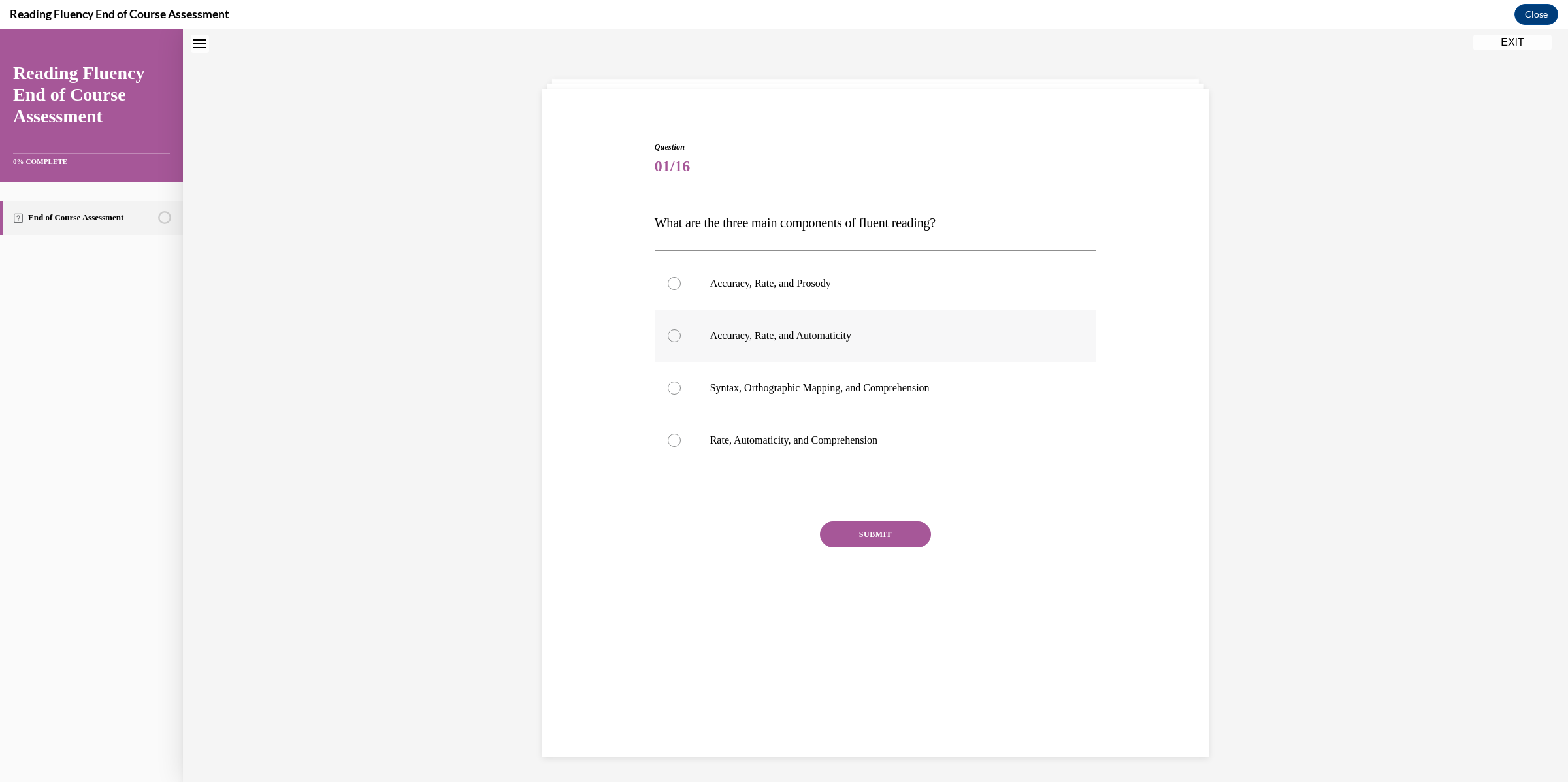
click at [747, 339] on p "Accuracy, Rate, and Automaticity" at bounding box center [887, 336] width 354 height 13
click at [680, 339] on input "Accuracy, Rate, and Automaticity" at bounding box center [674, 336] width 13 height 13
radio input "true"
click at [879, 541] on button "SUBMIT" at bounding box center [876, 534] width 111 height 26
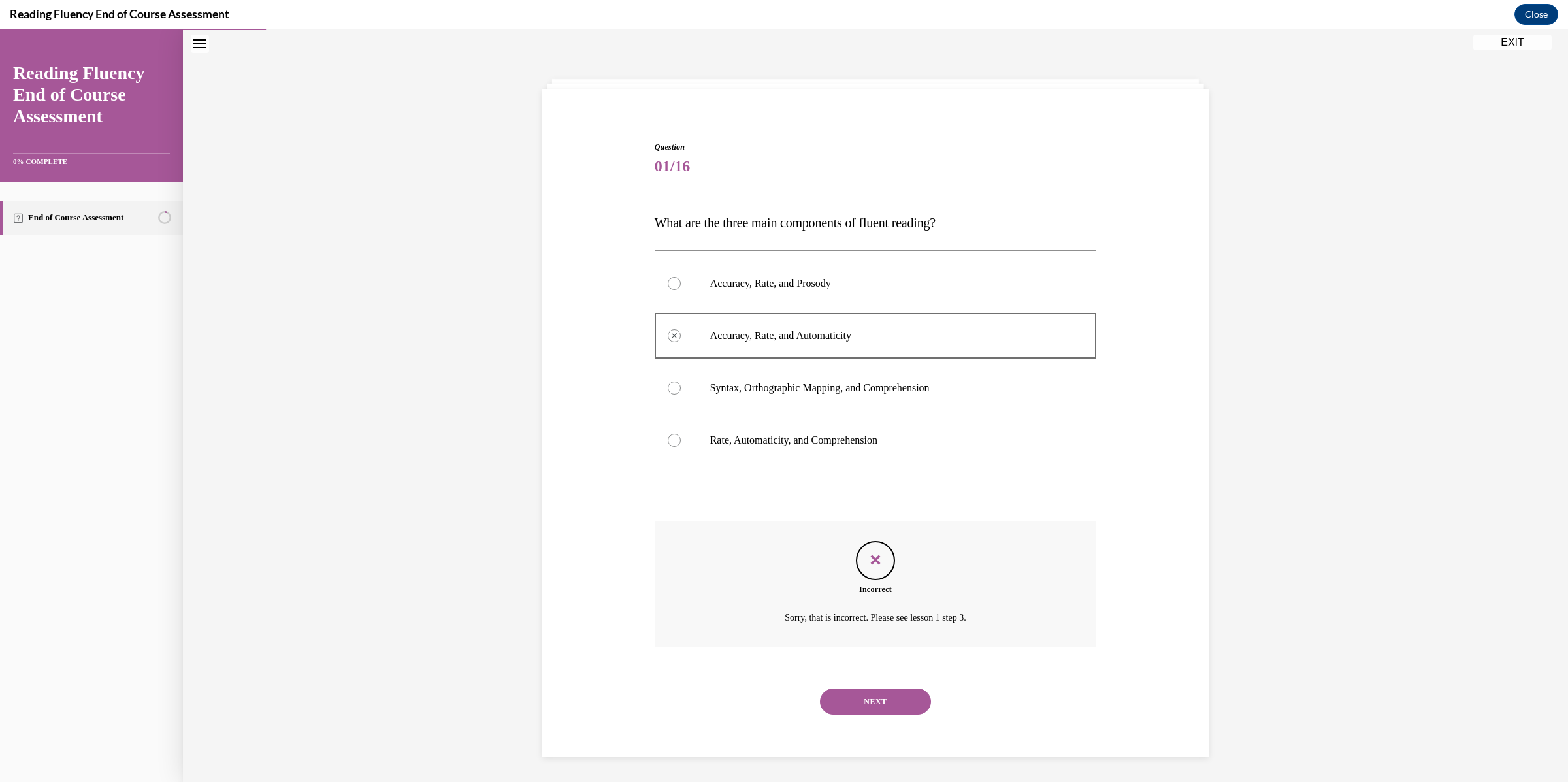
click at [904, 699] on button "NEXT" at bounding box center [876, 702] width 111 height 26
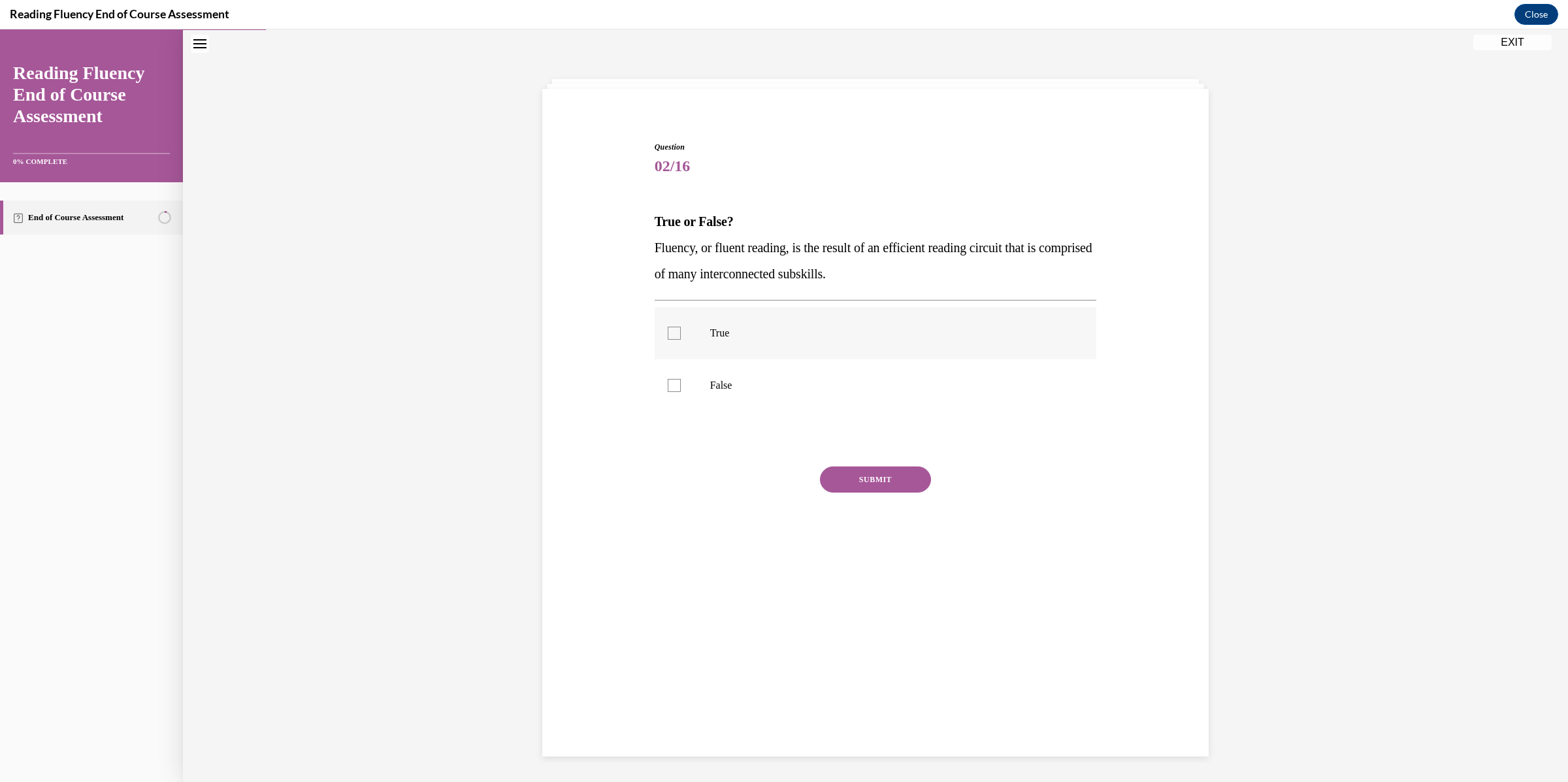
click at [799, 317] on label "True" at bounding box center [875, 333] width 442 height 52
click at [680, 326] on input "True" at bounding box center [674, 333] width 13 height 13
checkbox input "true"
click at [871, 496] on div "SUBMIT" at bounding box center [875, 499] width 442 height 66
click at [871, 491] on button "SUBMIT" at bounding box center [876, 479] width 111 height 26
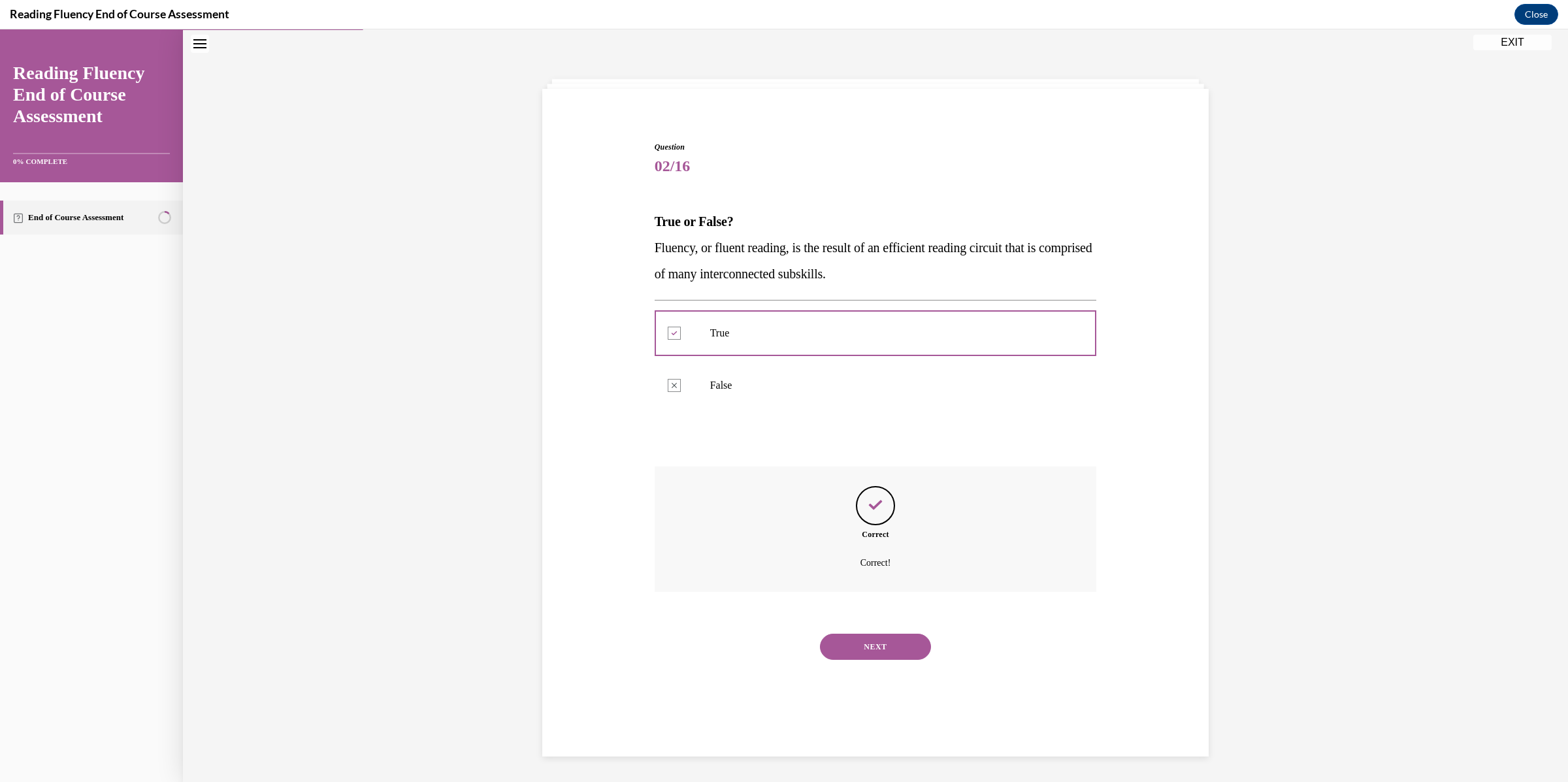
click at [871, 653] on button "NEXT" at bounding box center [876, 647] width 111 height 26
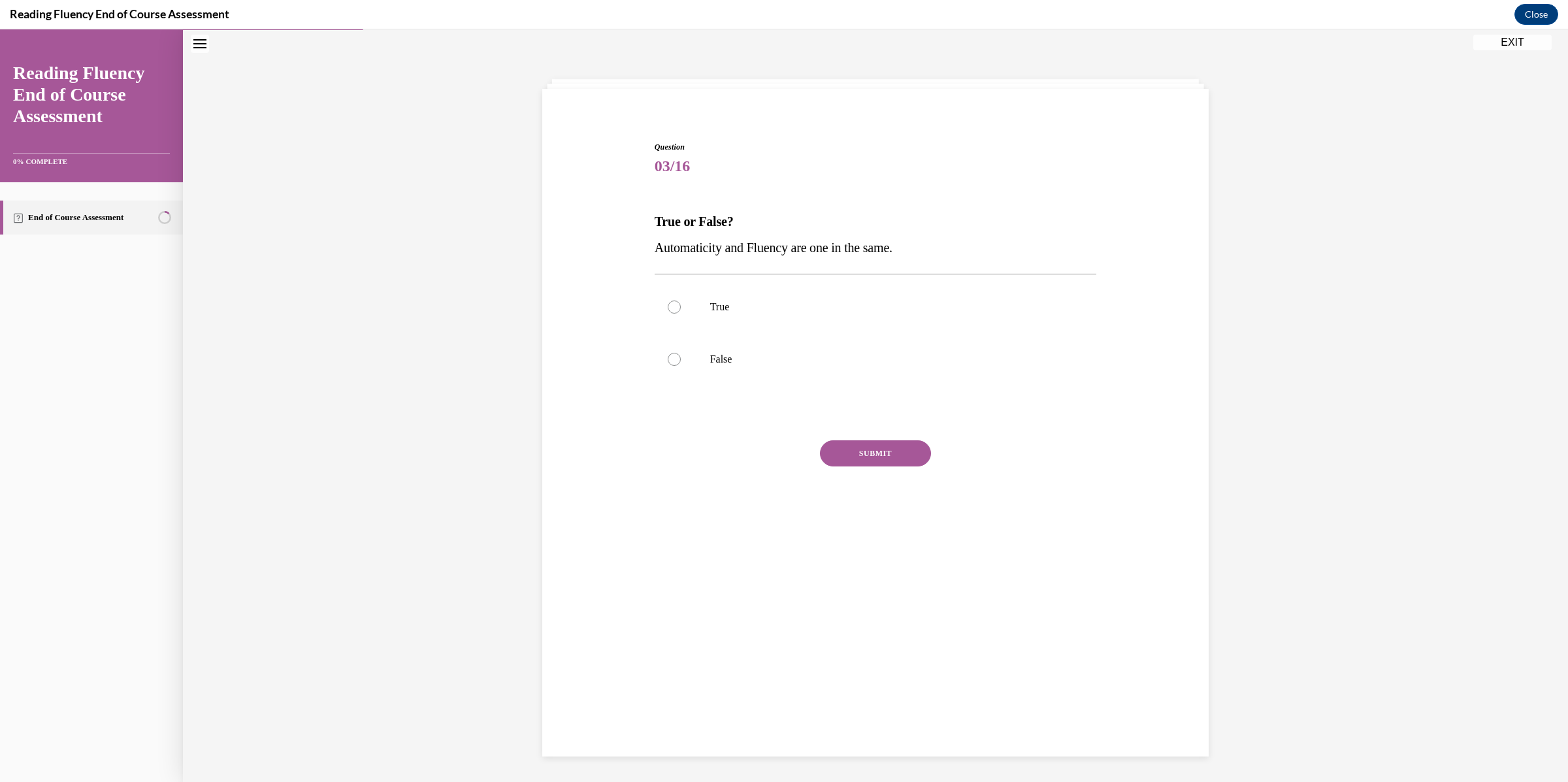
click at [730, 256] on p "Automaticity and Fluency are one in the same." at bounding box center [875, 248] width 442 height 26
click at [730, 252] on span "Automaticity and Fluency are one in the same." at bounding box center [773, 248] width 238 height 14
copy p "Automaticity and Fluency are one in the same."
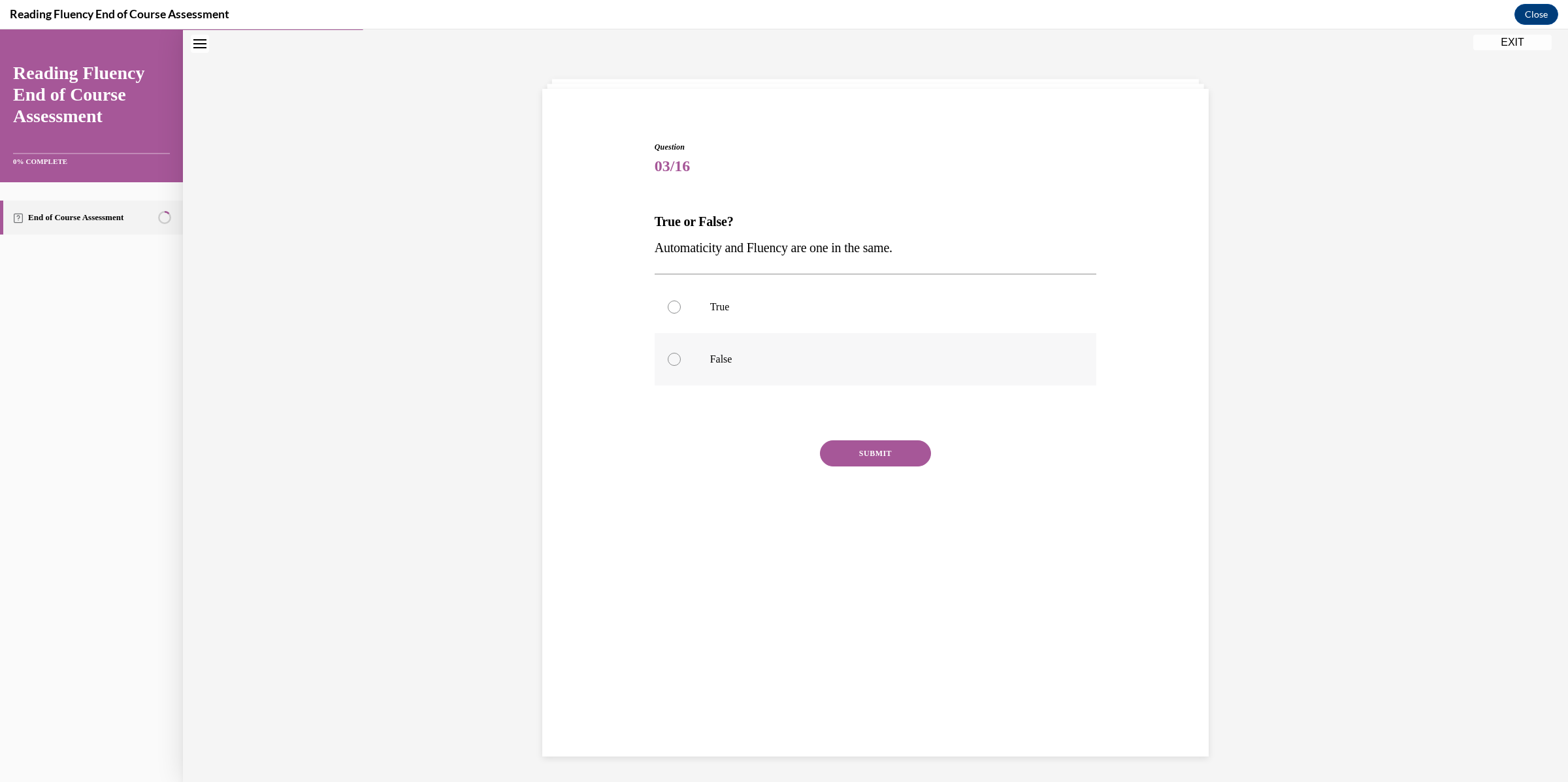
click at [735, 370] on label "False" at bounding box center [875, 360] width 442 height 52
click at [680, 366] on input "False" at bounding box center [674, 359] width 13 height 13
radio input "true"
click at [876, 447] on button "SUBMIT" at bounding box center [876, 453] width 111 height 26
click at [893, 617] on button "NEXT" at bounding box center [876, 621] width 111 height 26
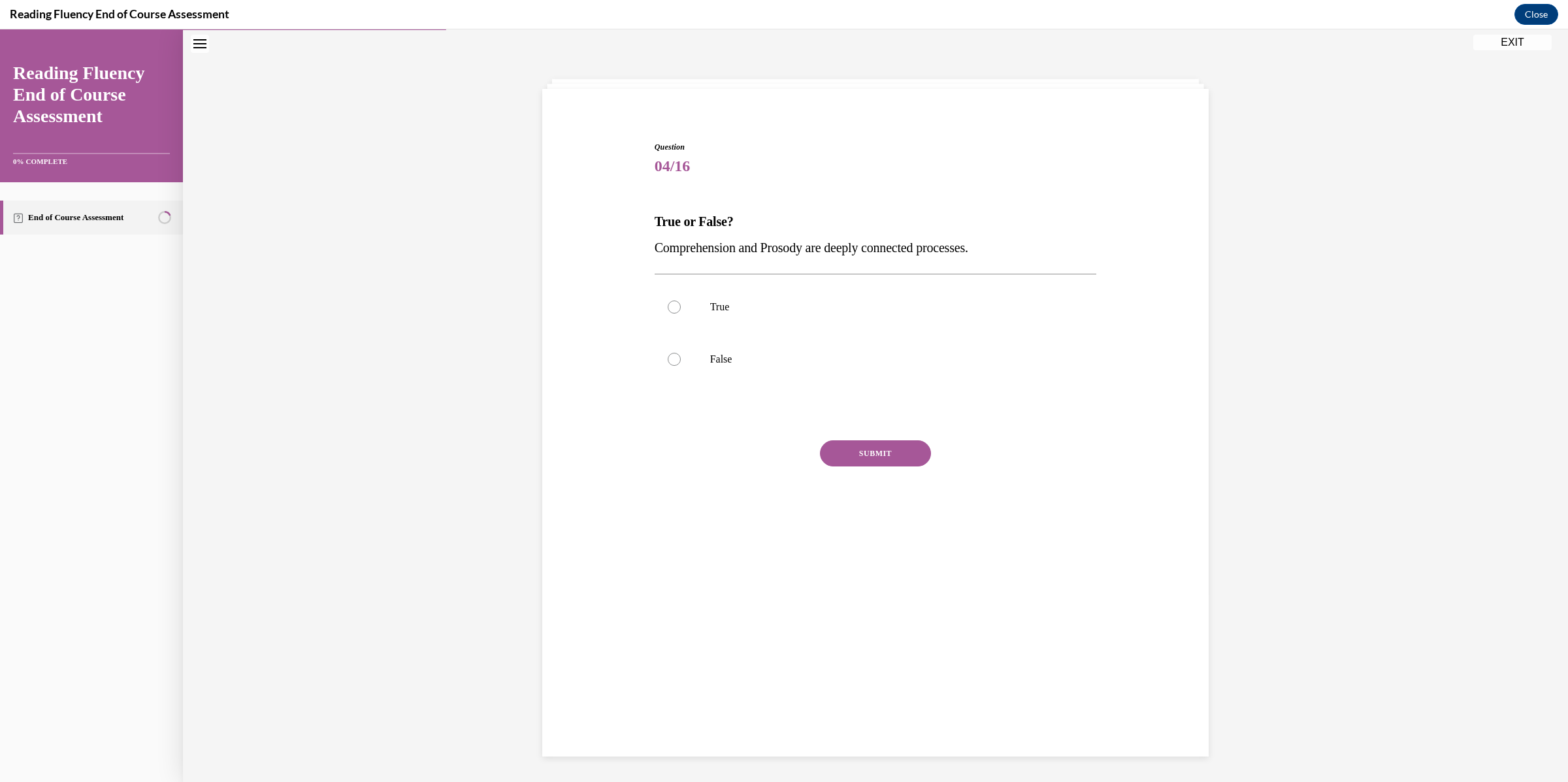
click at [745, 251] on span "Comprehension and Prosody are deeply connected processes." at bounding box center [811, 248] width 314 height 14
copy p "Comprehension and Prosody are deeply connected processes."
click at [721, 310] on p "True" at bounding box center [887, 307] width 354 height 13
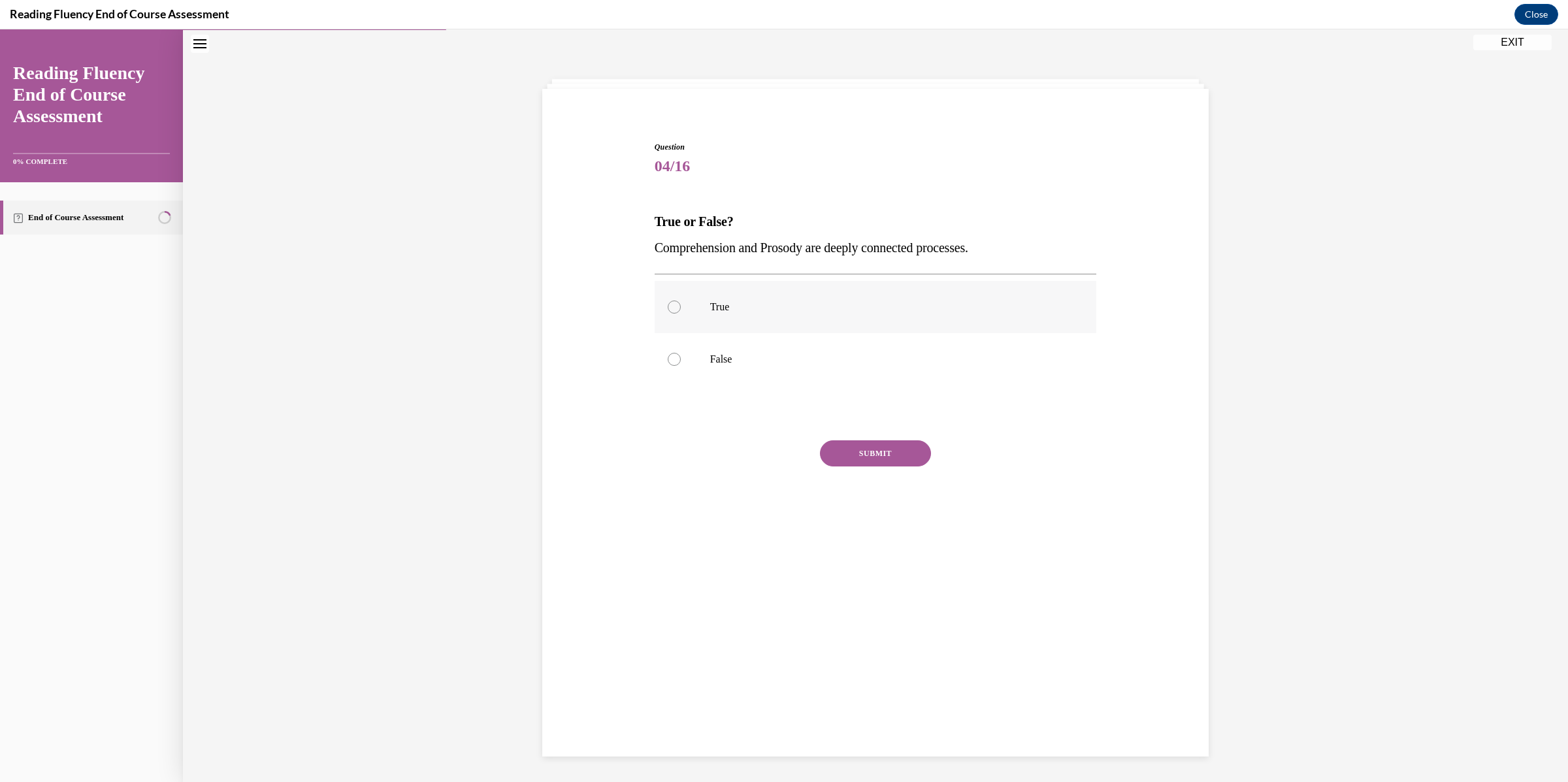
click at [680, 310] on input "True" at bounding box center [674, 307] width 13 height 13
radio input "true"
click at [904, 458] on button "SUBMIT" at bounding box center [876, 453] width 111 height 26
click at [890, 618] on button "NEXT" at bounding box center [876, 621] width 111 height 26
click at [853, 251] on span "Reading Fluency and Comprehension have a reciprocal relationship." at bounding box center [829, 248] width 350 height 14
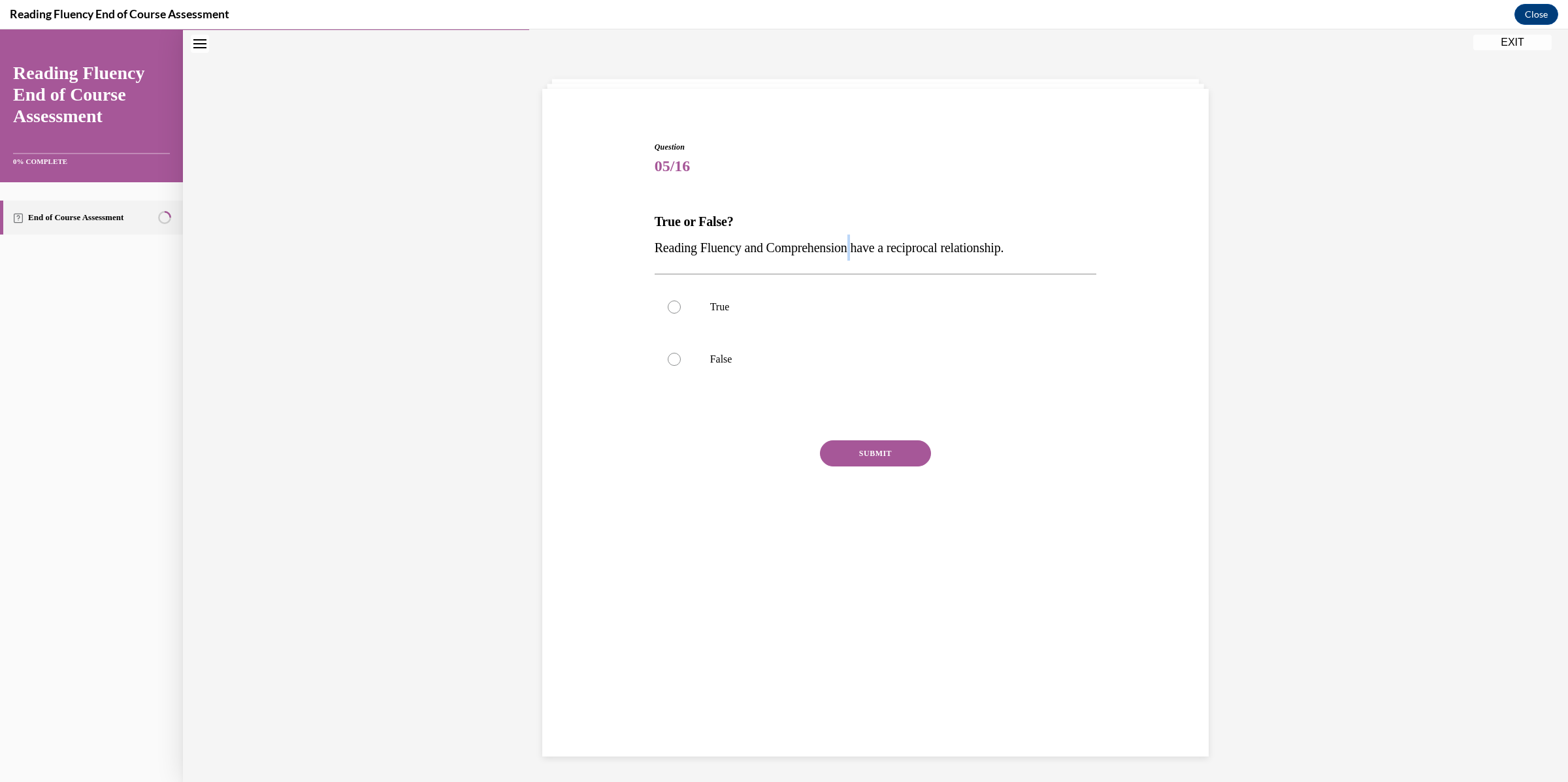
click at [853, 251] on span "Reading Fluency and Comprehension have a reciprocal relationship." at bounding box center [829, 248] width 350 height 14
copy p "Reading Fluency and Comprehension have a reciprocal relationship."
click at [742, 324] on label "True" at bounding box center [875, 307] width 442 height 52
click at [680, 314] on input "True" at bounding box center [674, 307] width 13 height 13
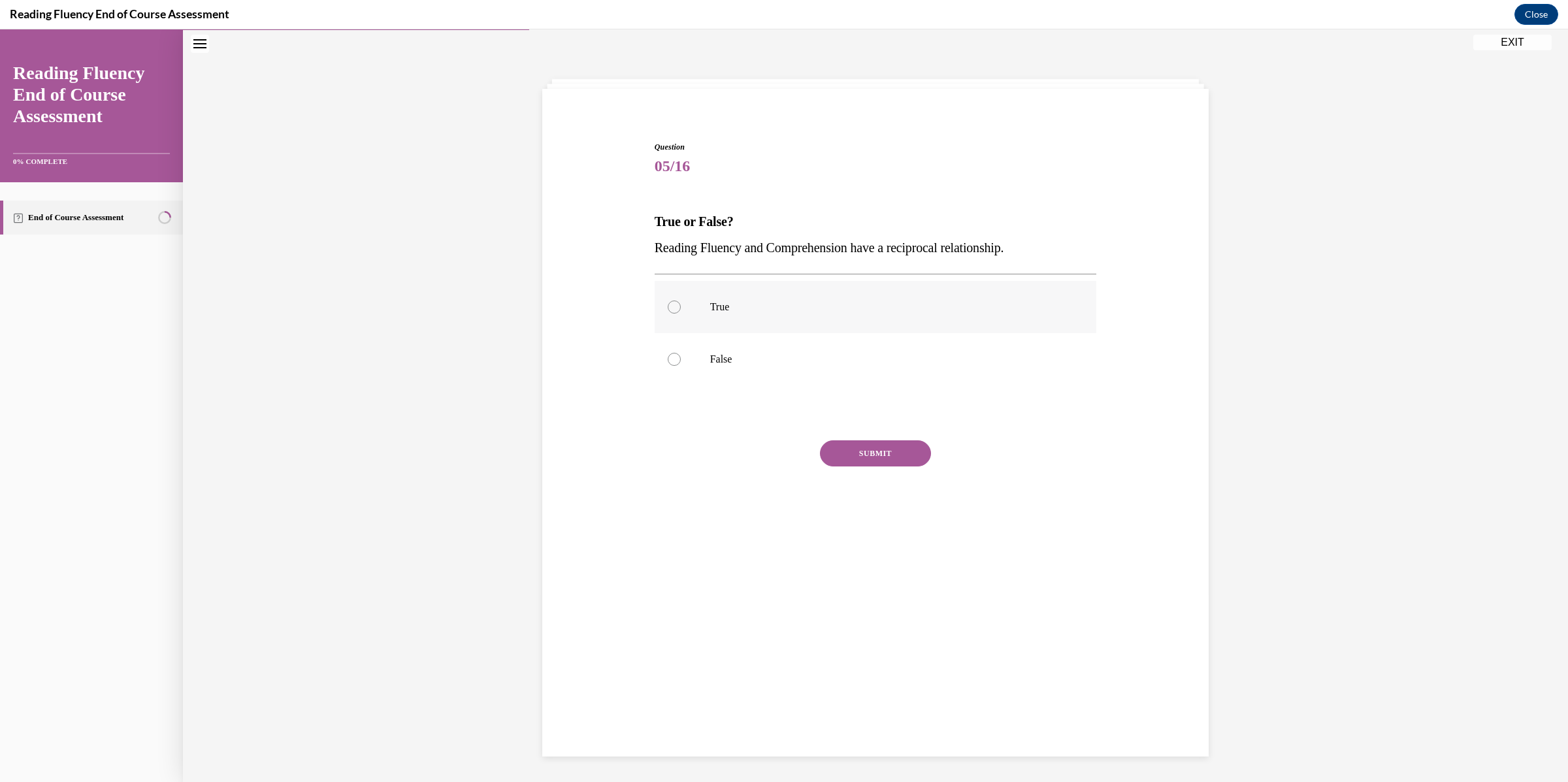
radio input "true"
click at [854, 456] on button "SUBMIT" at bounding box center [876, 453] width 111 height 26
click at [866, 623] on button "NEXT" at bounding box center [876, 621] width 111 height 26
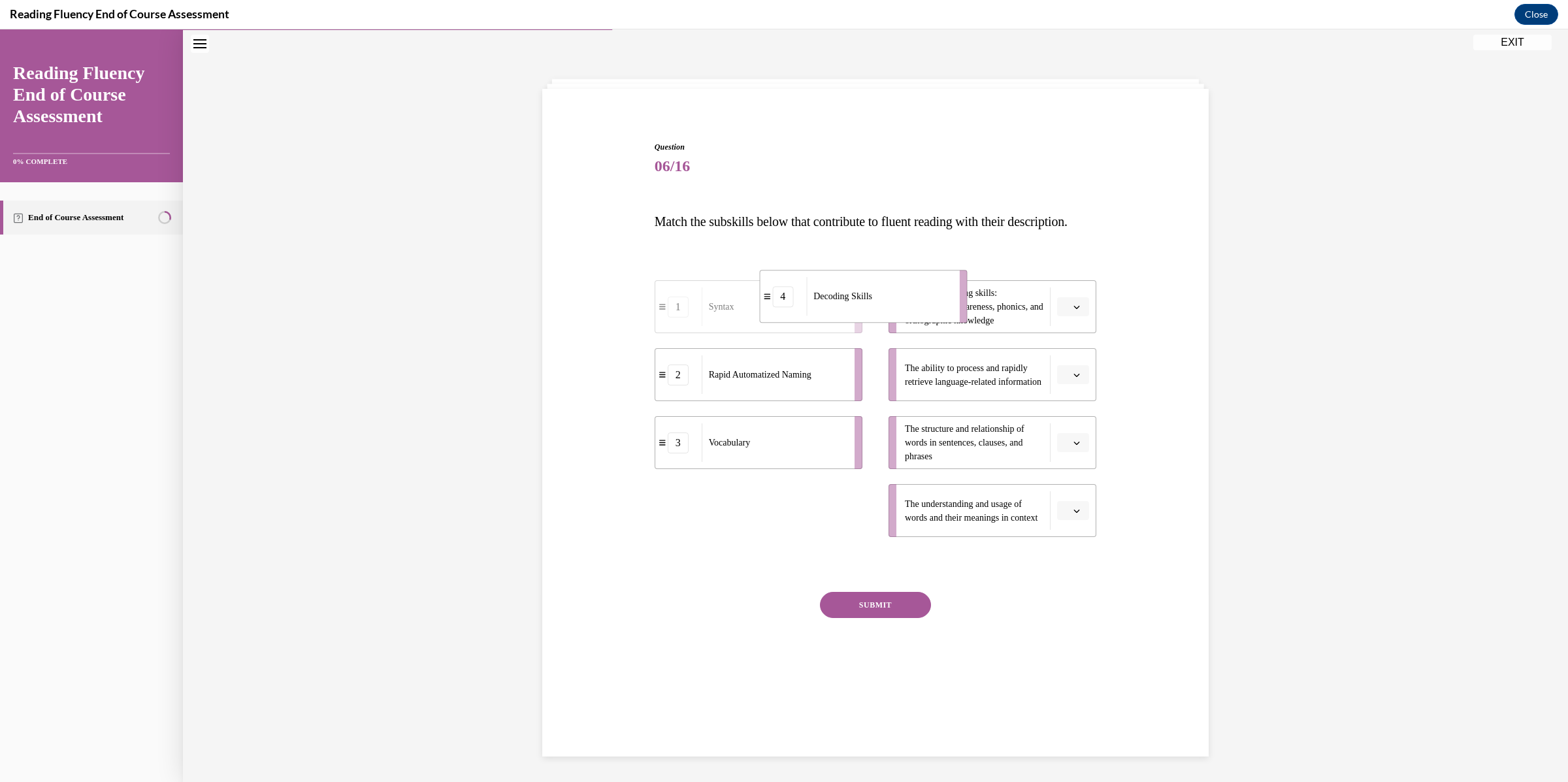
drag, startPoint x: 771, startPoint y: 542, endPoint x: 876, endPoint y: 328, distance: 238.4
click at [876, 316] on div "Decoding Skills" at bounding box center [878, 296] width 145 height 39
drag, startPoint x: 818, startPoint y: 467, endPoint x: 893, endPoint y: 537, distance: 102.6
drag, startPoint x: 813, startPoint y: 389, endPoint x: 884, endPoint y: 394, distance: 71.2
click at [884, 394] on div "Rapid Automatized Naming" at bounding box center [845, 379] width 145 height 39
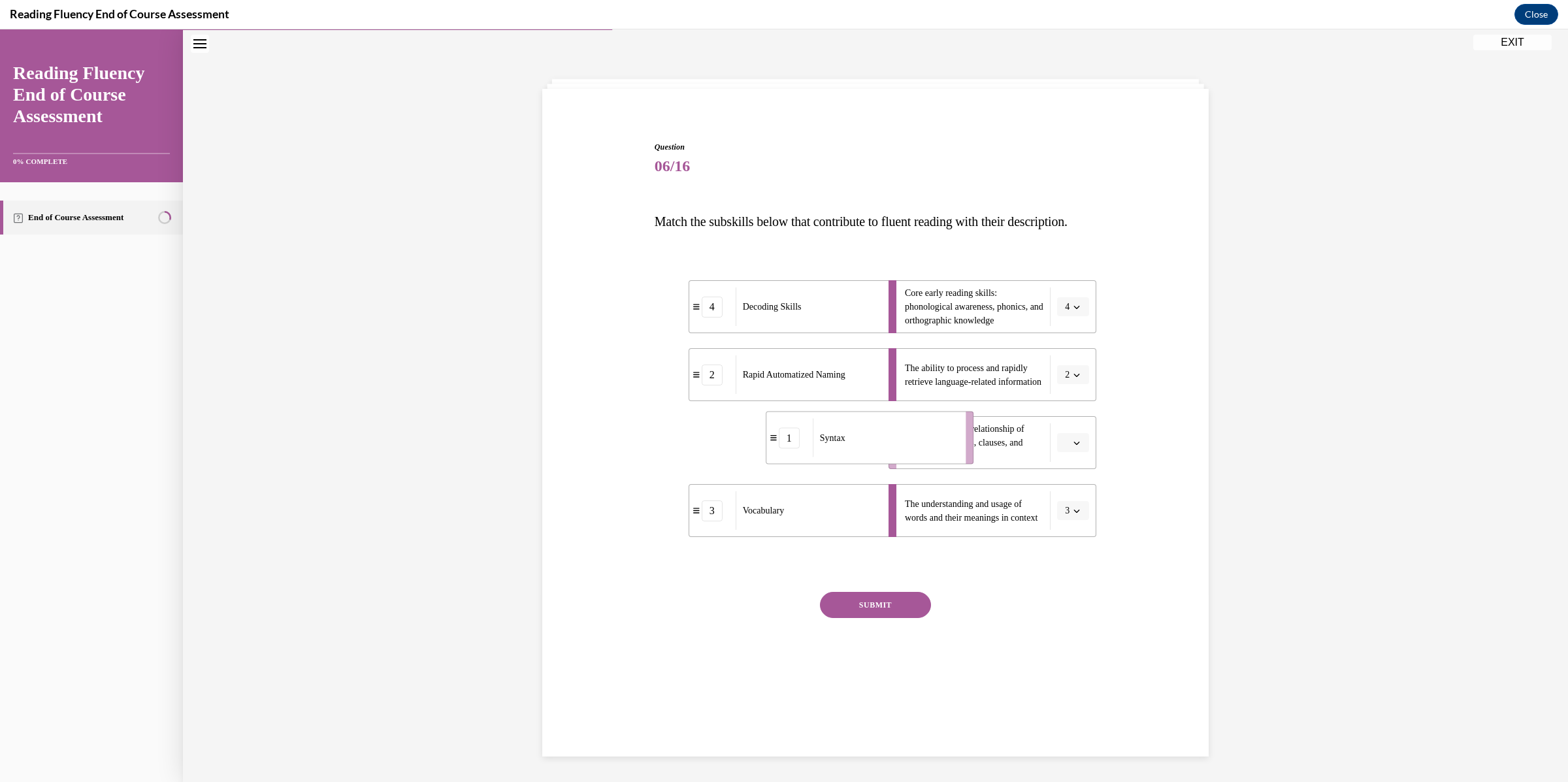
drag, startPoint x: 787, startPoint y: 480, endPoint x: 898, endPoint y: 475, distance: 111.1
click at [898, 458] on div "Syntax" at bounding box center [885, 438] width 145 height 39
click at [891, 618] on button "SUBMIT" at bounding box center [876, 604] width 111 height 26
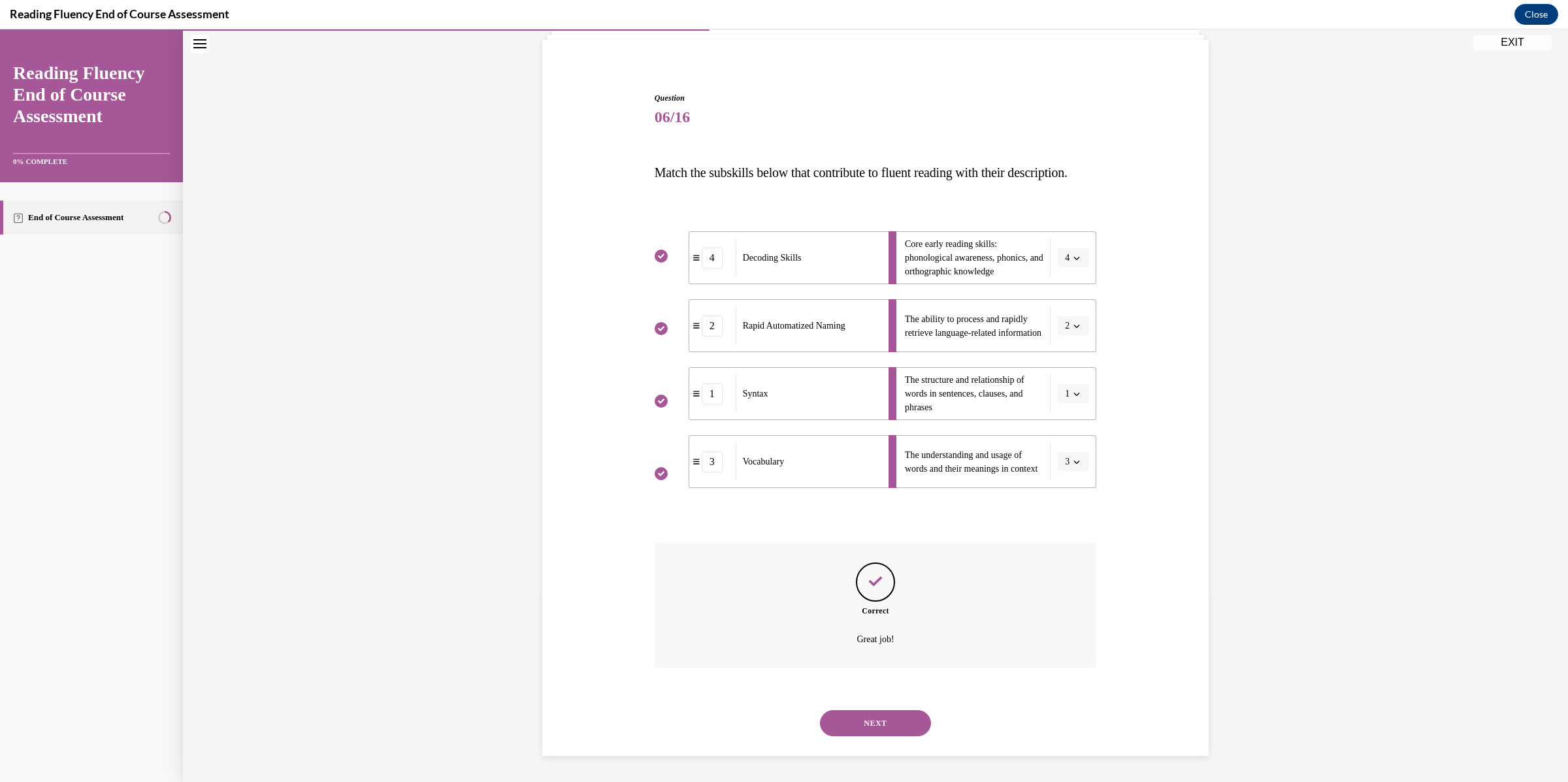
scroll to position [115, 0]
click at [876, 717] on button "NEXT" at bounding box center [876, 723] width 111 height 26
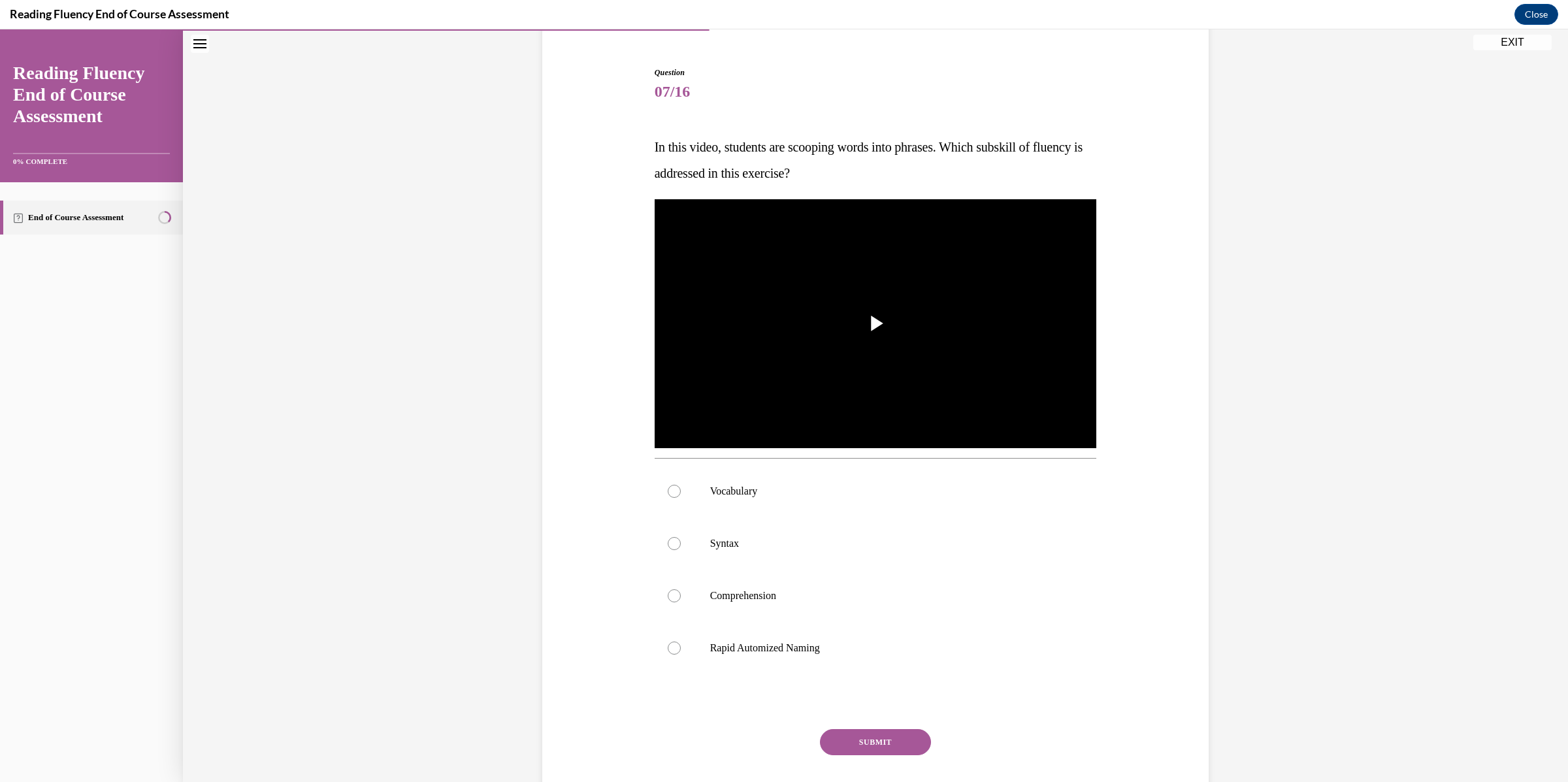
scroll to position [68, 0]
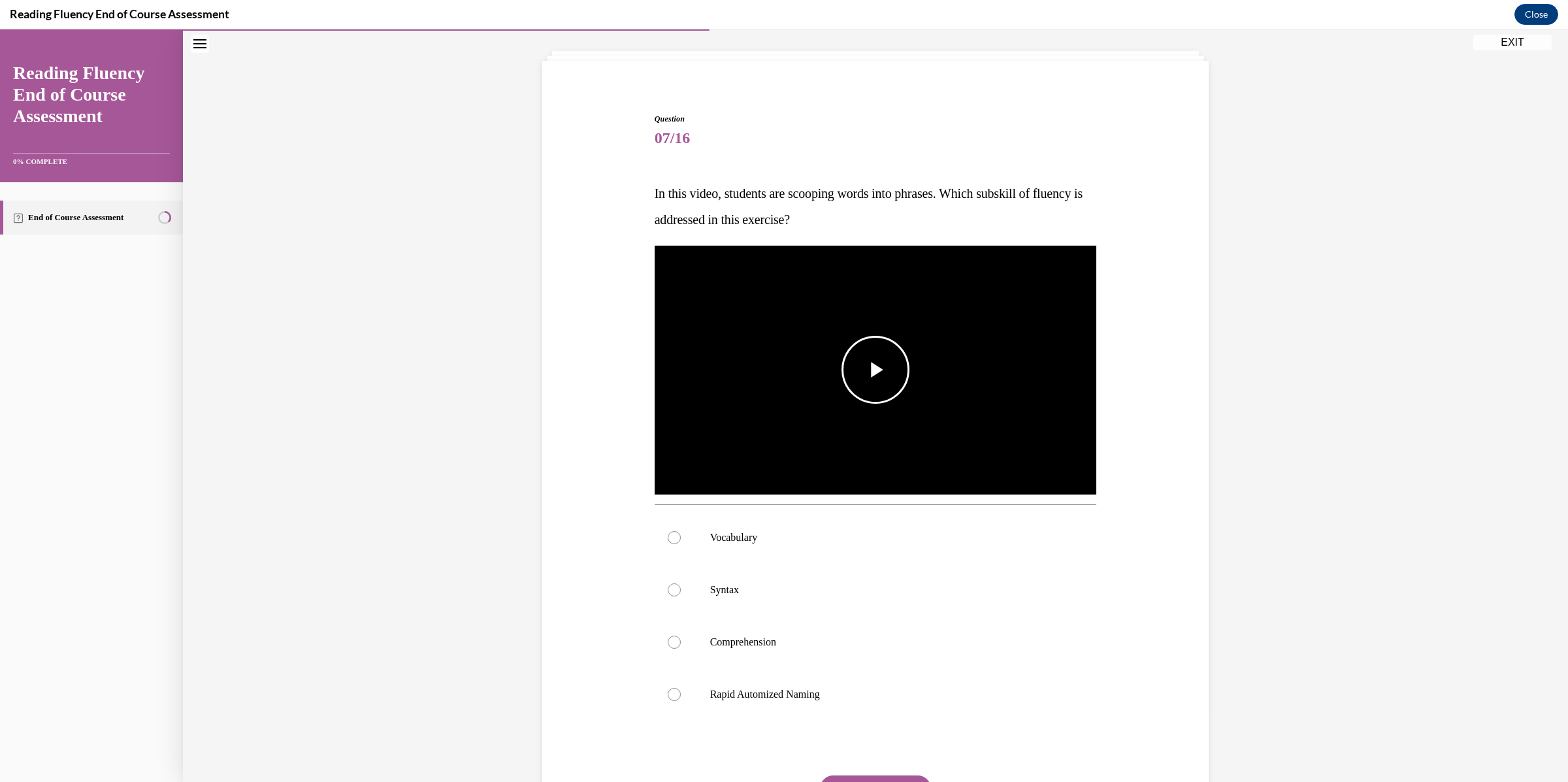
click at [876, 369] on span "Video player" at bounding box center [876, 369] width 0 height 0
click at [843, 597] on label "Syntax" at bounding box center [875, 590] width 442 height 52
click at [680, 597] on input "Syntax" at bounding box center [674, 589] width 13 height 13
radio input "true"
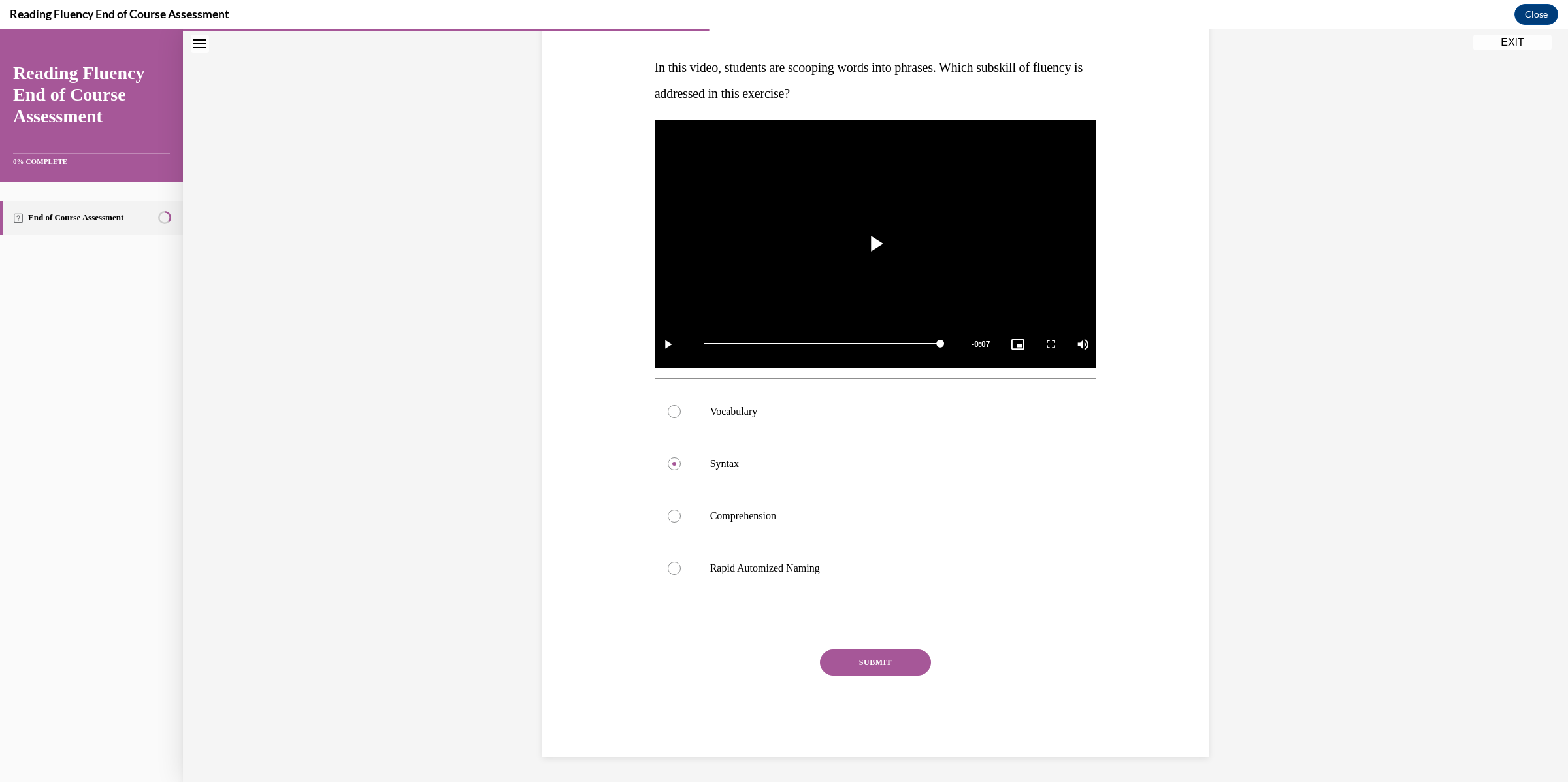
click at [881, 671] on button "SUBMIT" at bounding box center [876, 662] width 111 height 26
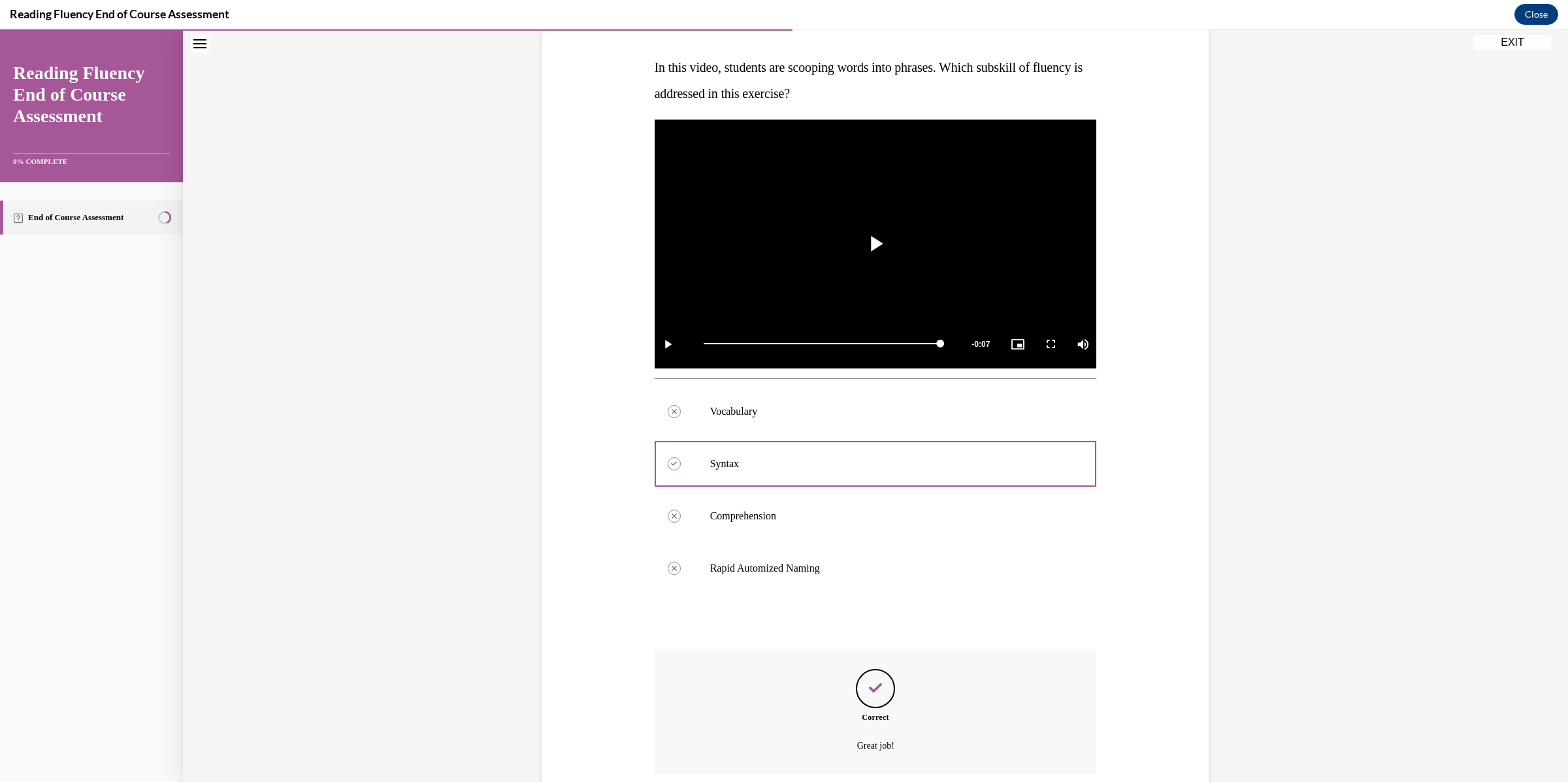
scroll to position [300, 0]
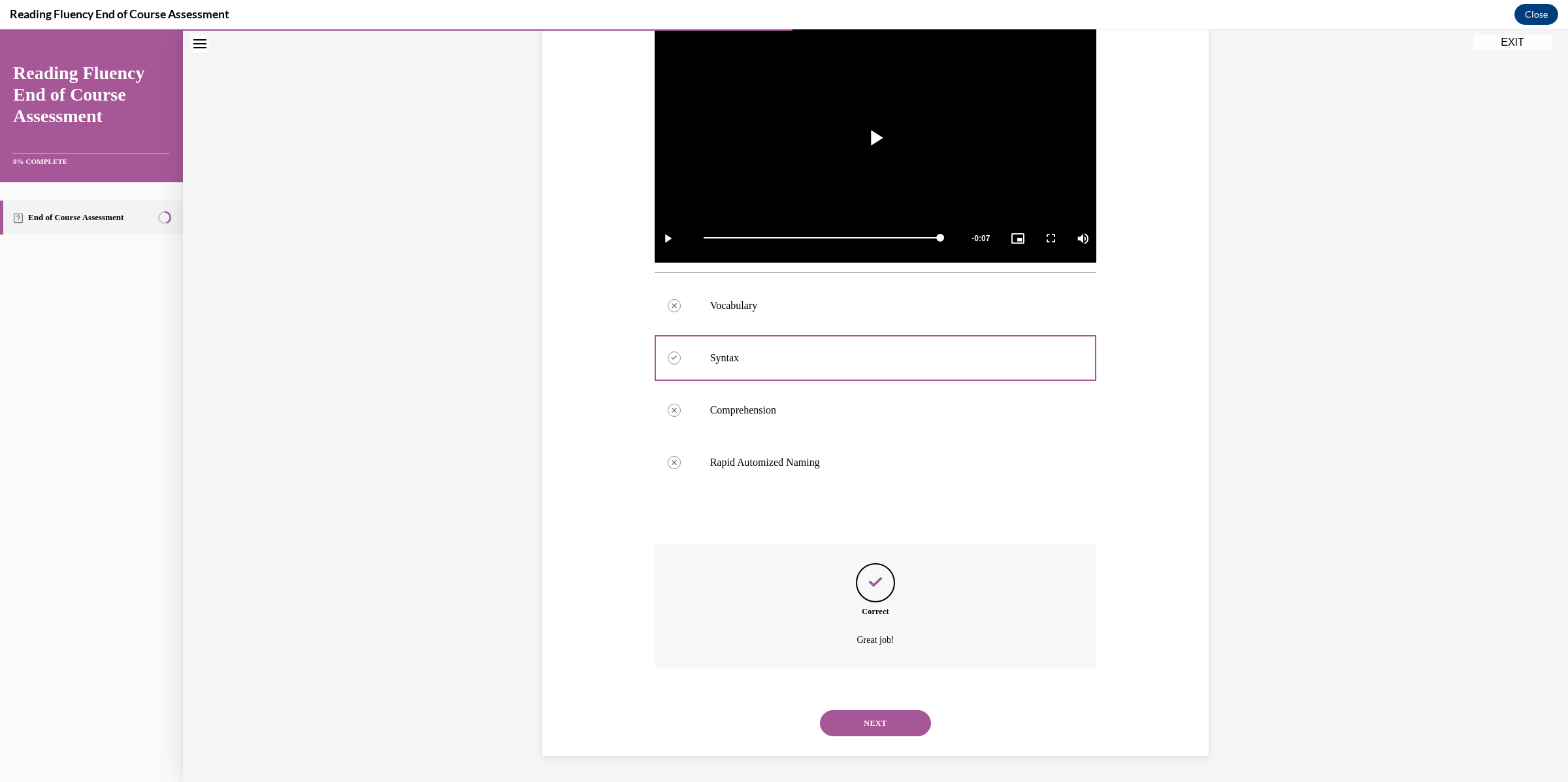
click at [877, 705] on div "NEXT" at bounding box center [875, 723] width 442 height 52
click at [877, 716] on button "NEXT" at bounding box center [876, 723] width 111 height 26
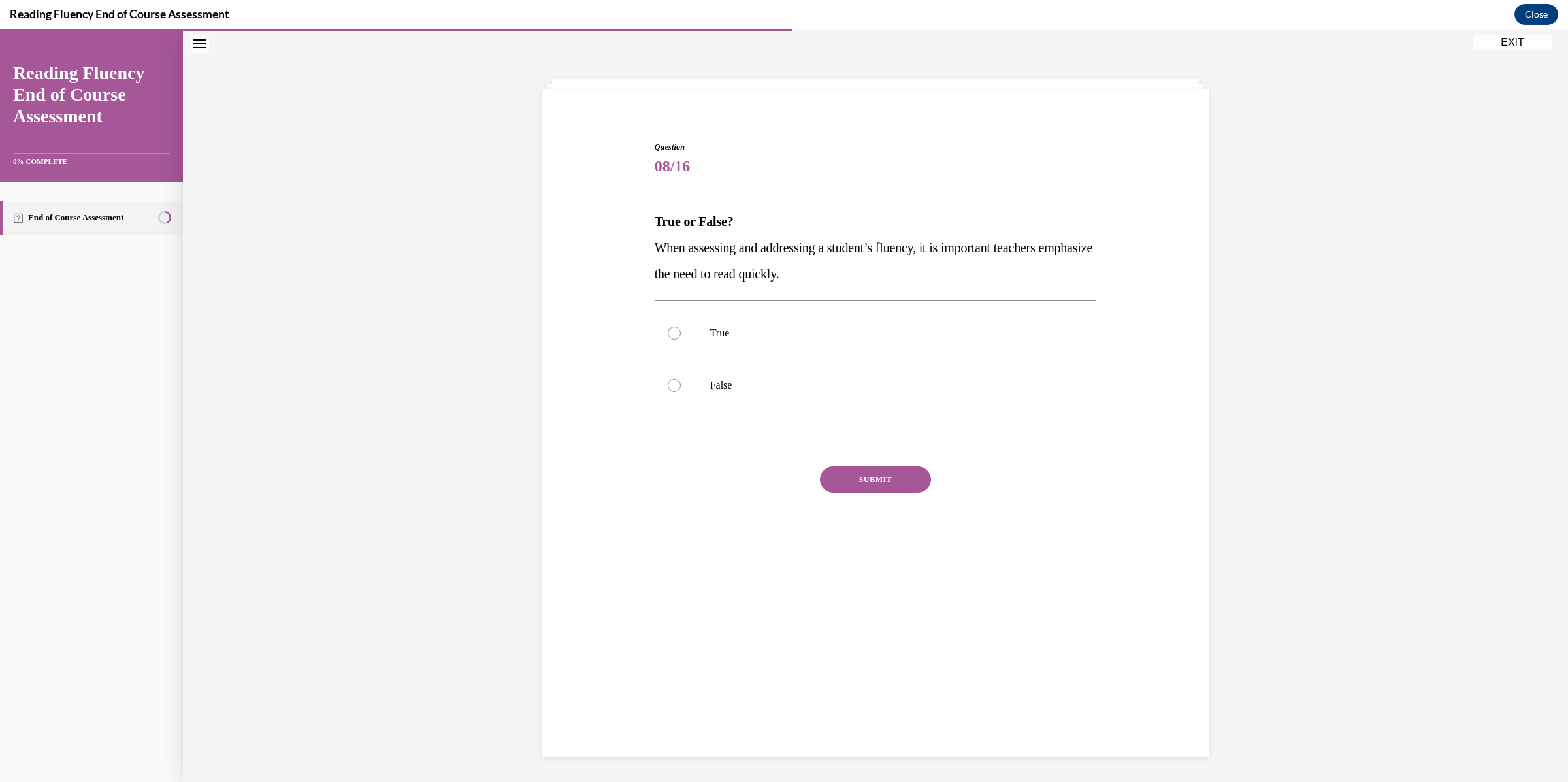
drag, startPoint x: 868, startPoint y: 277, endPoint x: 604, endPoint y: 257, distance: 264.8
click at [604, 257] on div "Question 08/16 True or False? When assessing and addressing a student’s fluency…" at bounding box center [875, 338] width 673 height 472
copy span "When assessing and addressing a student’s fluency, it is important teachers emp…"
click at [742, 389] on p "False" at bounding box center [887, 385] width 354 height 13
click at [680, 389] on input "False" at bounding box center [674, 385] width 13 height 13
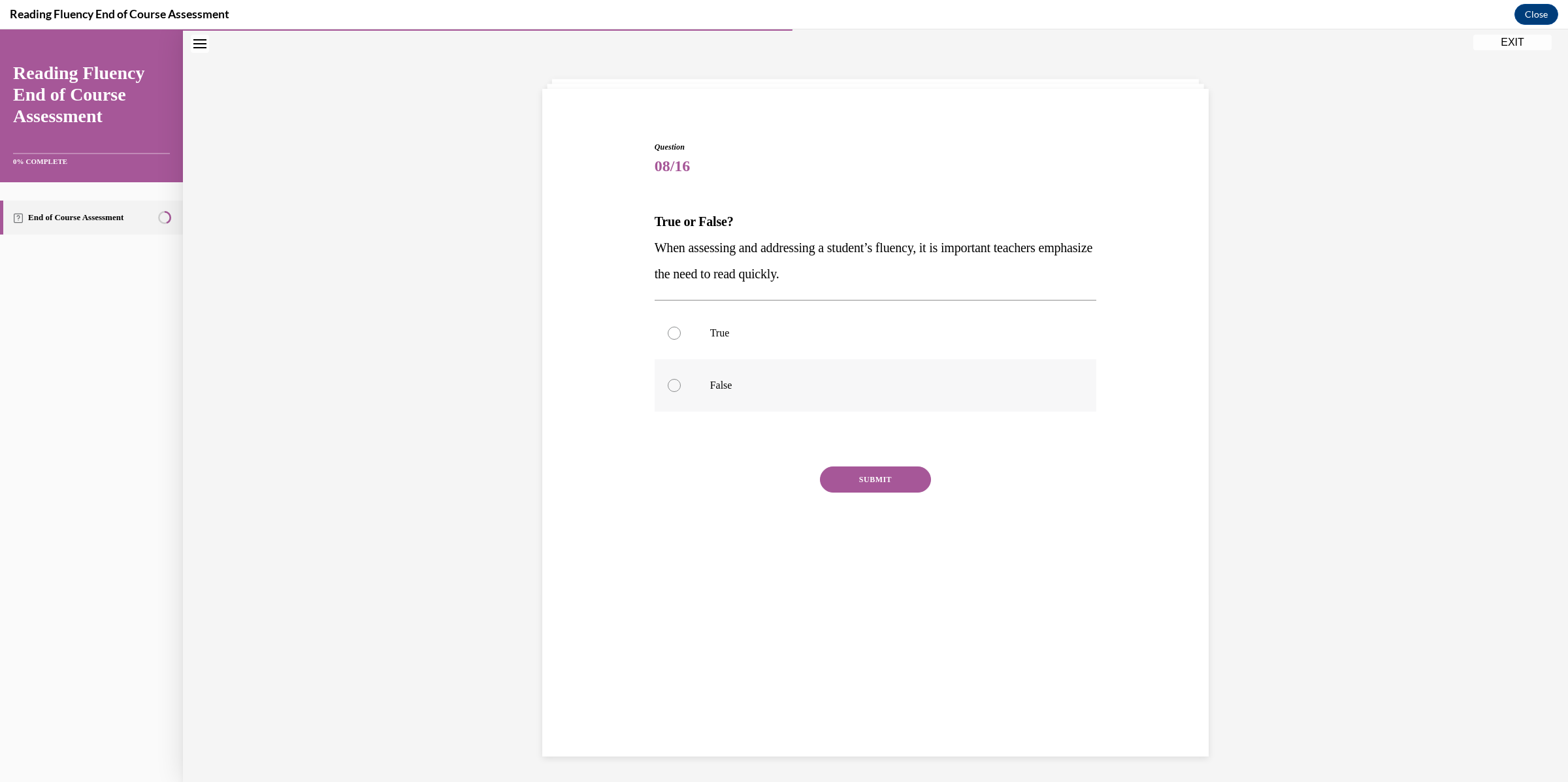
radio input "true"
click at [890, 491] on button "SUBMIT" at bounding box center [876, 479] width 111 height 26
click at [896, 656] on button "NEXT" at bounding box center [876, 647] width 111 height 26
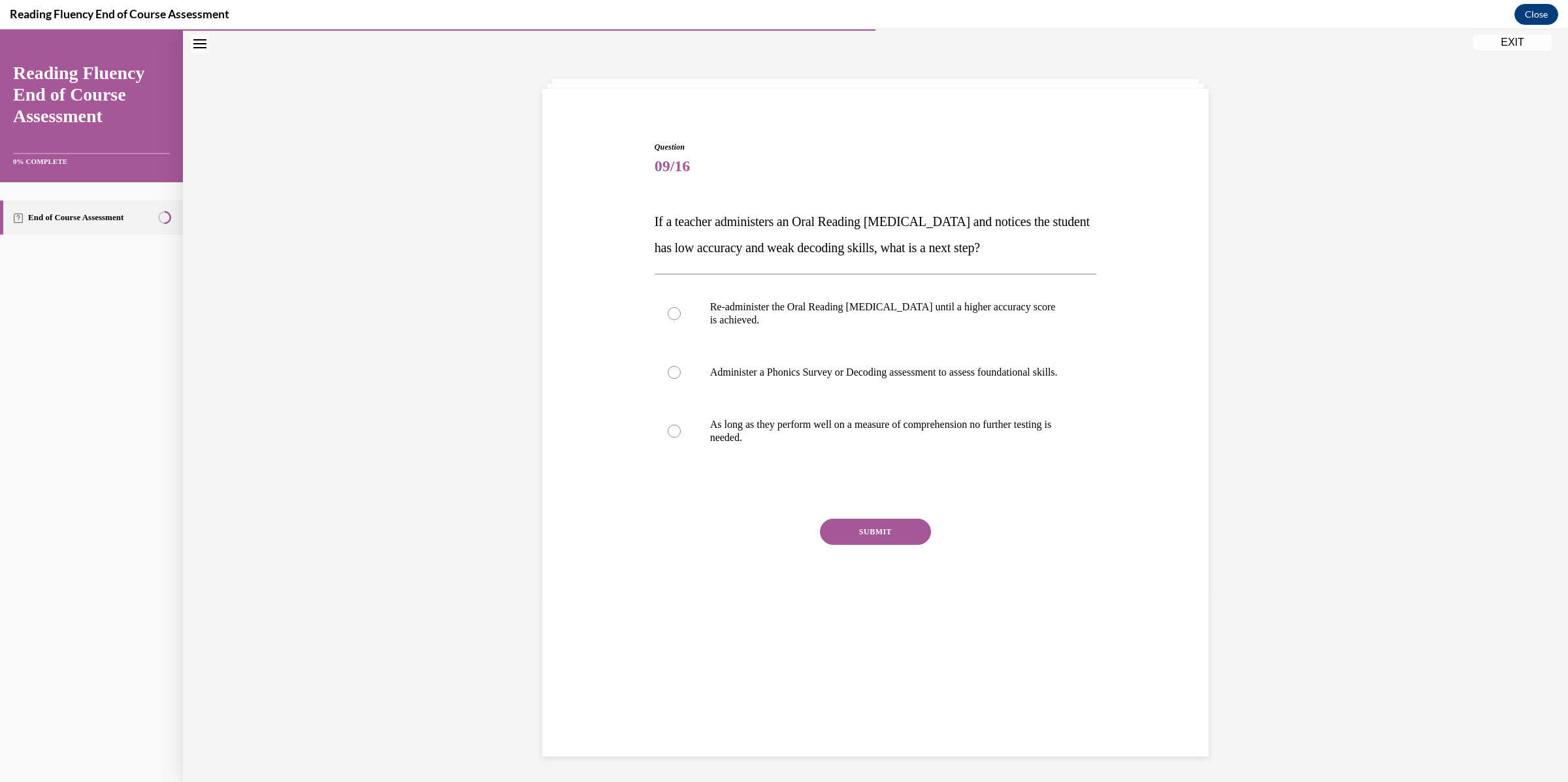
click at [896, 656] on div "Question 09/16 If a teacher administers an Oral Reading Fluency assessment and …" at bounding box center [875, 422] width 666 height 668
click at [718, 392] on label "Administer a Phonics Survey or Decoding assessment to assess foundational skill…" at bounding box center [875, 372] width 442 height 52
click at [680, 379] on input "Administer a Phonics Survey or Decoding assessment to assess foundational skill…" at bounding box center [674, 372] width 13 height 13
radio input "true"
click at [879, 545] on button "SUBMIT" at bounding box center [876, 532] width 111 height 26
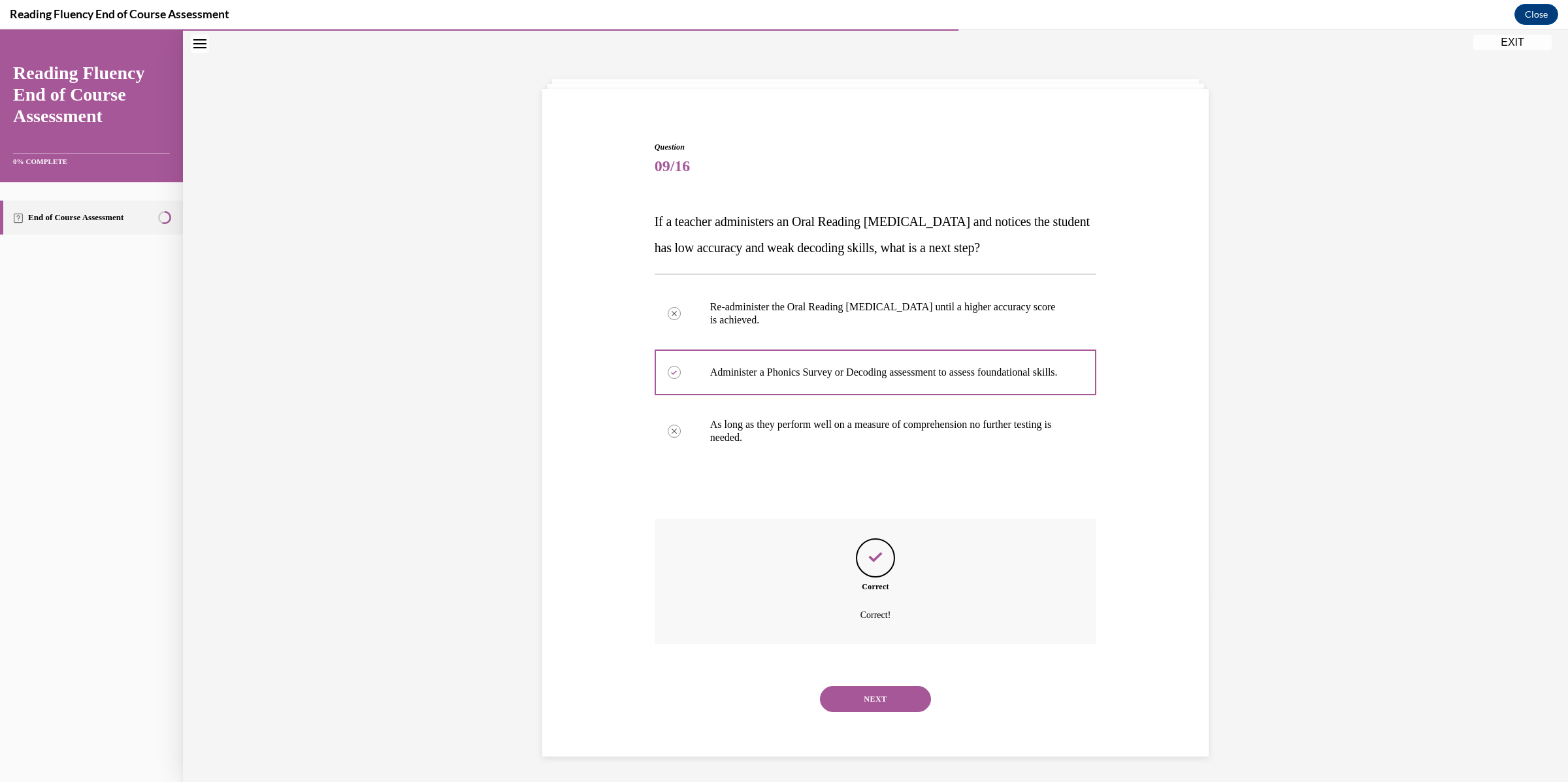
click at [871, 710] on button "NEXT" at bounding box center [876, 699] width 111 height 26
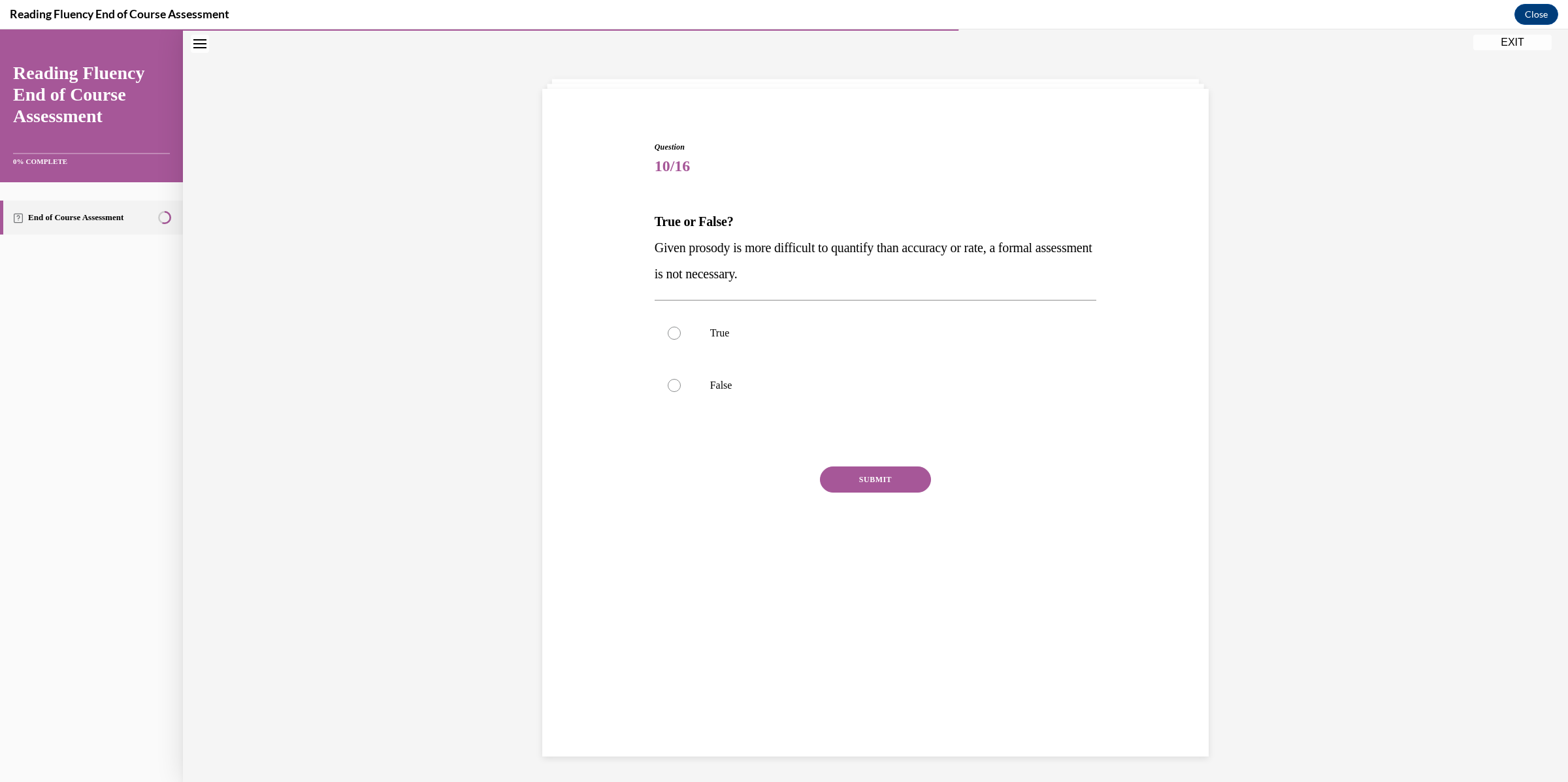
drag, startPoint x: 862, startPoint y: 284, endPoint x: 639, endPoint y: 252, distance: 225.3
click at [639, 253] on div "Question 10/16 True or False? Given prosody is more difficult to quantify than …" at bounding box center [875, 338] width 673 height 472
copy span "Given prosody is more difficult to quantify than accuracy or rate, a formal ass…"
click at [785, 381] on p "False" at bounding box center [887, 385] width 354 height 13
click at [680, 381] on input "False" at bounding box center [674, 385] width 13 height 13
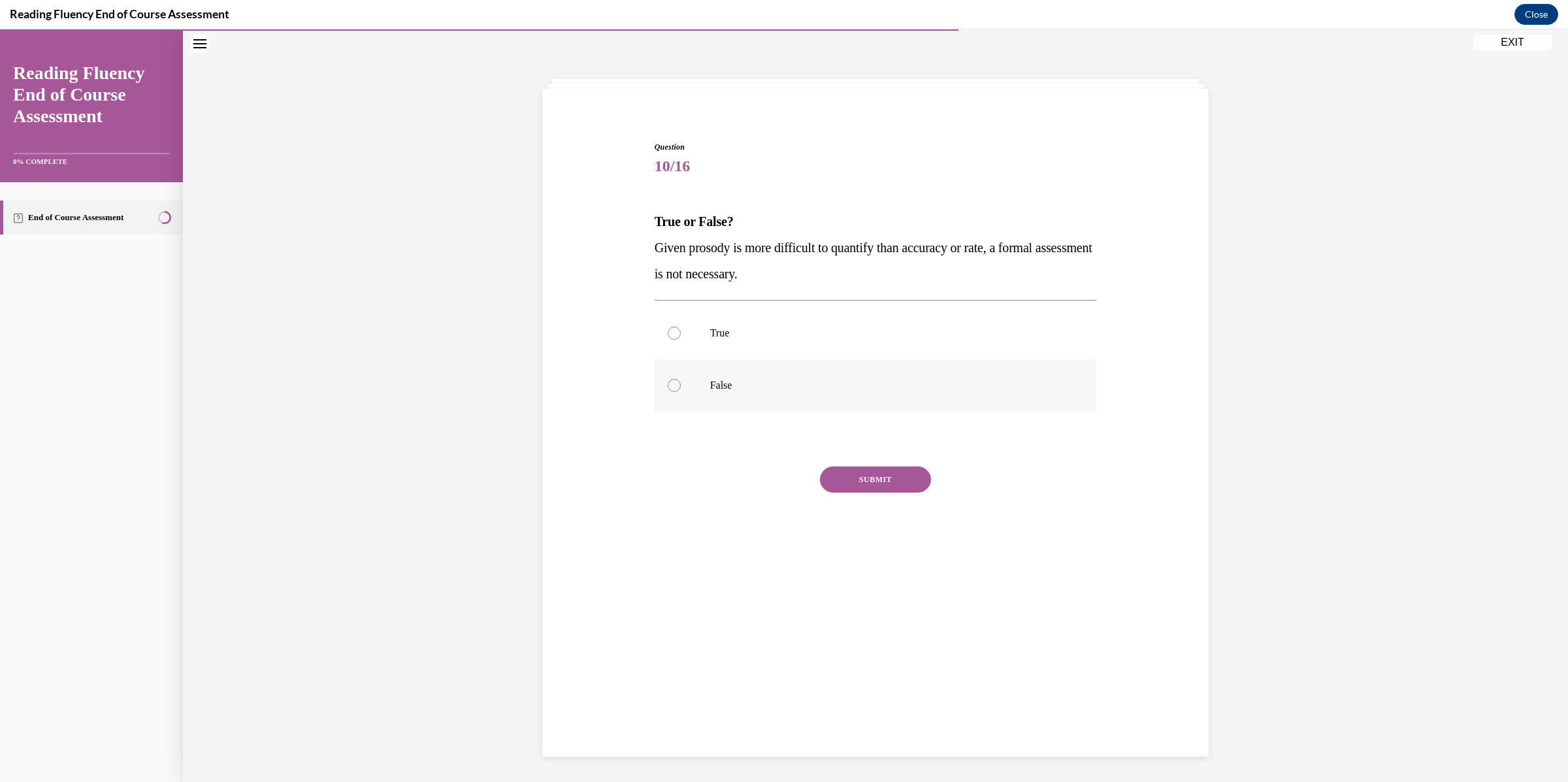
radio input "true"
click at [845, 481] on button "SUBMIT" at bounding box center [876, 479] width 111 height 26
click at [876, 652] on button "NEXT" at bounding box center [876, 647] width 111 height 26
click at [845, 250] on span "Developmental stage determines which components of fluency are focused on." at bounding box center [855, 248] width 402 height 14
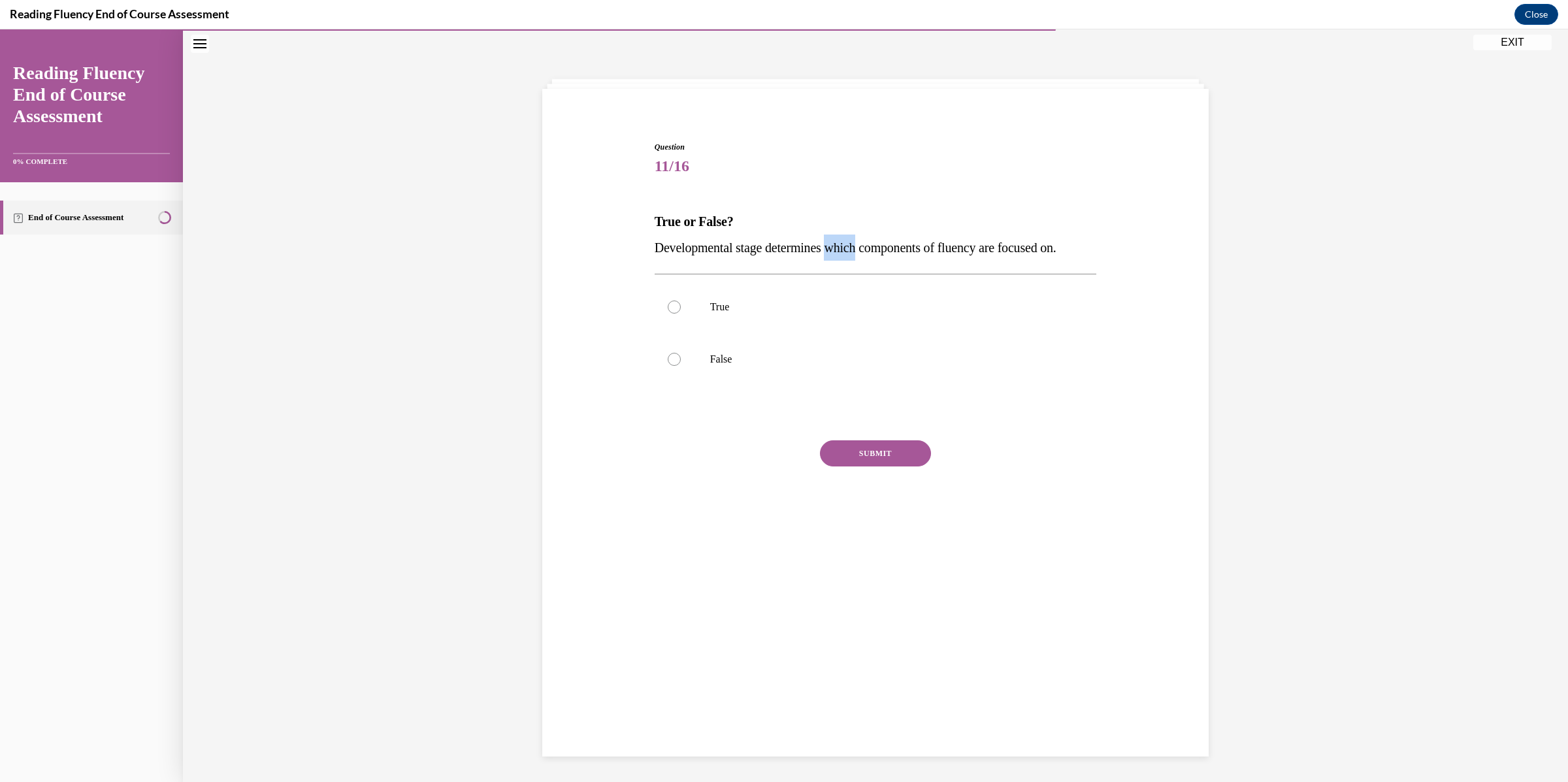
click at [845, 250] on span "Developmental stage determines which components of fluency are focused on." at bounding box center [855, 248] width 402 height 14
copy span "Developmental stage determines which components of fluency are focused on."
click at [737, 307] on p "True" at bounding box center [887, 307] width 354 height 13
click at [680, 307] on input "True" at bounding box center [674, 307] width 13 height 13
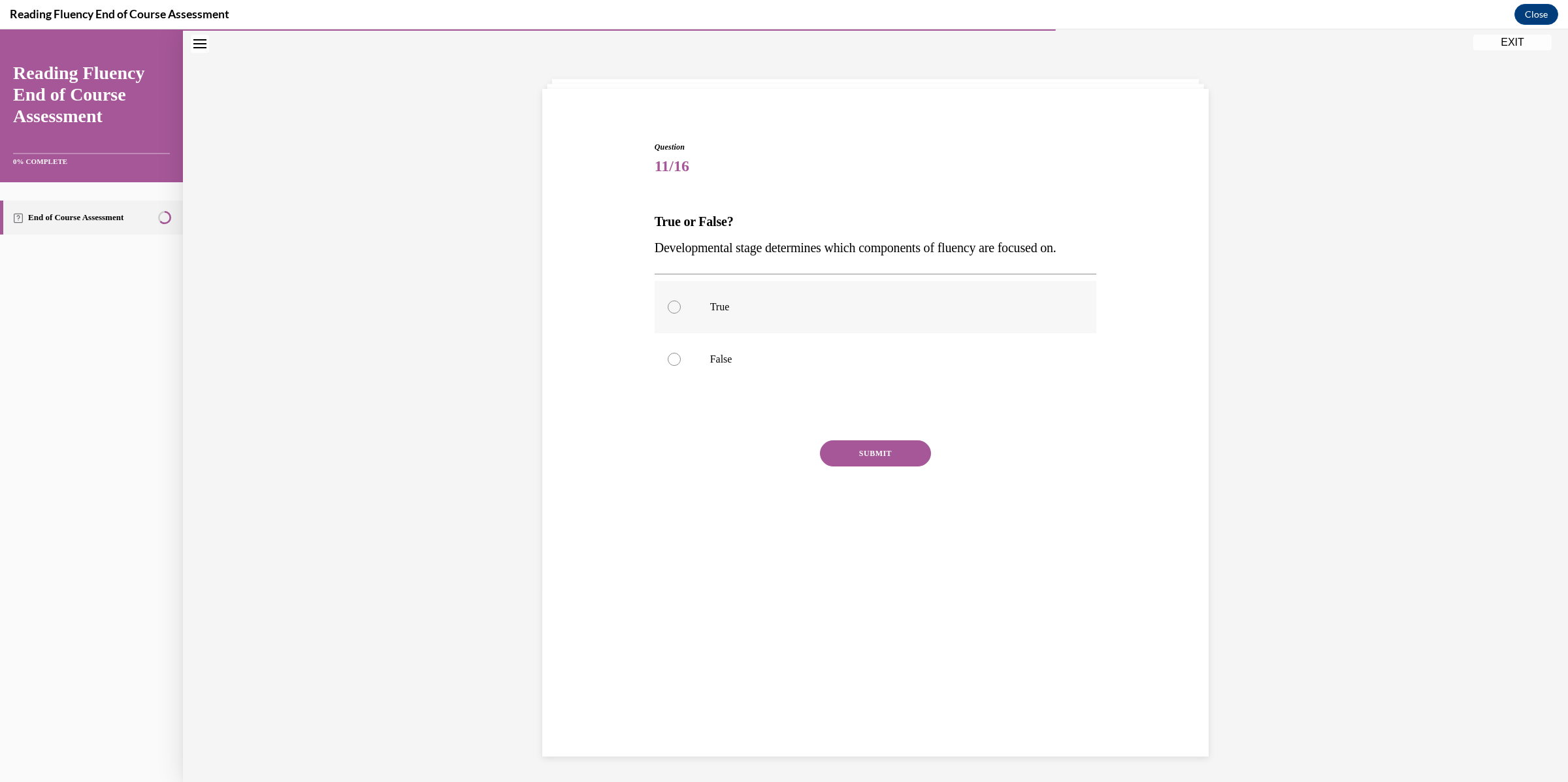
radio input "true"
click at [871, 463] on button "SUBMIT" at bounding box center [876, 453] width 111 height 26
click at [859, 623] on button "NEXT" at bounding box center [876, 621] width 111 height 26
click at [807, 248] on span "Fast reading skills automatically lead to prosodic or expressive reading." at bounding box center [837, 248] width 365 height 14
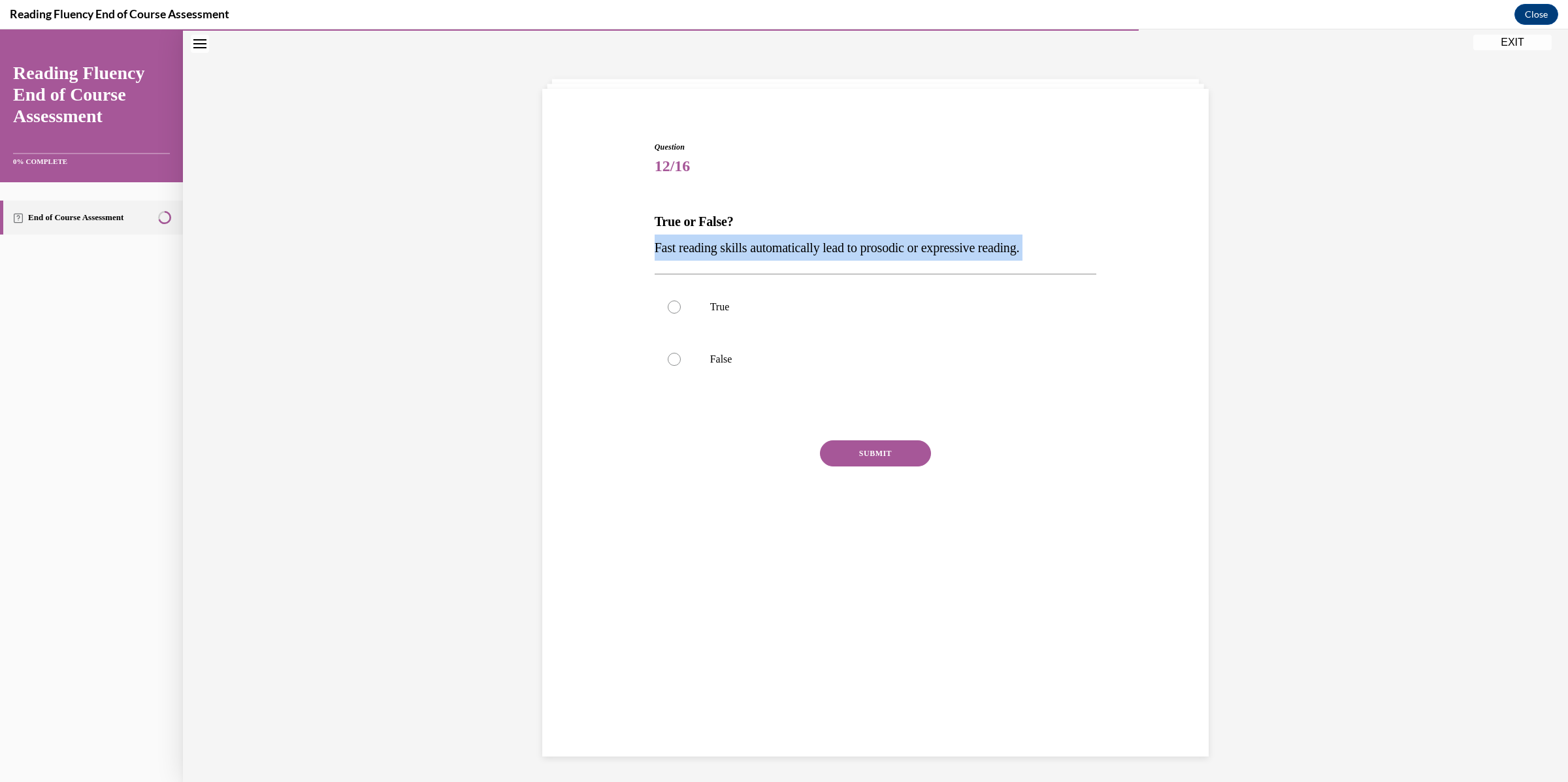
click at [807, 248] on span "Fast reading skills automatically lead to prosodic or expressive reading." at bounding box center [837, 248] width 365 height 14
copy p "Fast reading skills automatically lead to prosodic or expressive reading."
click at [724, 359] on p "False" at bounding box center [887, 359] width 354 height 13
click at [680, 359] on input "False" at bounding box center [674, 359] width 13 height 13
radio input "true"
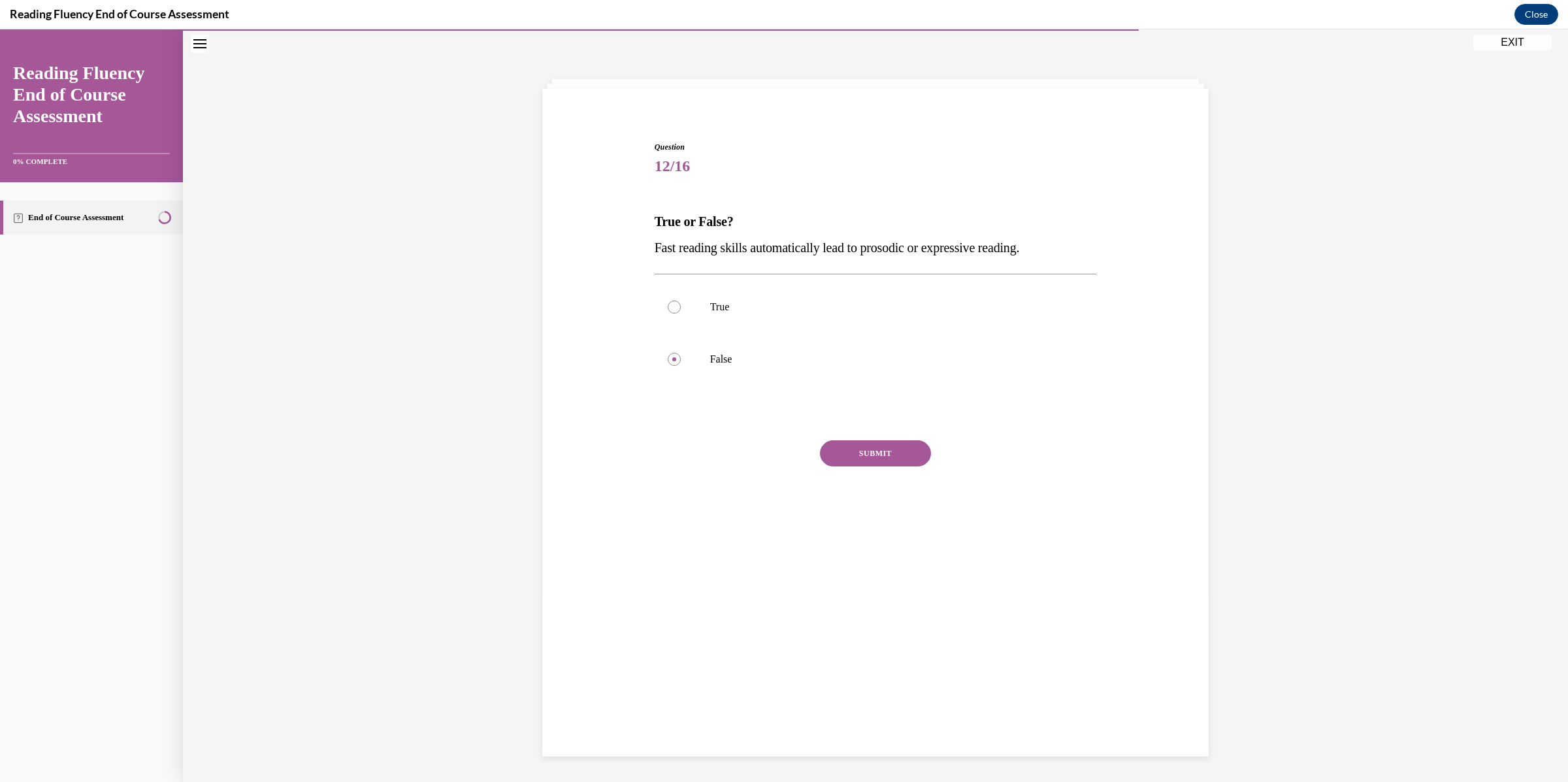
click at [852, 458] on button "SUBMIT" at bounding box center [876, 453] width 111 height 26
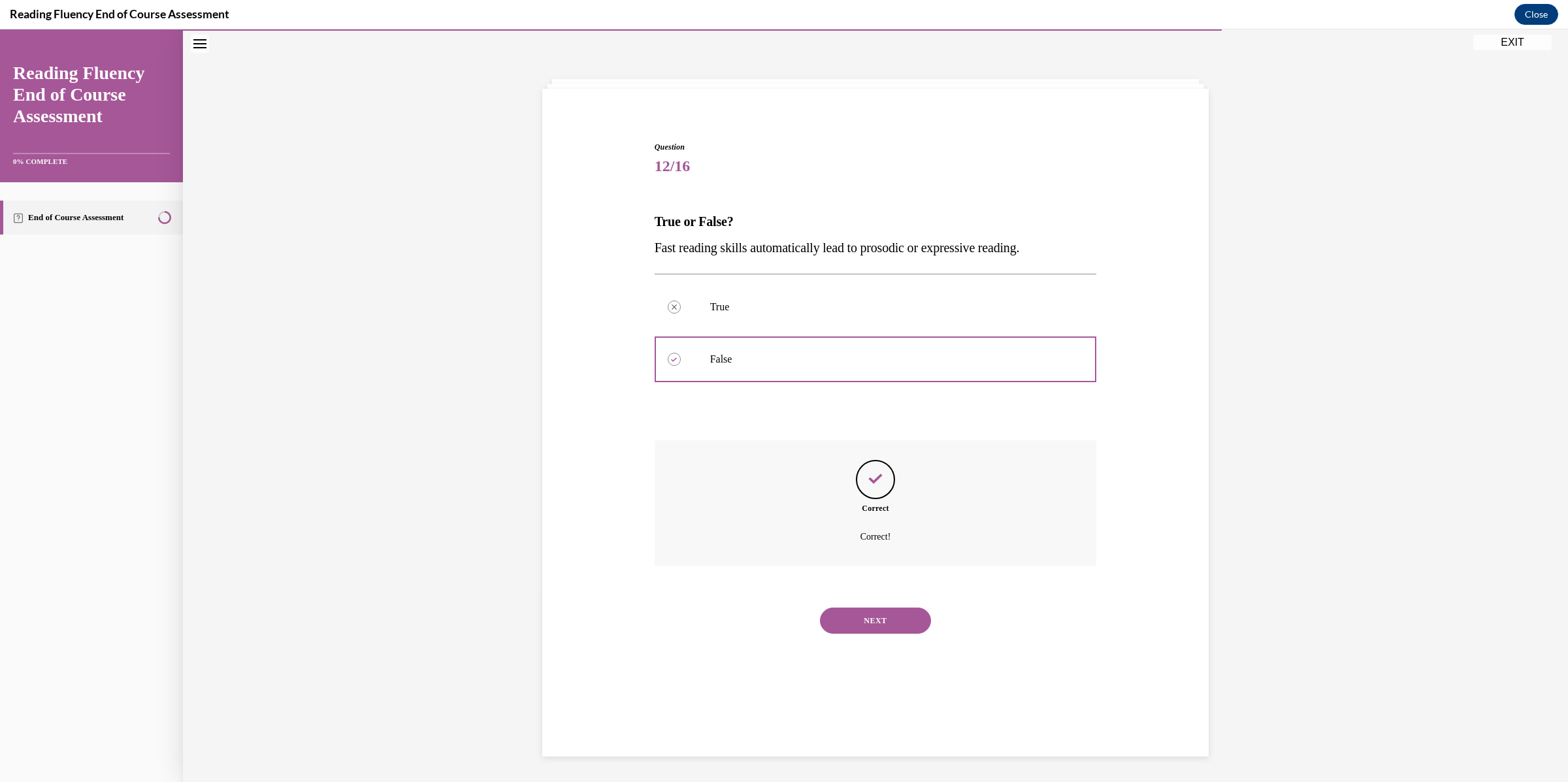
click at [875, 625] on button "NEXT" at bounding box center [876, 621] width 111 height 26
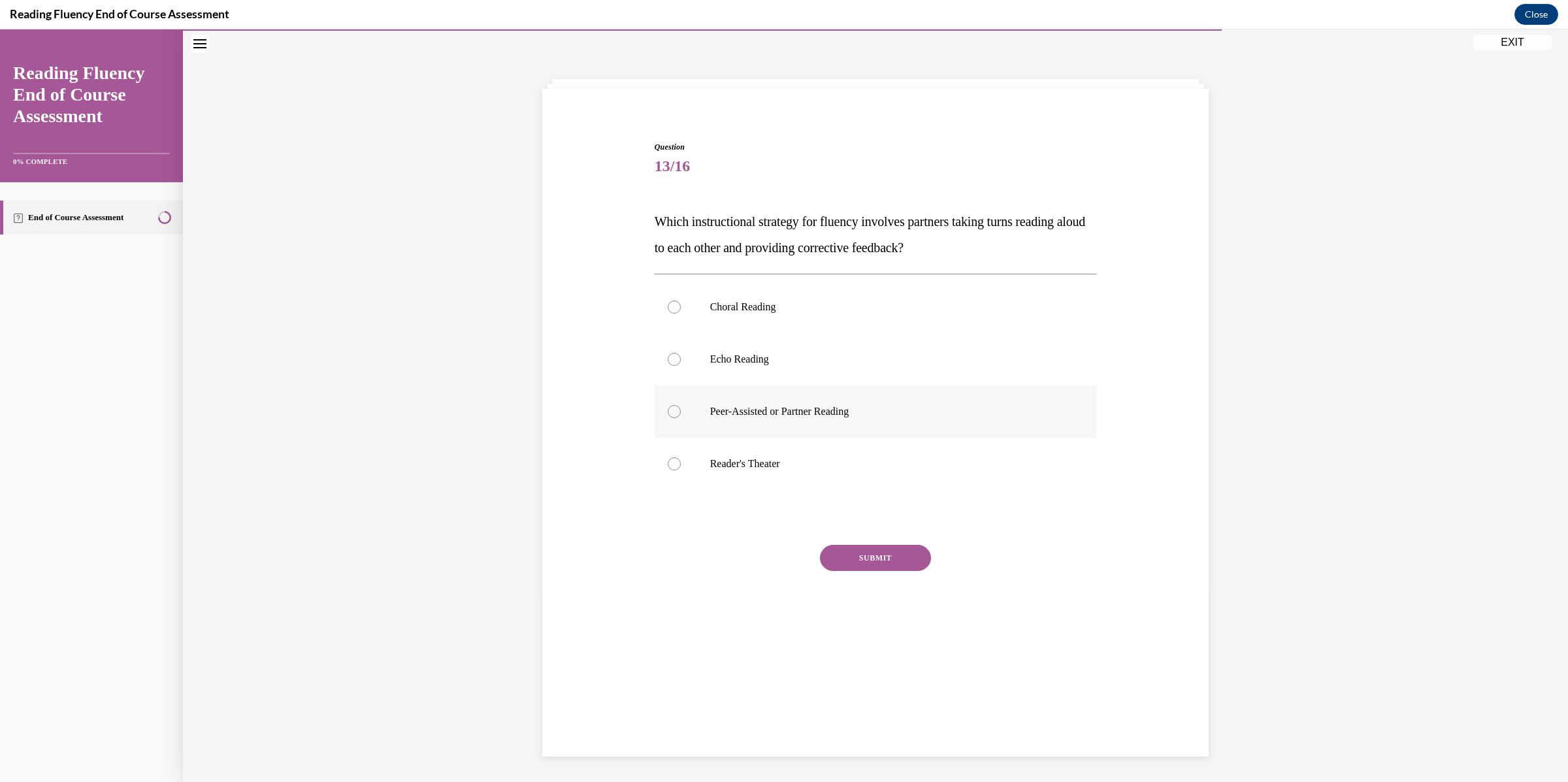
click at [862, 417] on p "Peer-Assisted or Partner Reading" at bounding box center [887, 411] width 354 height 13
click at [680, 417] on input "Peer-Assisted or Partner Reading" at bounding box center [674, 411] width 13 height 13
radio input "true"
click at [850, 563] on button "SUBMIT" at bounding box center [876, 558] width 111 height 26
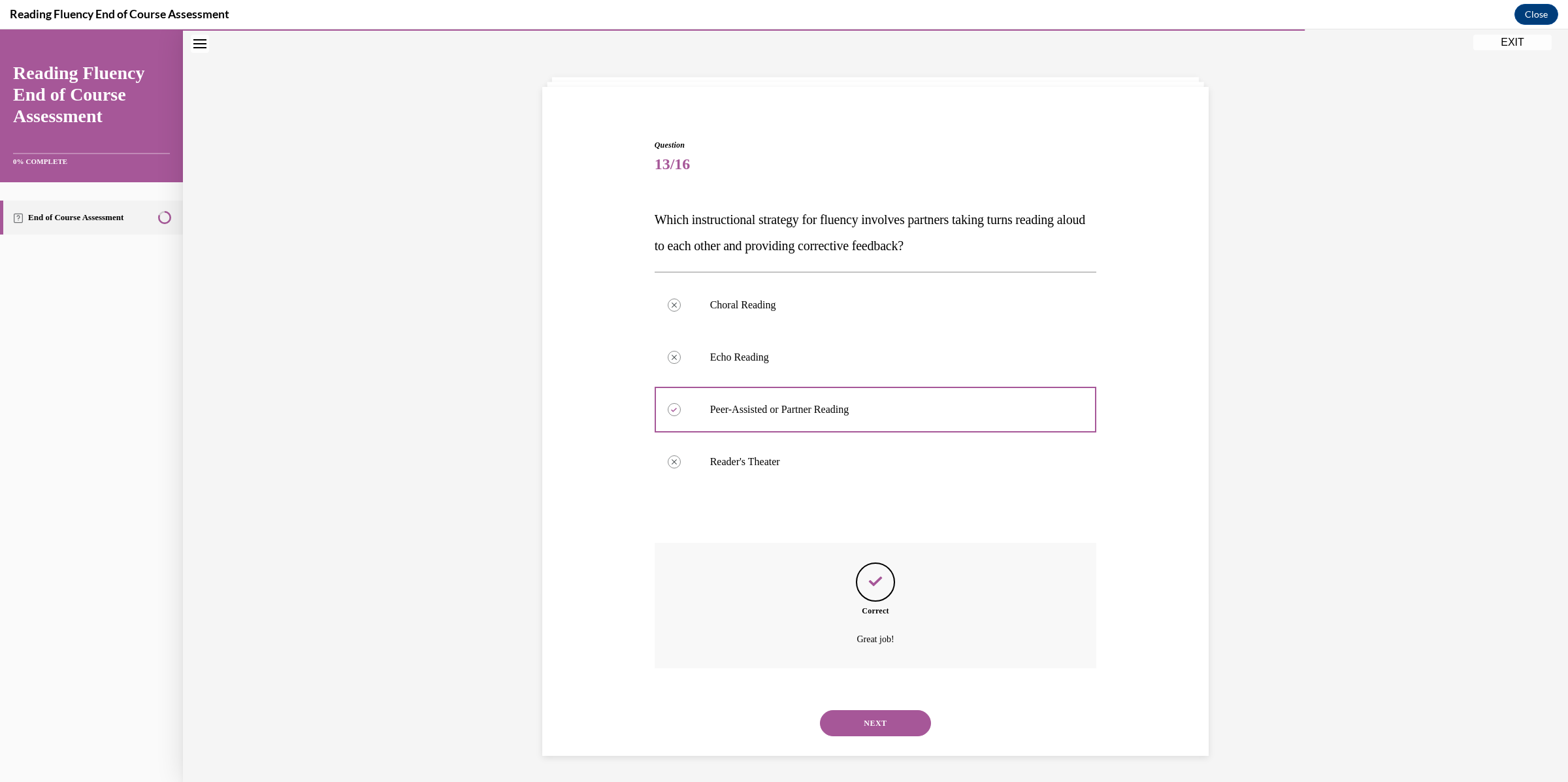
click at [879, 718] on button "NEXT" at bounding box center [876, 723] width 111 height 26
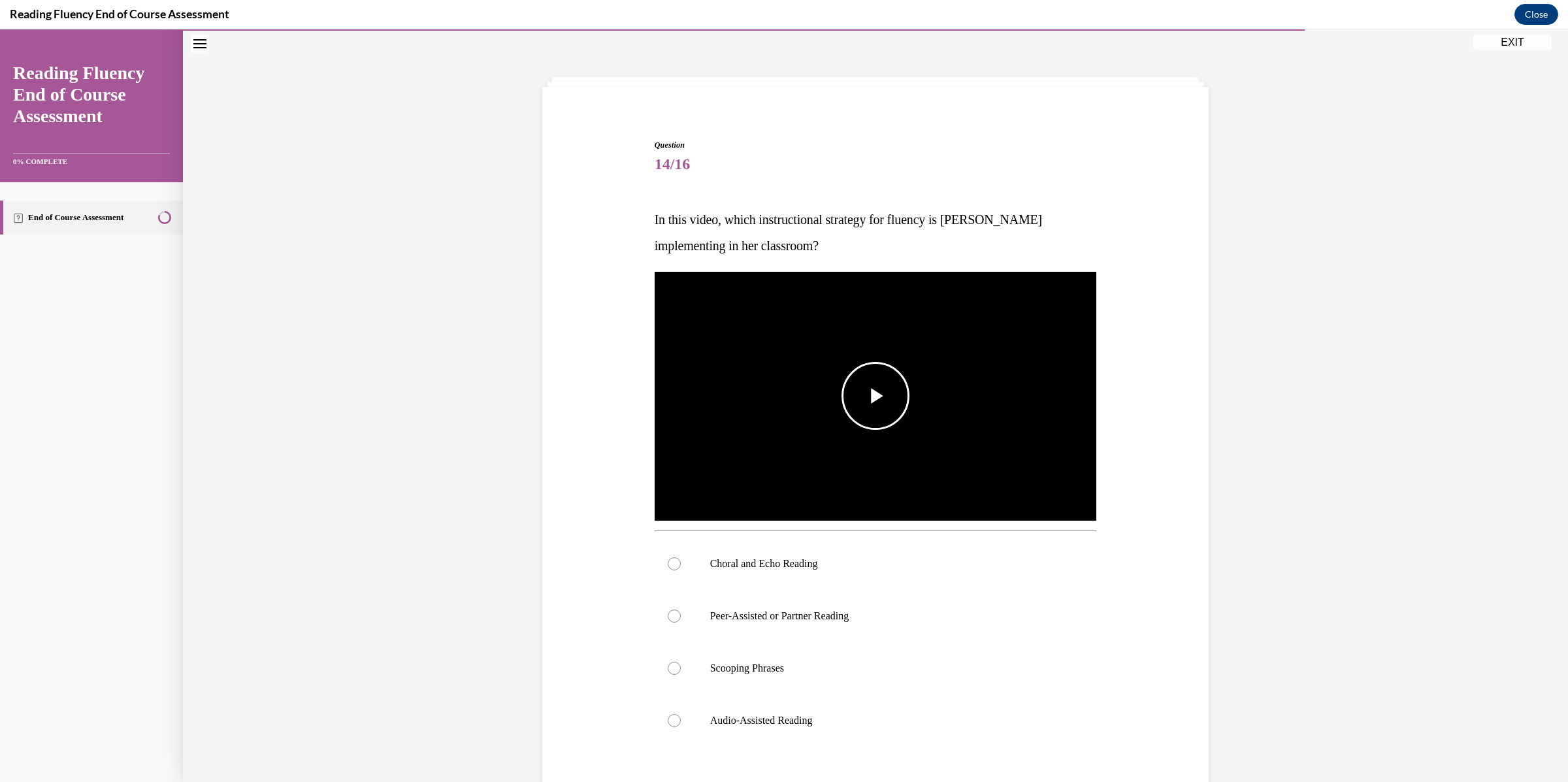
click at [876, 396] on span "Video player" at bounding box center [876, 396] width 0 height 0
click at [792, 570] on label "Choral and Echo Reading" at bounding box center [875, 564] width 442 height 52
click at [680, 570] on input "Choral and Echo Reading" at bounding box center [674, 563] width 13 height 13
radio input "true"
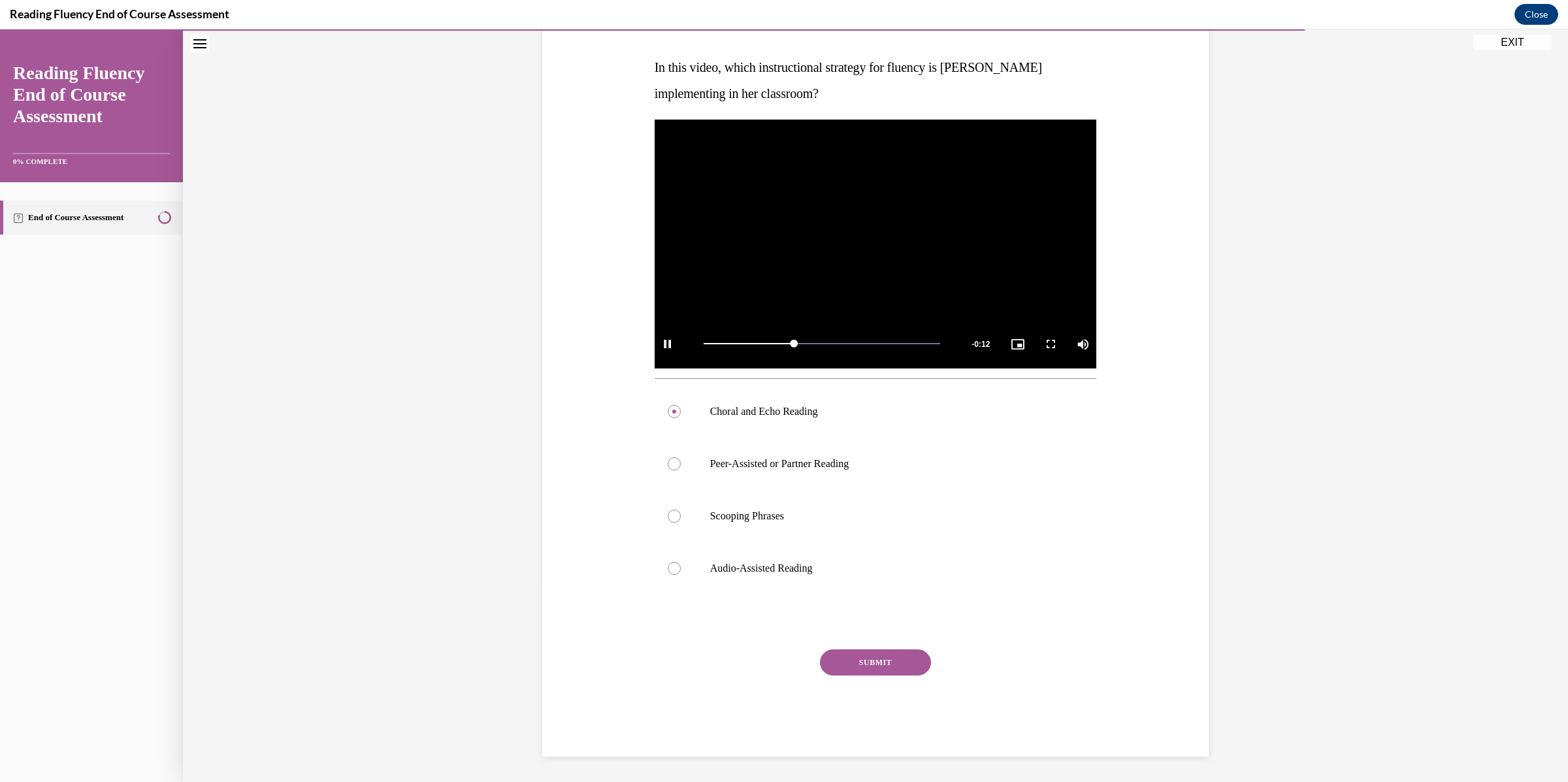
click at [864, 659] on button "SUBMIT" at bounding box center [876, 662] width 111 height 26
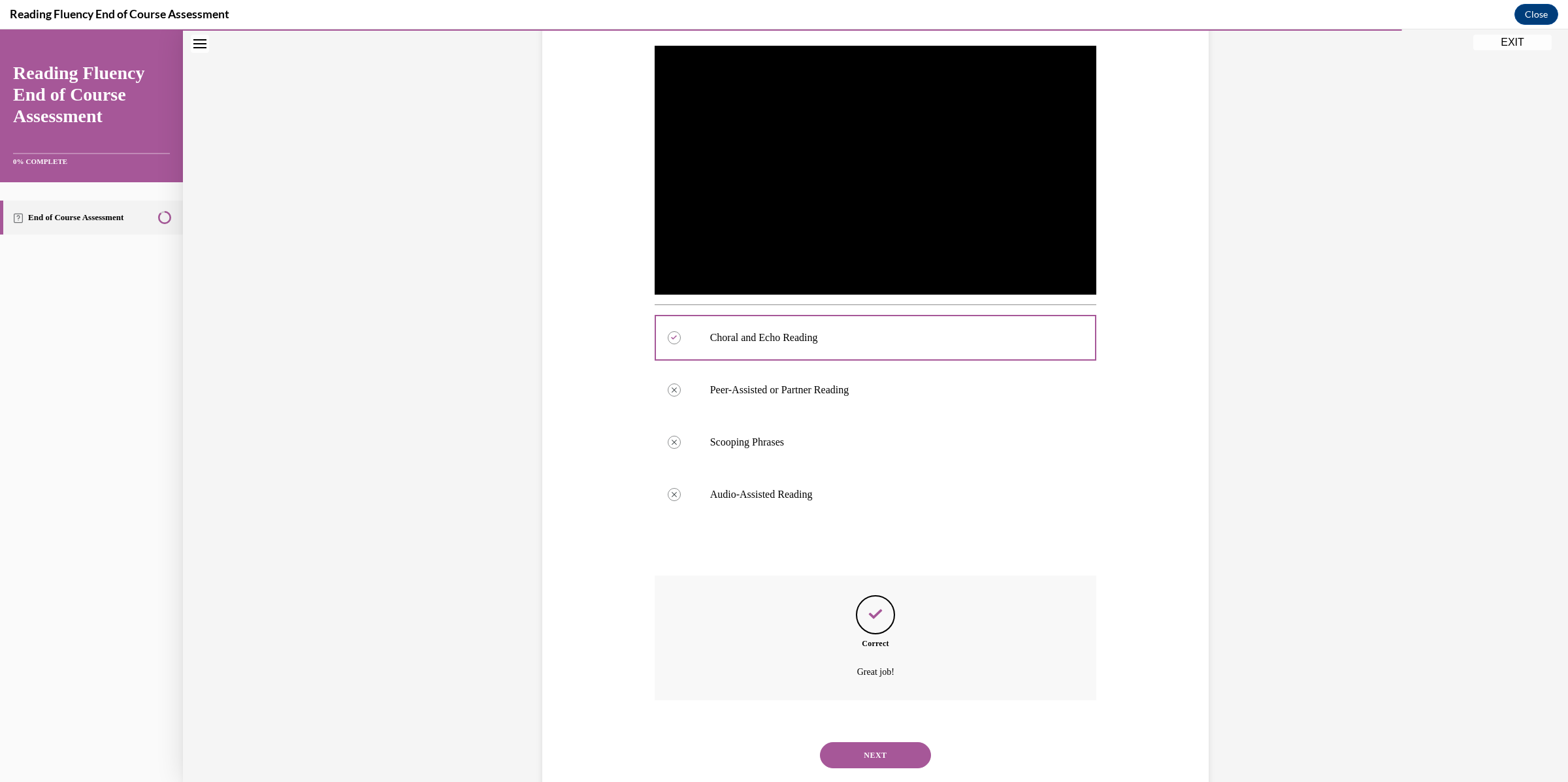
scroll to position [300, 0]
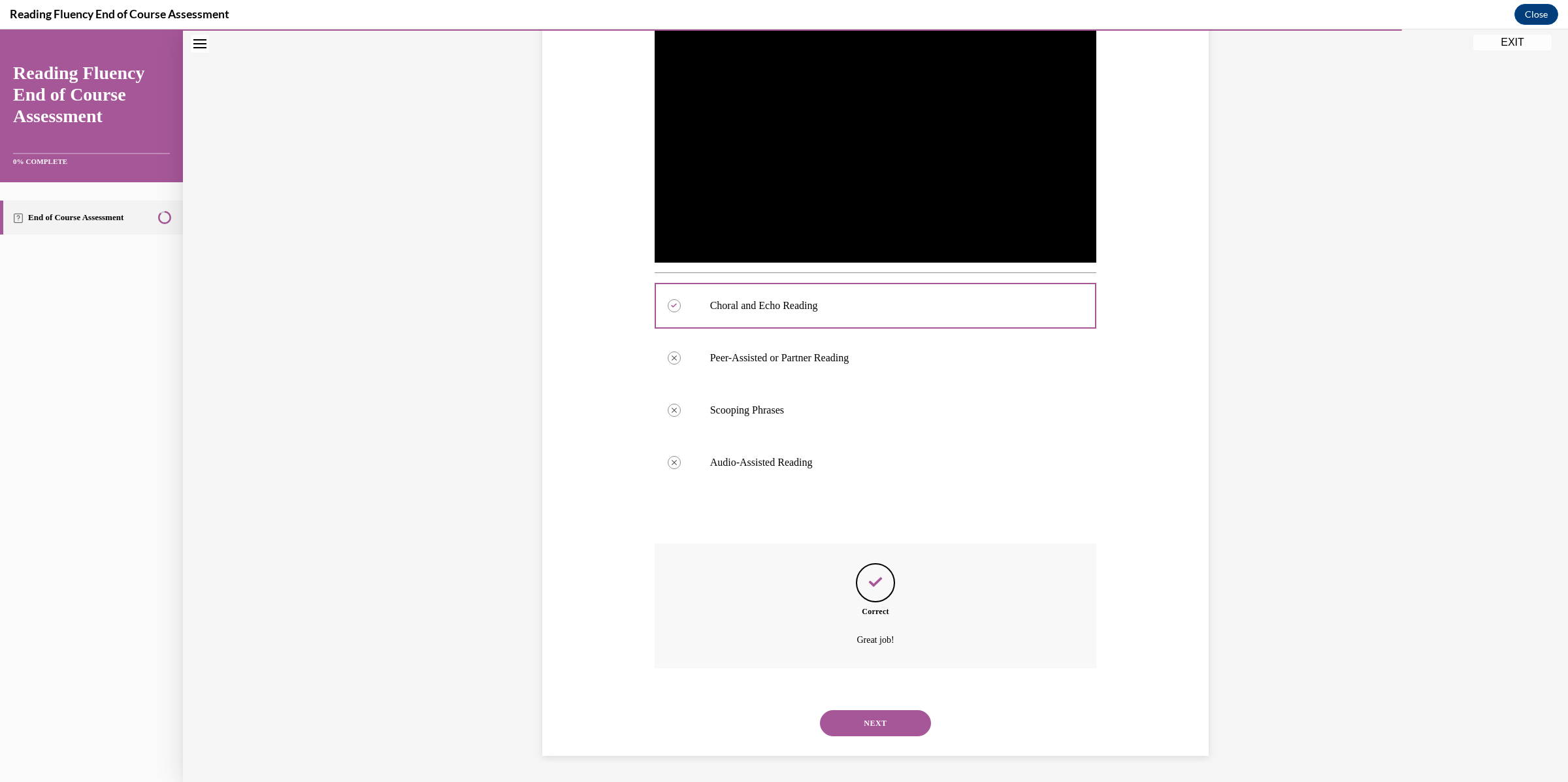
click at [895, 723] on button "NEXT" at bounding box center [876, 723] width 111 height 26
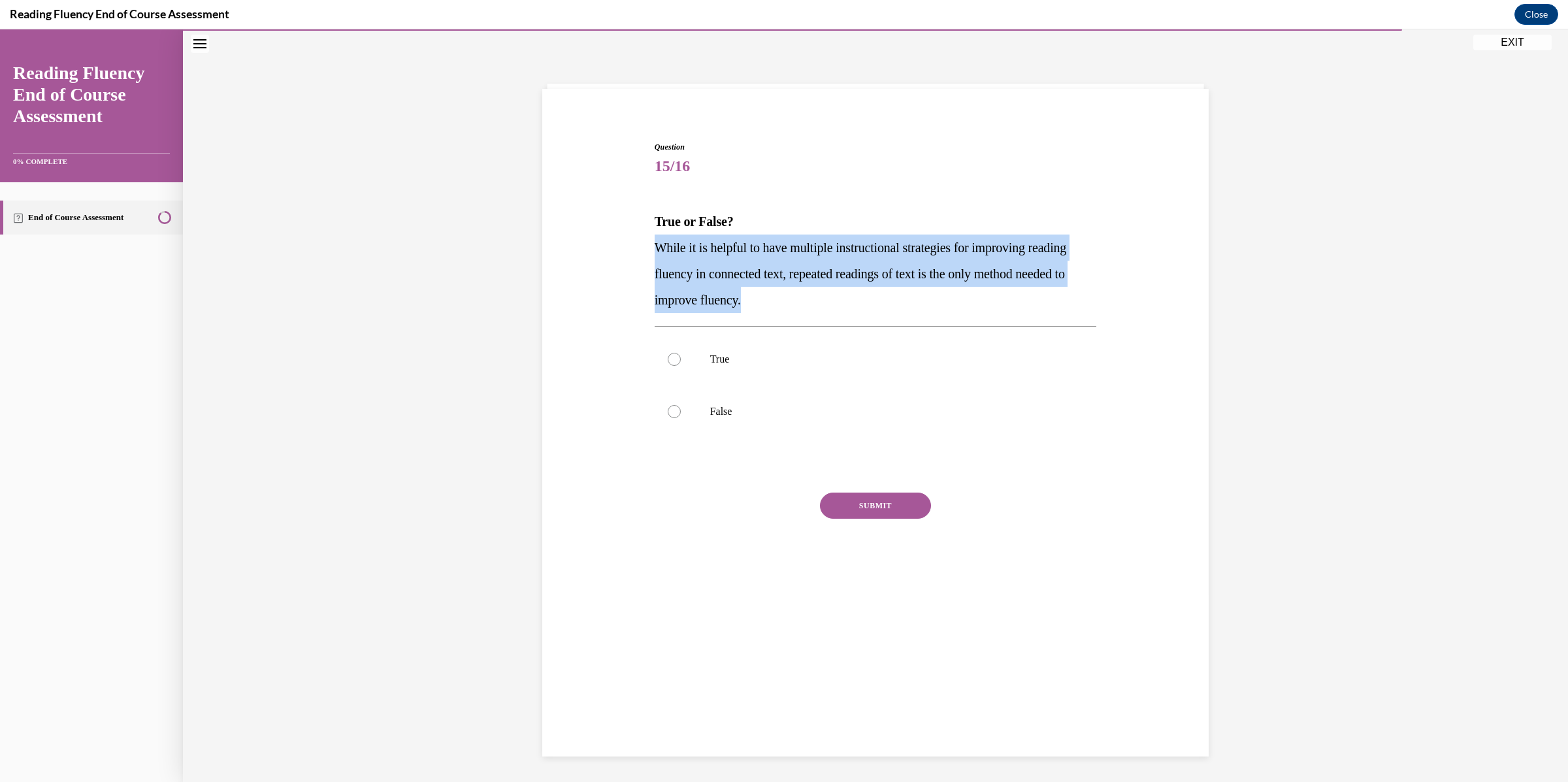
drag, startPoint x: 831, startPoint y: 306, endPoint x: 636, endPoint y: 254, distance: 201.8
click at [636, 254] on div "Question 15/16 True or False? While it is helpful to have multiple instructiona…" at bounding box center [875, 351] width 673 height 498
copy span "While it is helpful to have multiple instructional strategies for improving rea…"
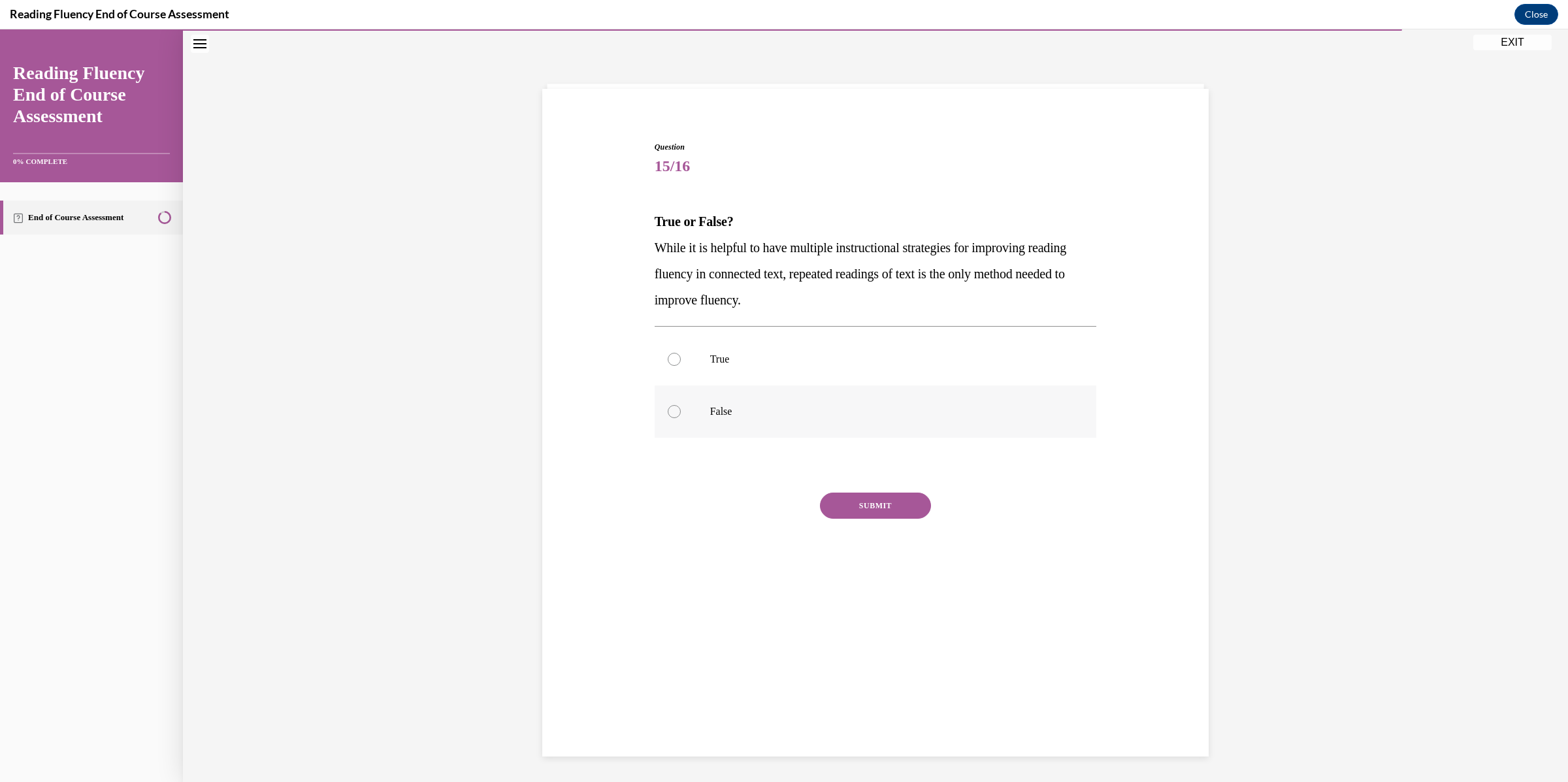
click at [729, 406] on p "False" at bounding box center [887, 411] width 354 height 13
click at [680, 406] on input "False" at bounding box center [674, 411] width 13 height 13
radio input "true"
click at [874, 501] on button "SUBMIT" at bounding box center [876, 506] width 111 height 26
click at [866, 673] on button "NEXT" at bounding box center [876, 673] width 111 height 26
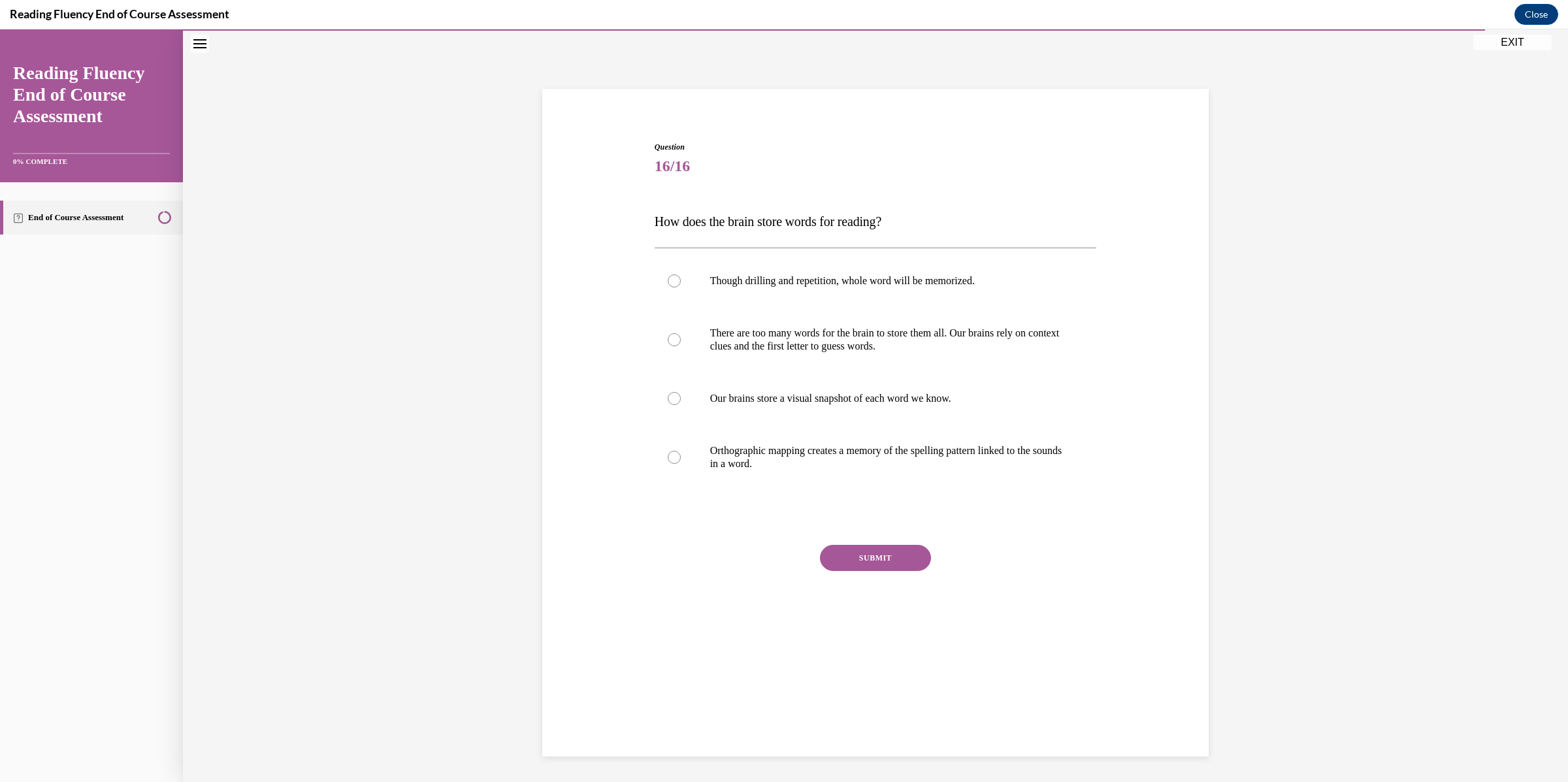
click at [787, 223] on span "How does the brain store words for reading?" at bounding box center [767, 221] width 226 height 14
copy span "How does the brain store words for reading?"
click at [637, 503] on div "Question 16/16 How does the brain store words for reading? Though drilling and …" at bounding box center [875, 377] width 673 height 550
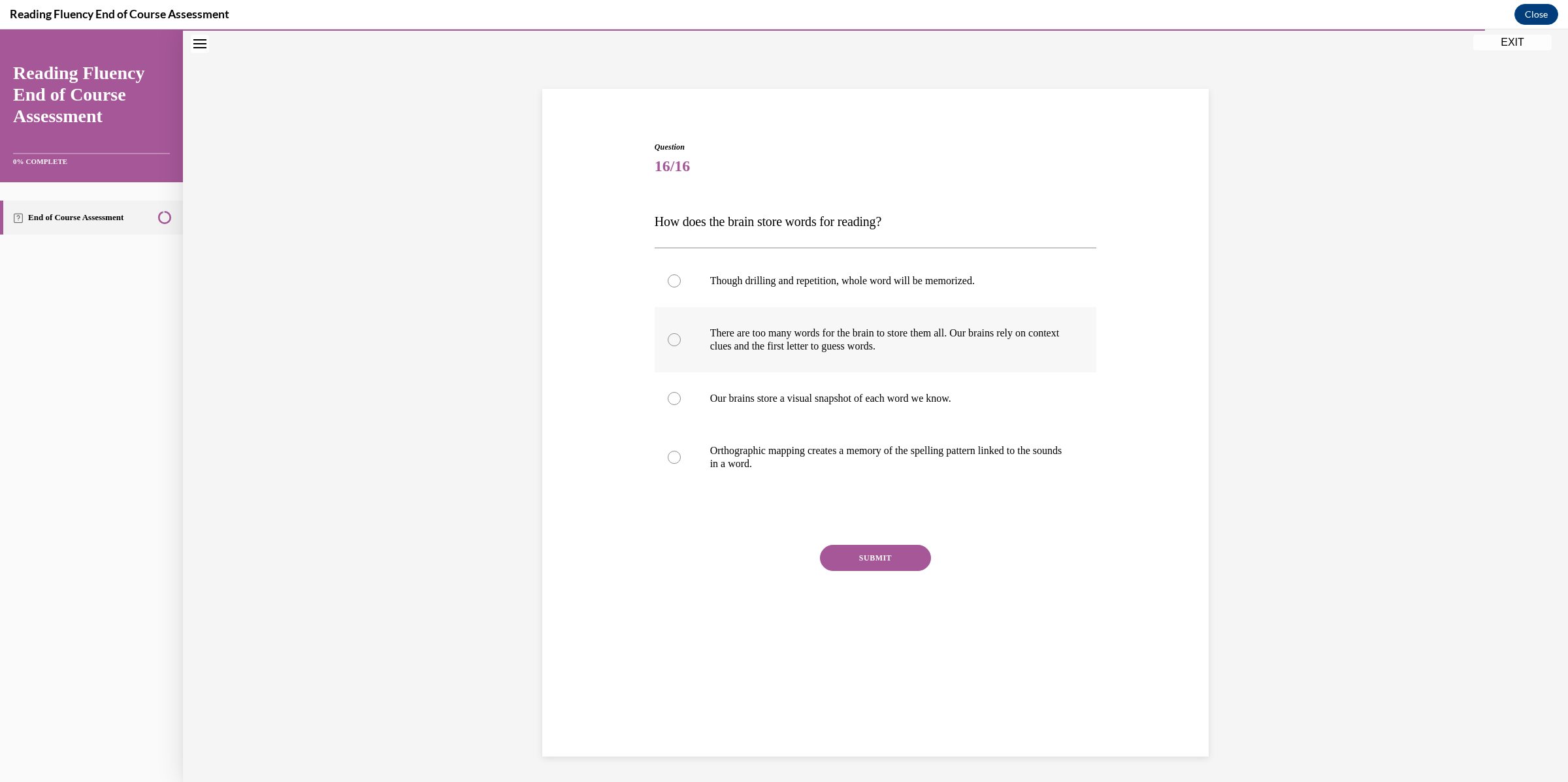
click at [765, 346] on p "There are too many words for the brain to store them all. Our brains rely on co…" at bounding box center [887, 339] width 354 height 26
click at [680, 346] on input "There are too many words for the brain to store them all. Our brains rely on co…" at bounding box center [674, 340] width 13 height 13
radio input "true"
click at [867, 545] on div "SUBMIT" at bounding box center [875, 578] width 442 height 66
click at [867, 552] on button "SUBMIT" at bounding box center [876, 558] width 111 height 26
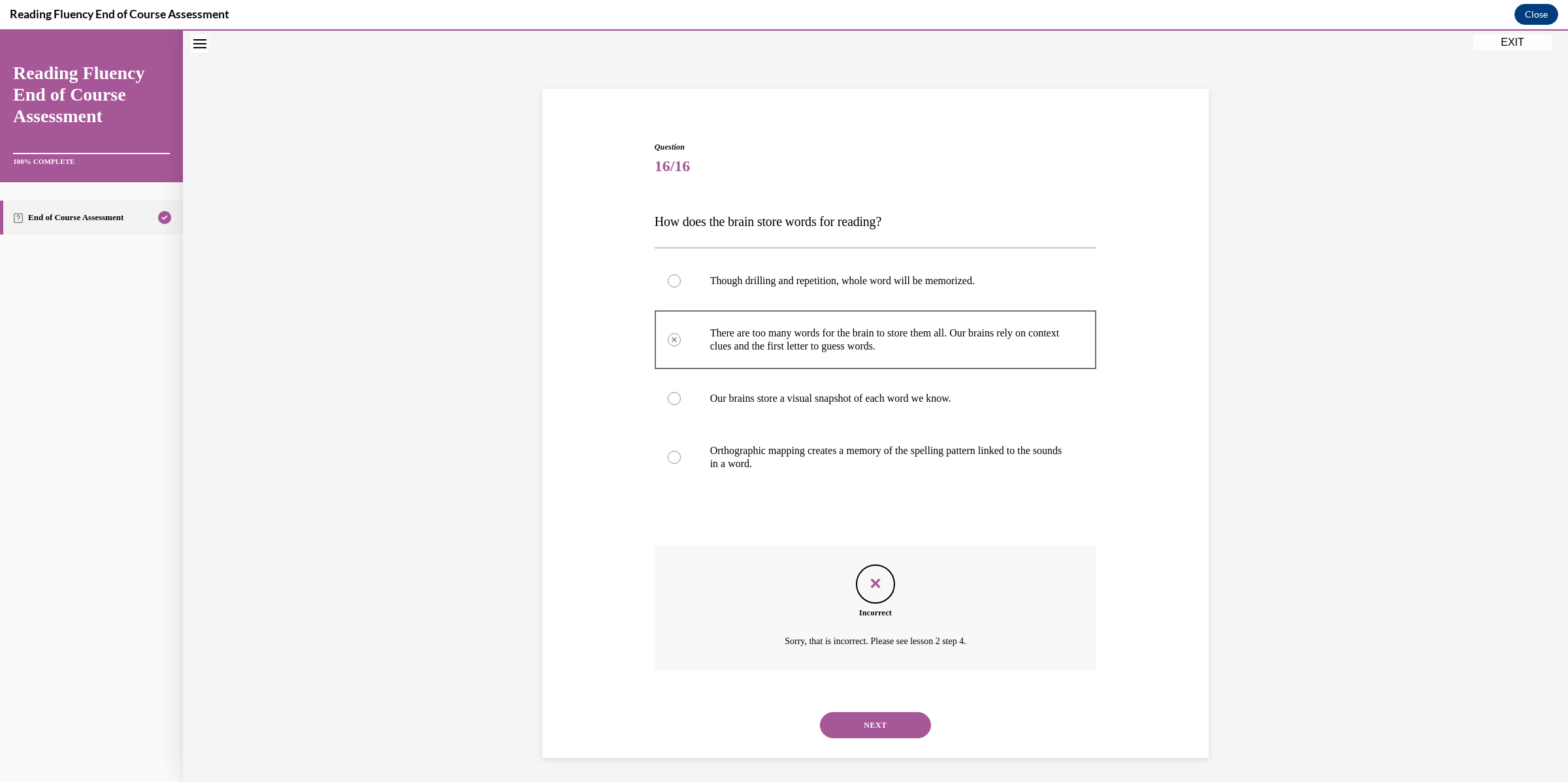
scroll to position [42, 0]
click at [876, 732] on button "NEXT" at bounding box center [876, 723] width 111 height 26
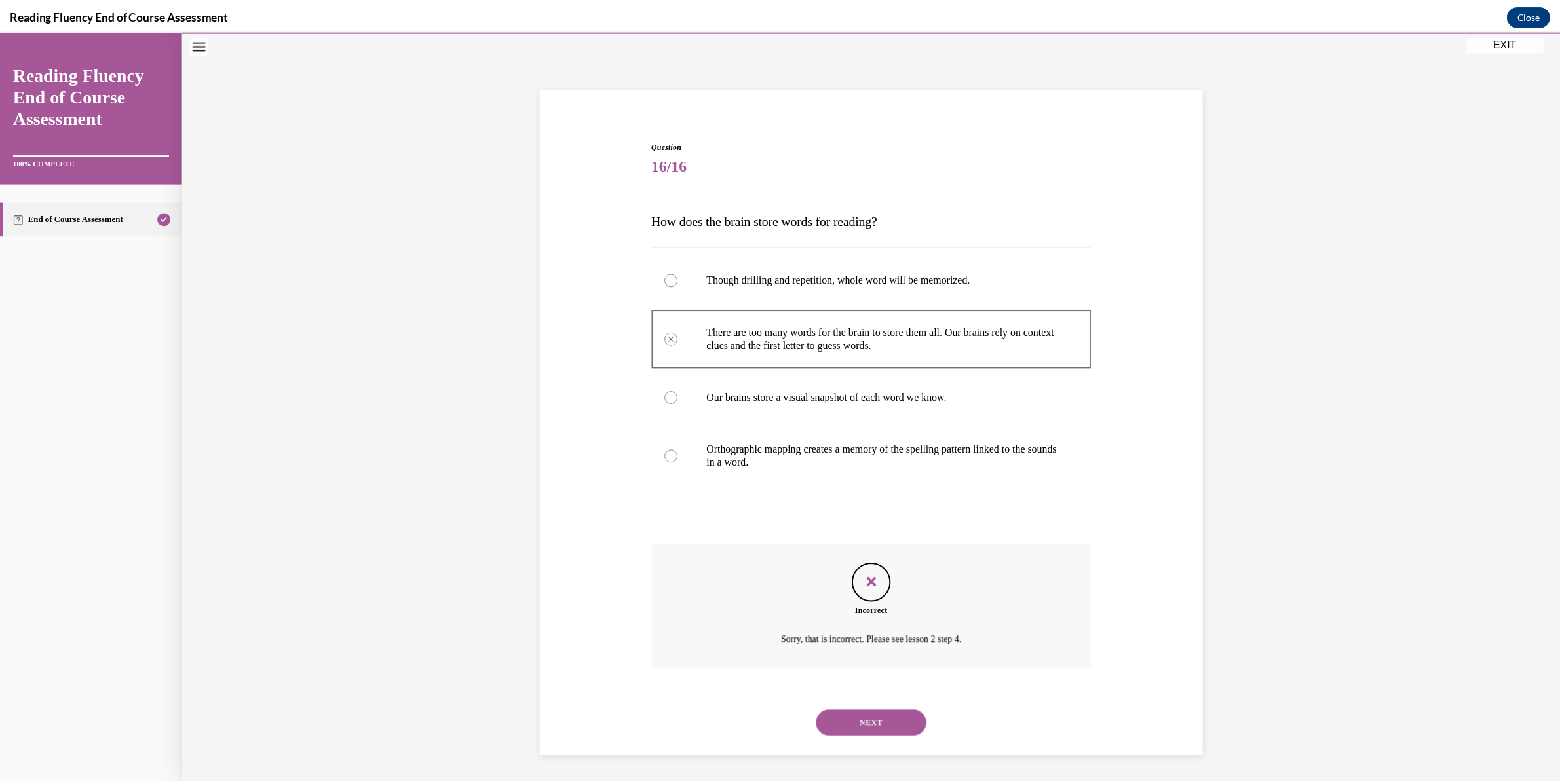
scroll to position [40, 0]
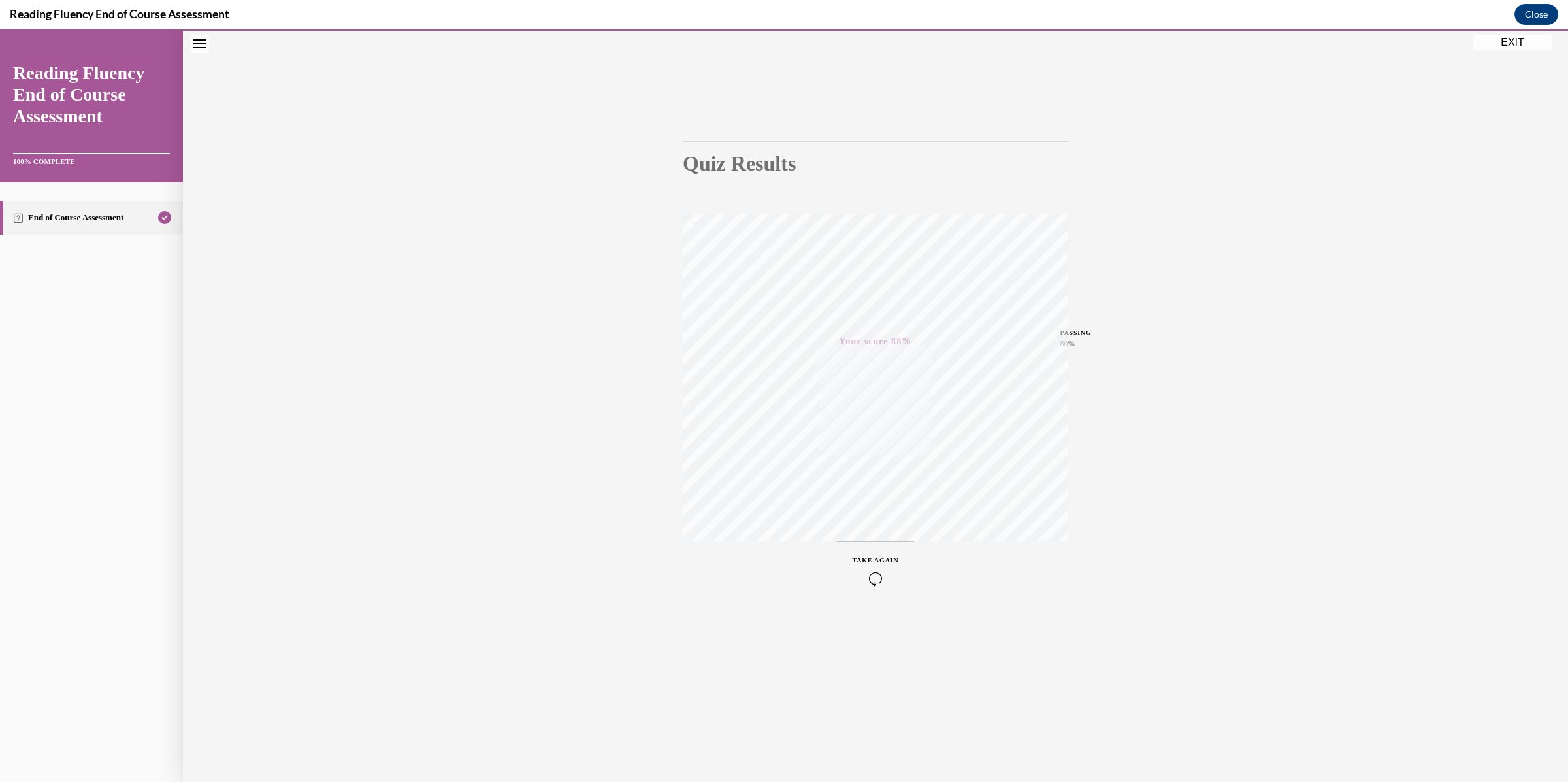
click at [1534, 41] on button "EXIT" at bounding box center [1512, 42] width 78 height 16
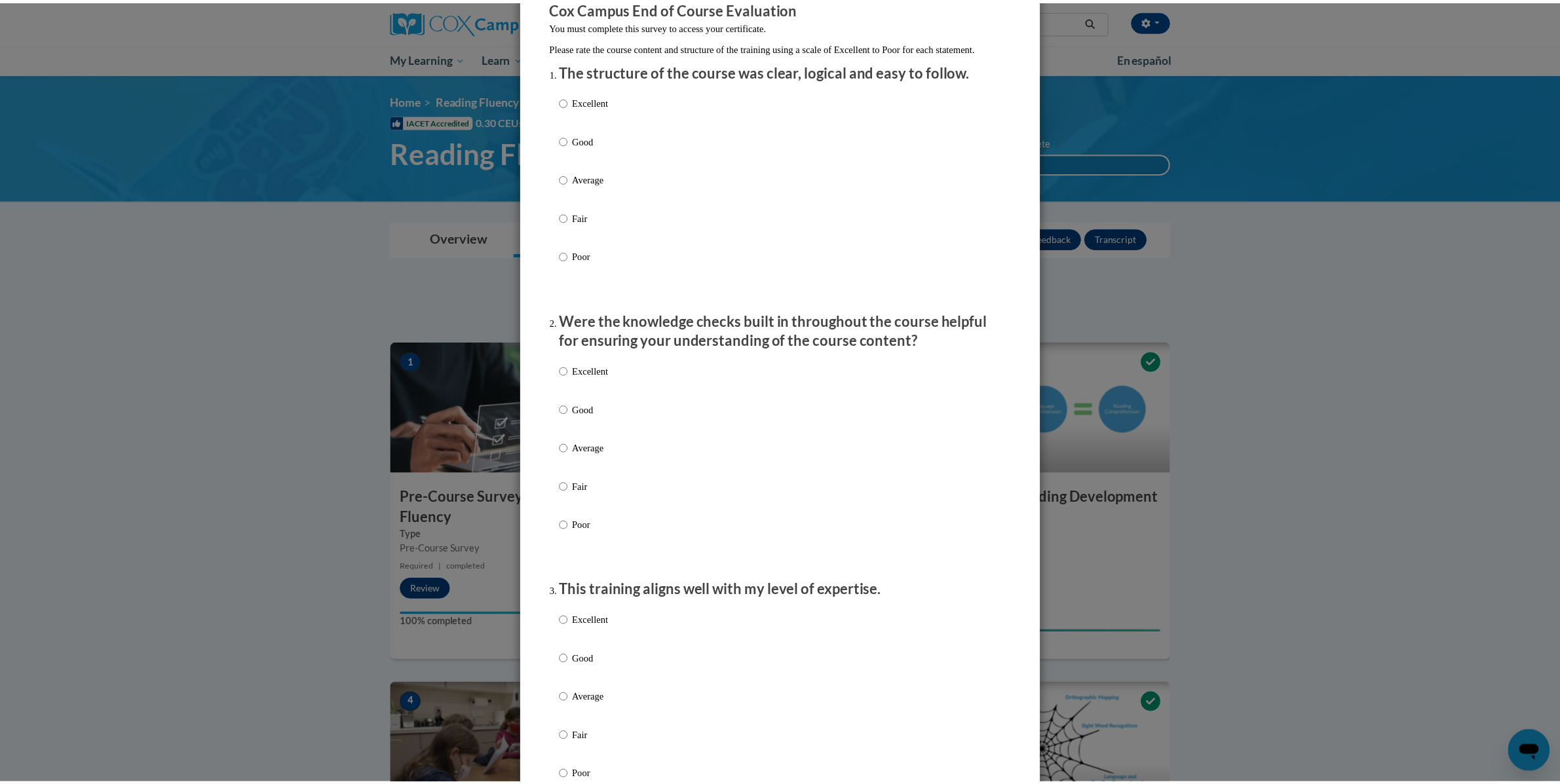
scroll to position [0, 0]
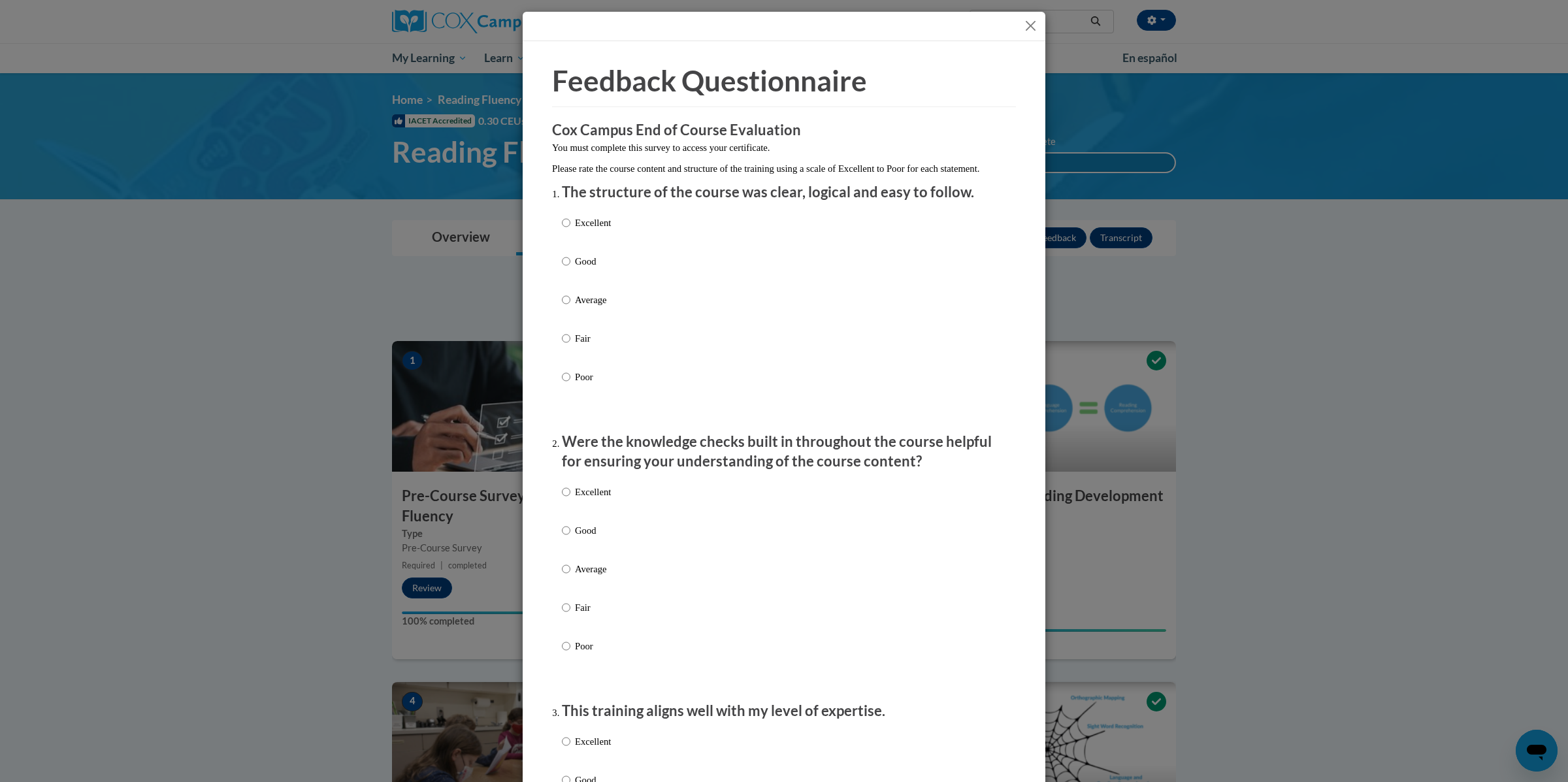
click at [1027, 28] on button "Close" at bounding box center [1030, 25] width 16 height 16
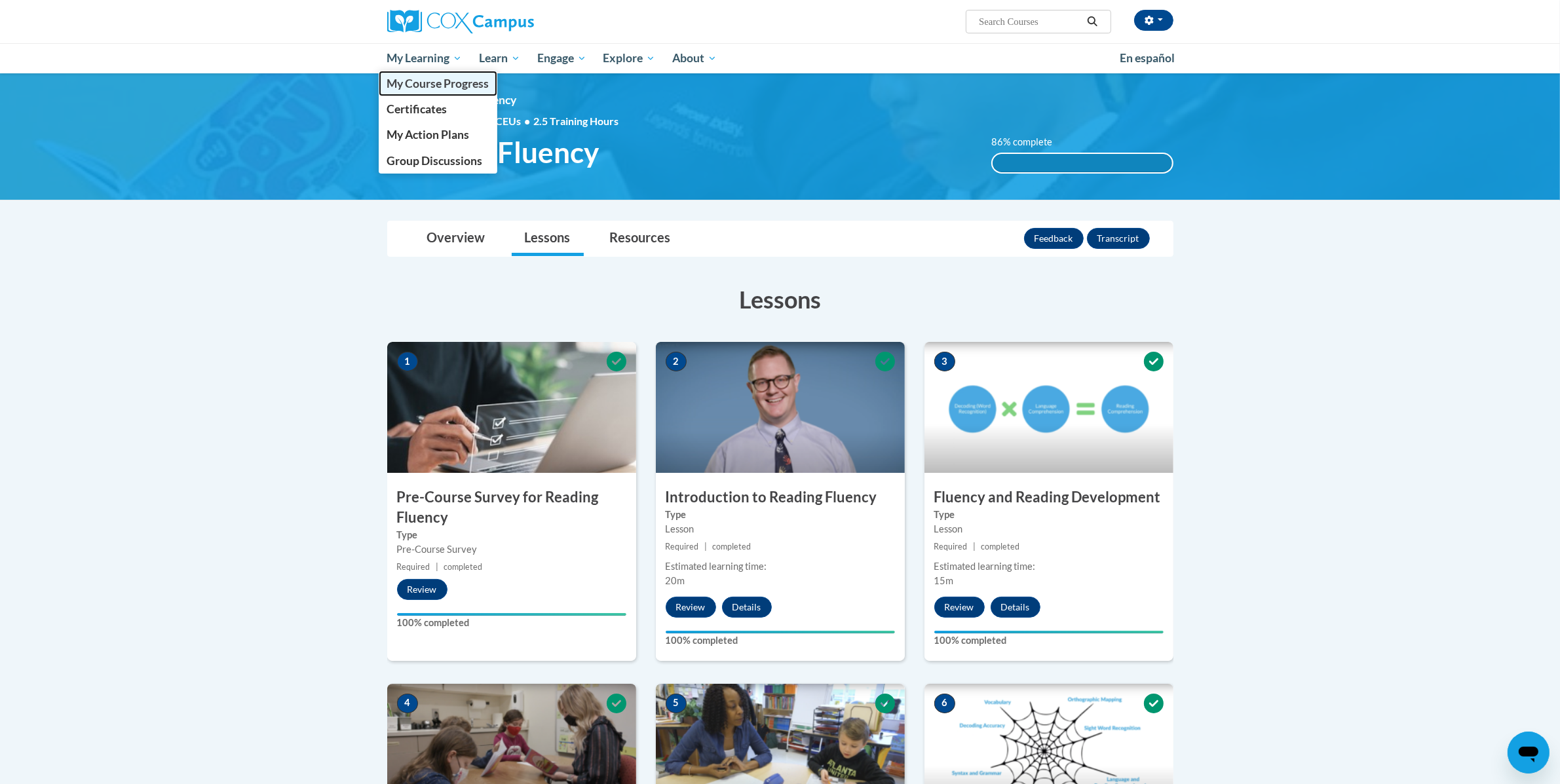
click at [429, 88] on span "My Course Progress" at bounding box center [438, 83] width 103 height 13
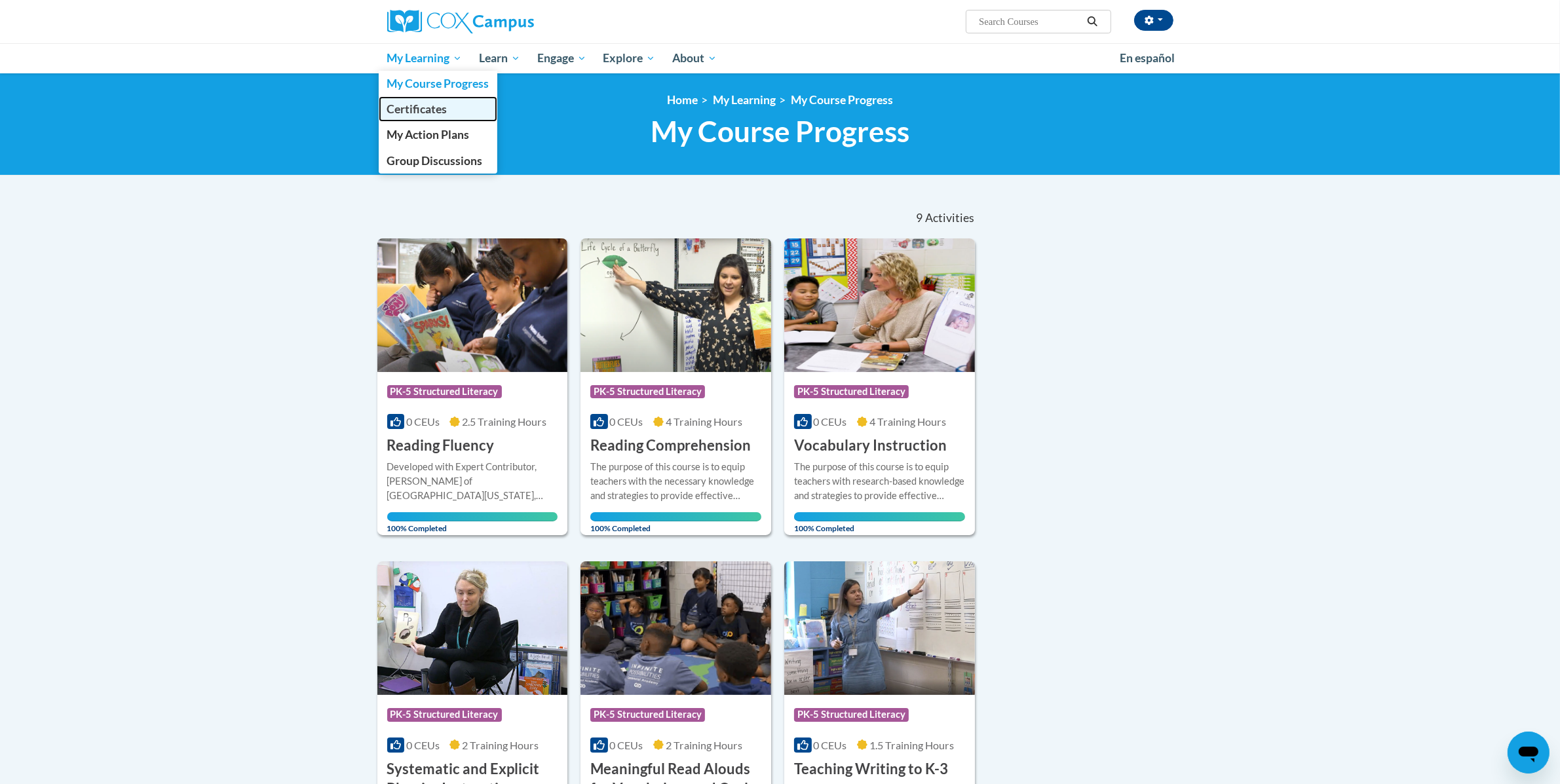
click at [445, 114] on span "Certificates" at bounding box center [417, 109] width 60 height 13
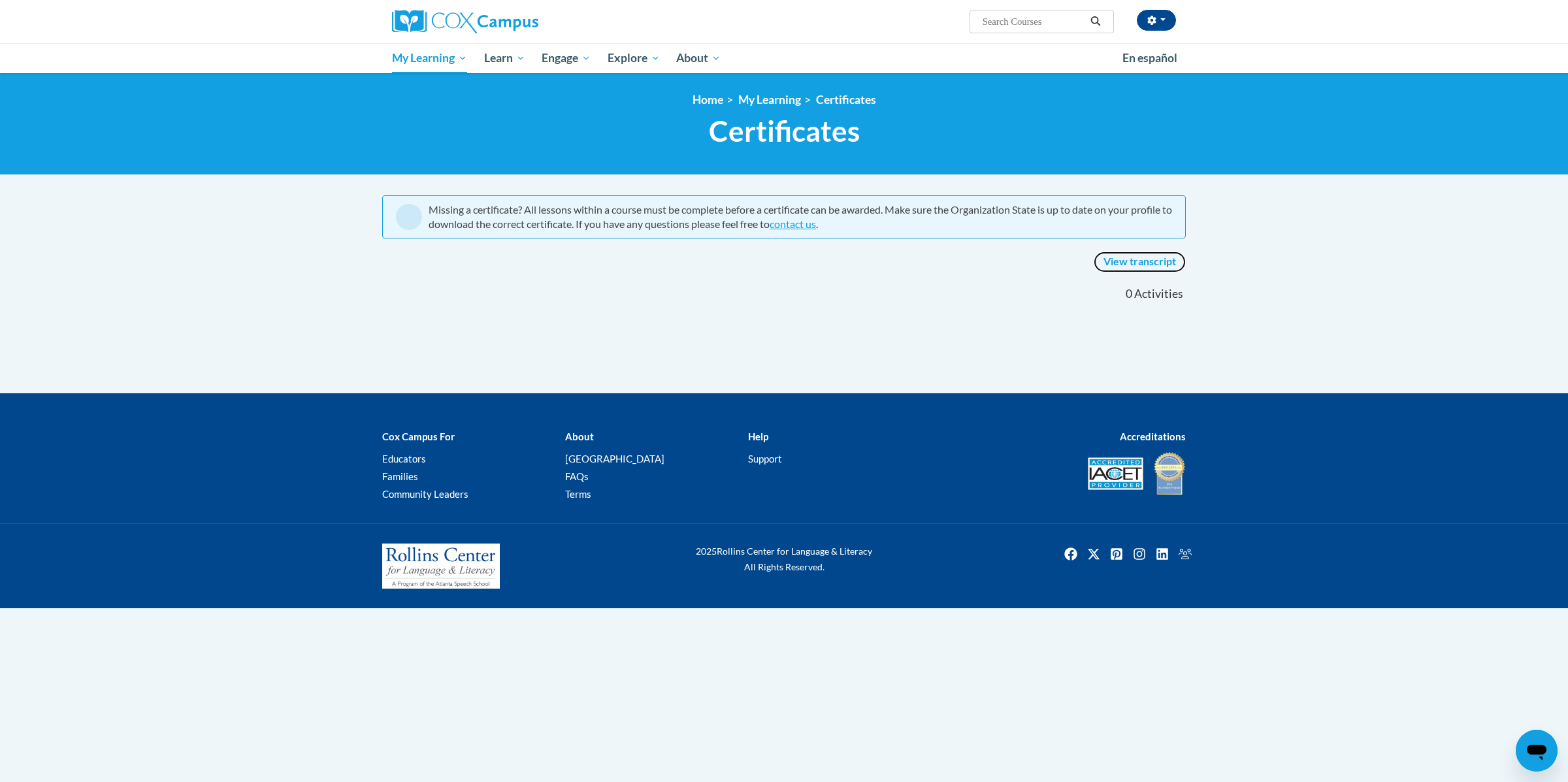
click at [1160, 259] on link "View transcript" at bounding box center [1139, 262] width 92 height 21
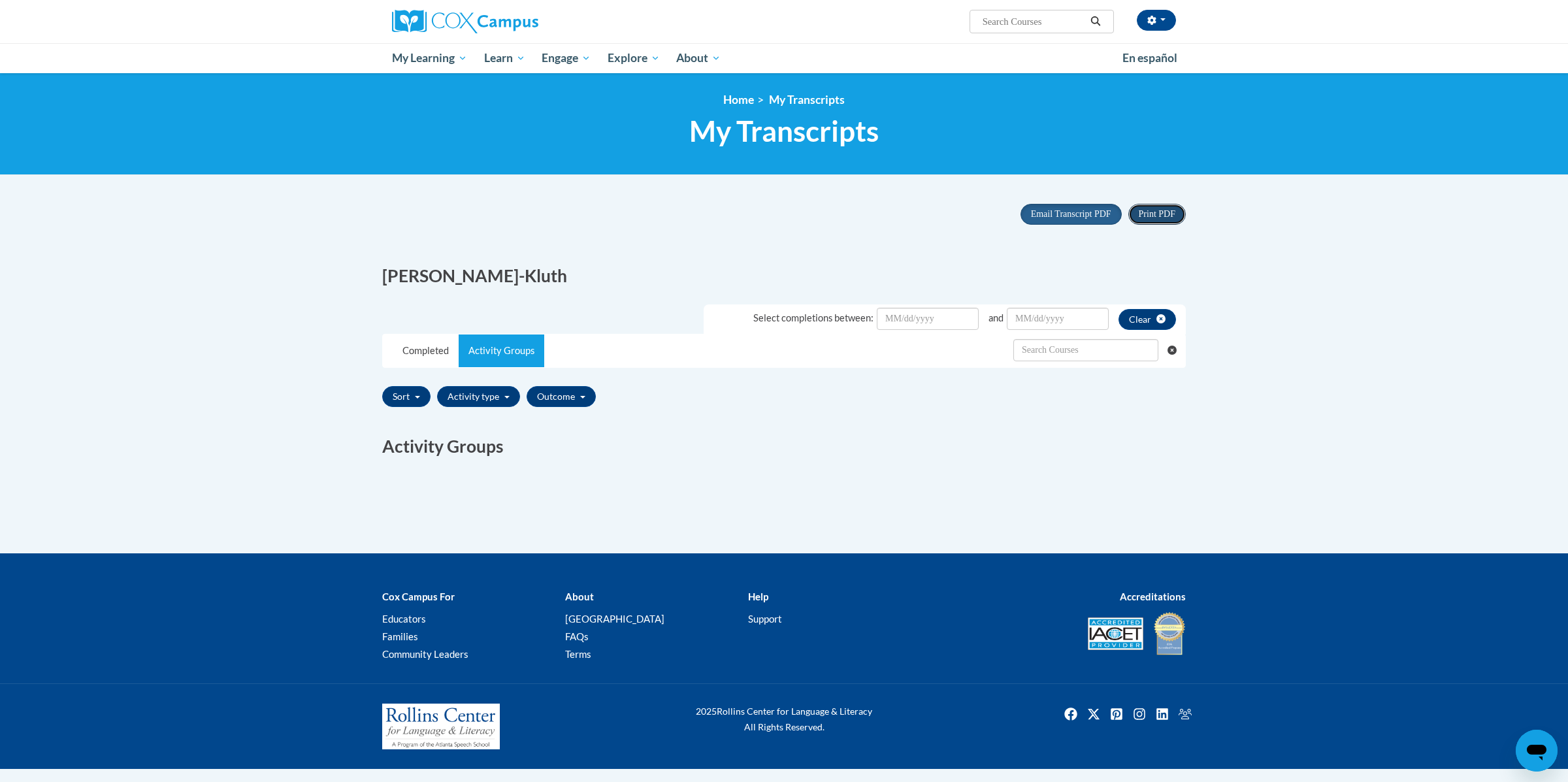
click at [1168, 217] on span "Print PDF" at bounding box center [1157, 214] width 37 height 10
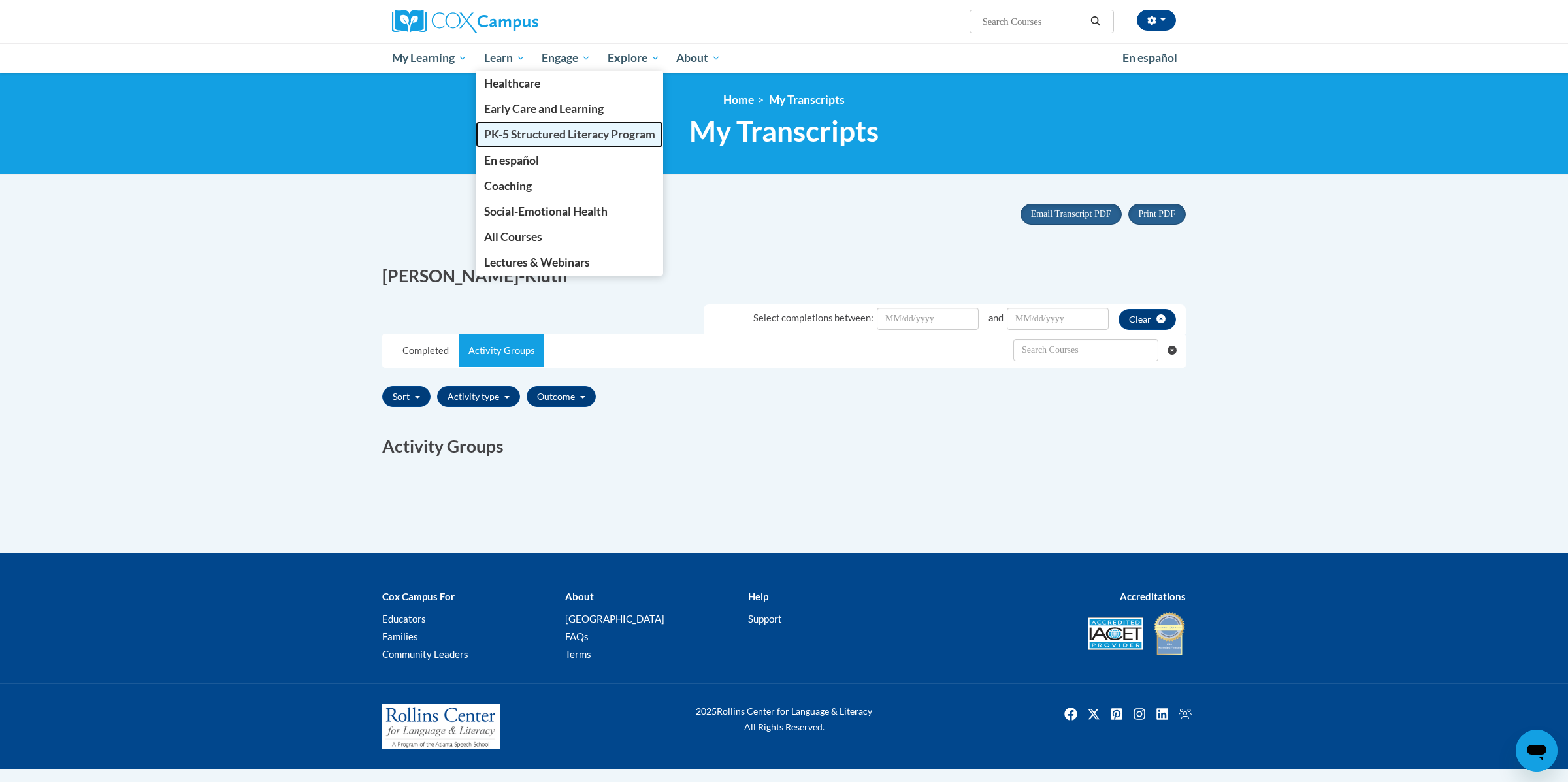
click at [520, 138] on span "PK-5 Structured Literacy Program" at bounding box center [570, 134] width 171 height 13
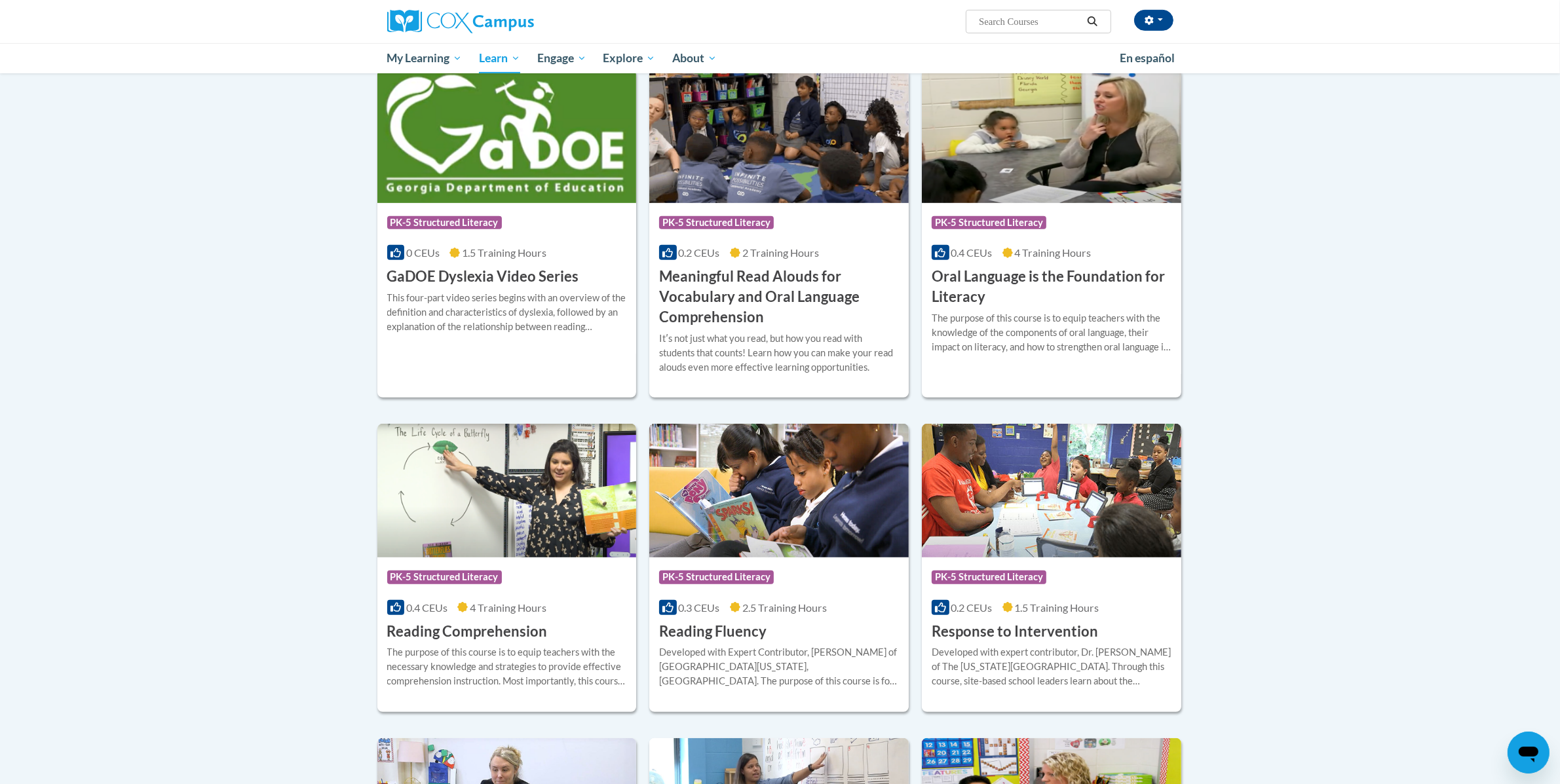
scroll to position [534, 0]
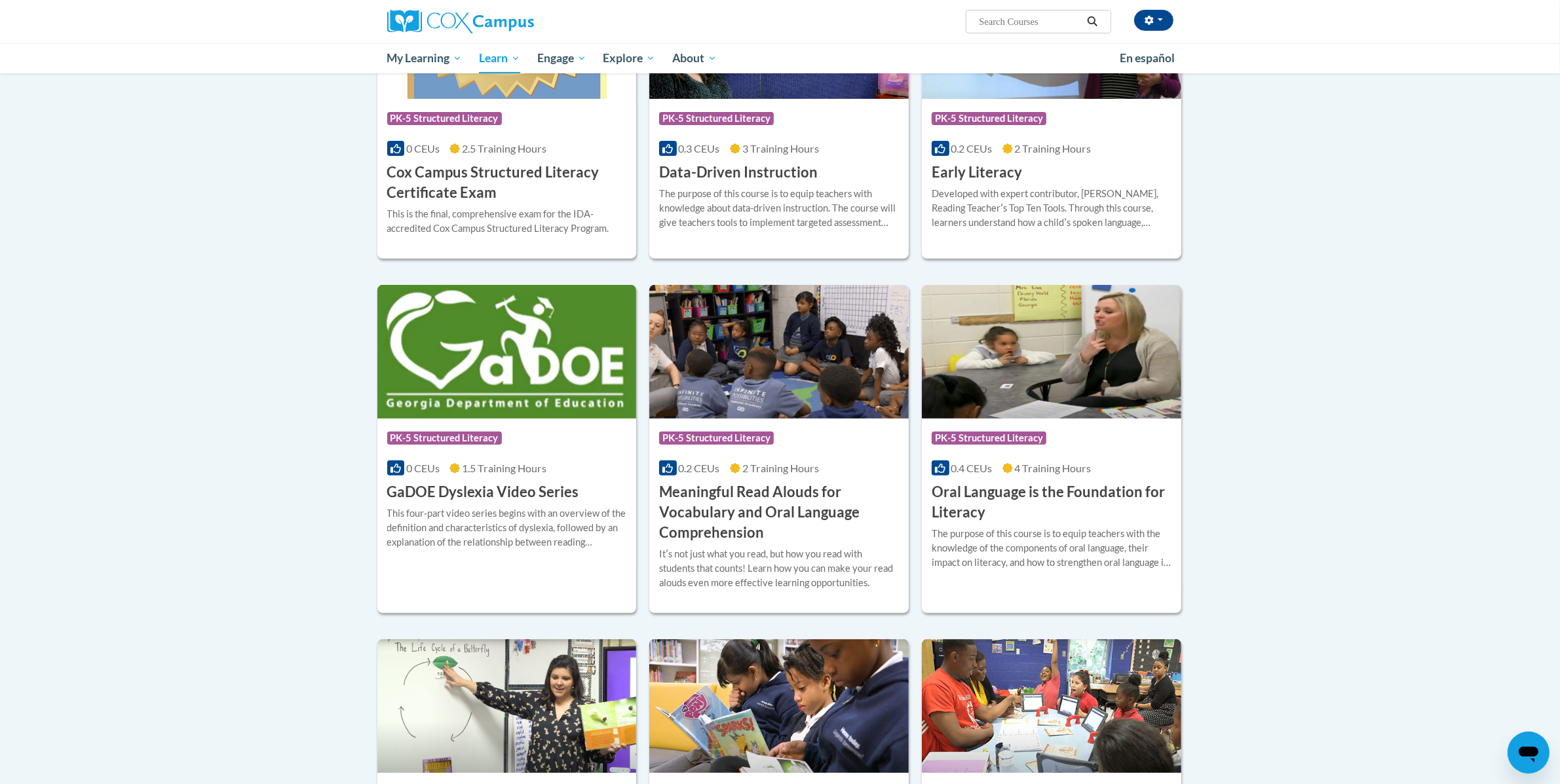
click at [723, 206] on div "The purpose of this course is to equip teachers with knowledge about data-drive…" at bounding box center [779, 208] width 240 height 43
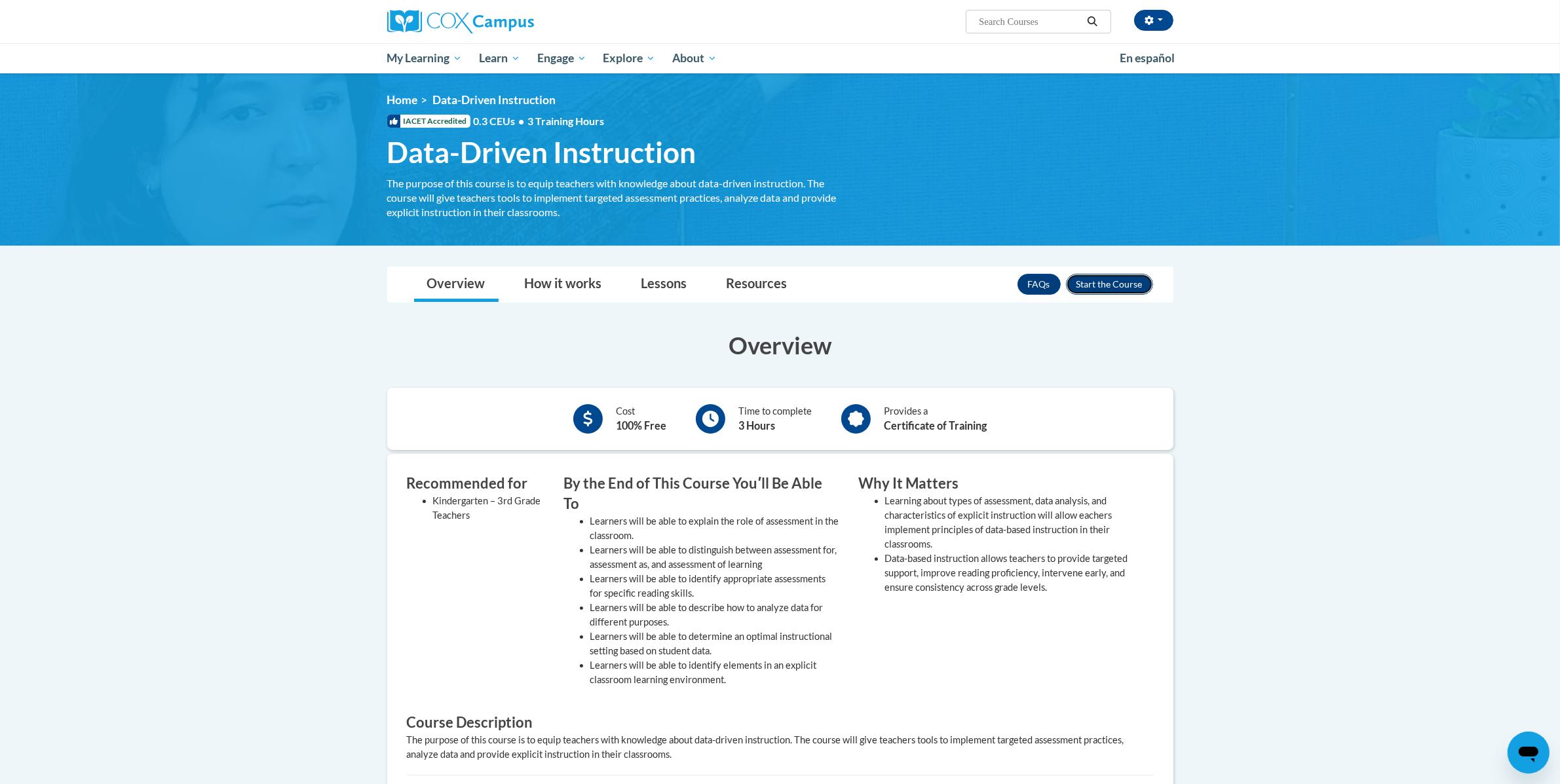
click at [1091, 283] on button "Enroll" at bounding box center [1109, 284] width 87 height 21
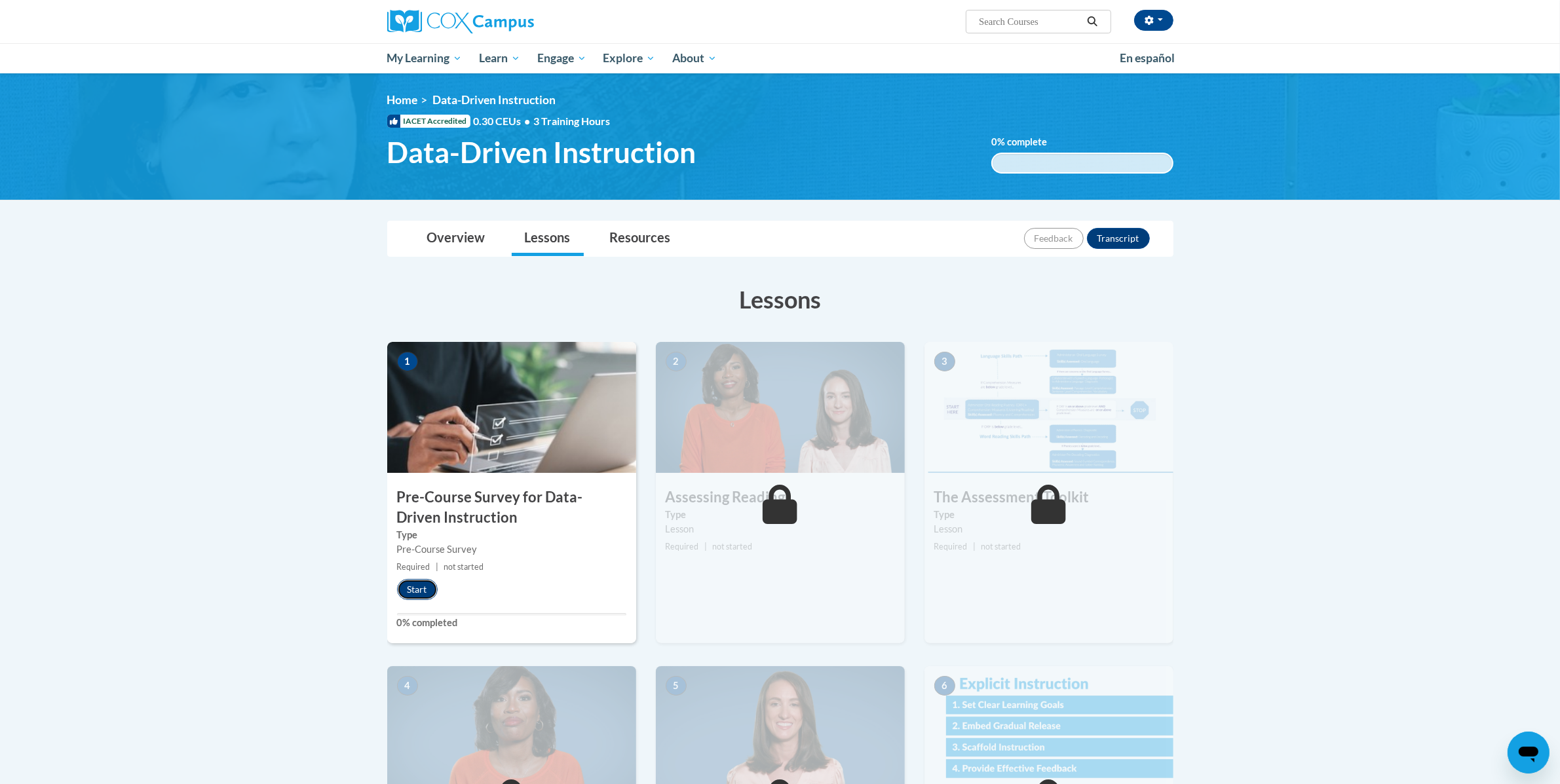
click at [402, 595] on button "Start" at bounding box center [417, 590] width 40 height 21
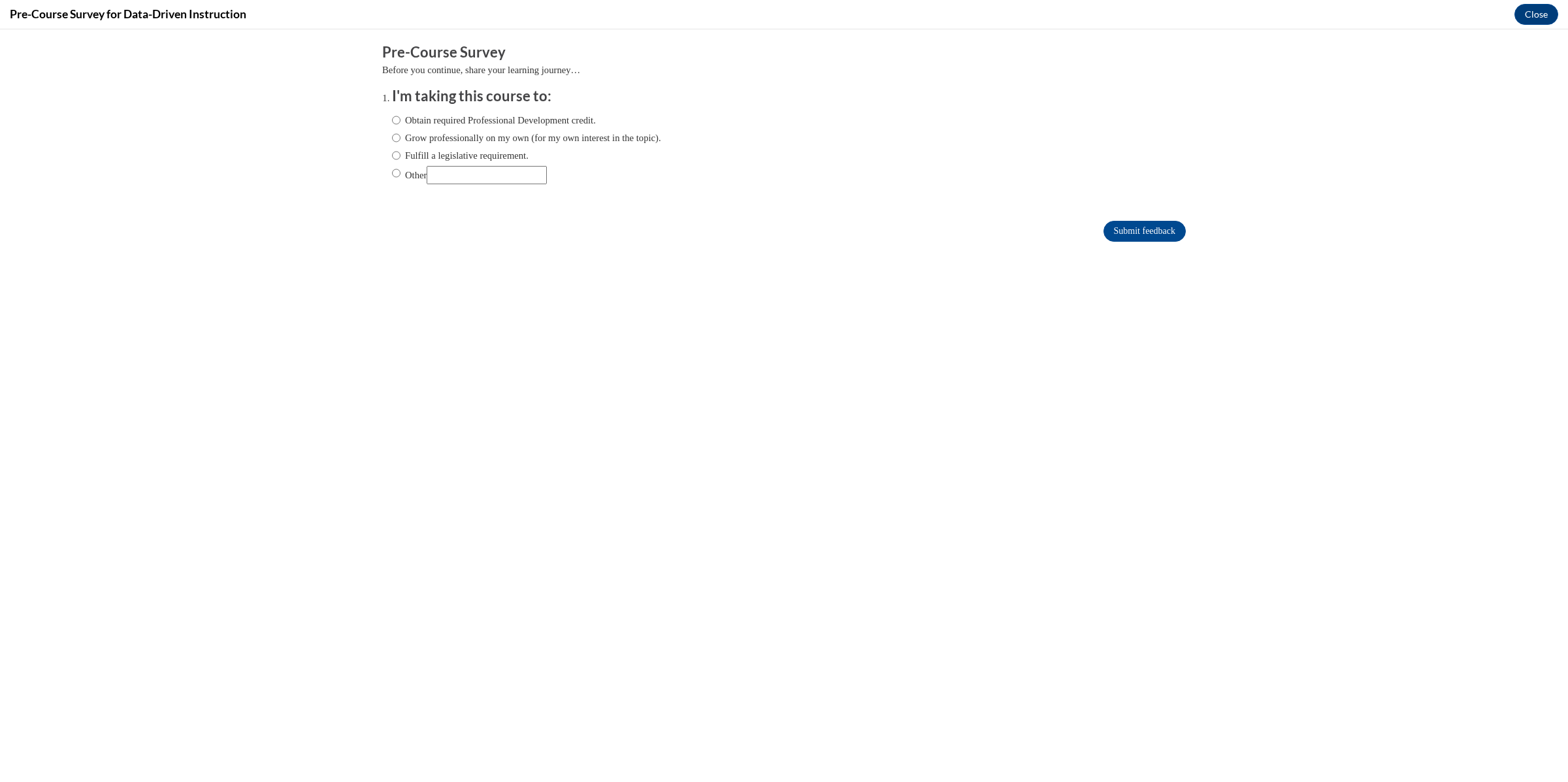
click at [488, 150] on label "Fulfill a legislative requirement." at bounding box center [460, 155] width 137 height 14
click at [400, 150] on input "Fulfill a legislative requirement." at bounding box center [396, 155] width 8 height 14
radio input "true"
click at [1168, 228] on input "Submit feedback" at bounding box center [1144, 231] width 82 height 21
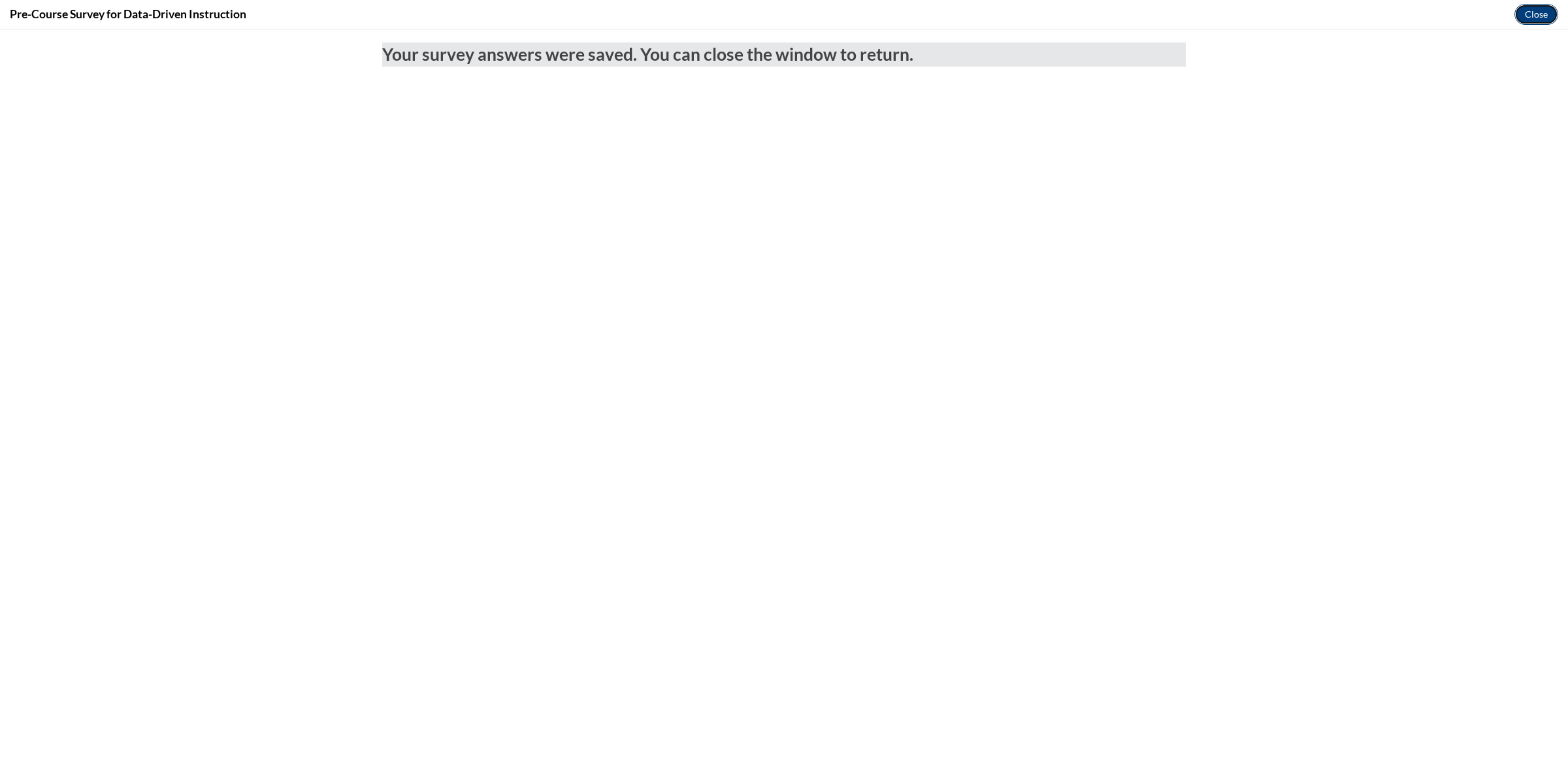
click at [1530, 13] on button "Close" at bounding box center [1536, 15] width 44 height 21
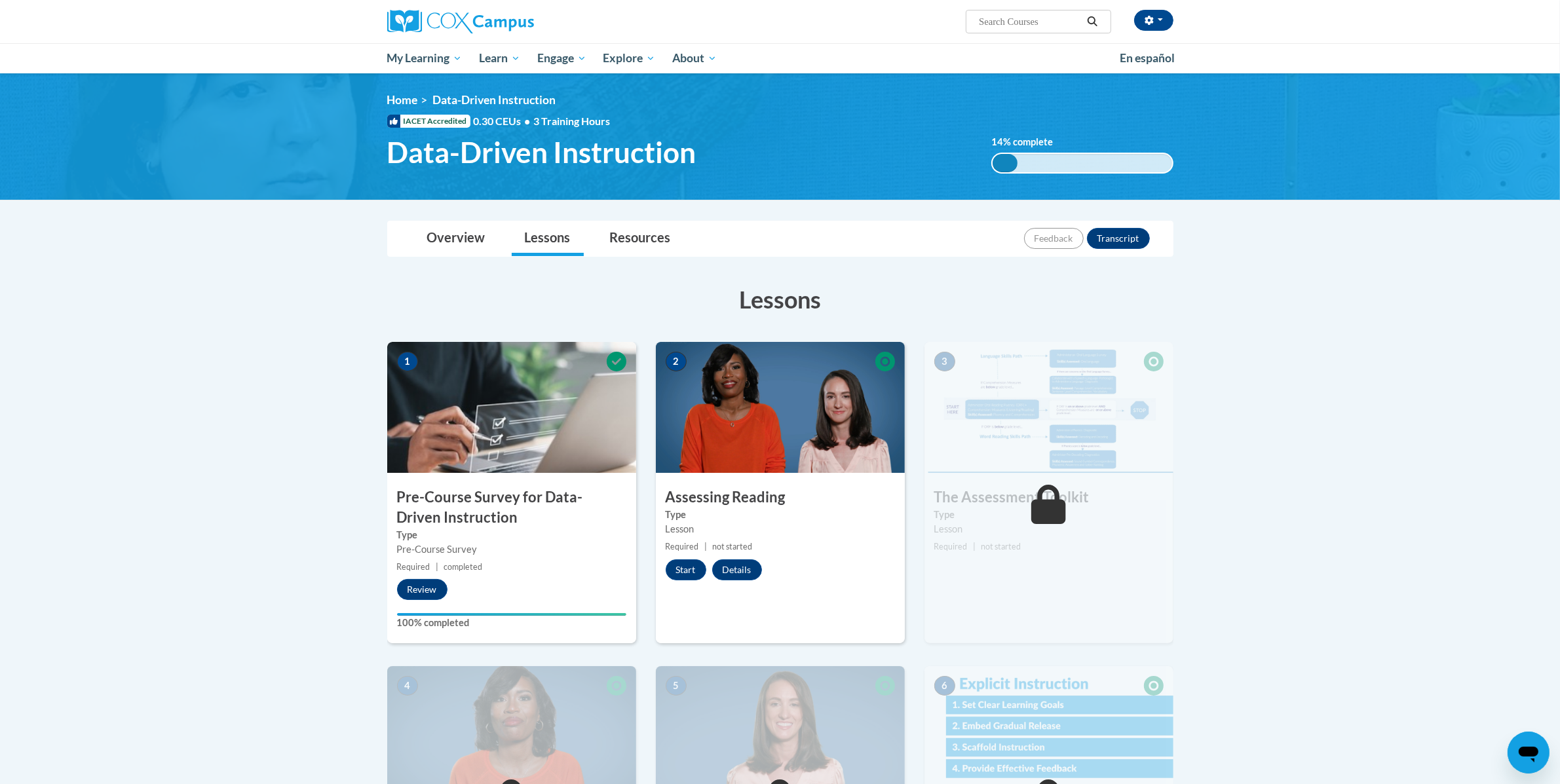
click at [678, 580] on div "2 Assessing Reading Type Lesson Required | not started Start Details Feedback" at bounding box center [780, 493] width 249 height 301
click at [682, 578] on button "Start" at bounding box center [685, 570] width 40 height 21
